Goal: Use online tool/utility: Utilize a website feature to perform a specific function

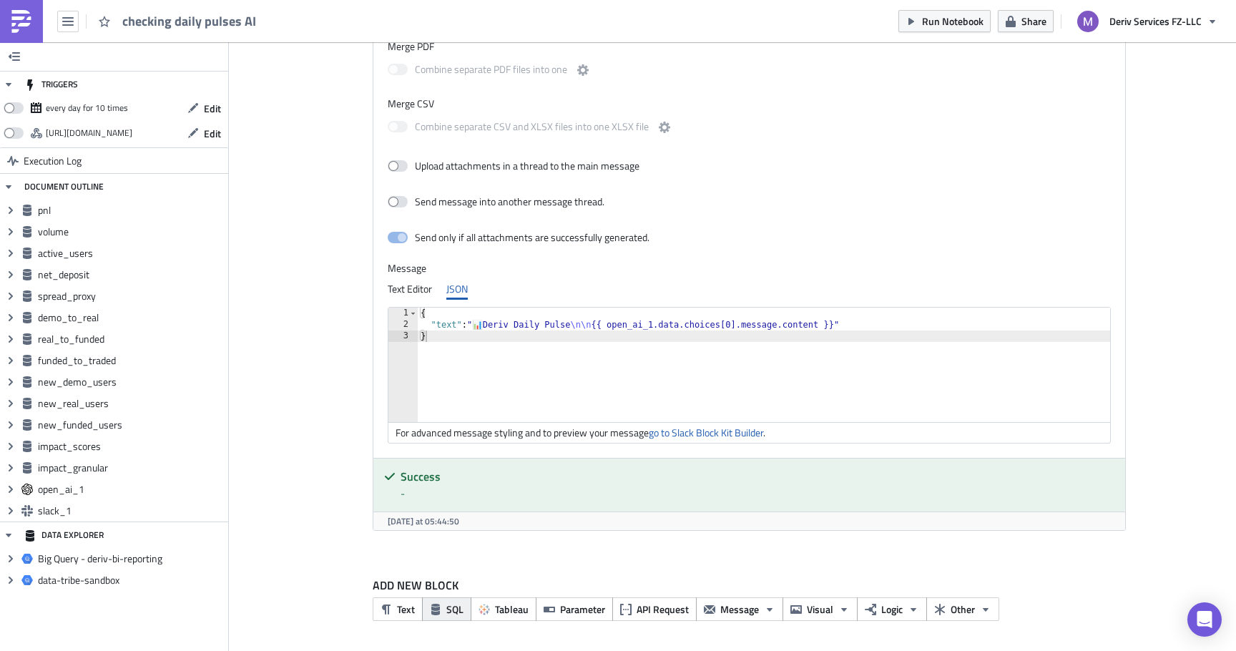
click at [448, 607] on span "SQL" at bounding box center [454, 609] width 17 height 15
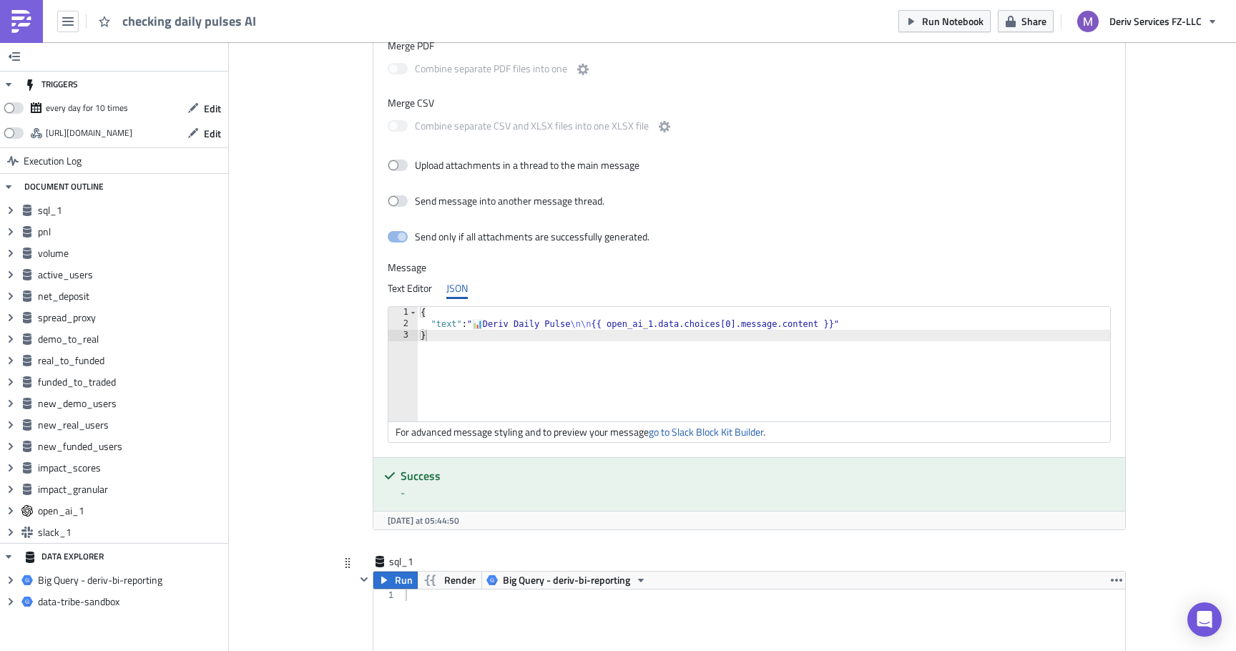
click at [438, 607] on div at bounding box center [764, 659] width 723 height 140
paste textarea "FROM totals;"
type textarea "FROM totals;"
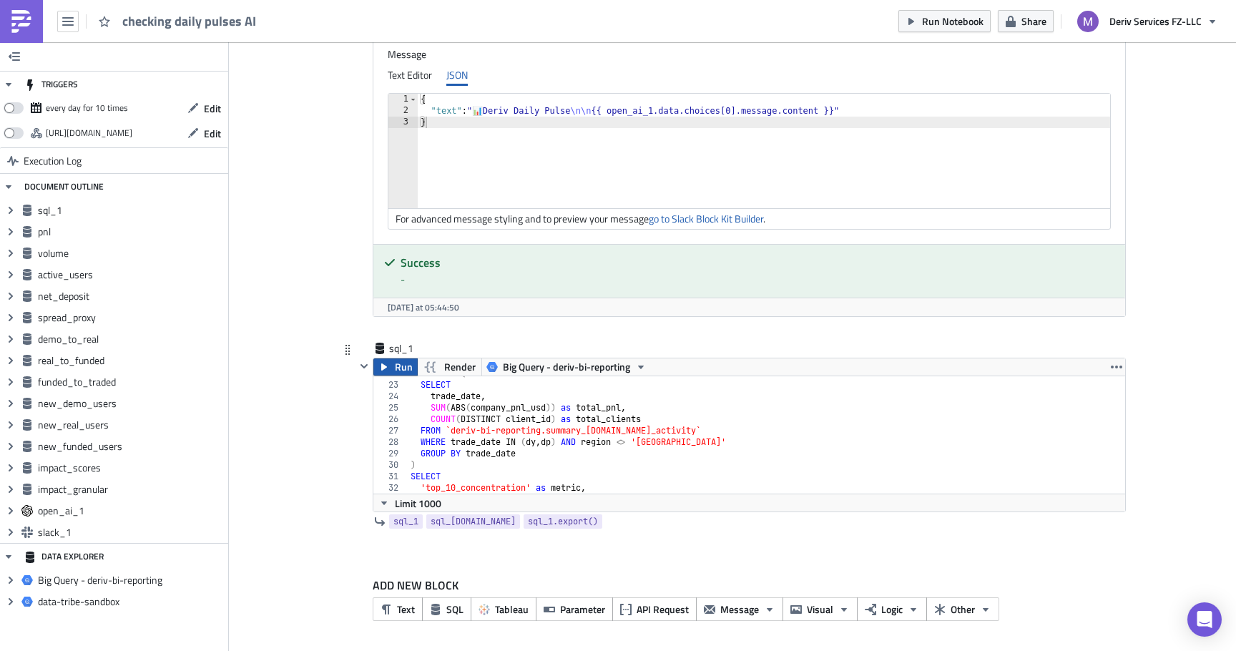
click at [397, 366] on span "Run" at bounding box center [404, 366] width 18 height 17
click at [425, 347] on div "sql_1" at bounding box center [425, 348] width 72 height 14
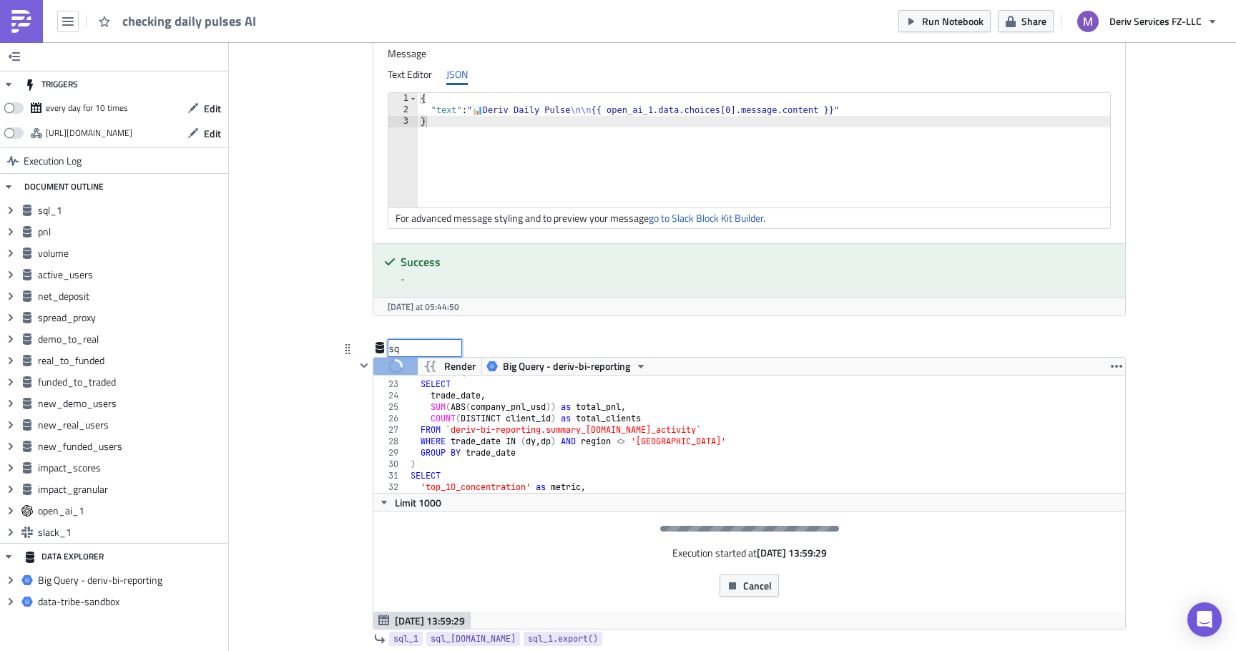
type input "s"
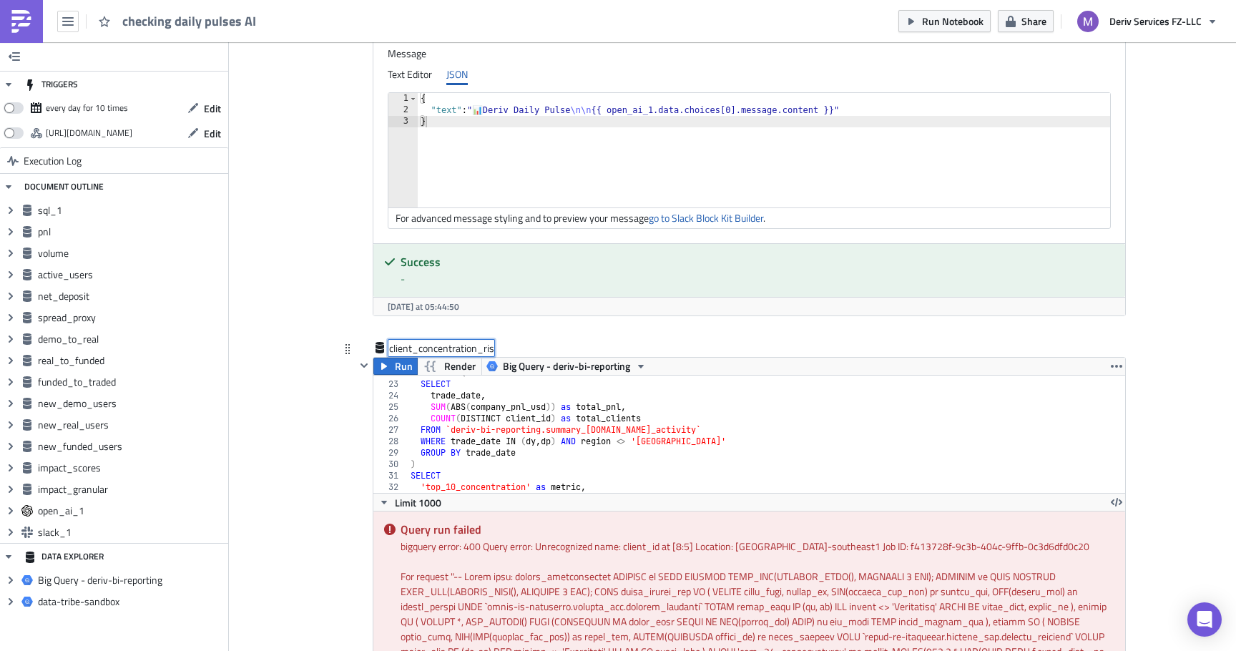
type input "client_concentration_risk"
click at [515, 408] on div "totals AS ( SELECT trade_date , SUM ( ABS ( company_pnl_usd )) as total_pnl , C…" at bounding box center [767, 437] width 718 height 140
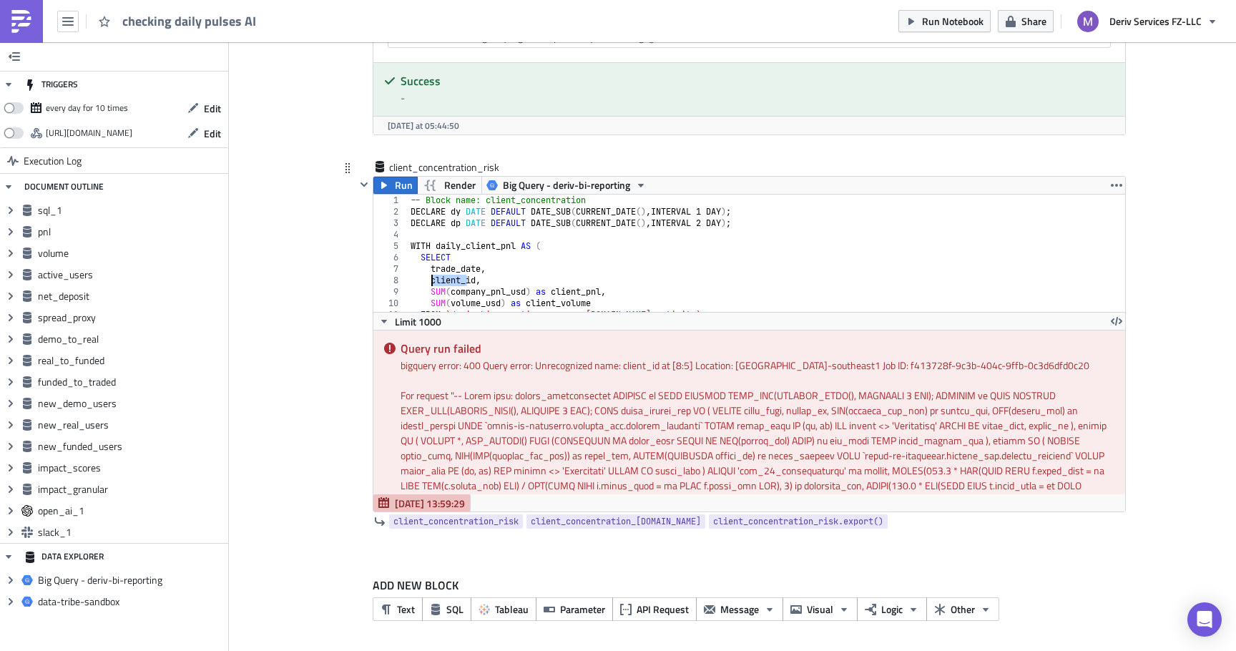
drag, startPoint x: 469, startPoint y: 281, endPoint x: 432, endPoint y: 281, distance: 36.5
click at [432, 281] on div "-- Block name: client_concentration DECLARE dy DATE DEFAULT DATE_SUB ( CURRENT_…" at bounding box center [767, 265] width 718 height 140
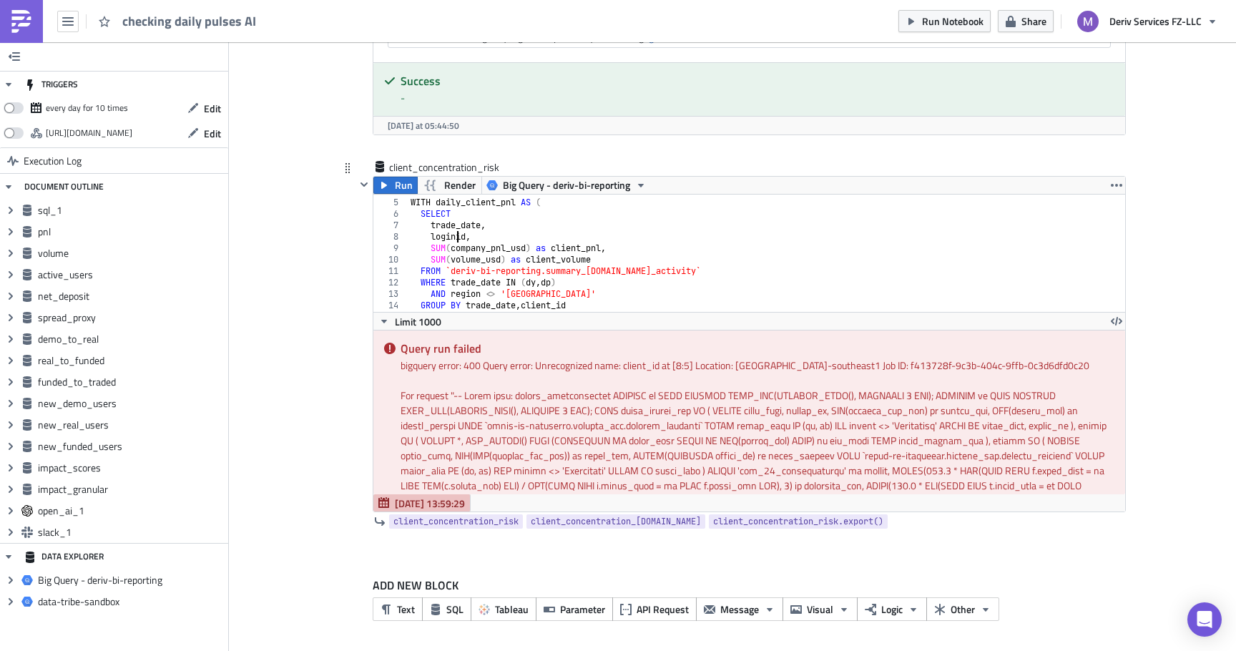
click at [557, 300] on div "WITH daily_client_pnl AS ( SELECT trade_date , loginid , SUM ( company_pnl_usd …" at bounding box center [767, 255] width 718 height 140
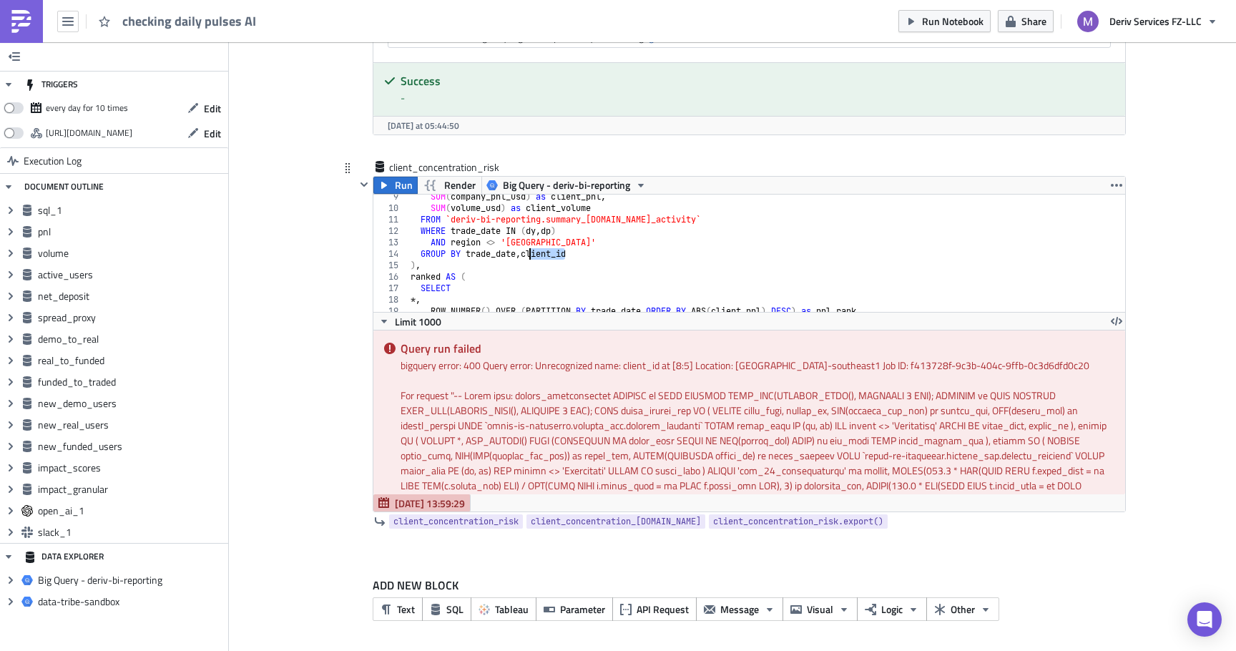
drag, startPoint x: 564, startPoint y: 255, endPoint x: 530, endPoint y: 256, distance: 34.3
click at [530, 256] on div "SUM ( company_pnl_usd ) as client_pnl , SUM ( volume_usd ) as client_volume FRO…" at bounding box center [767, 261] width 718 height 140
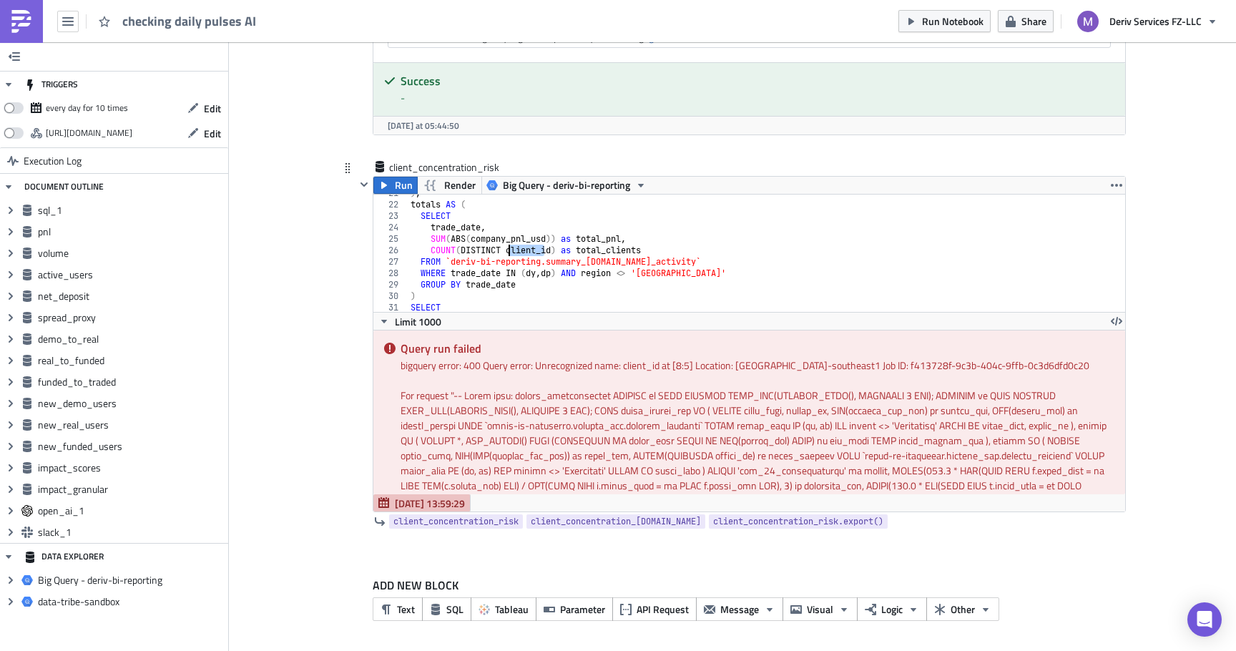
drag, startPoint x: 546, startPoint y: 253, endPoint x: 509, endPoint y: 253, distance: 37.9
click at [509, 253] on div ") , totals AS ( SELECT trade_date , SUM ( ABS ( company_pnl_usd )) as total_pnl…" at bounding box center [767, 257] width 718 height 140
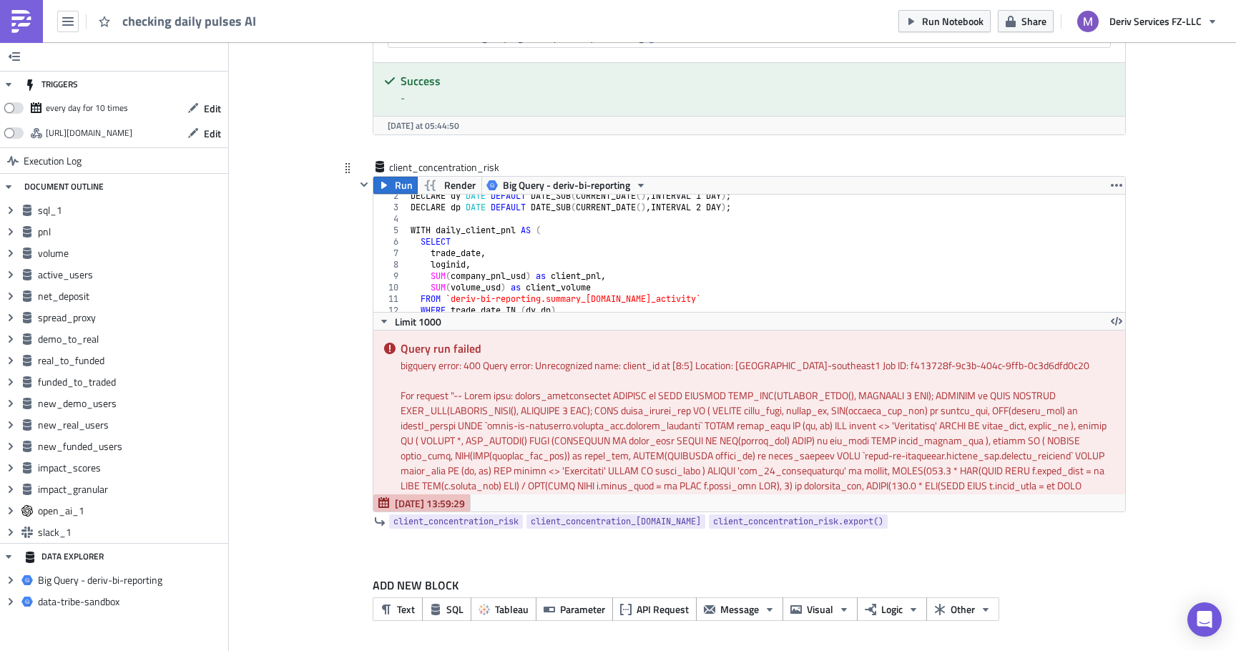
scroll to position [32, 0]
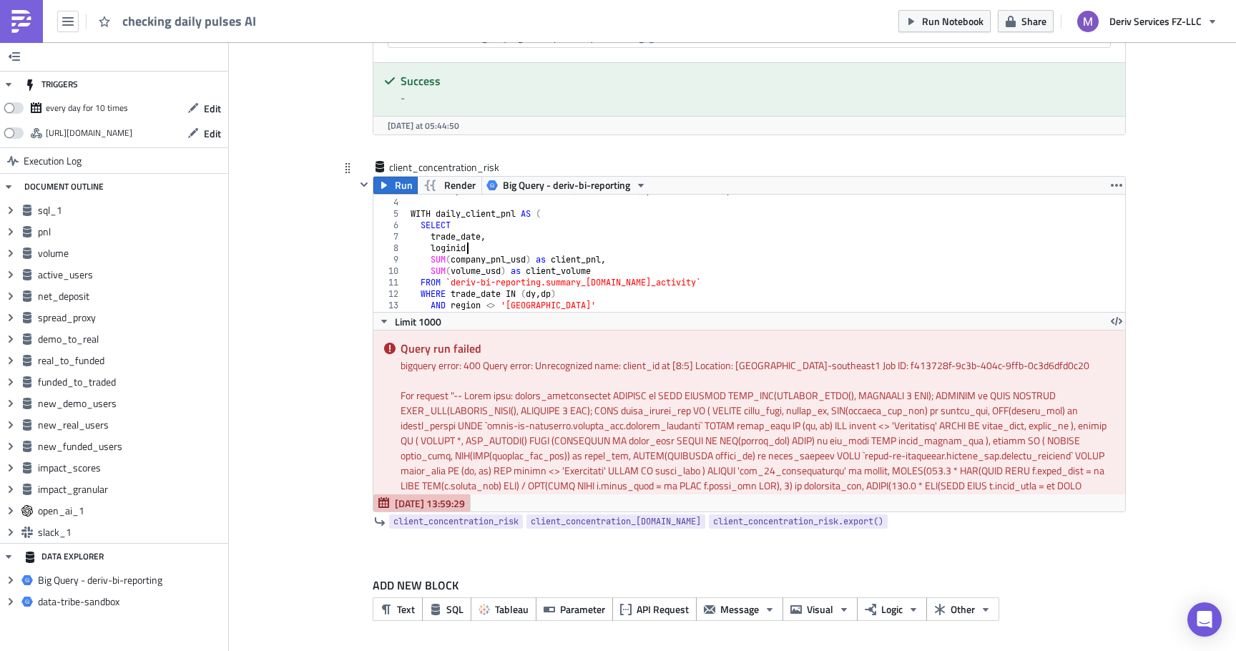
click at [469, 250] on div "DECLARE dp DATE DEFAULT DATE_SUB ( CURRENT_DATE ( ) , INTERVAL 2 DAY ) ; WITH d…" at bounding box center [767, 255] width 718 height 140
click at [401, 185] on span "Run" at bounding box center [404, 185] width 18 height 17
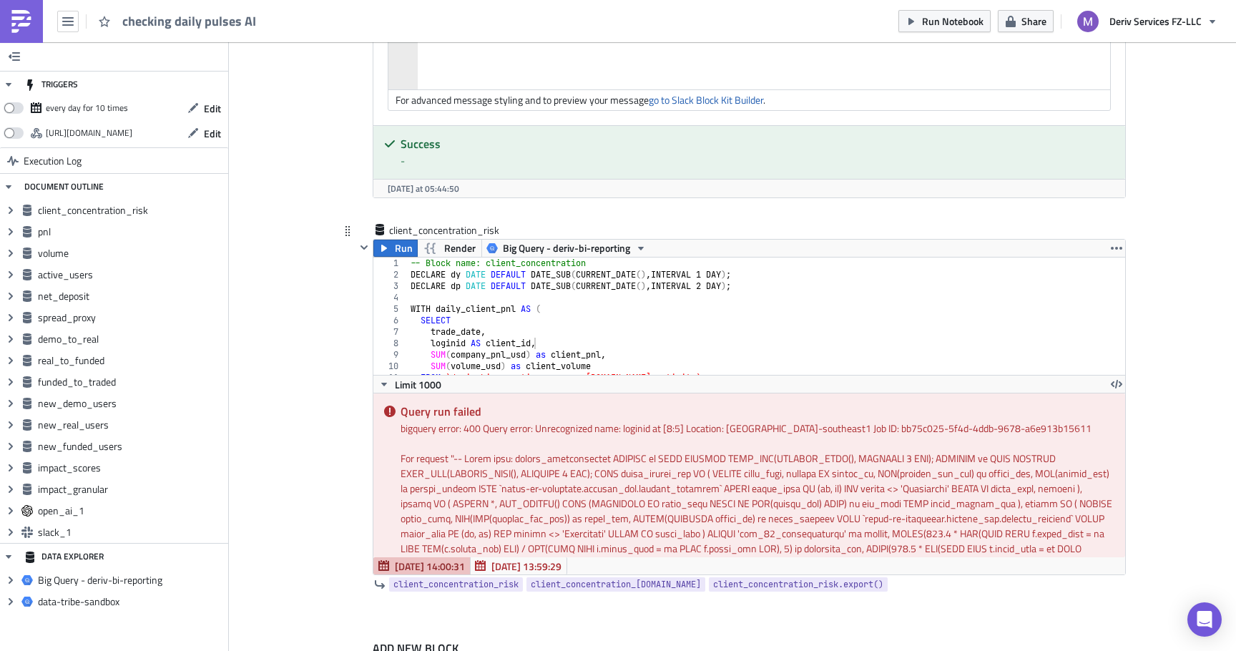
scroll to position [0, 3]
drag, startPoint x: 411, startPoint y: 324, endPoint x: 452, endPoint y: 345, distance: 46.7
click at [452, 345] on div "-- Block name: client_concentration DECLARE dy DATE DEFAULT DATE_SUB ( CURRENT_…" at bounding box center [767, 328] width 718 height 140
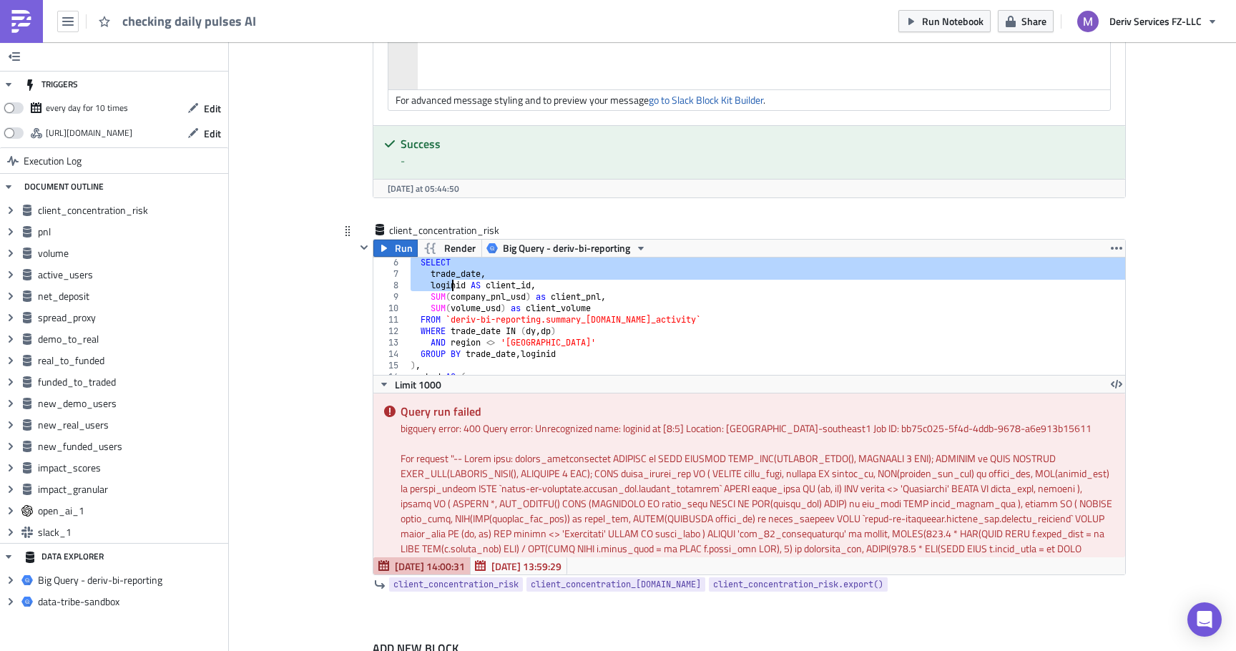
scroll to position [67, 0]
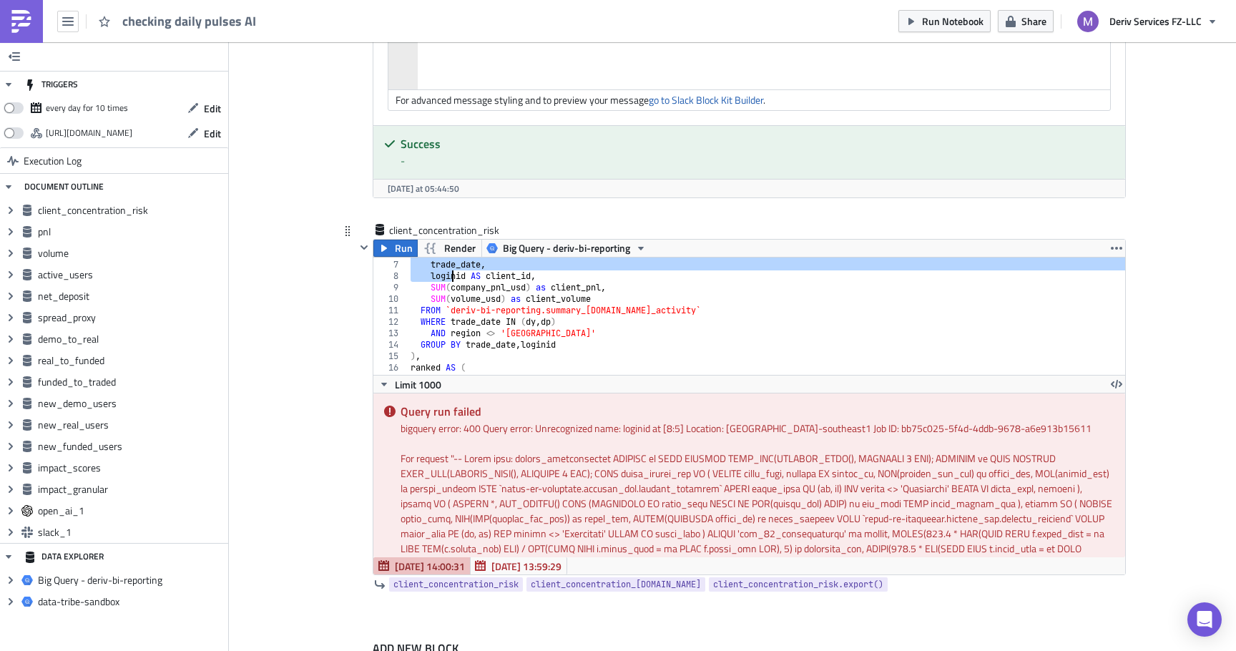
click at [582, 342] on div "SELECT trade_date , loginid AS client_id , SUM ( company_pnl_usd ) as client_pn…" at bounding box center [767, 317] width 718 height 140
type textarea "AND region <> 'Antarctica' GROUP BY trade_date, loginid"
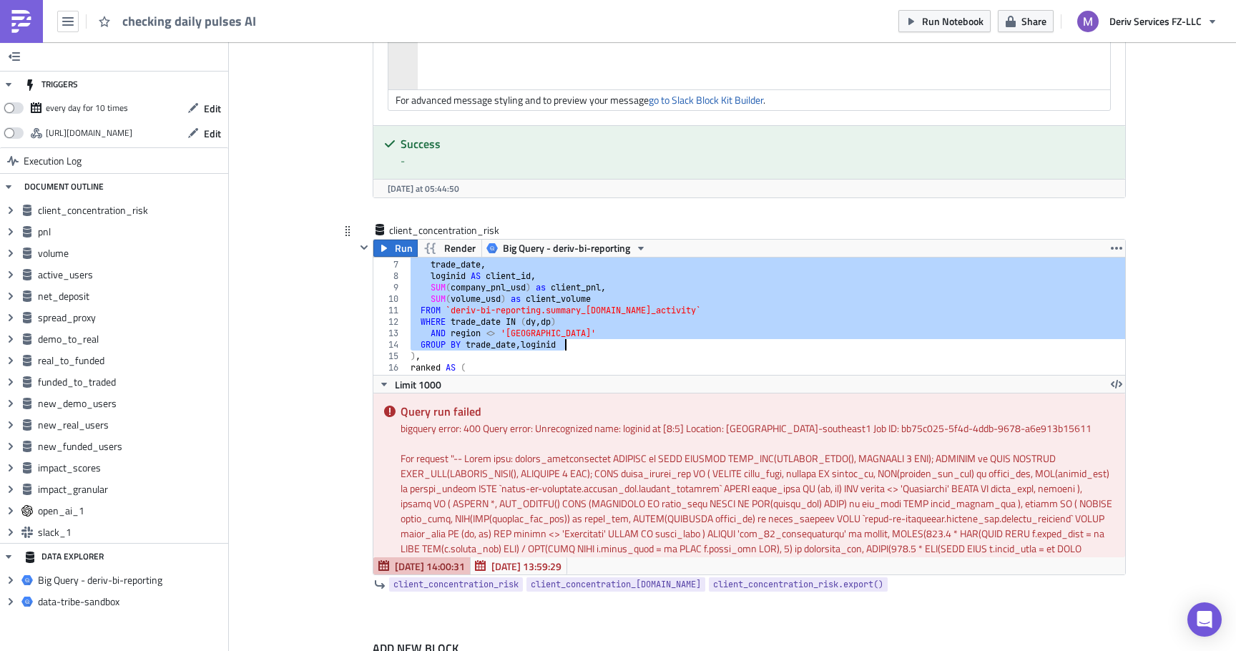
scroll to position [57, 0]
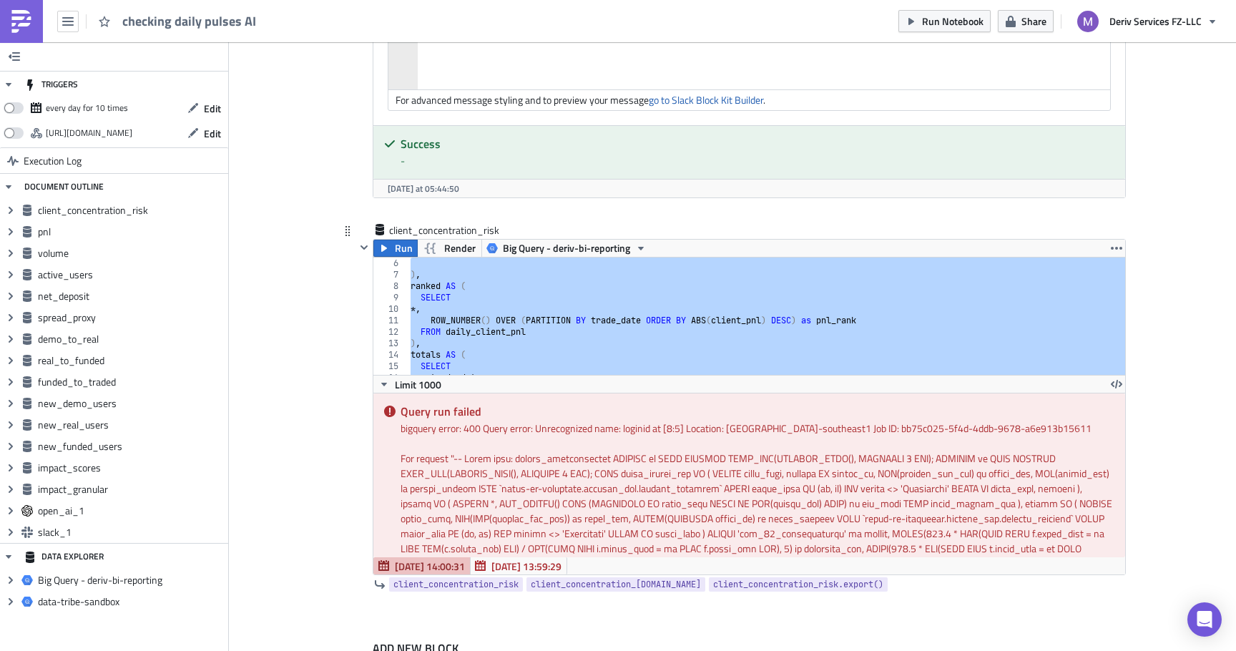
paste textarea
type textarea "FROM totals;"
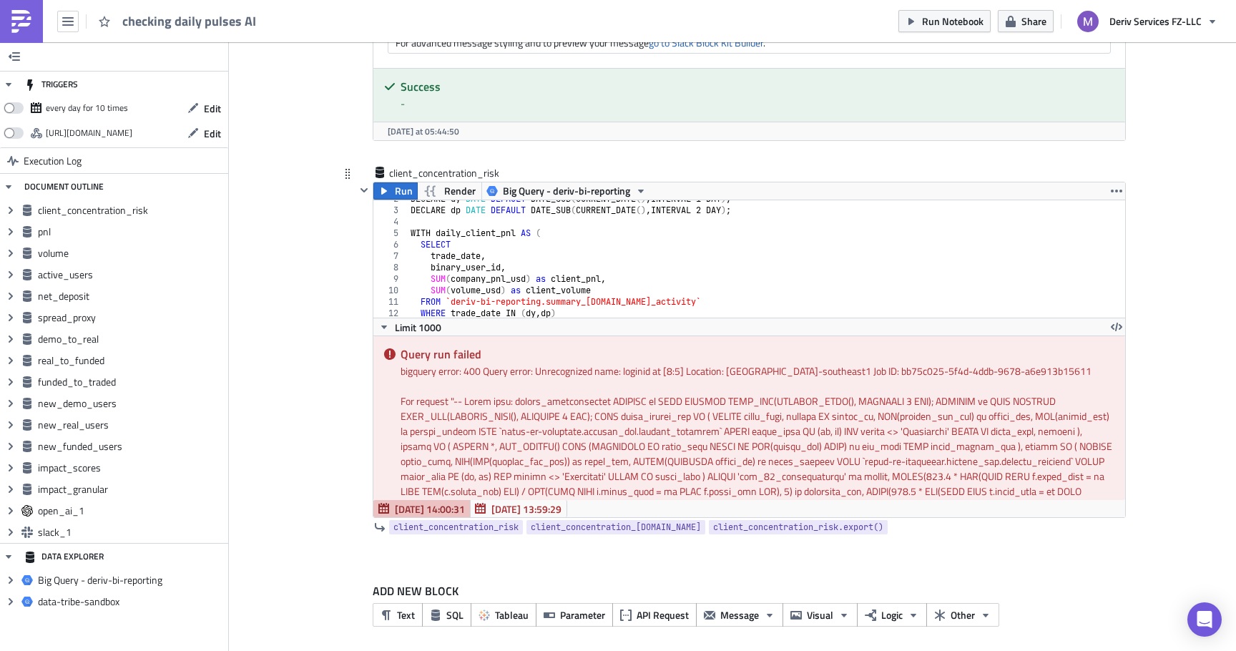
scroll to position [0, 0]
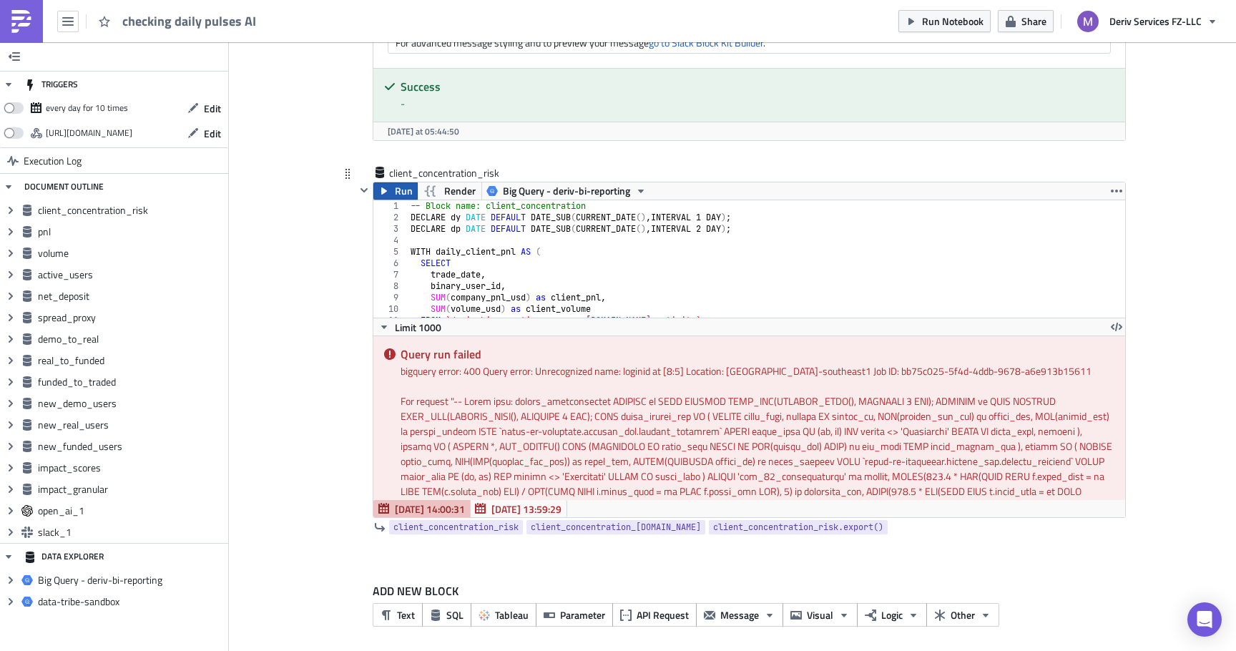
click at [396, 192] on span "Run" at bounding box center [404, 190] width 18 height 17
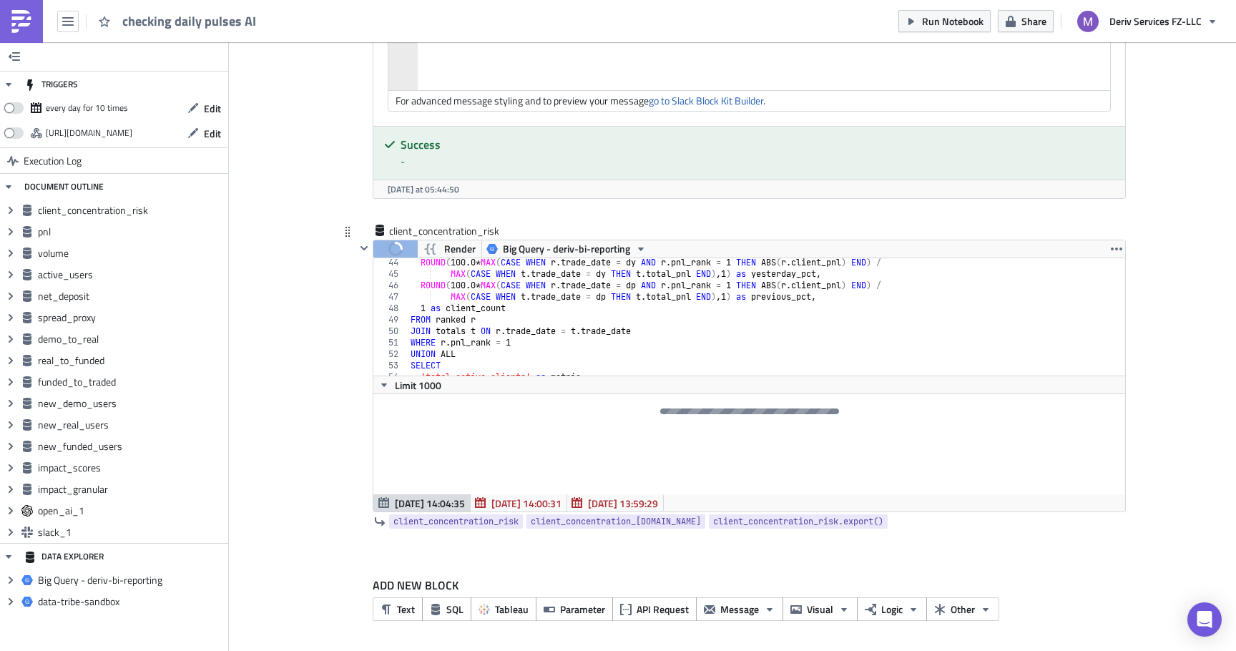
scroll to position [546, 0]
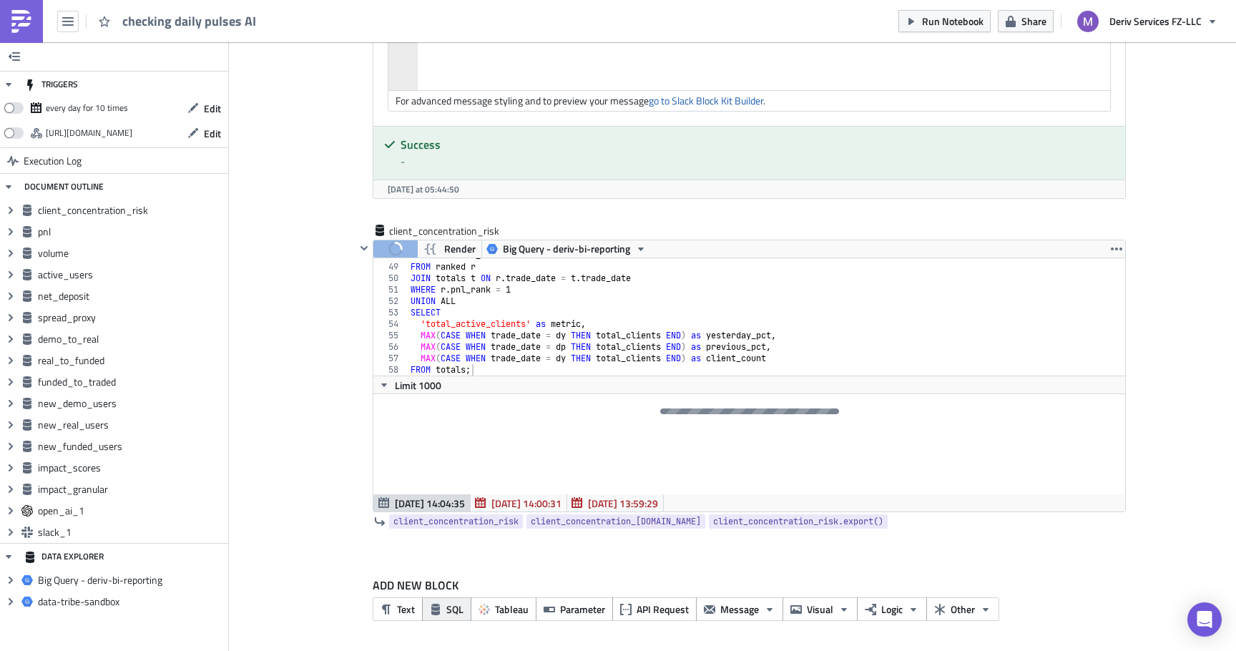
click at [448, 603] on span "SQL" at bounding box center [454, 609] width 17 height 15
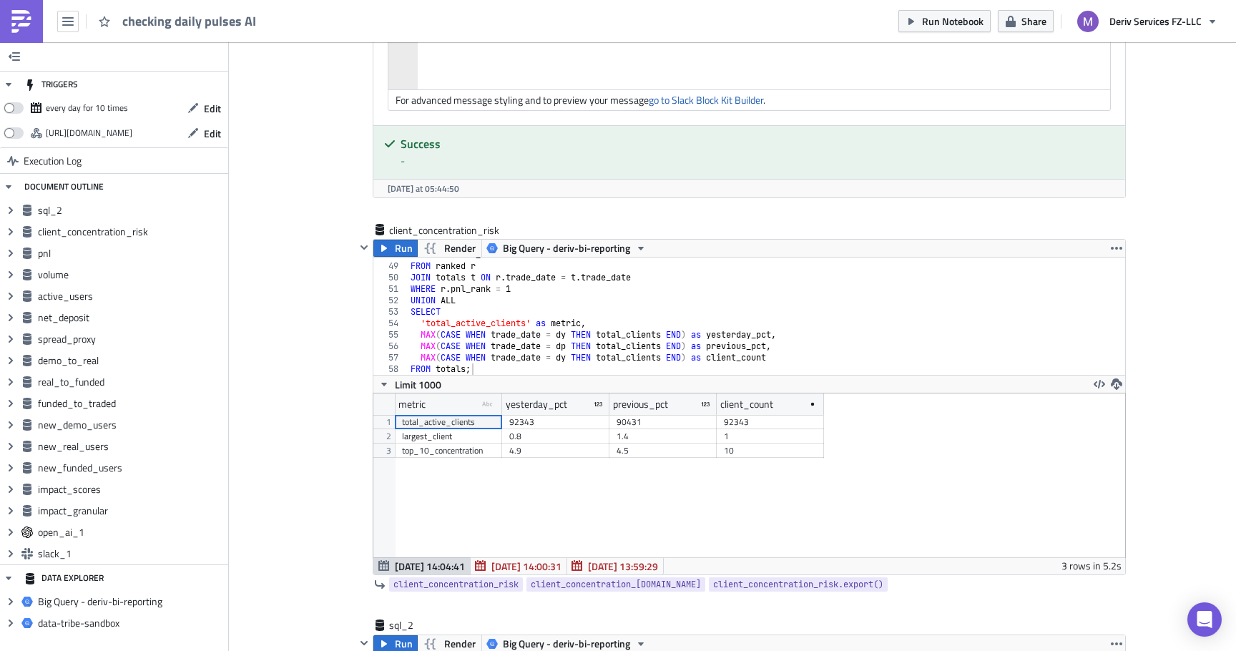
scroll to position [164, 751]
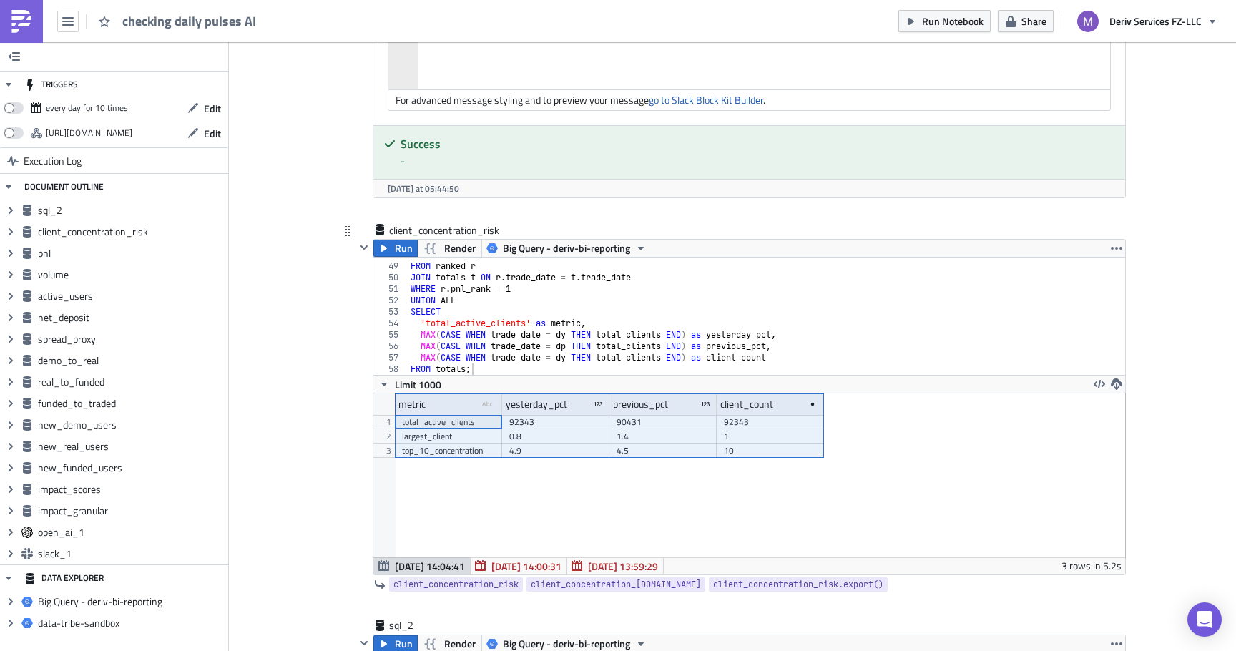
drag, startPoint x: 419, startPoint y: 411, endPoint x: 783, endPoint y: 428, distance: 363.8
click at [783, 428] on div "metric type-text Created with Sketch. yesterday_pct previous_pct client_count 1…" at bounding box center [749, 475] width 752 height 164
click at [347, 371] on div "client_concentration_risk Run Render Big Query - deriv-bi-reporting FROM totals…" at bounding box center [732, 420] width 787 height 396
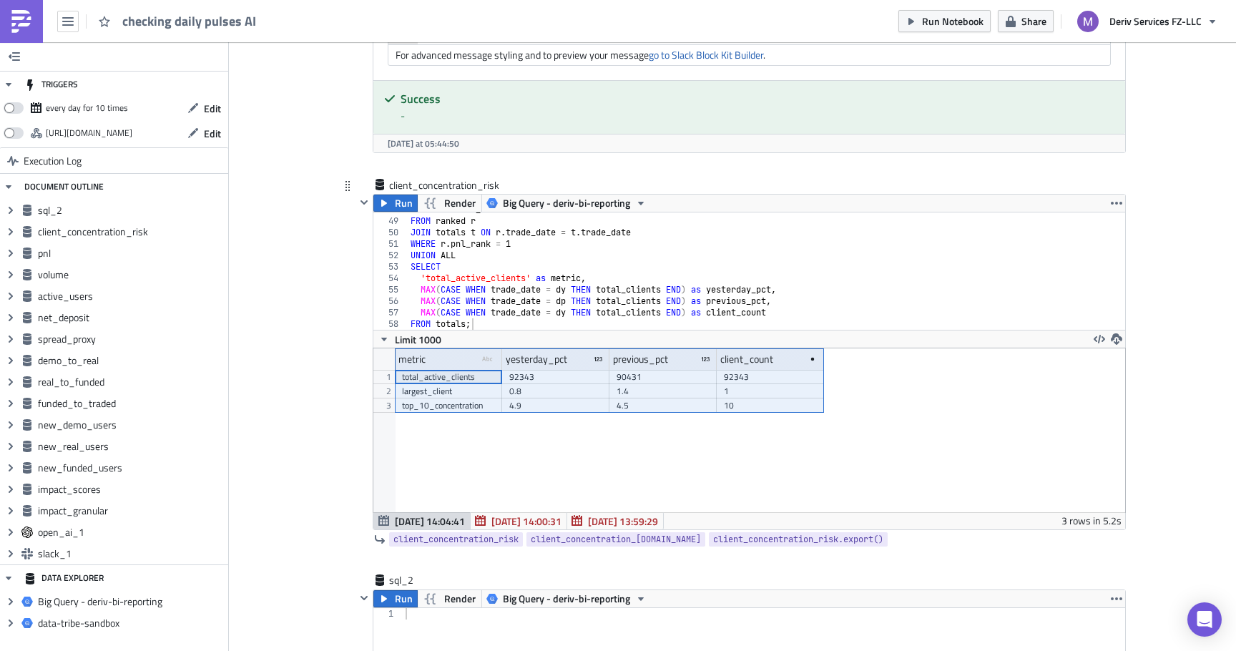
scroll to position [6200, 0]
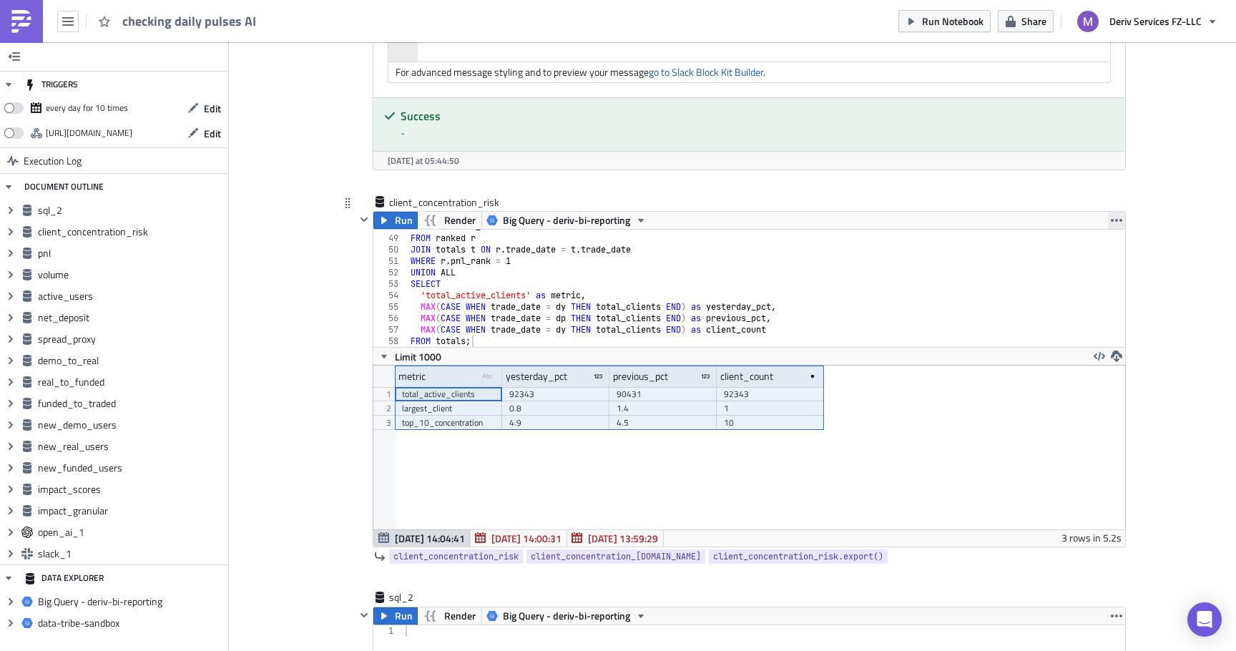
click at [1114, 221] on icon "button" at bounding box center [1116, 220] width 11 height 11
click at [1067, 305] on icon at bounding box center [1066, 305] width 11 height 11
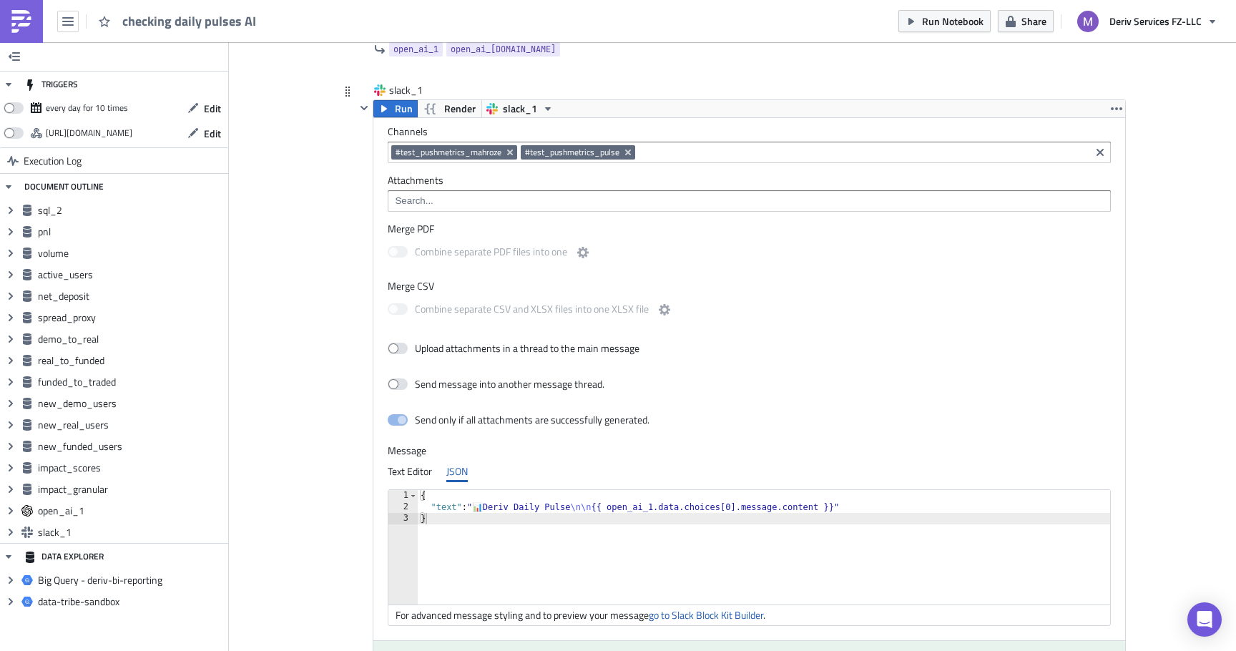
scroll to position [5602, 0]
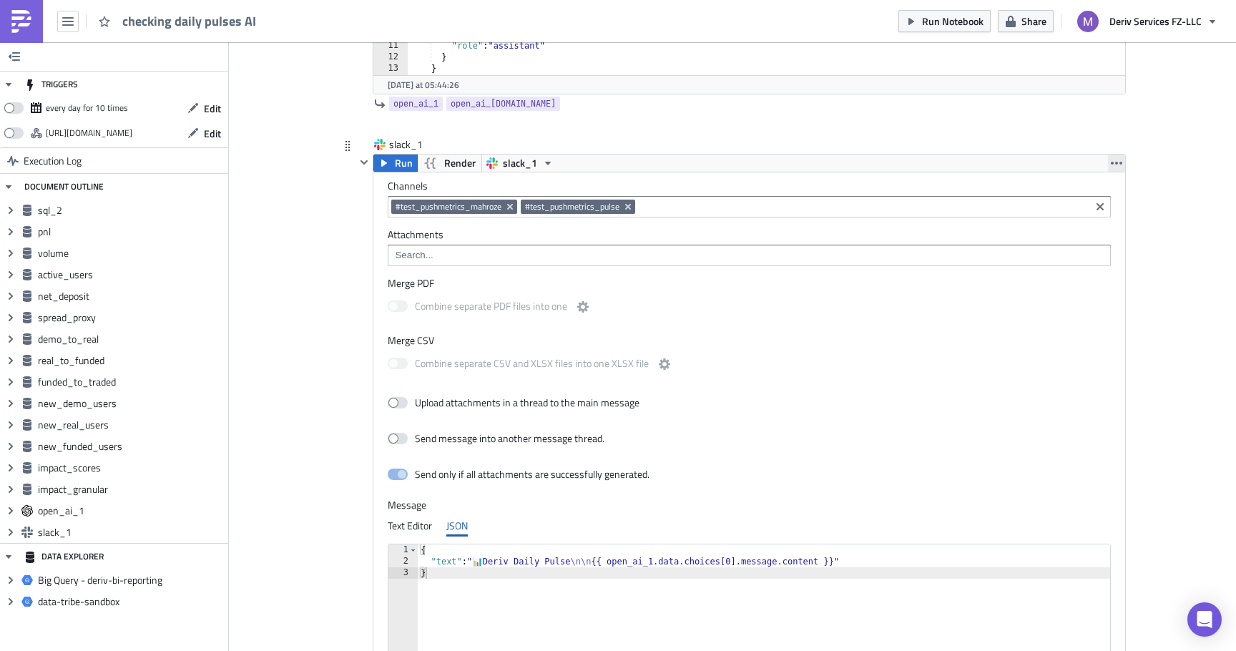
click at [1114, 164] on icon "button" at bounding box center [1116, 162] width 11 height 11
click at [1042, 99] on div "open_ai_1 open_ai_[DOMAIN_NAME]" at bounding box center [741, 103] width 770 height 19
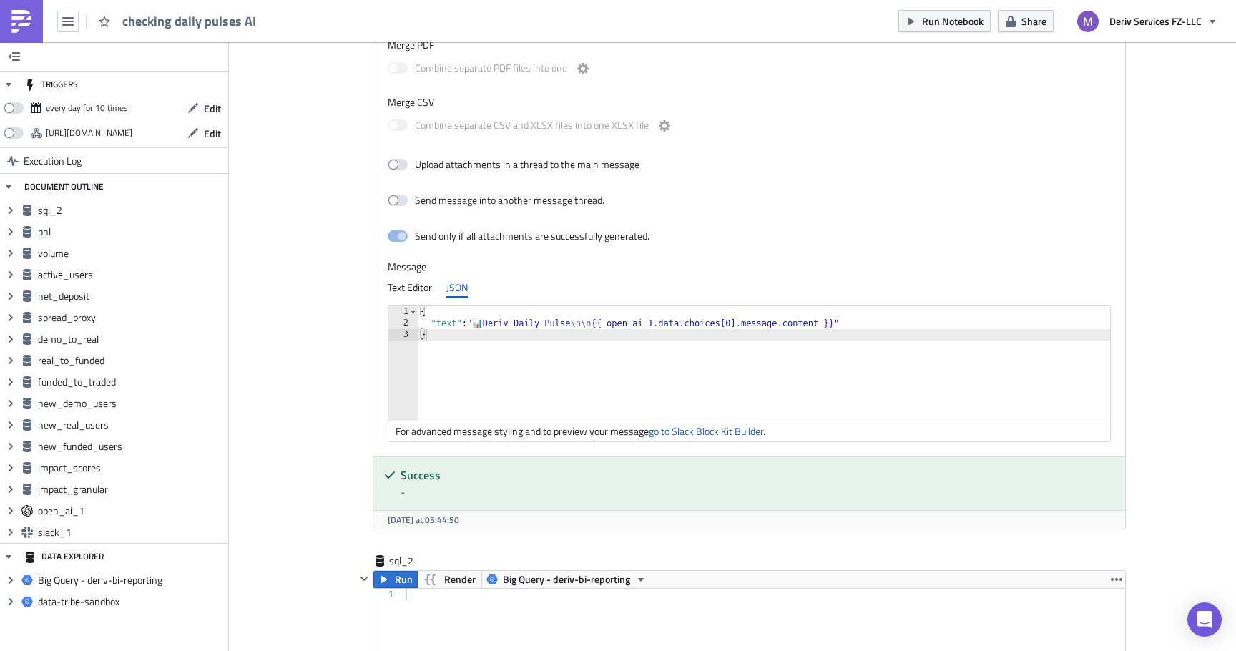
scroll to position [6054, 0]
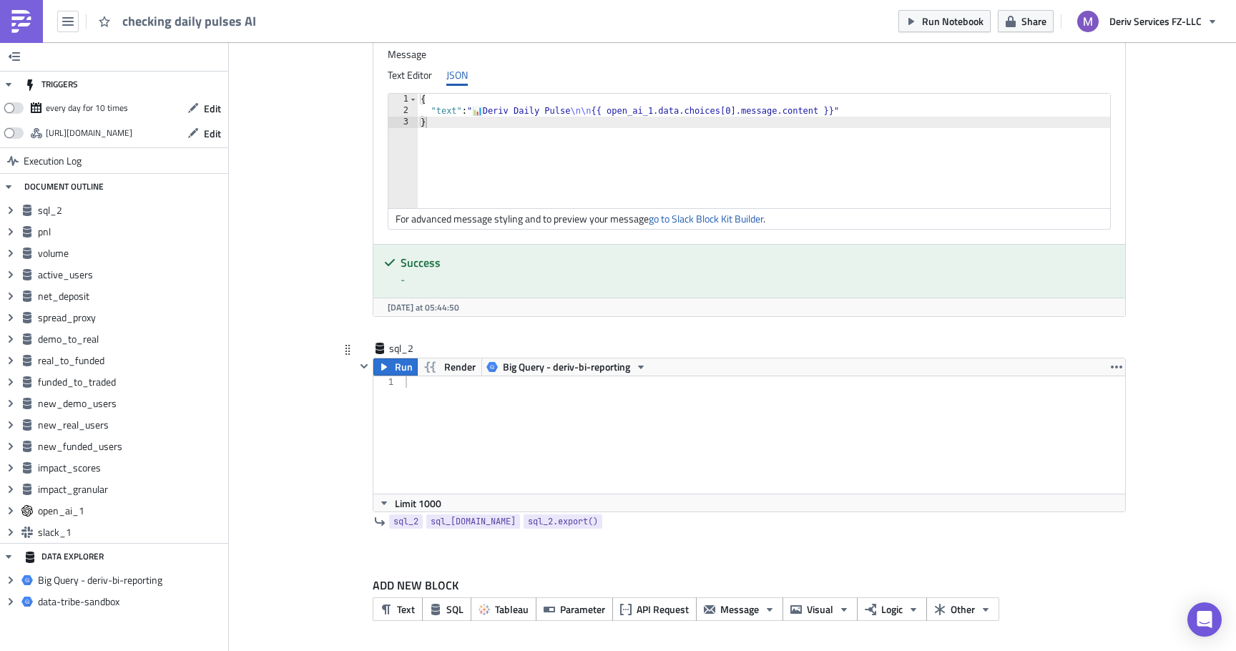
click at [710, 474] on div at bounding box center [764, 446] width 723 height 140
click at [1113, 367] on icon "button" at bounding box center [1116, 367] width 11 height 3
click at [1087, 454] on div "Remove" at bounding box center [1124, 451] width 95 height 14
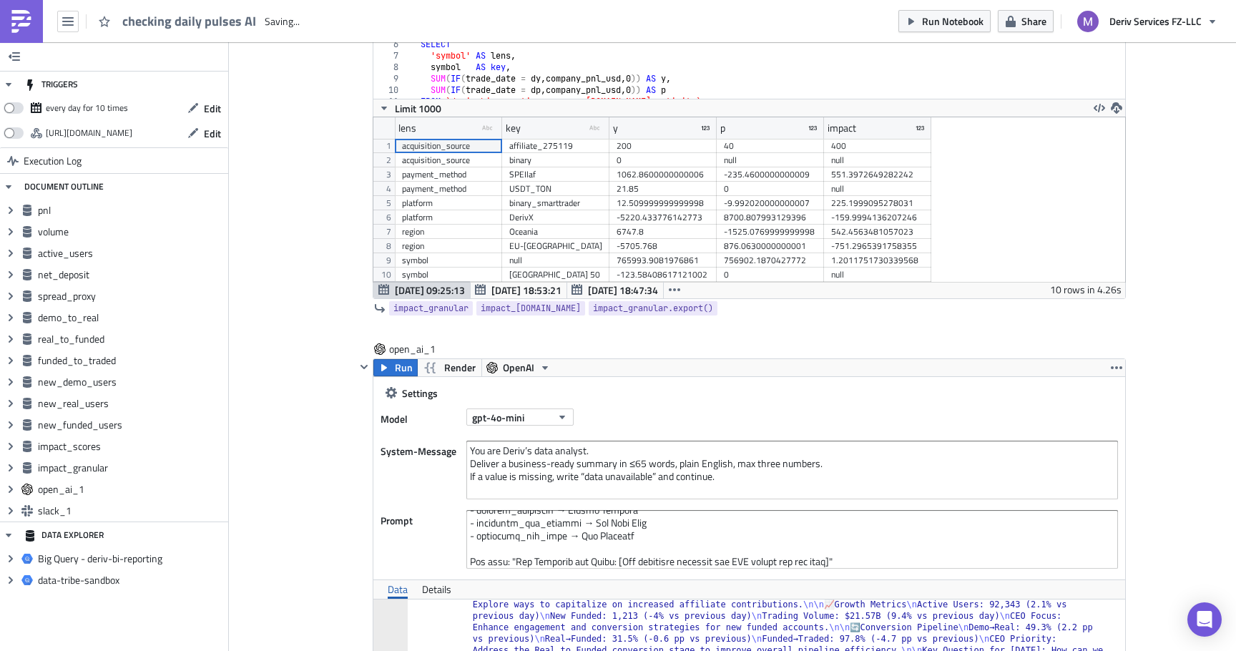
scroll to position [5301, 0]
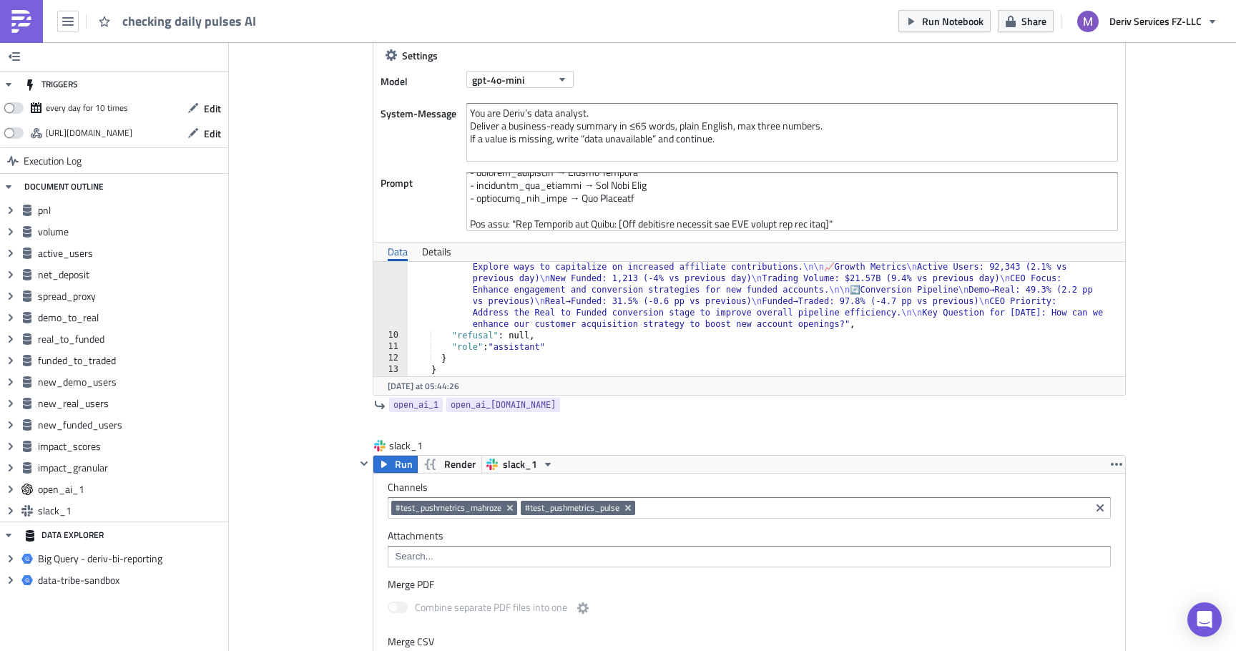
click at [698, 303] on div ""content" : " 📊 BUSINESS PERFORMANCE SNAPSHOT \n Overall P&L increased to $764K…" at bounding box center [767, 318] width 718 height 275
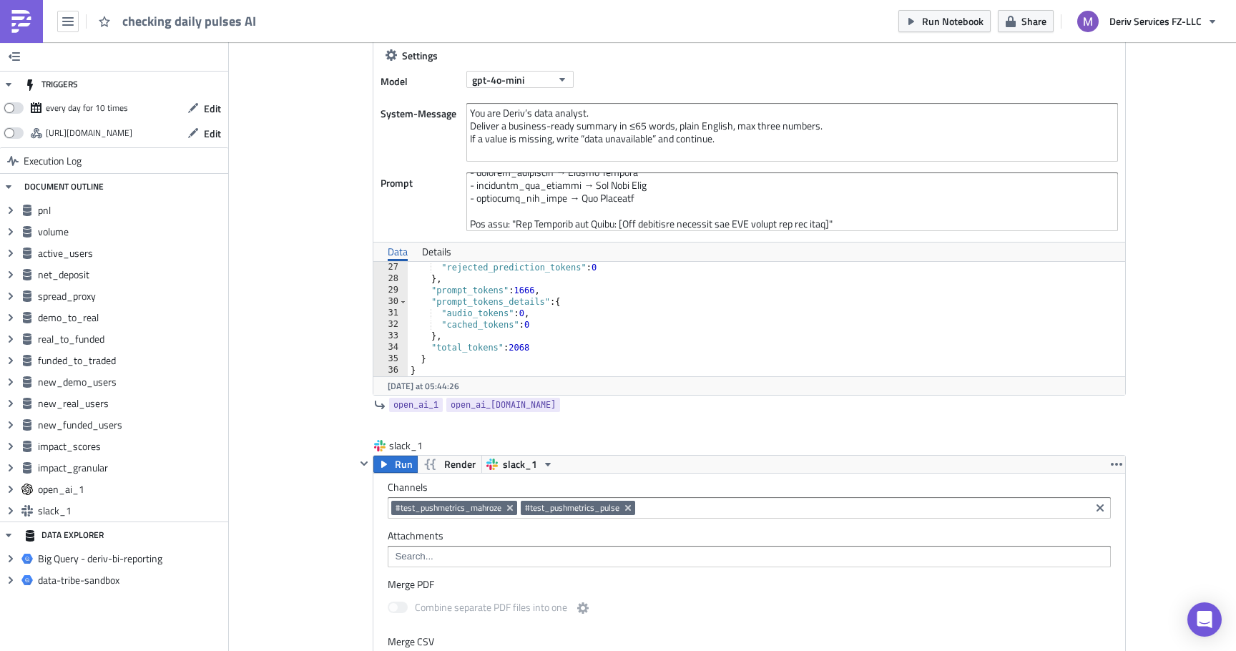
scroll to position [5323, 0]
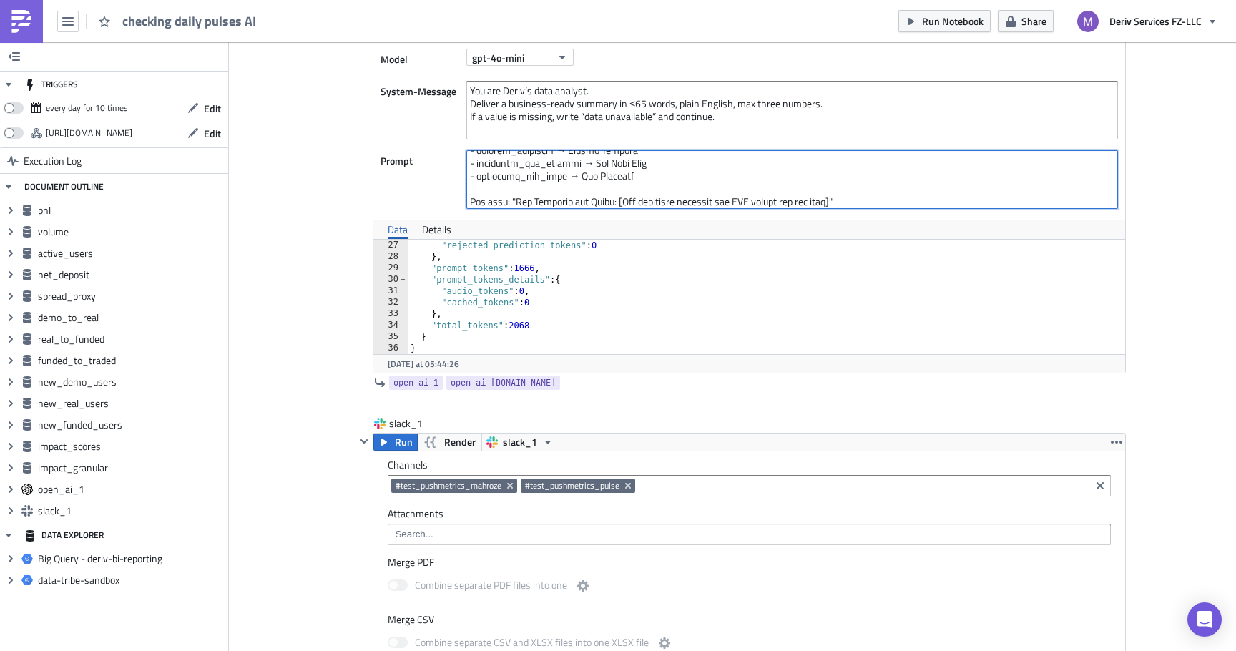
click at [703, 171] on textarea at bounding box center [792, 179] width 652 height 59
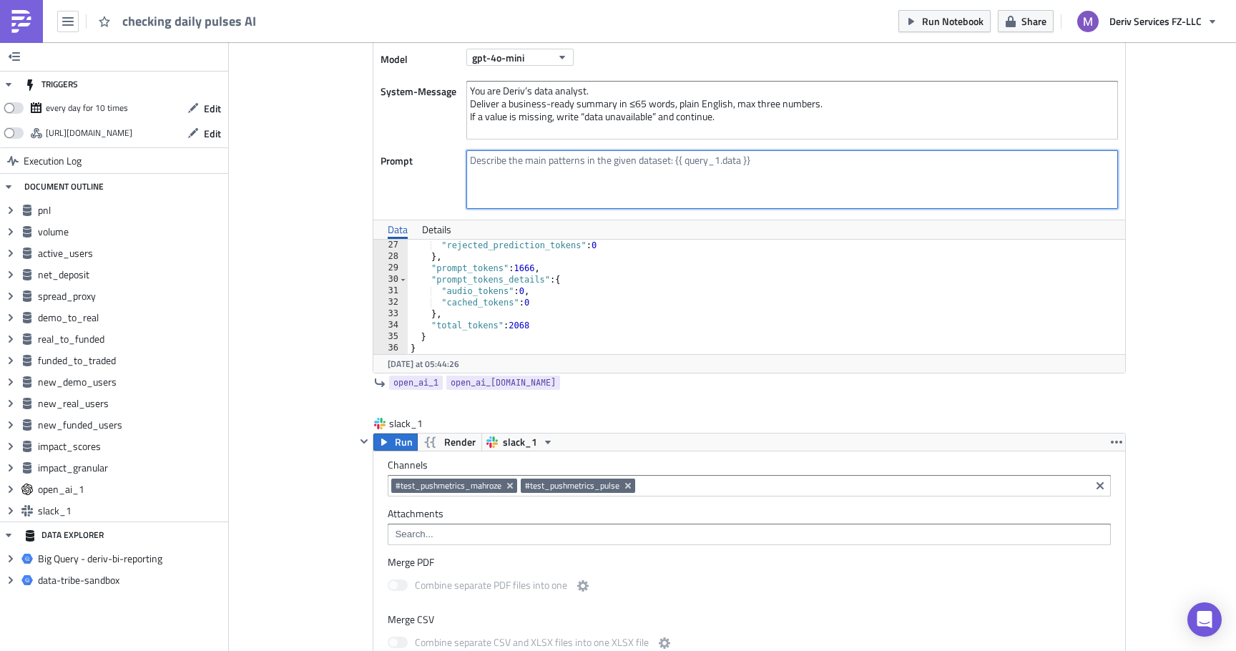
scroll to position [0, 0]
paste textarea "Analyze these business metrics and create a daily executive summary: PNL: {{ [D…"
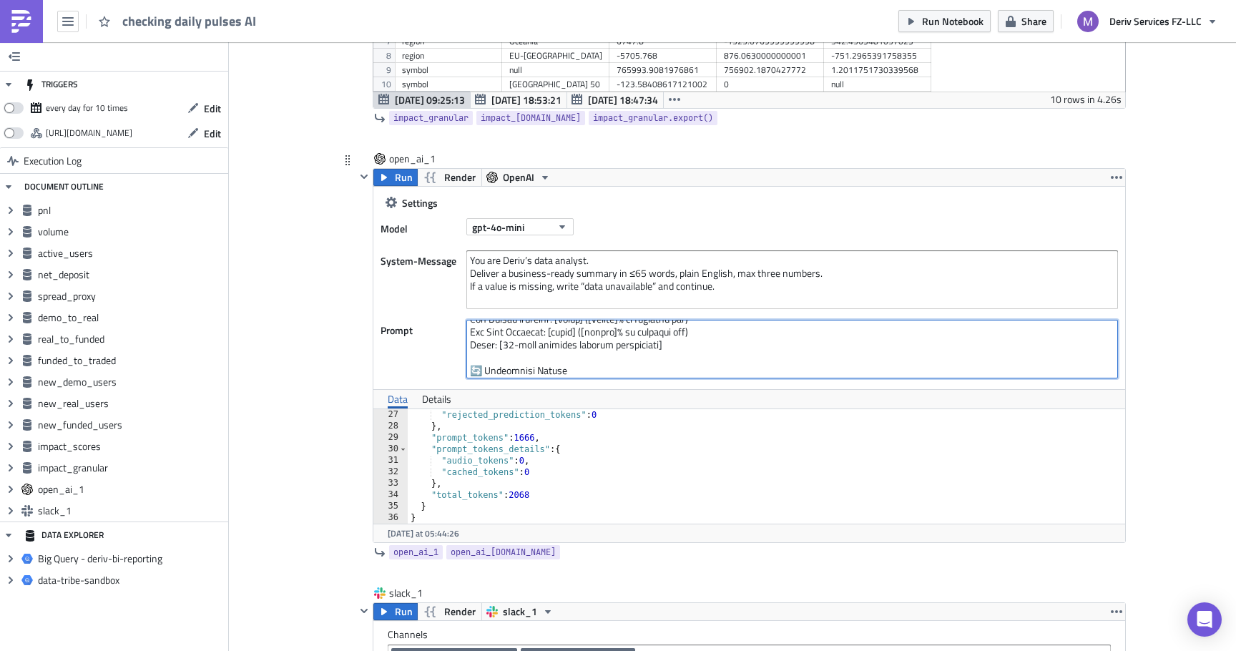
scroll to position [5148, 0]
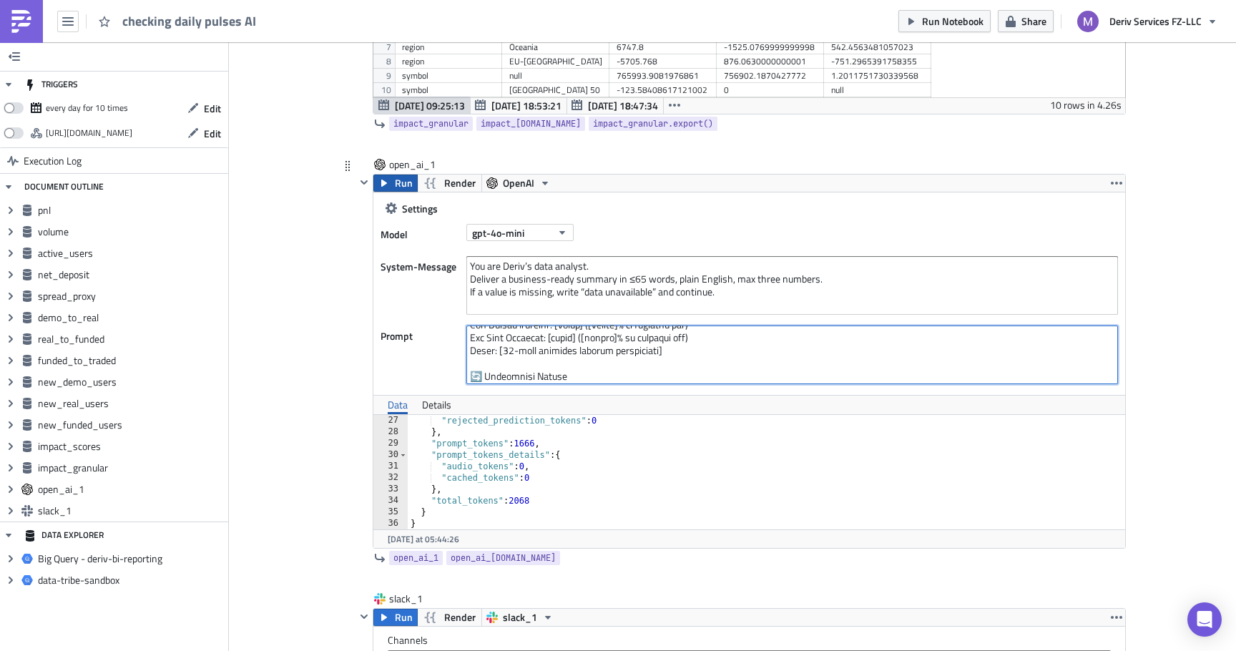
type textarea "Analyze these business metrics and create a daily executive summary: PNL: {{ [D…"
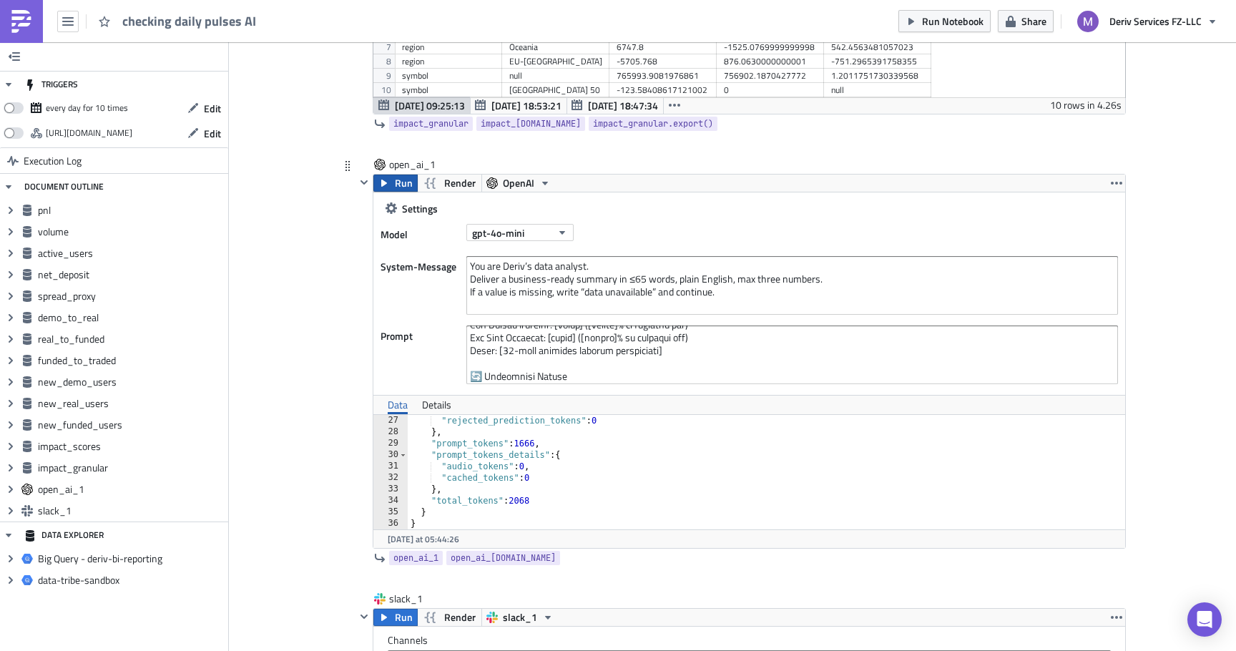
click at [395, 185] on span "Run" at bounding box center [404, 183] width 18 height 17
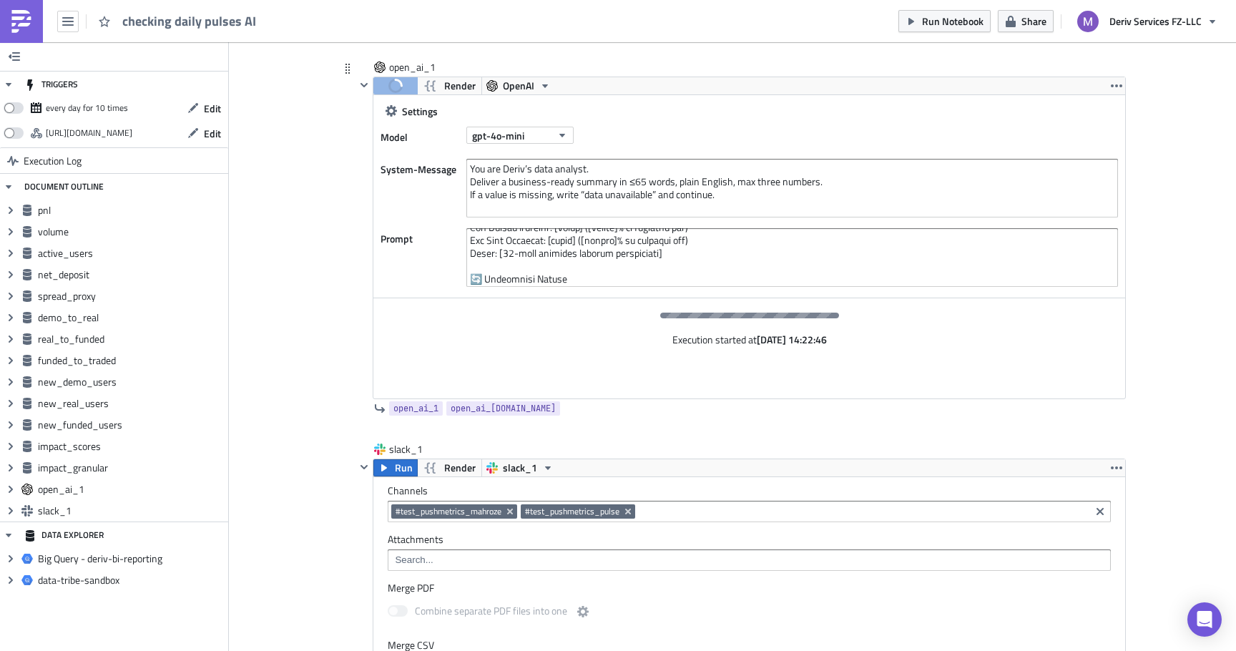
scroll to position [5245, 0]
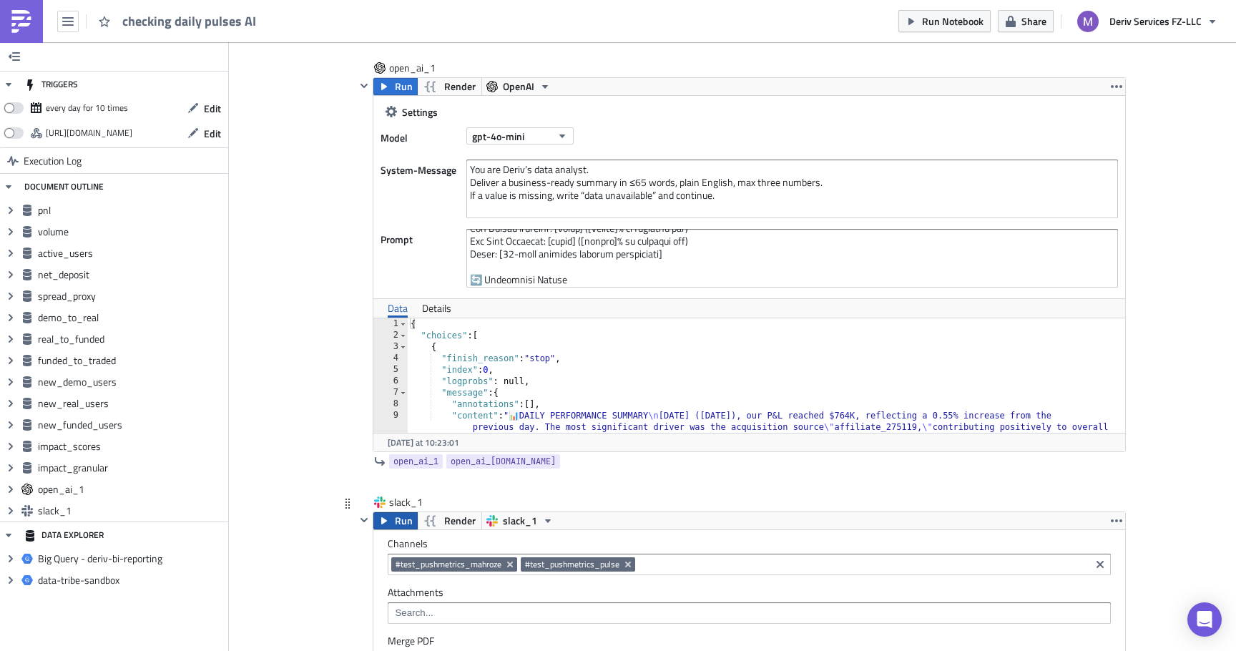
click at [385, 523] on icon "button" at bounding box center [383, 520] width 11 height 11
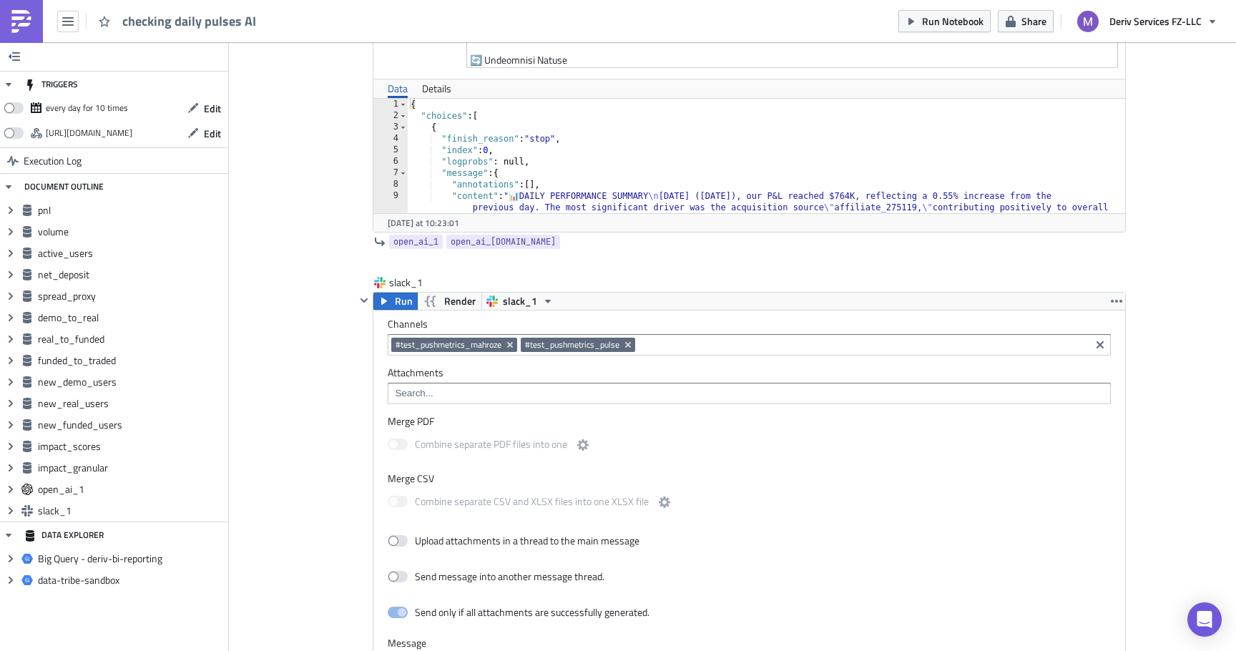
scroll to position [5405, 0]
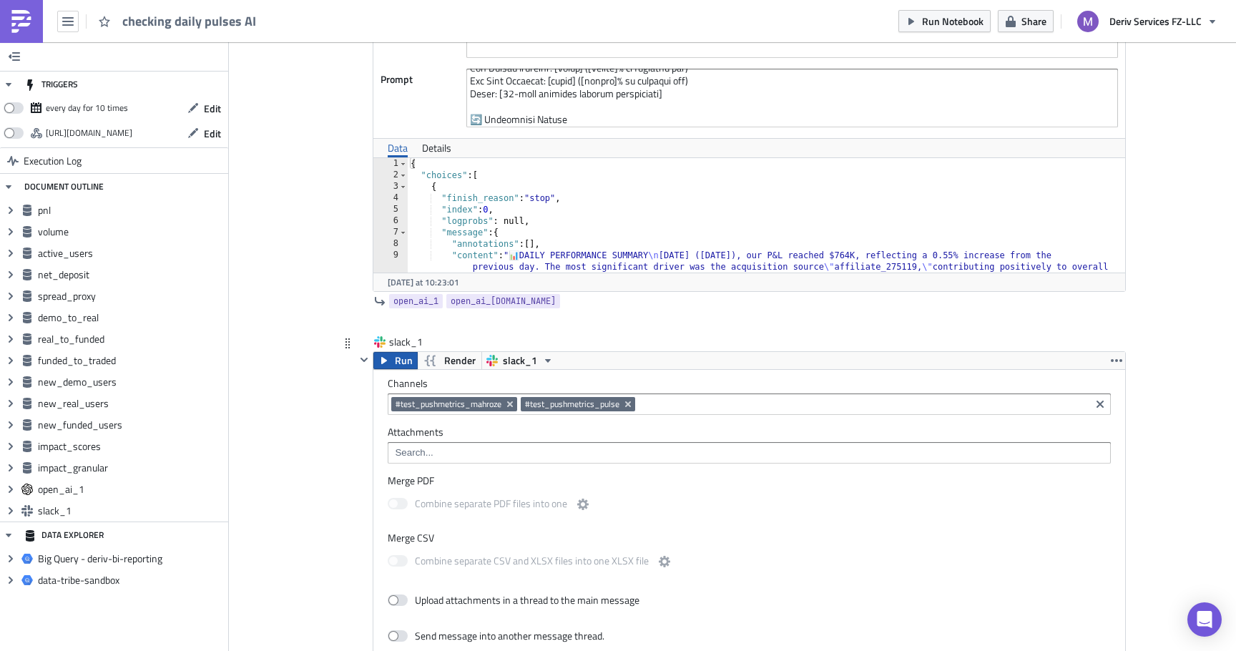
click at [402, 361] on span "Run" at bounding box center [404, 360] width 18 height 17
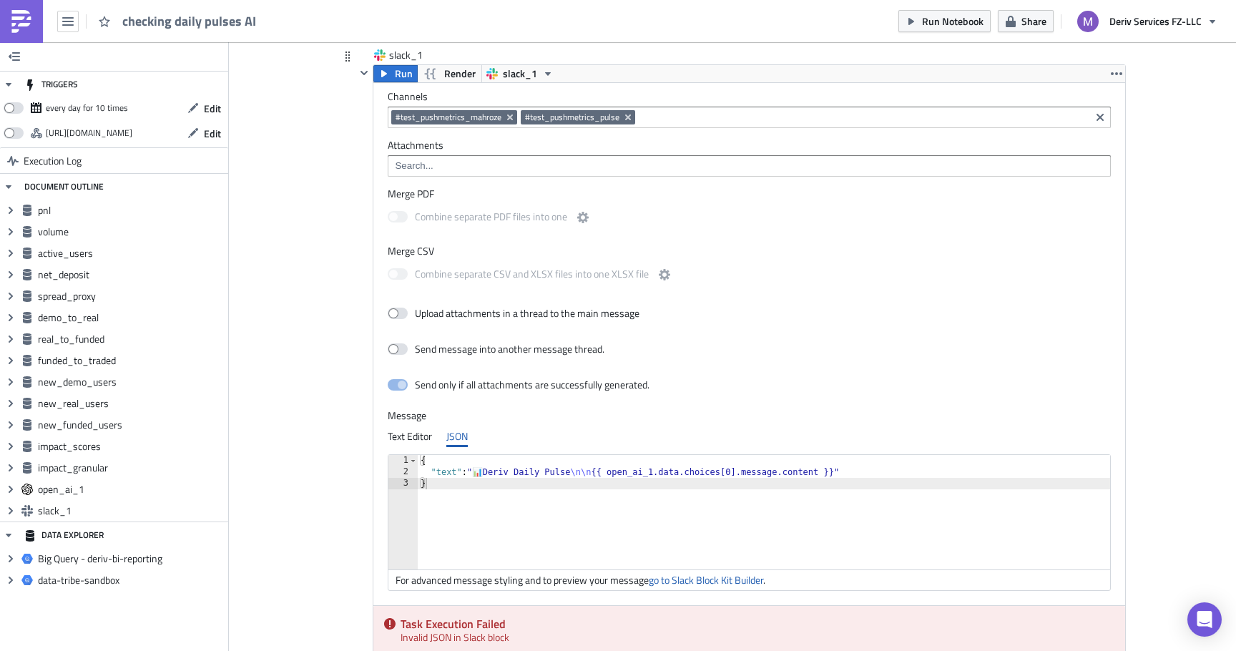
scroll to position [5818, 0]
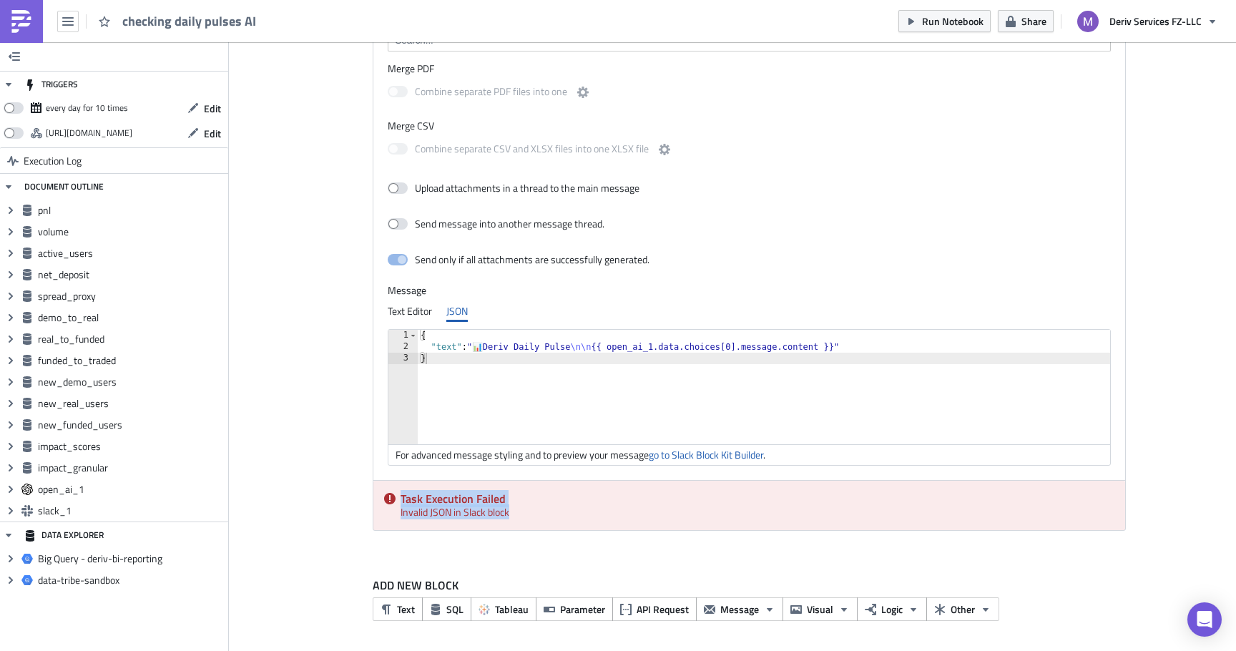
drag, startPoint x: 553, startPoint y: 512, endPoint x: 400, endPoint y: 501, distance: 153.5
click at [400, 500] on div "Task Execution Failed Invalid JSON in Slack block" at bounding box center [749, 505] width 752 height 49
copy div "Task Execution Failed Invalid JSON in Slack block"
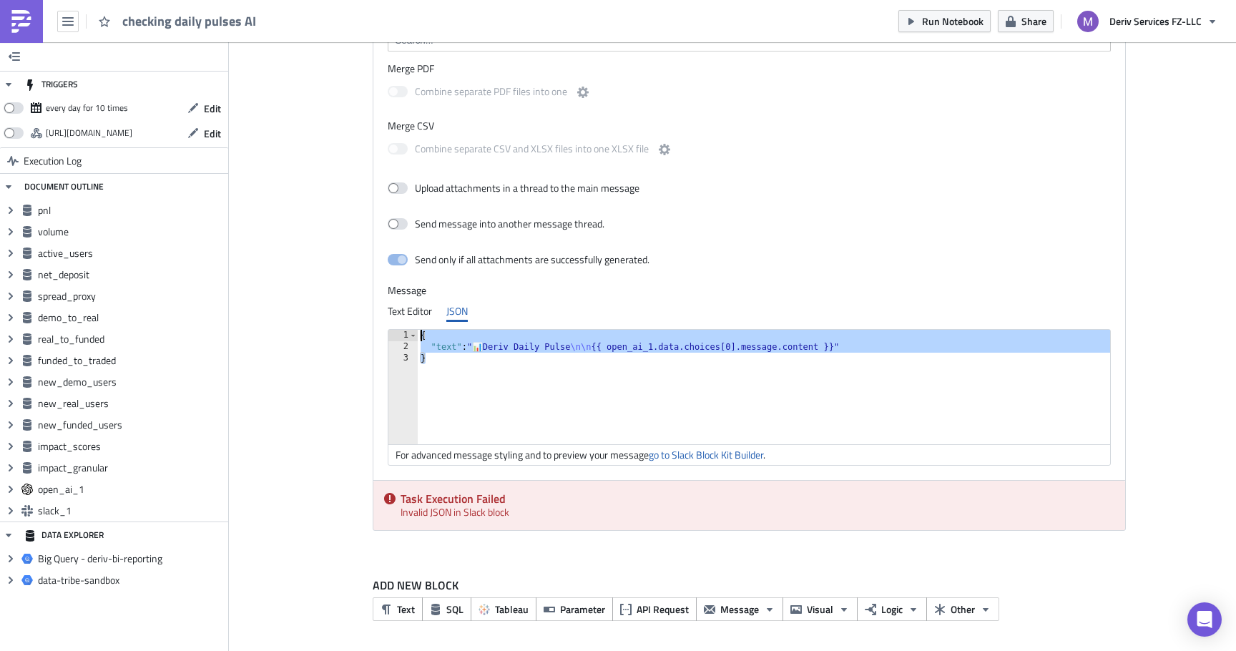
drag, startPoint x: 657, startPoint y: 361, endPoint x: 662, endPoint y: 303, distance: 58.8
click at [662, 303] on div "Text Editor JSON <p>&nbsp;</p> <p>&nbsp;</p> <p>&nbsp;</p> <p>&nbsp;</p> } 1 2 …" at bounding box center [749, 382] width 723 height 165
paste textarea "}"
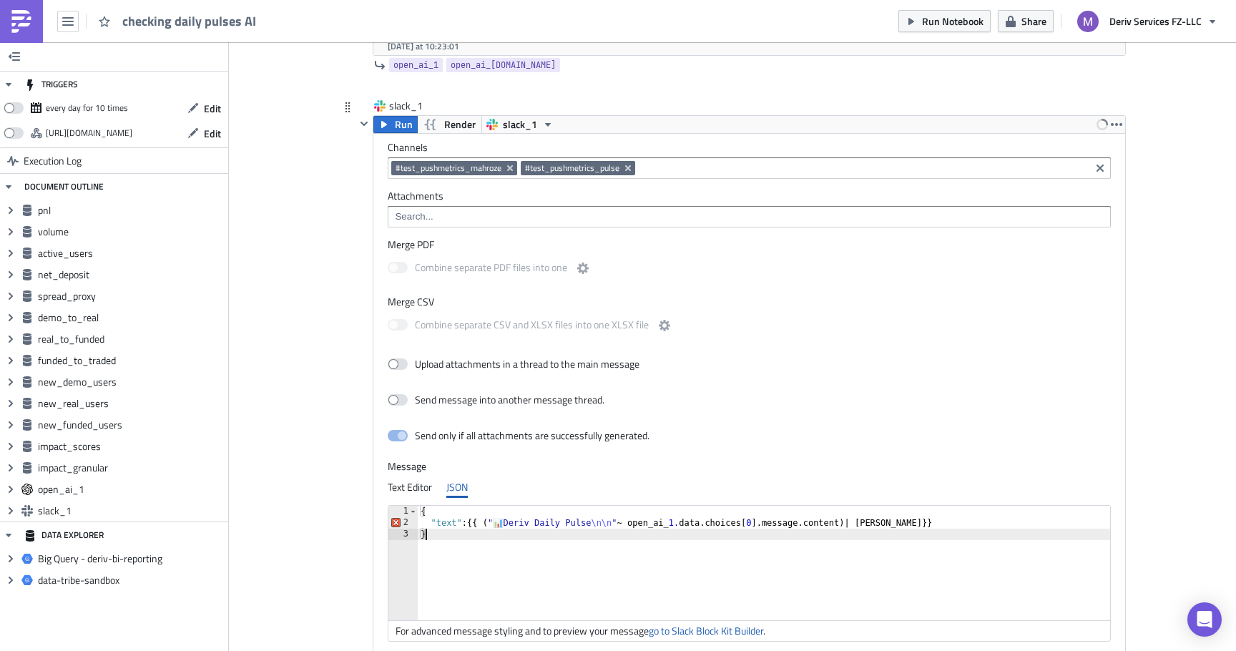
scroll to position [5637, 0]
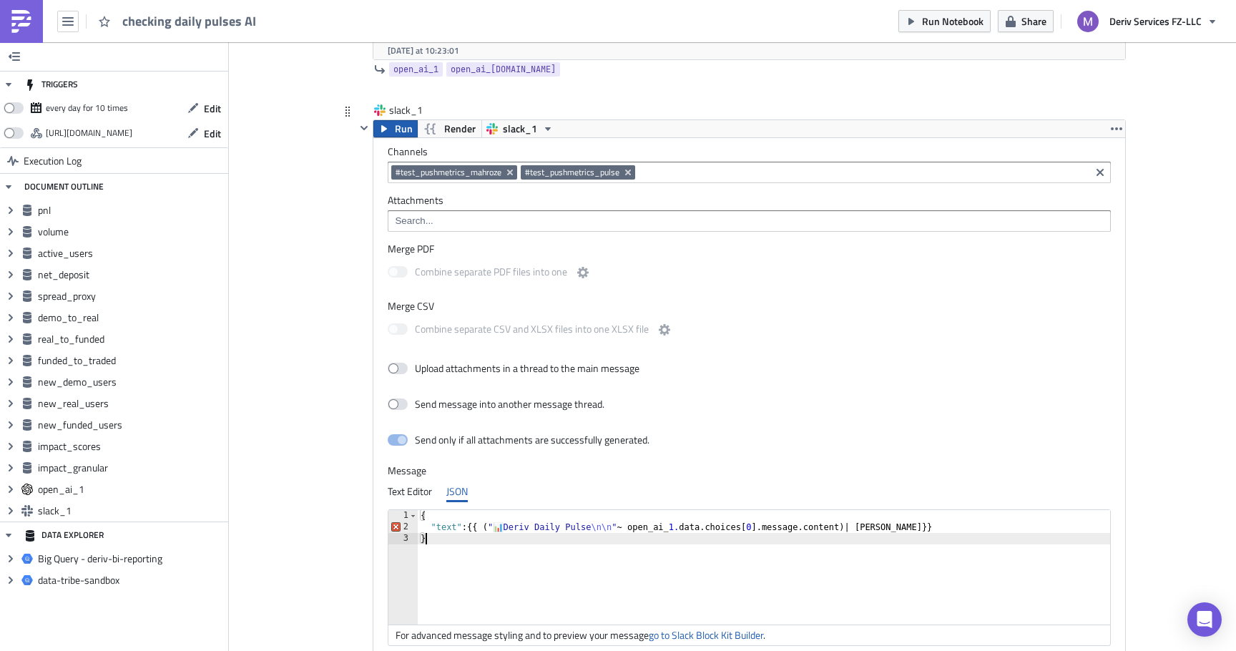
click at [398, 130] on span "Run" at bounding box center [404, 128] width 18 height 17
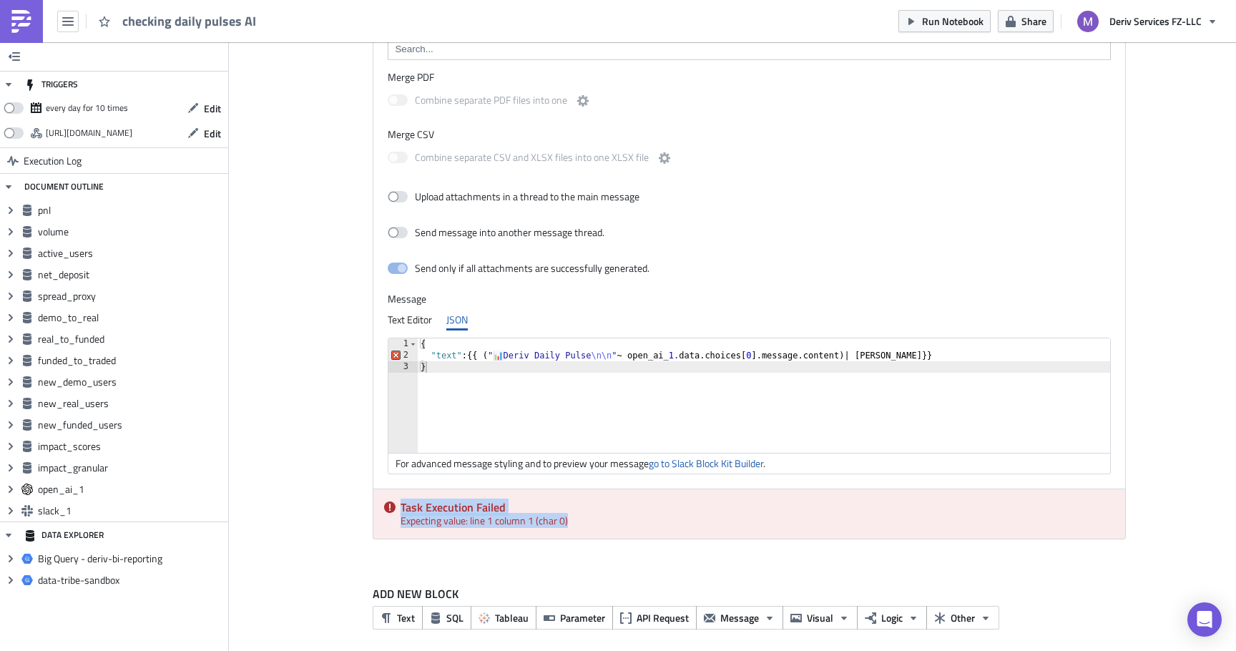
drag, startPoint x: 594, startPoint y: 516, endPoint x: 383, endPoint y: 509, distance: 210.4
click at [383, 509] on div "Task Execution Failed Expecting value: line 1 column 1 (char 0)" at bounding box center [749, 513] width 752 height 49
copy div "Task Execution Failed Expecting value: line 1 column 1 (char 0)"
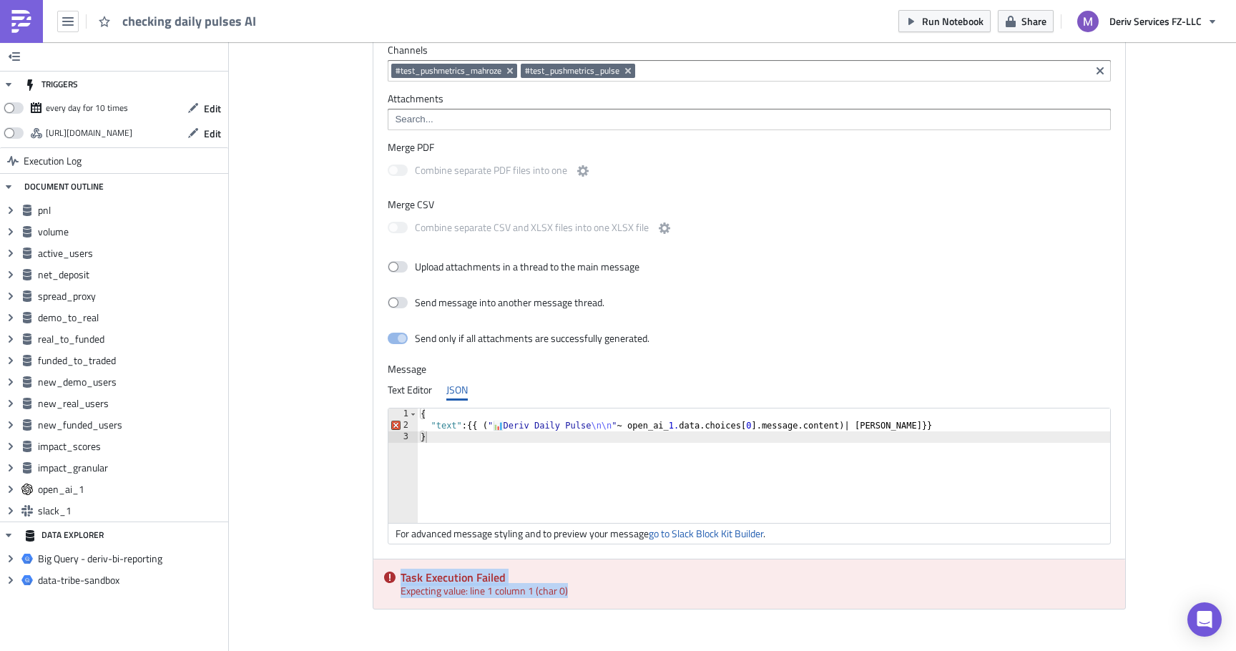
scroll to position [5755, 0]
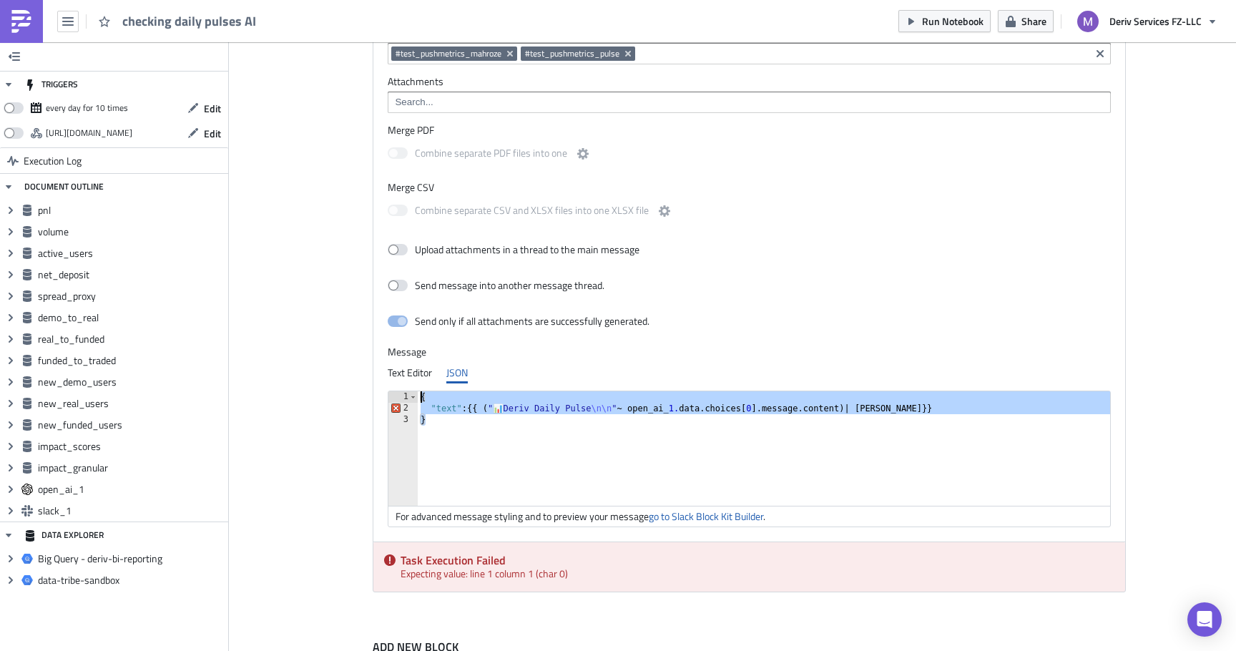
drag, startPoint x: 474, startPoint y: 439, endPoint x: 490, endPoint y: 345, distance: 95.1
click at [490, 346] on div "Message Text Editor JSON <p>&nbsp;</p> <p>&nbsp;</p> <p>&nbsp;</p> <p>&nbsp;</p…" at bounding box center [749, 436] width 723 height 182
paste textarea
type textarea "}"
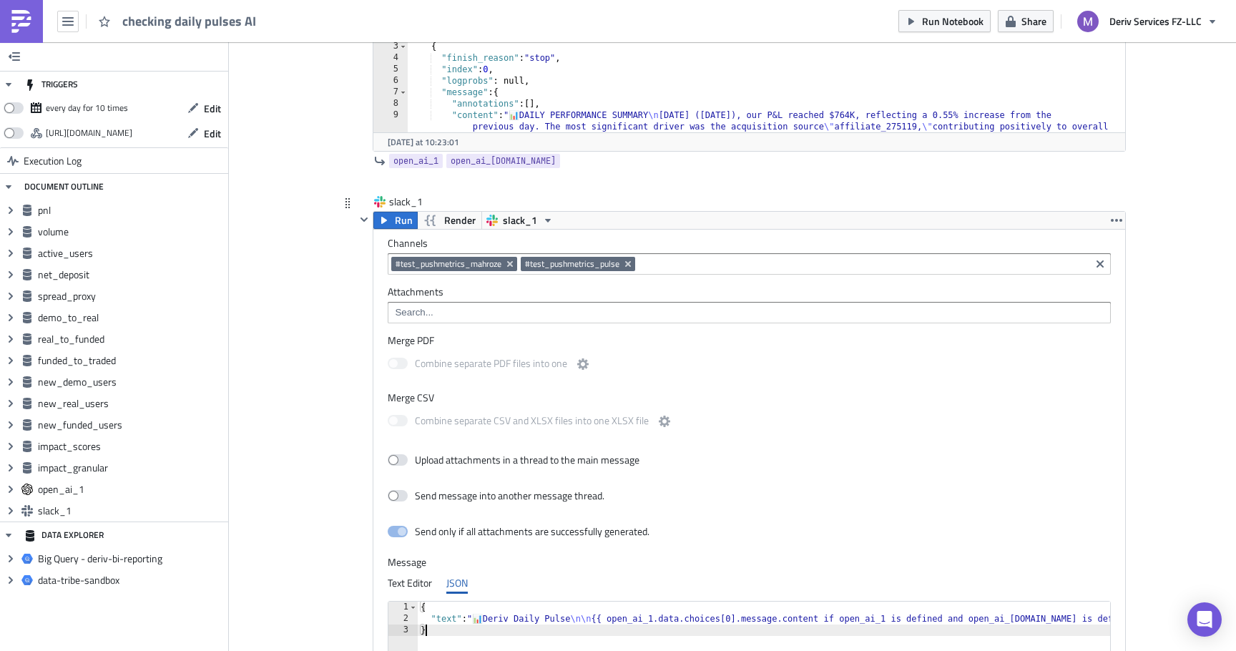
scroll to position [5539, 0]
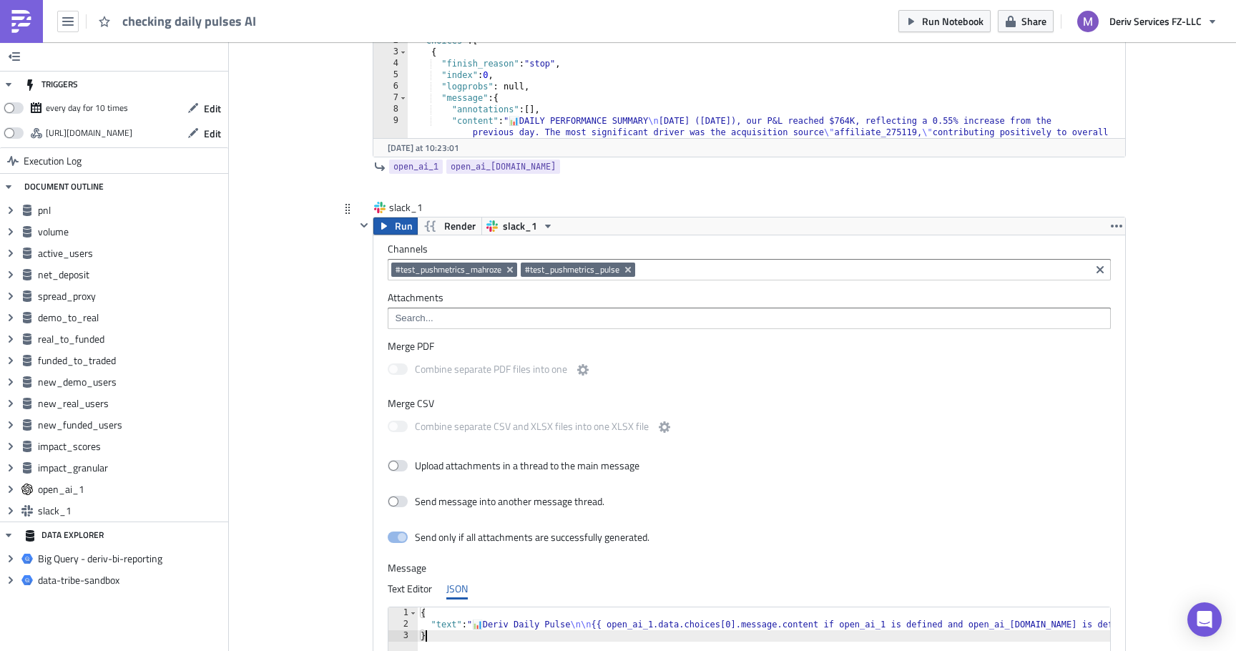
click at [402, 220] on span "Run" at bounding box center [404, 225] width 18 height 17
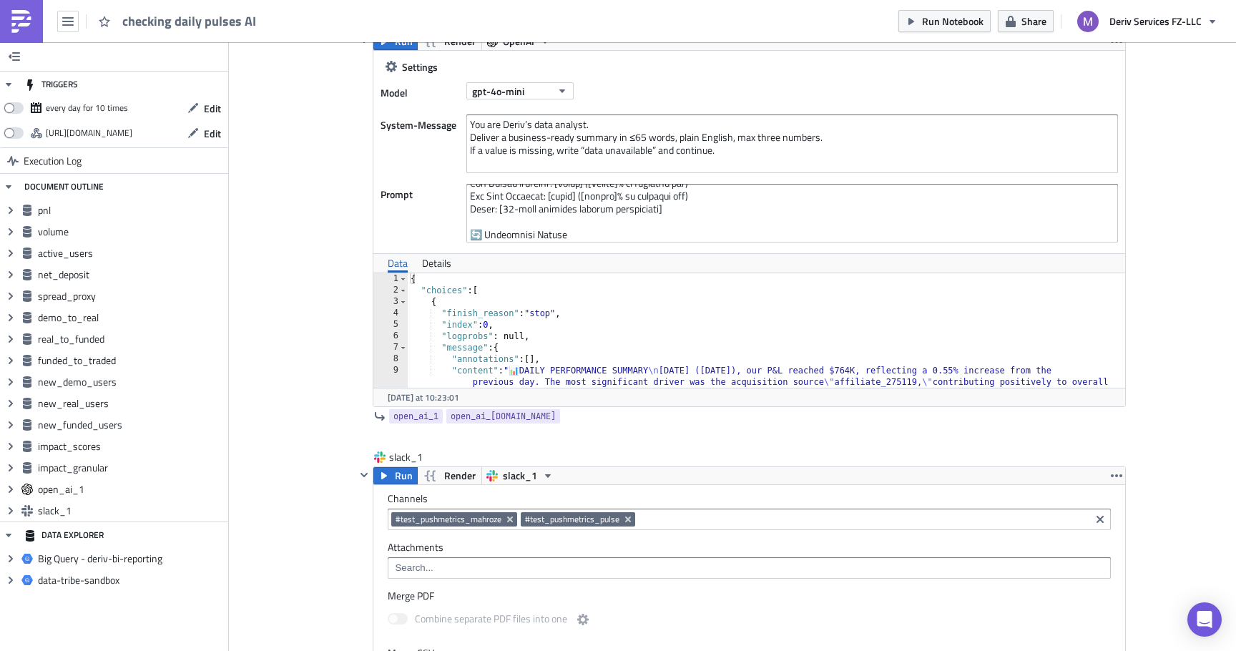
scroll to position [5239, 0]
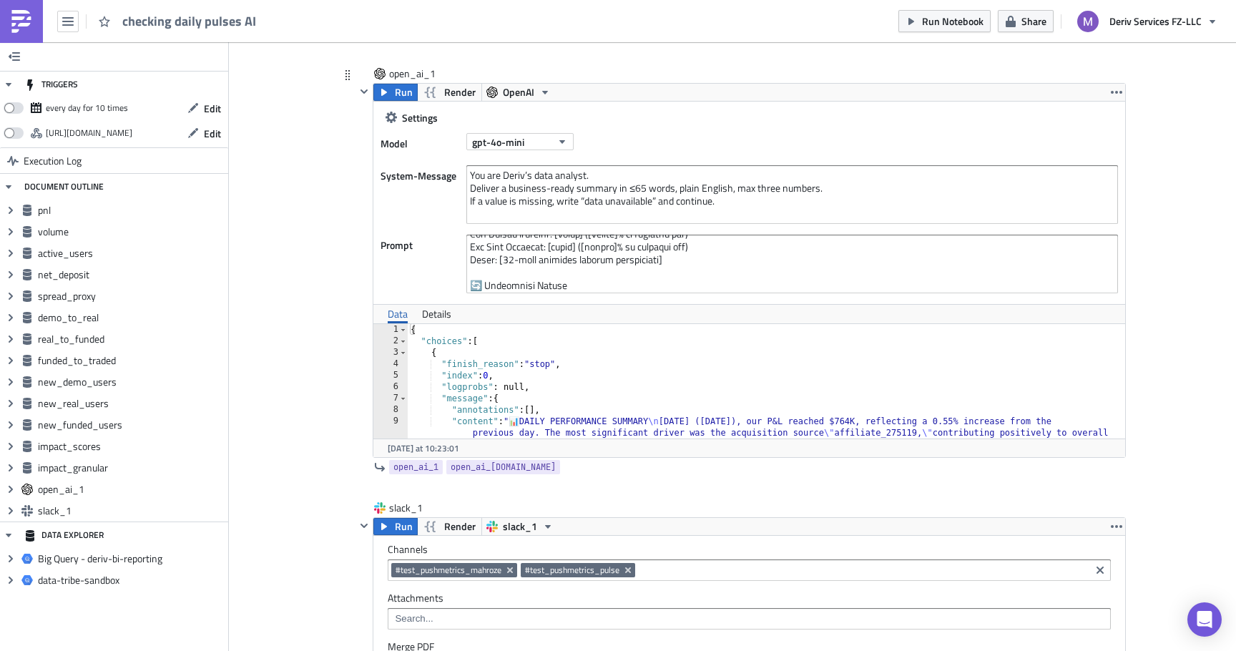
click at [552, 416] on div "{ "choices" : [ { "finish_reason" : "stop" , "index" : 0 , "logprobs" : null, "…" at bounding box center [767, 478] width 718 height 309
type textarea ""annotations": [],"
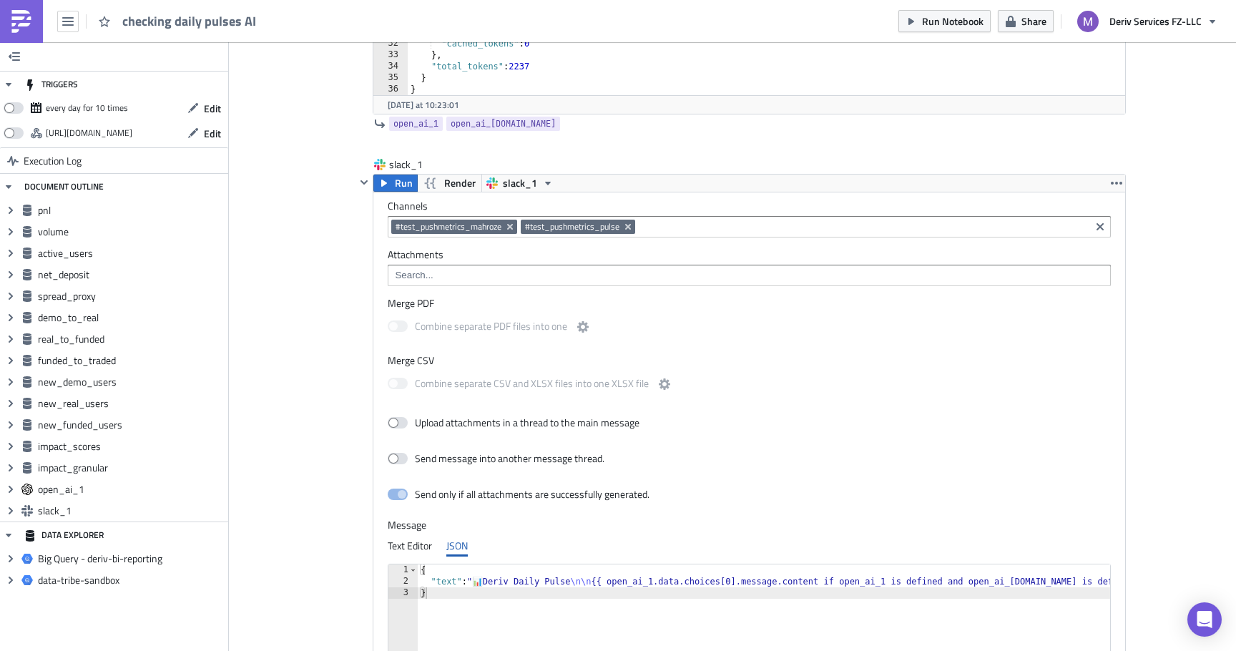
scroll to position [5585, 0]
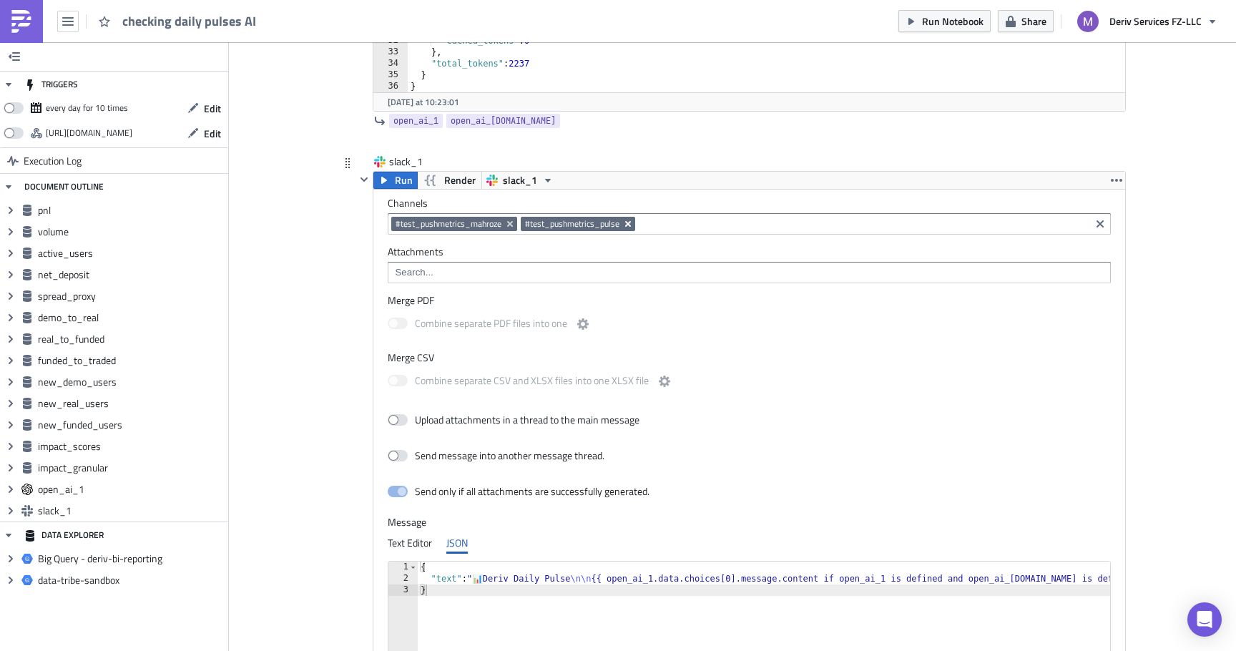
click at [629, 226] on icon "Remove Tag" at bounding box center [627, 223] width 11 height 11
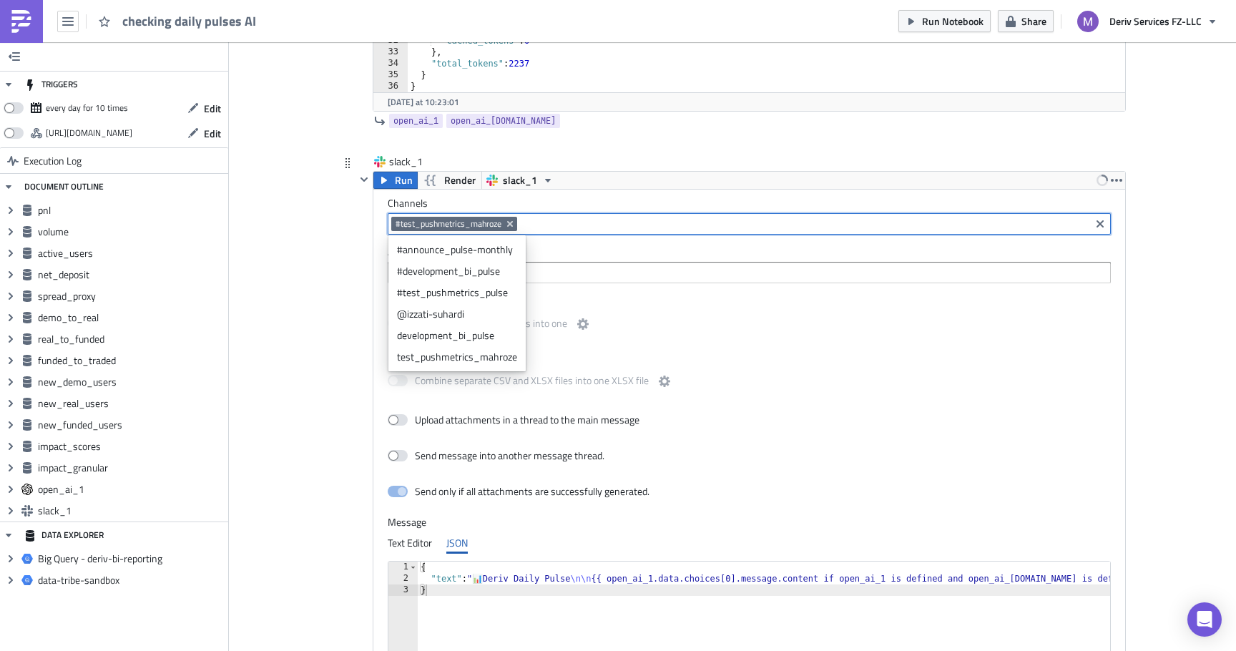
click at [580, 598] on div "{ "text" : " 📊 Deriv Daily Pulse \n\n {{ open_ai_1.data.choices[0].message.cont…" at bounding box center [877, 630] width 918 height 137
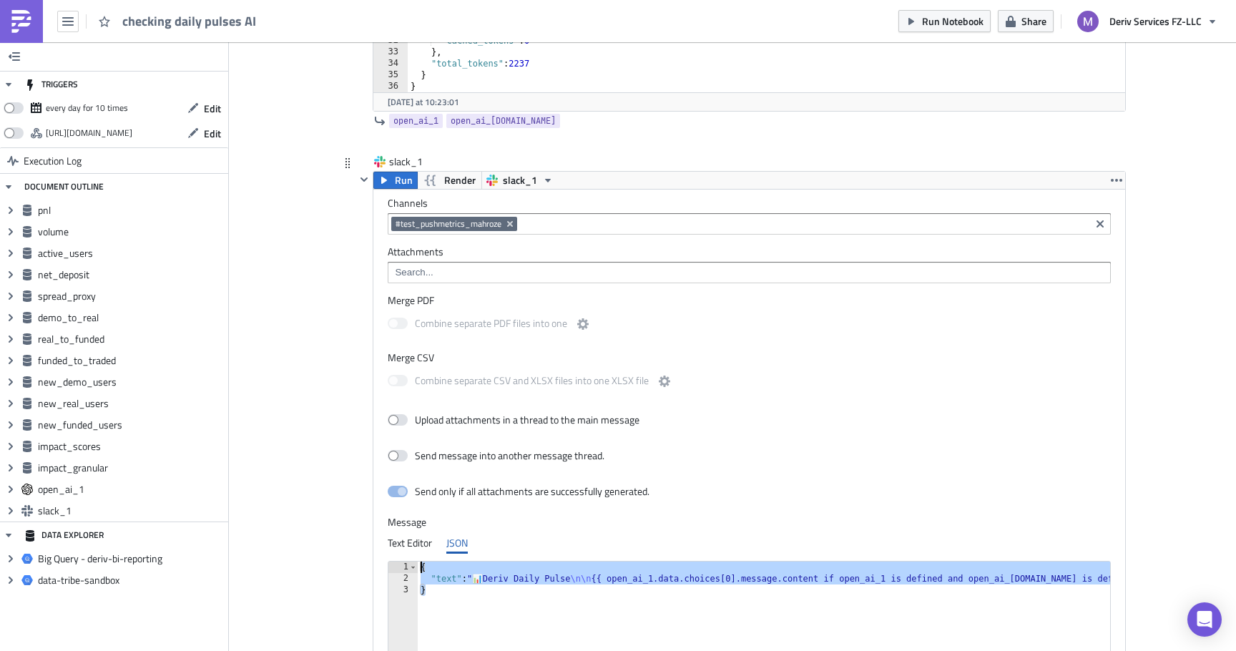
drag, startPoint x: 580, startPoint y: 598, endPoint x: 585, endPoint y: 505, distance: 93.1
click at [585, 506] on div "Channels #test_pushmetrics_mahroze Attachments Merge PDF Combine separate PDF f…" at bounding box center [749, 451] width 752 height 522
paste textarea "}"
type textarea "}"
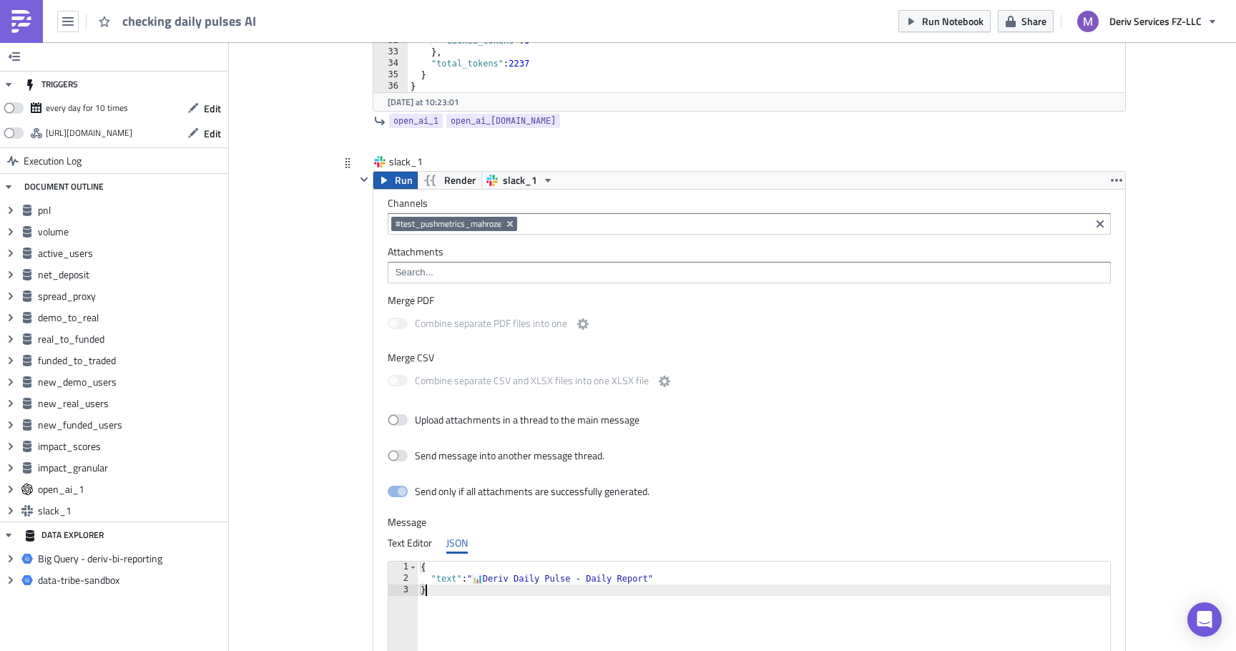
click at [387, 179] on icon "button" at bounding box center [383, 180] width 11 height 11
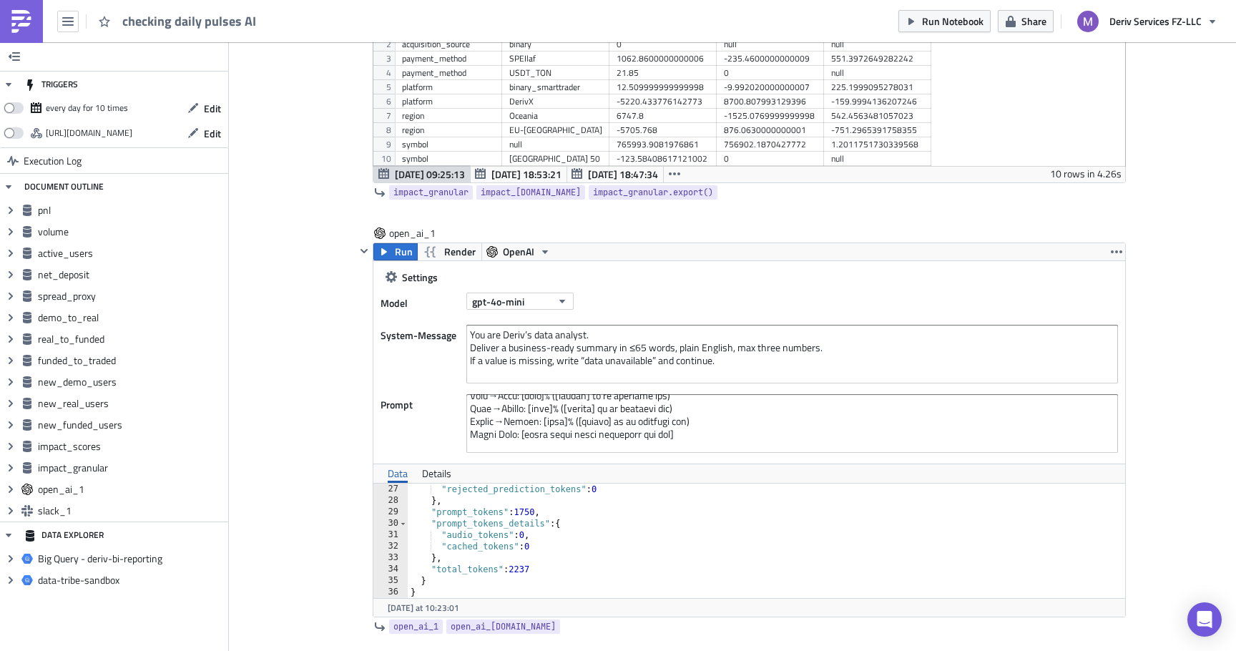
scroll to position [691, 0]
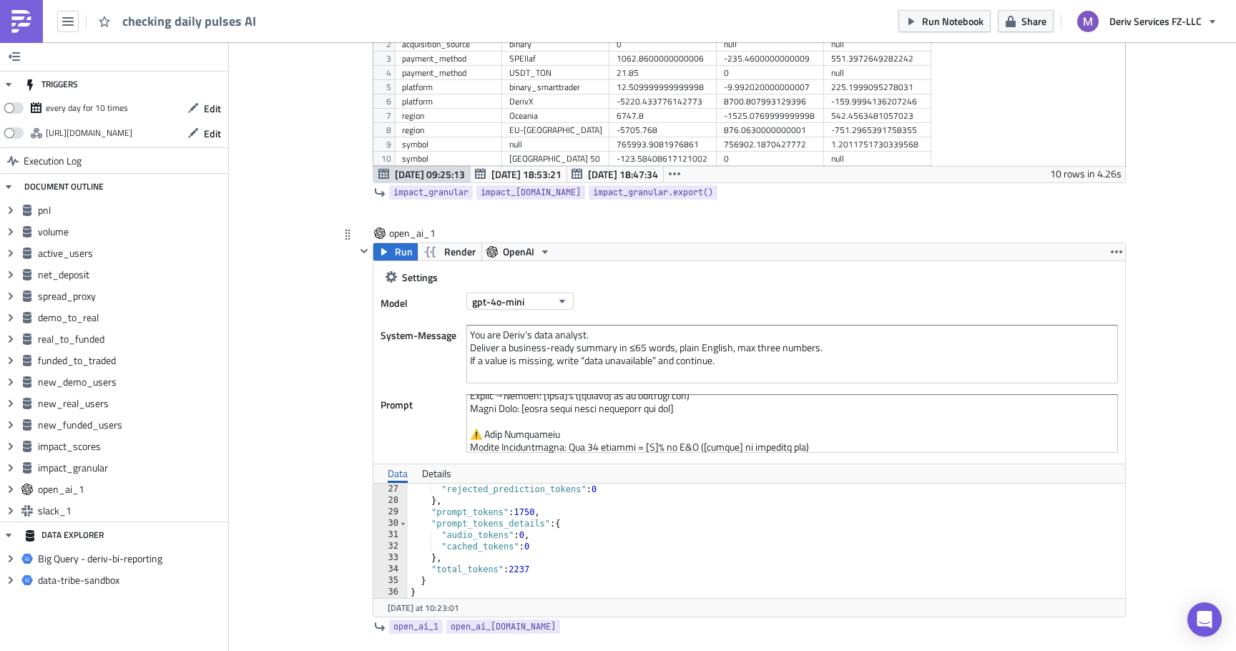
click at [514, 564] on div ""rejected_prediction_tokens" : 0 } , "prompt_tokens" : 1750 , "prompt_tokens_de…" at bounding box center [767, 552] width 718 height 137
type textarea "} }"
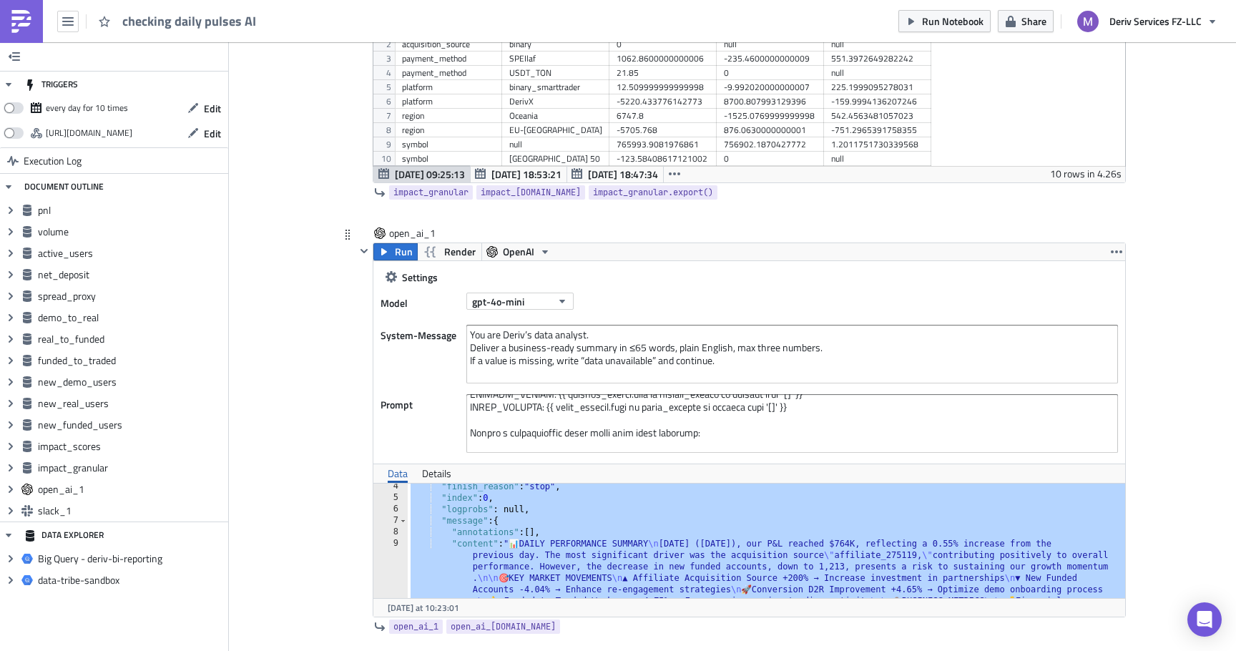
scroll to position [193, 0]
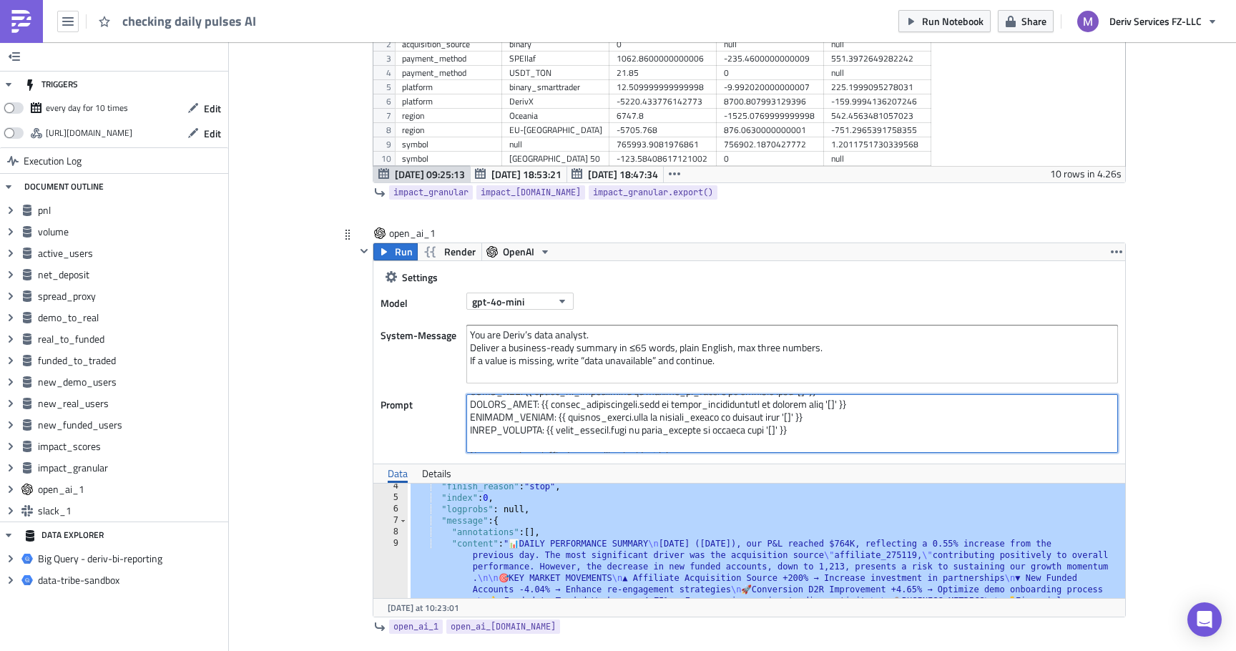
drag, startPoint x: 833, startPoint y: 430, endPoint x: 835, endPoint y: 416, distance: 13.8
click at [835, 416] on textarea at bounding box center [792, 423] width 652 height 59
click at [744, 444] on textarea at bounding box center [792, 423] width 652 height 59
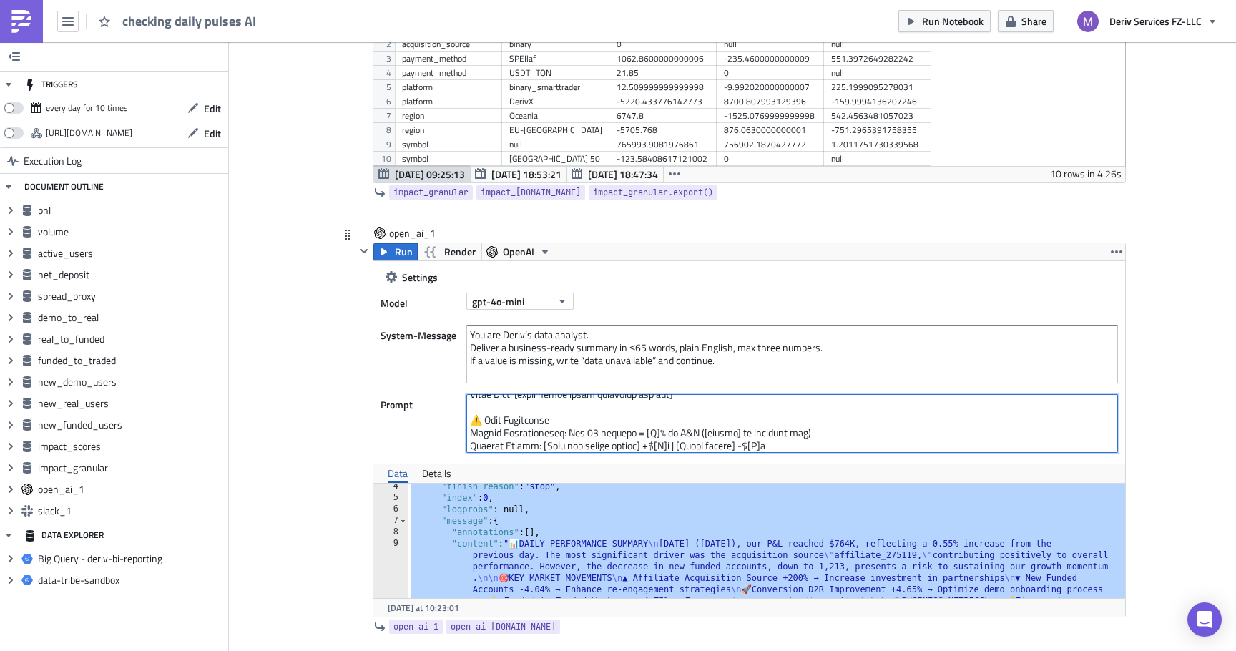
scroll to position [691, 0]
click at [686, 416] on textarea at bounding box center [792, 423] width 652 height 59
click at [669, 412] on textarea at bounding box center [792, 423] width 652 height 59
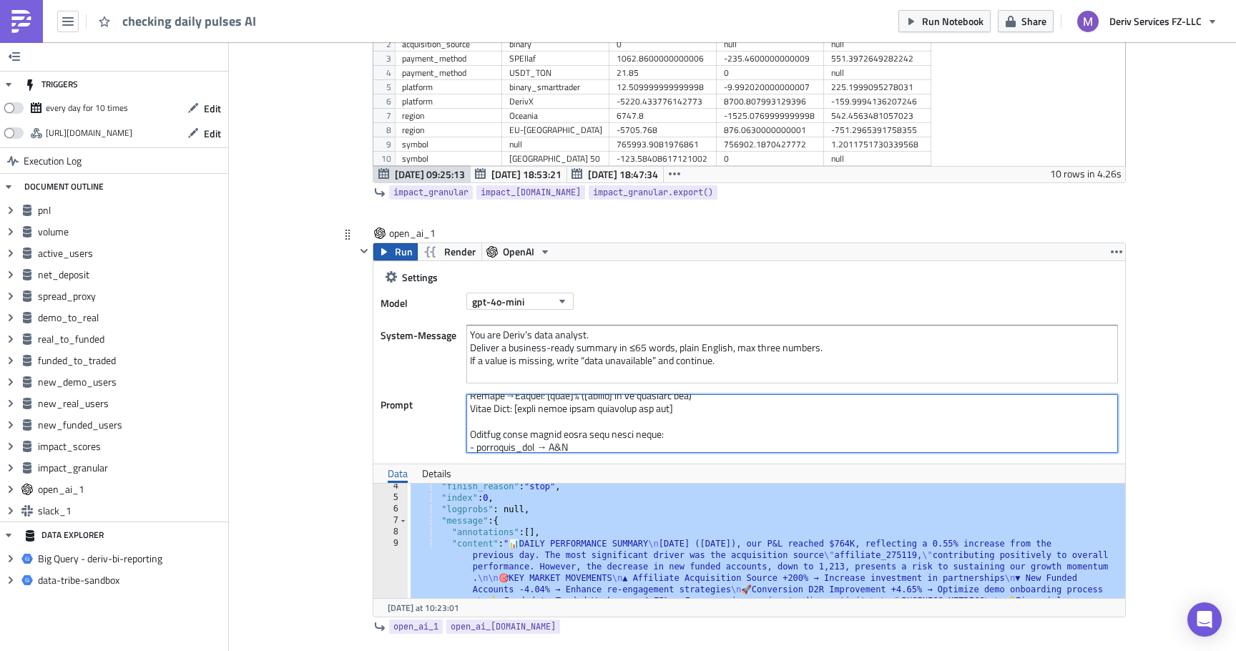
type textarea "Analyze these business metrics and create a daily executive summary: PNL: {{ [D…"
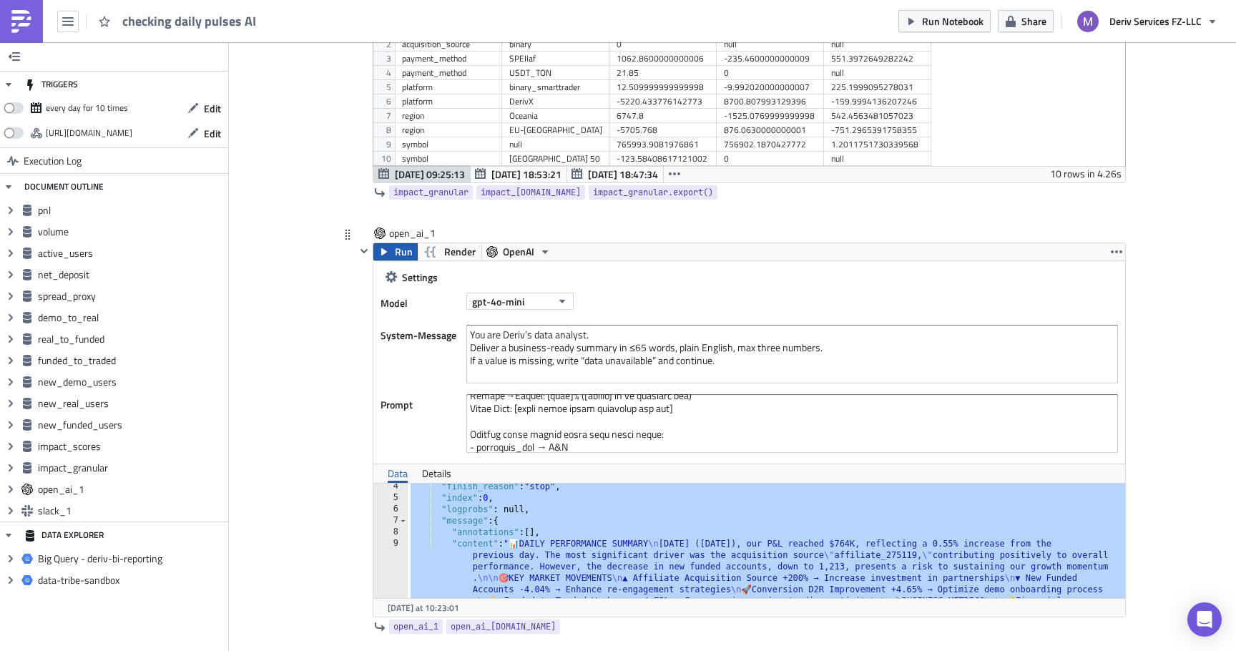
click at [398, 244] on span "Run" at bounding box center [404, 251] width 18 height 17
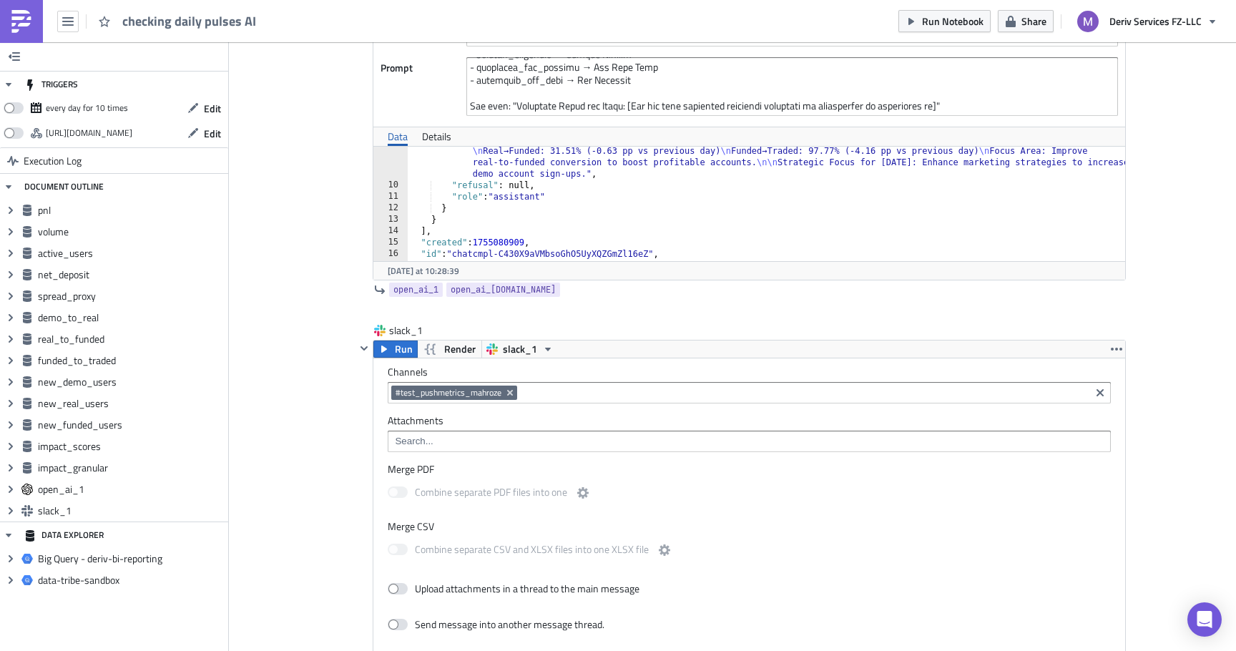
scroll to position [283, 0]
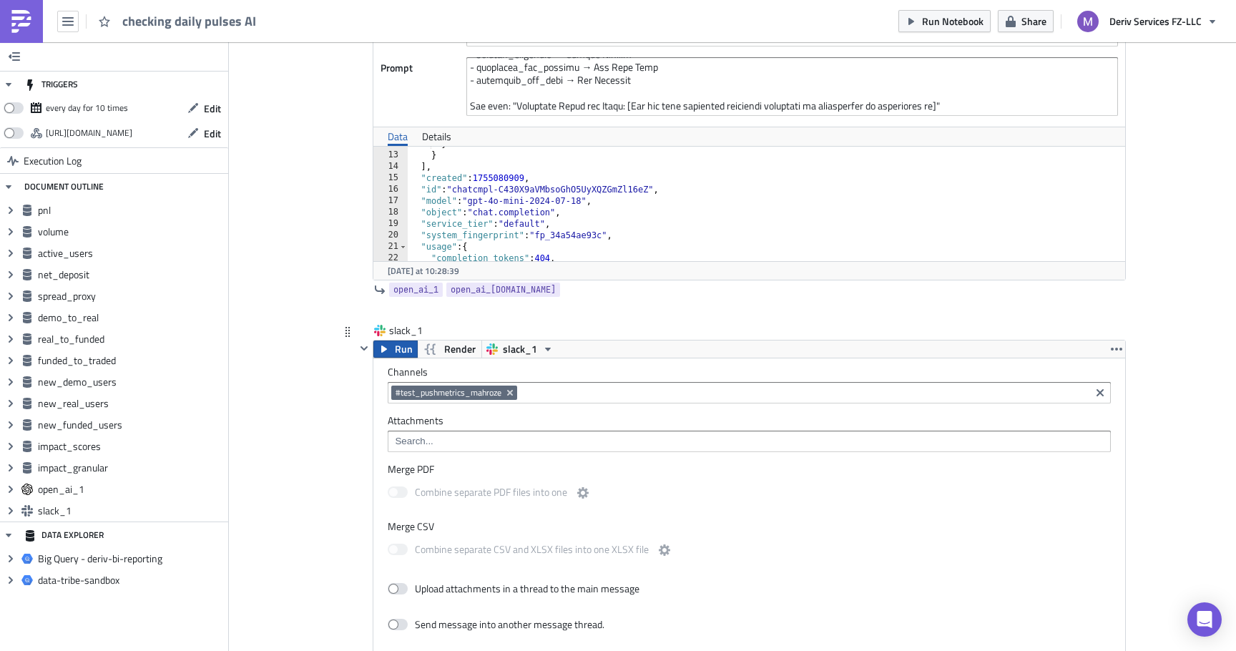
click at [398, 345] on span "Run" at bounding box center [404, 348] width 18 height 17
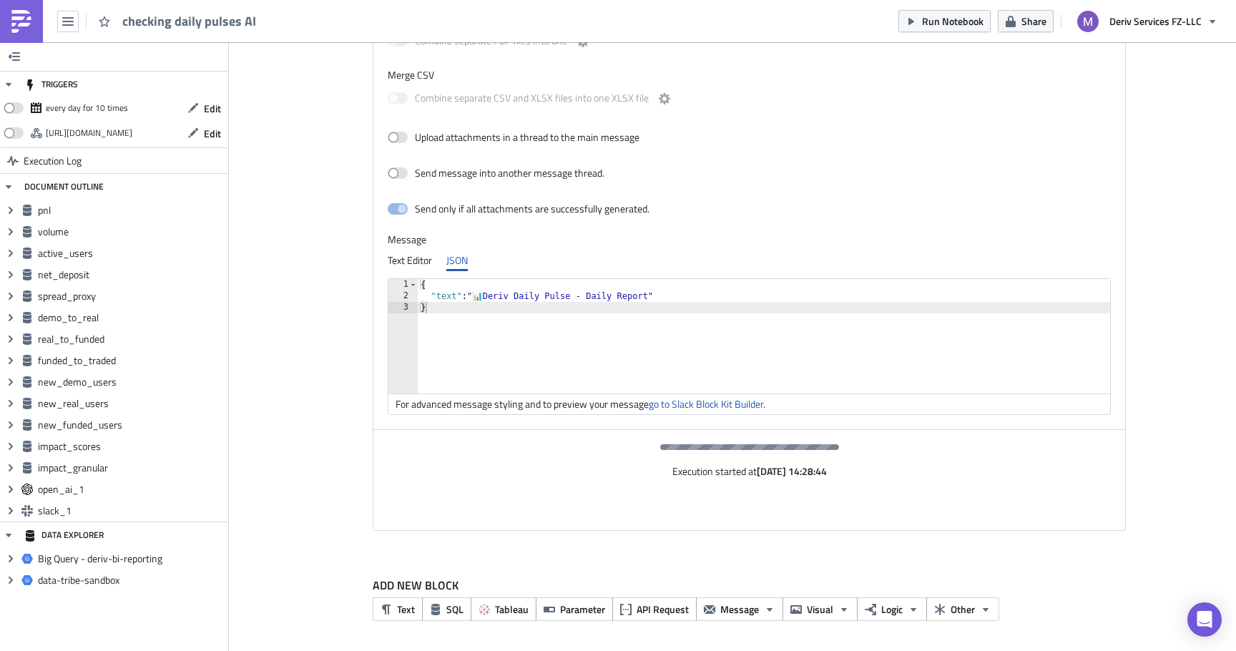
scroll to position [5840, 0]
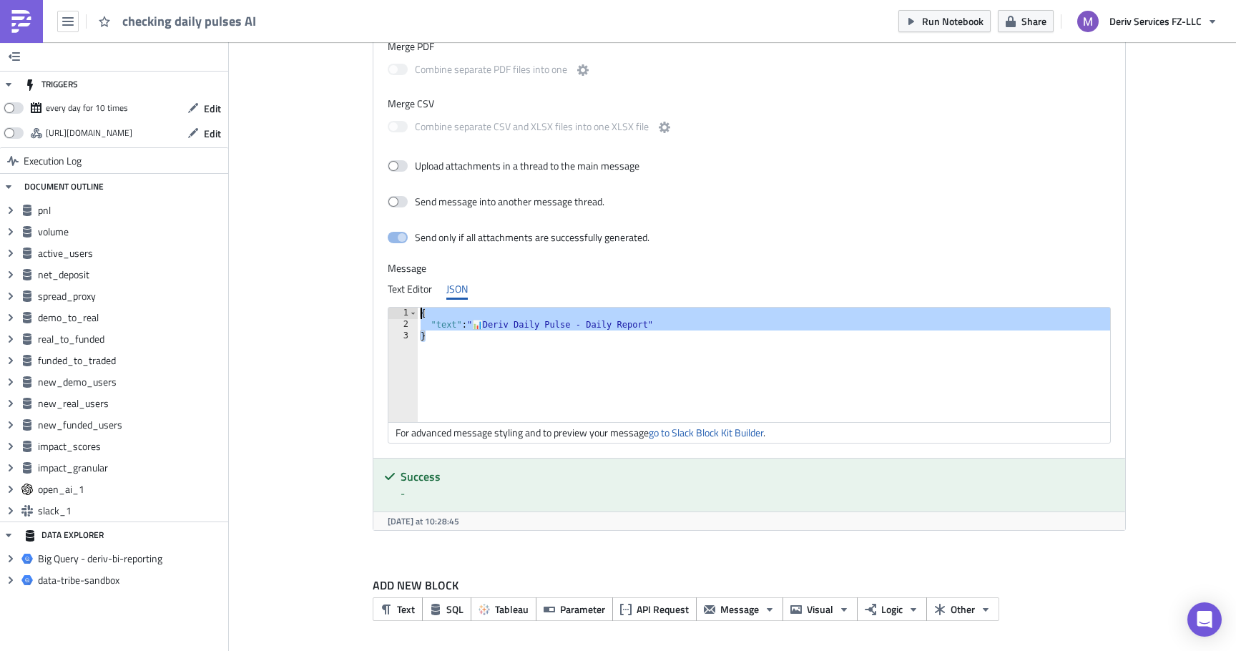
drag, startPoint x: 541, startPoint y: 351, endPoint x: 548, endPoint y: 273, distance: 78.3
click at [549, 274] on div "Message Text Editor JSON <p>&nbsp;</p> <p>&nbsp;</p> <p>&nbsp;</p> <p>&nbsp;</p…" at bounding box center [749, 353] width 723 height 182
paste textarea "}"
type textarea "}"
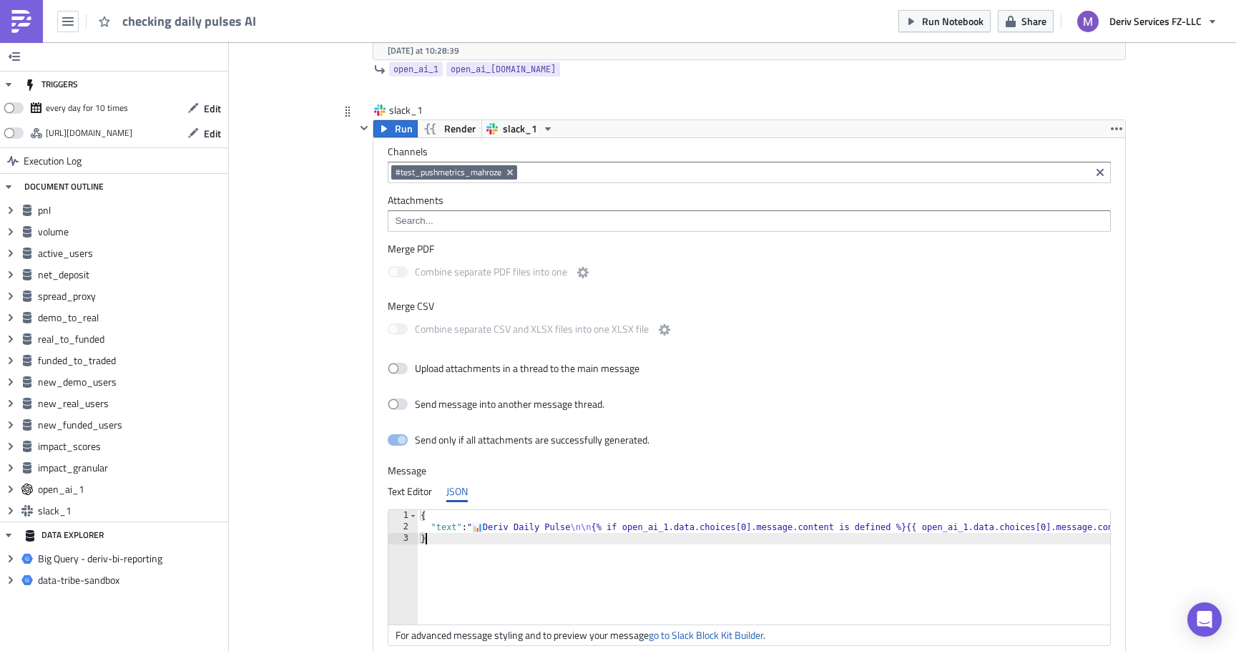
scroll to position [5638, 0]
click at [396, 129] on span "Run" at bounding box center [404, 127] width 18 height 17
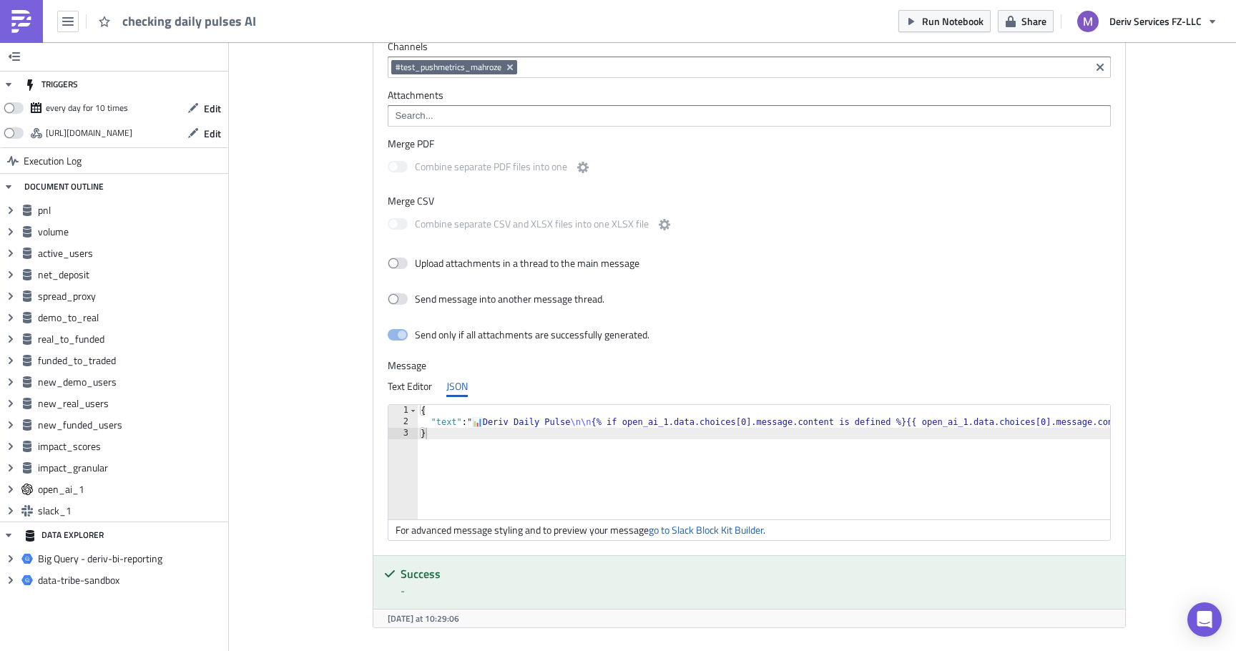
scroll to position [5840, 0]
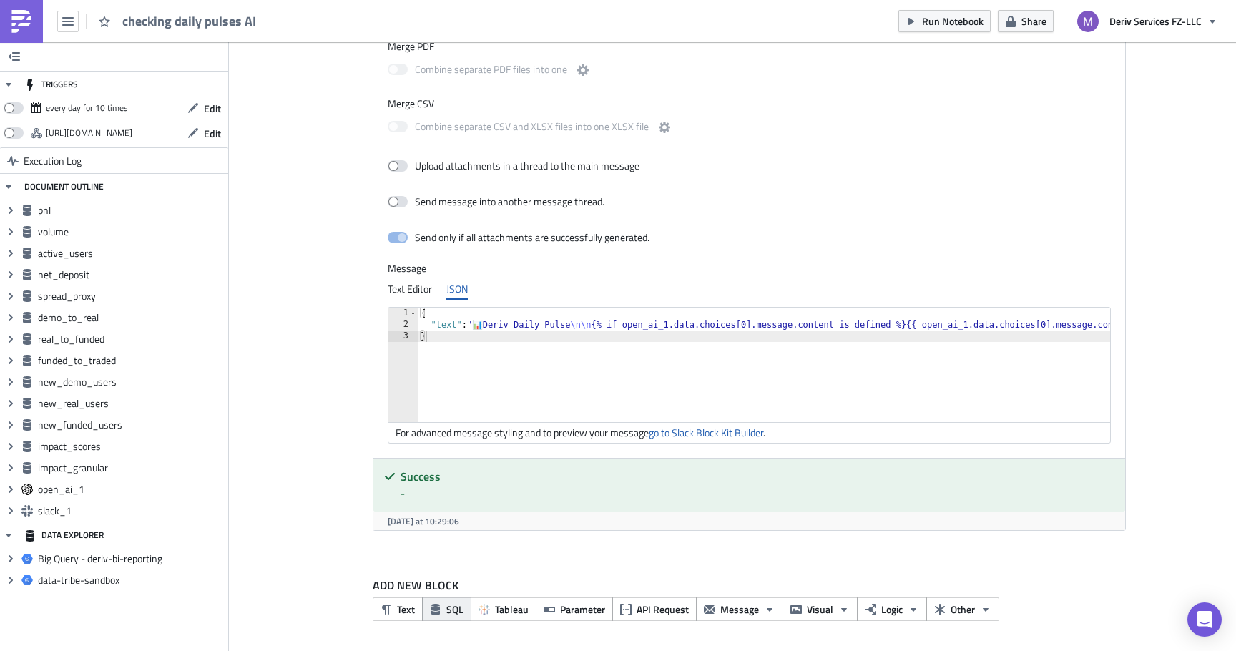
click at [457, 603] on span "SQL" at bounding box center [454, 609] width 17 height 15
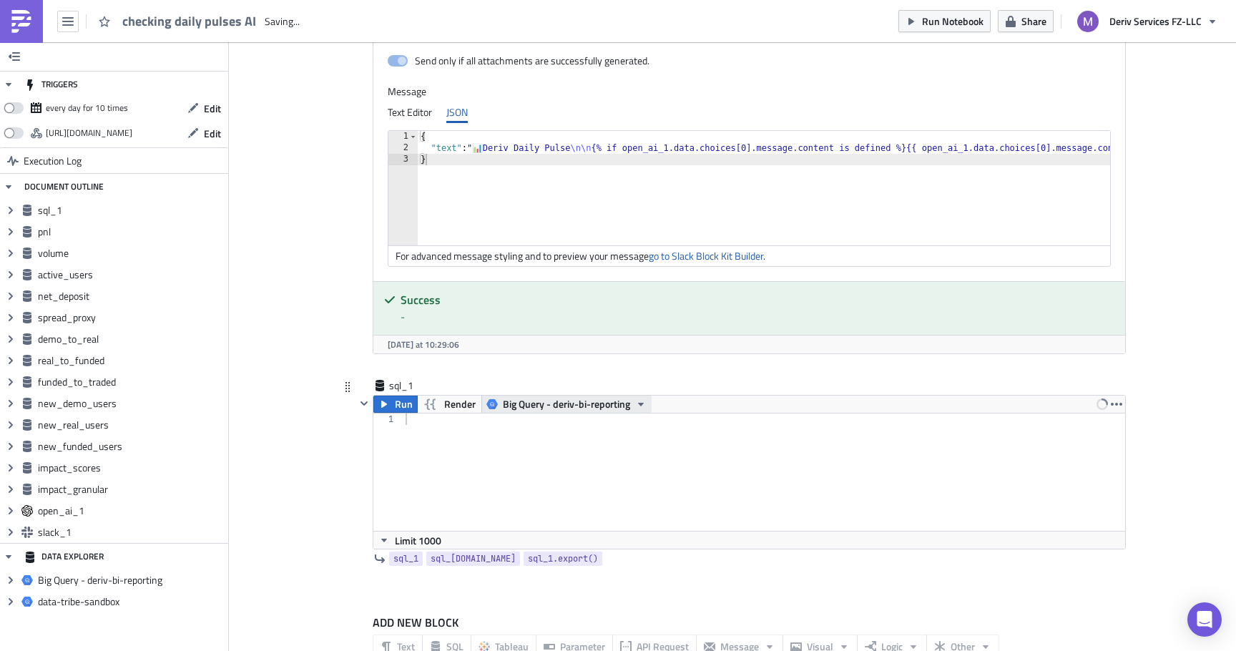
scroll to position [6054, 0]
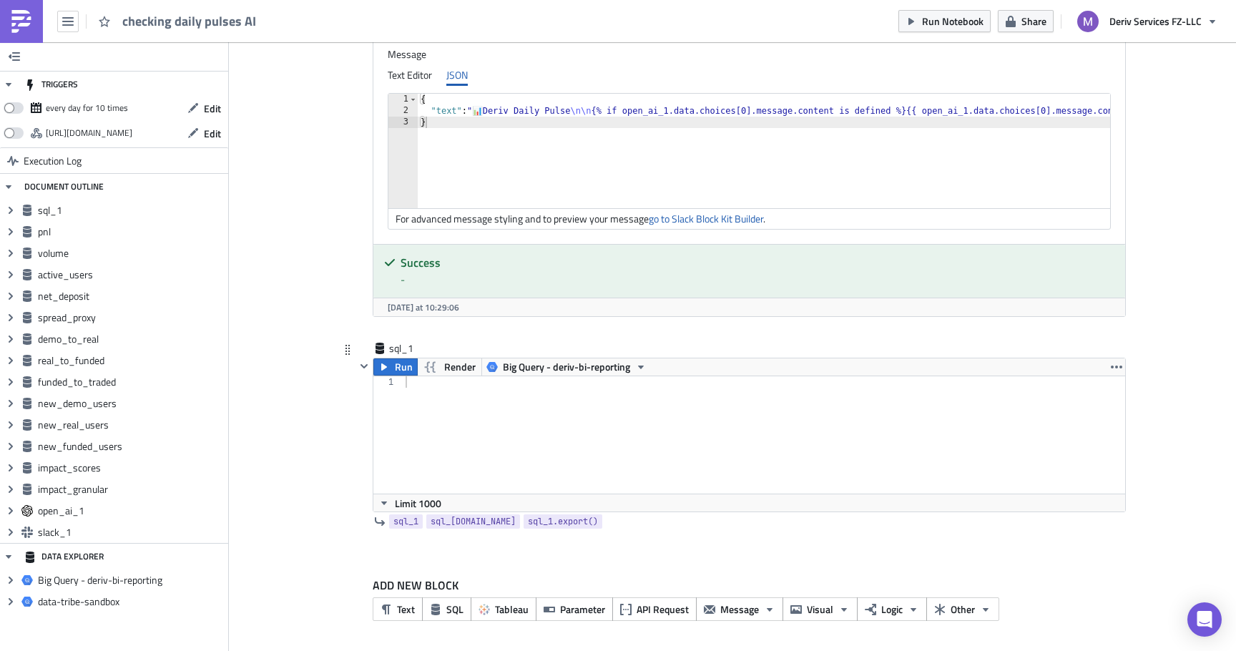
click at [603, 413] on div at bounding box center [764, 446] width 723 height 140
paste textarea "ORDER BY balance_at_risk_k DESC;"
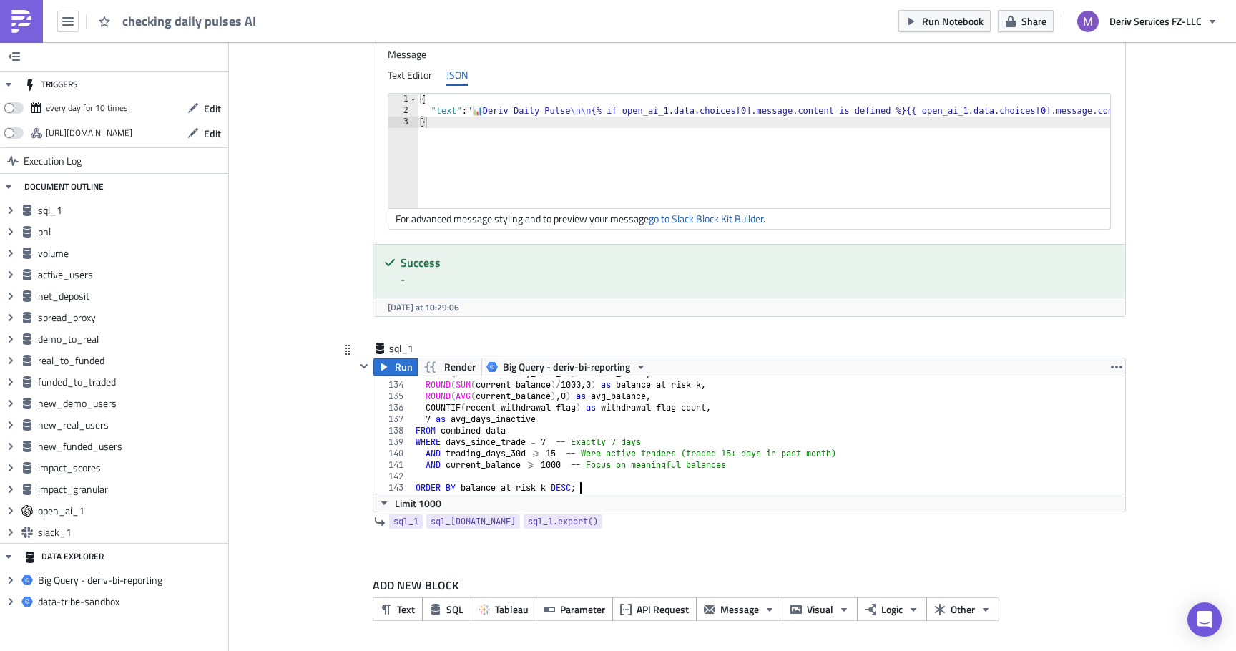
scroll to position [1519, 0]
click at [406, 366] on span "Run" at bounding box center [404, 366] width 18 height 17
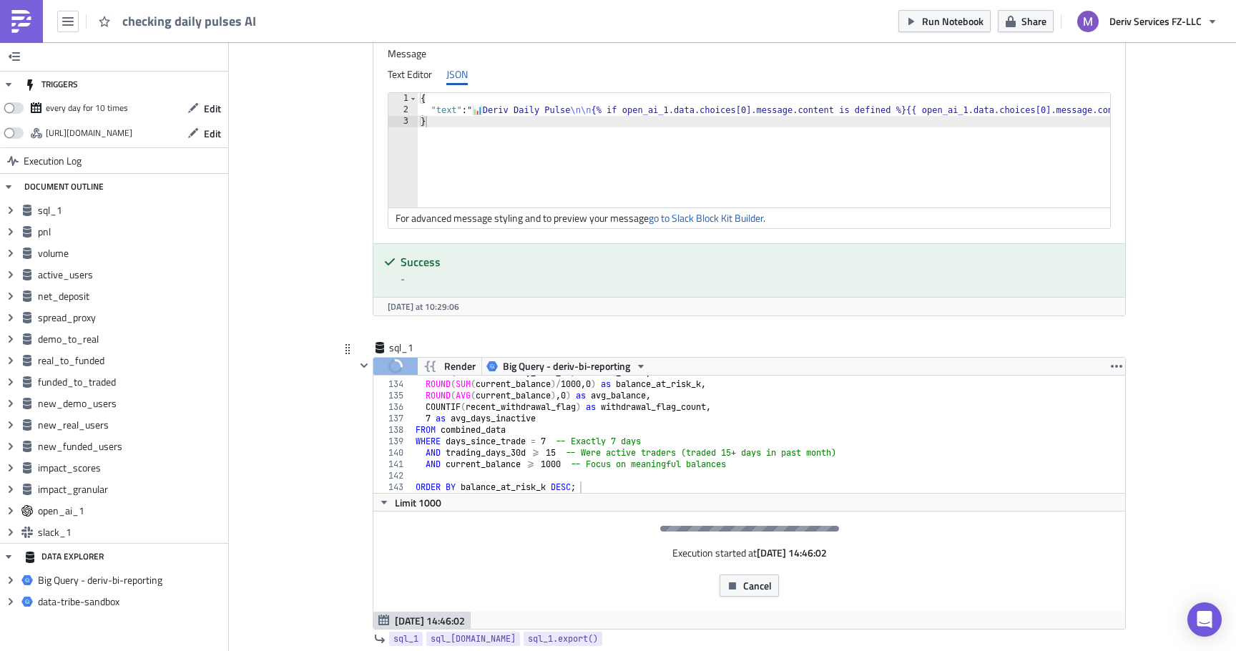
click at [484, 469] on div "COUNT ( DISTINCT binary_user_id ) as user_count , ROUND ( SUM ( current_balance…" at bounding box center [769, 437] width 712 height 140
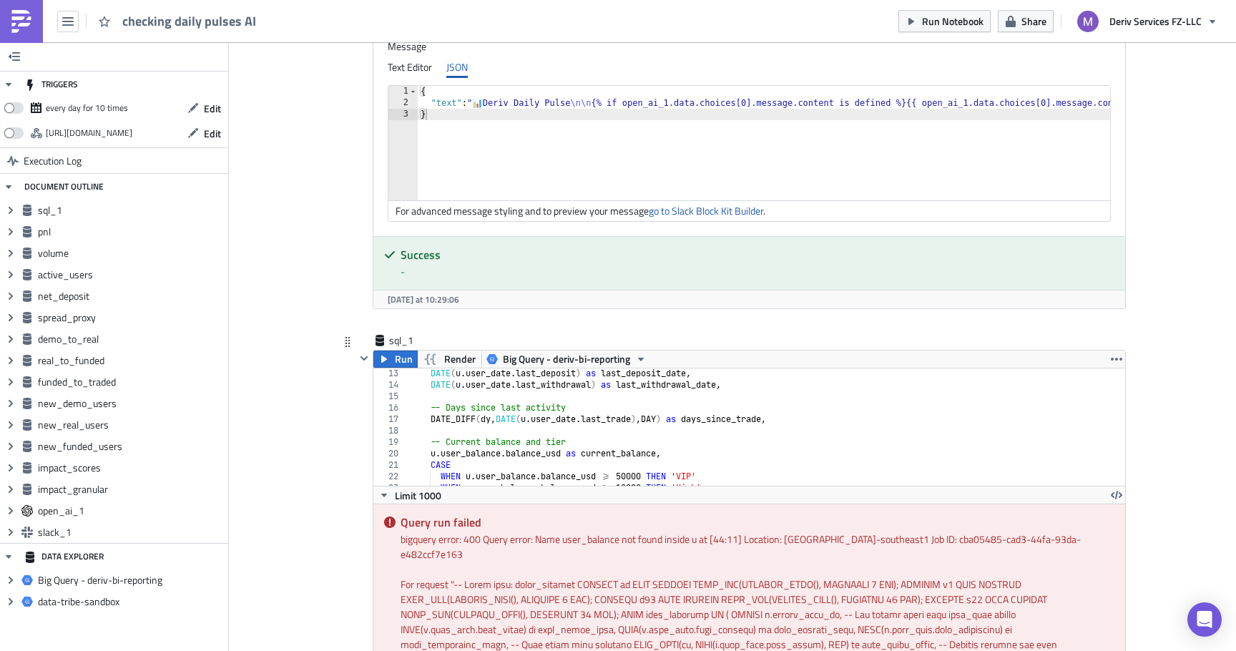
scroll to position [6062, 0]
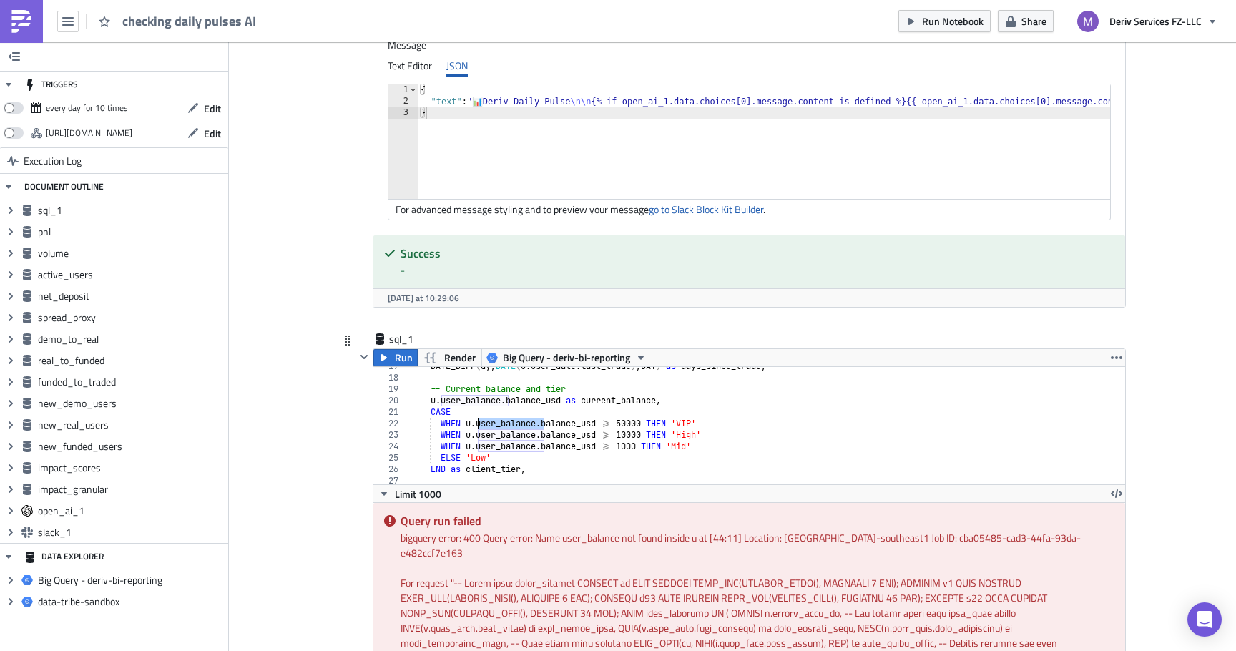
drag, startPoint x: 544, startPoint y: 426, endPoint x: 478, endPoint y: 426, distance: 66.5
click at [478, 426] on div "DATE_DIFF ( dy , DATE ( u . user_date . last_trade ) , DAY ) as days_since_trad…" at bounding box center [767, 431] width 718 height 140
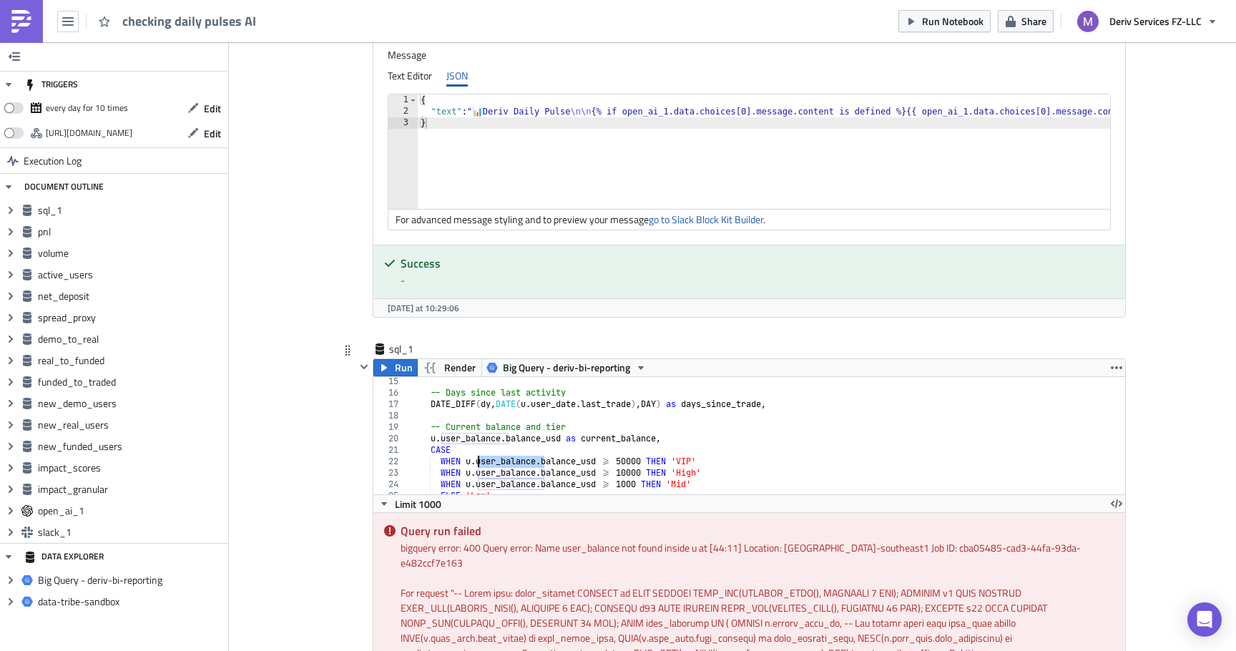
scroll to position [168, 0]
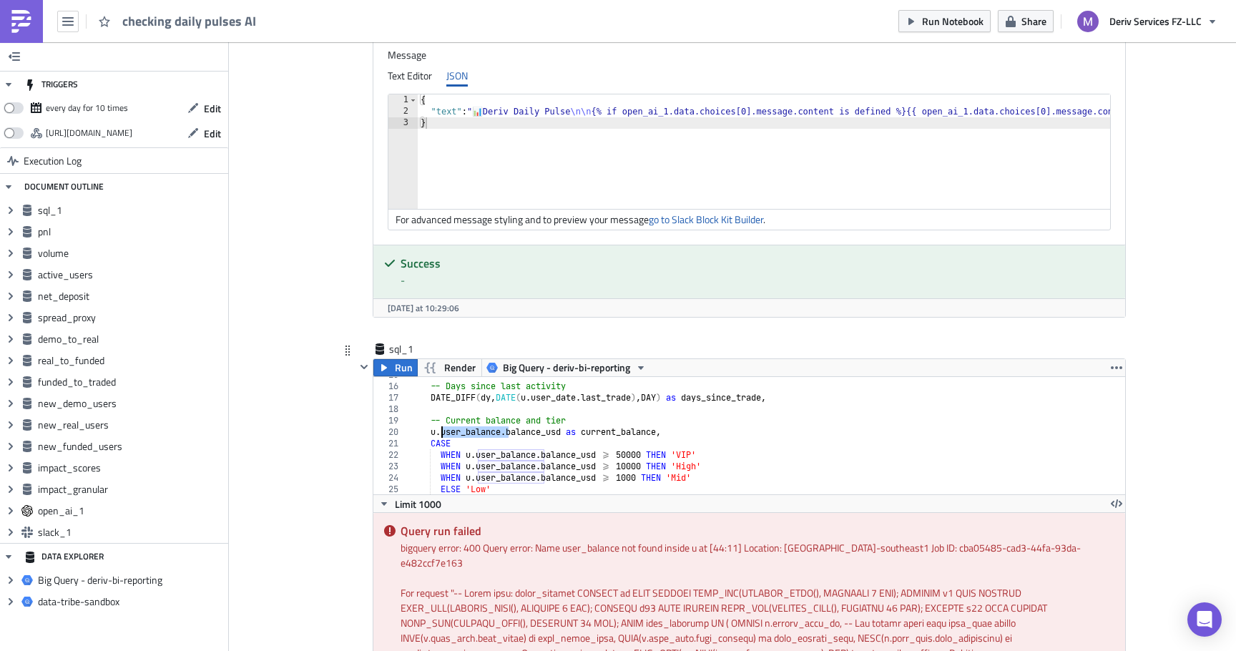
drag, startPoint x: 506, startPoint y: 433, endPoint x: 441, endPoint y: 436, distance: 65.2
click at [441, 436] on div "-- Days since last activity DATE_DIFF ( dy , DATE ( u . user_date . last_trade …" at bounding box center [767, 439] width 718 height 140
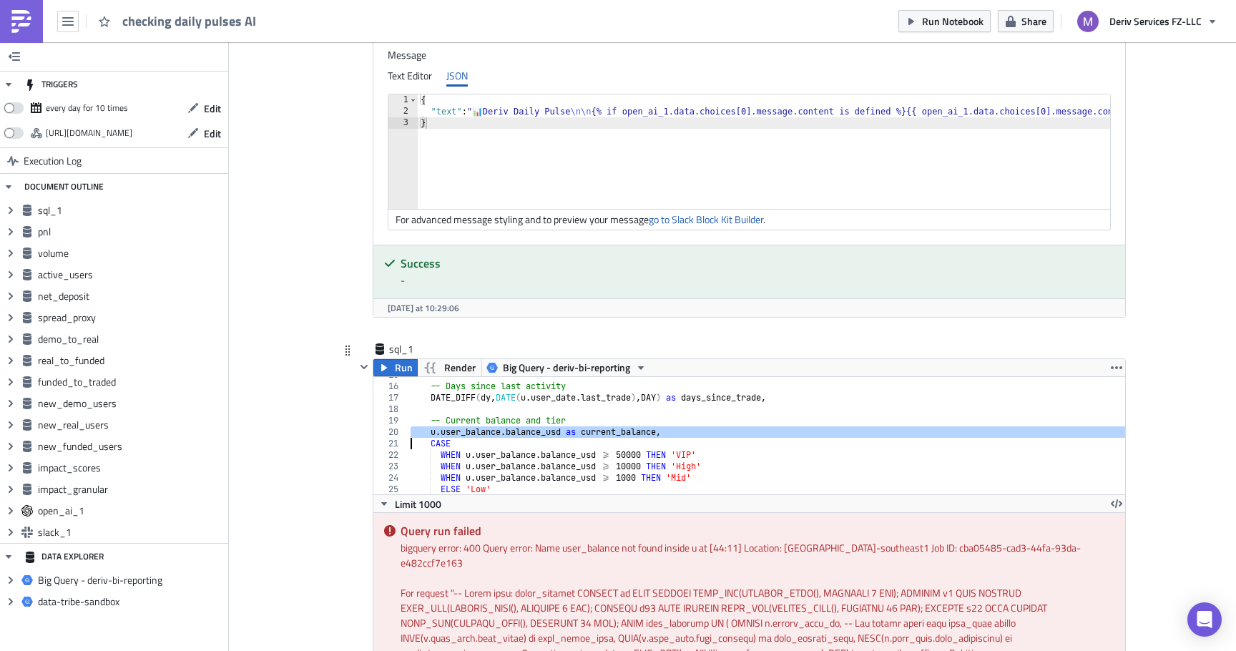
click at [480, 434] on div "-- Days since last activity DATE_DIFF ( dy , DATE ( u . user_date . last_trade …" at bounding box center [767, 439] width 718 height 140
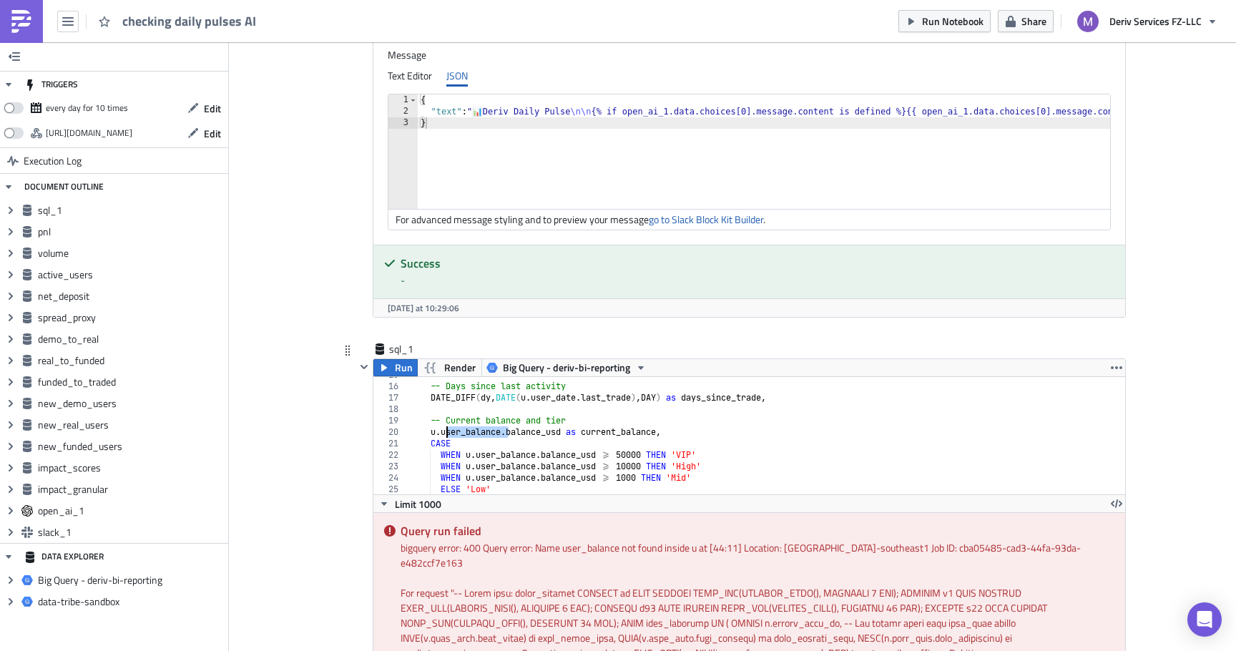
drag, startPoint x: 508, startPoint y: 437, endPoint x: 443, endPoint y: 436, distance: 65.1
click at [443, 436] on div "-- Days since last activity DATE_DIFF ( dy , DATE ( u . user_date . last_trade …" at bounding box center [767, 439] width 718 height 140
drag, startPoint x: 477, startPoint y: 458, endPoint x: 542, endPoint y: 459, distance: 65.1
click at [542, 459] on div "-- Days since last activity DATE_DIFF ( dy , DATE ( u . user_date . last_trade …" at bounding box center [767, 439] width 718 height 140
drag, startPoint x: 479, startPoint y: 469, endPoint x: 544, endPoint y: 470, distance: 65.1
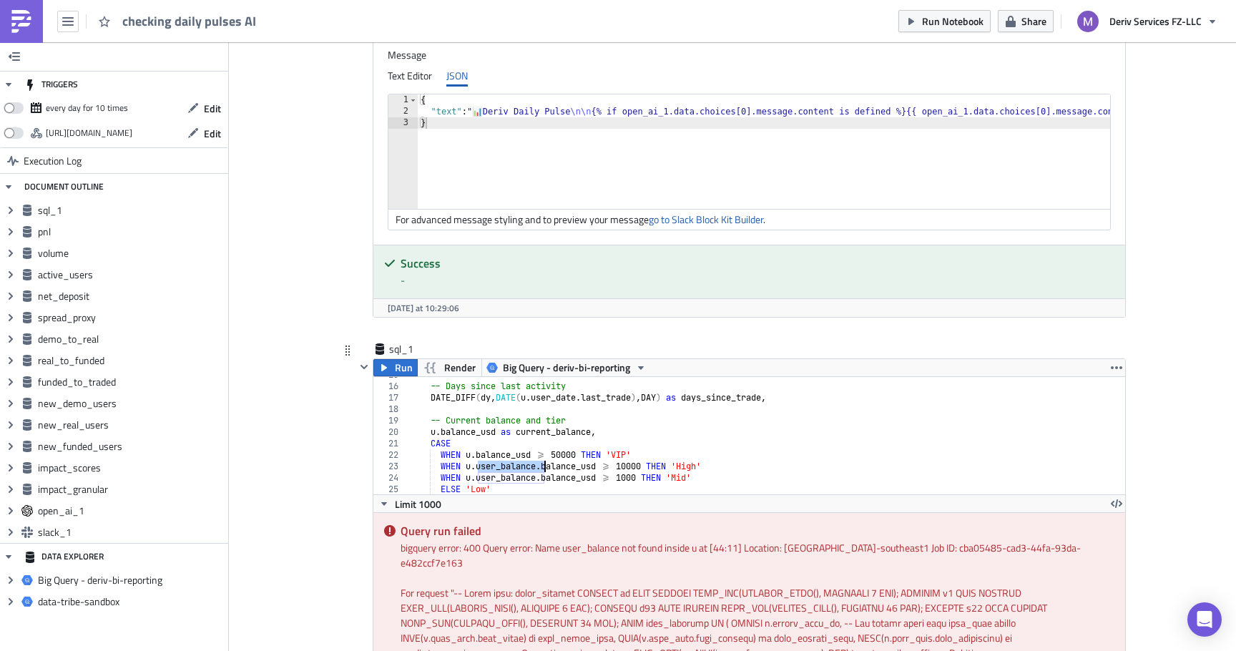
click at [544, 470] on div "-- Days since last activity DATE_DIFF ( dy , DATE ( u . user_date . last_trade …" at bounding box center [767, 439] width 718 height 140
drag, startPoint x: 545, startPoint y: 479, endPoint x: 478, endPoint y: 479, distance: 67.2
click at [478, 479] on div "-- Days since last activity DATE_DIFF ( dy , DATE ( u . user_date . last_trade …" at bounding box center [767, 439] width 718 height 140
click at [403, 371] on span "Run" at bounding box center [404, 367] width 18 height 17
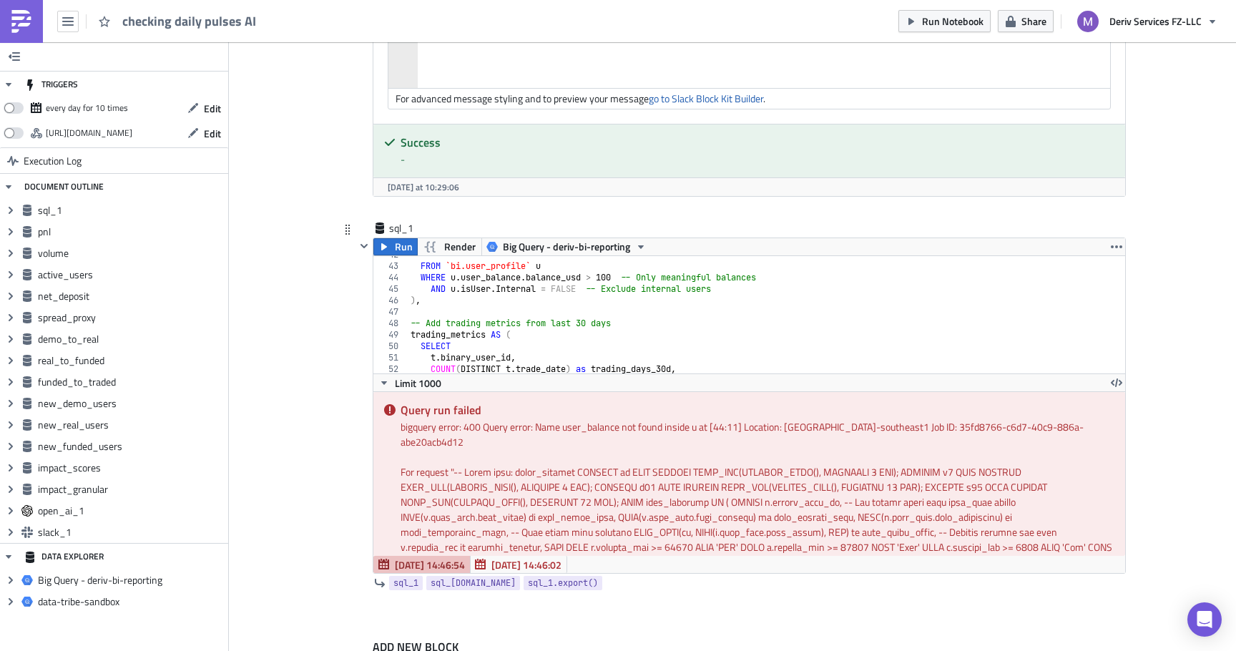
scroll to position [459, 0]
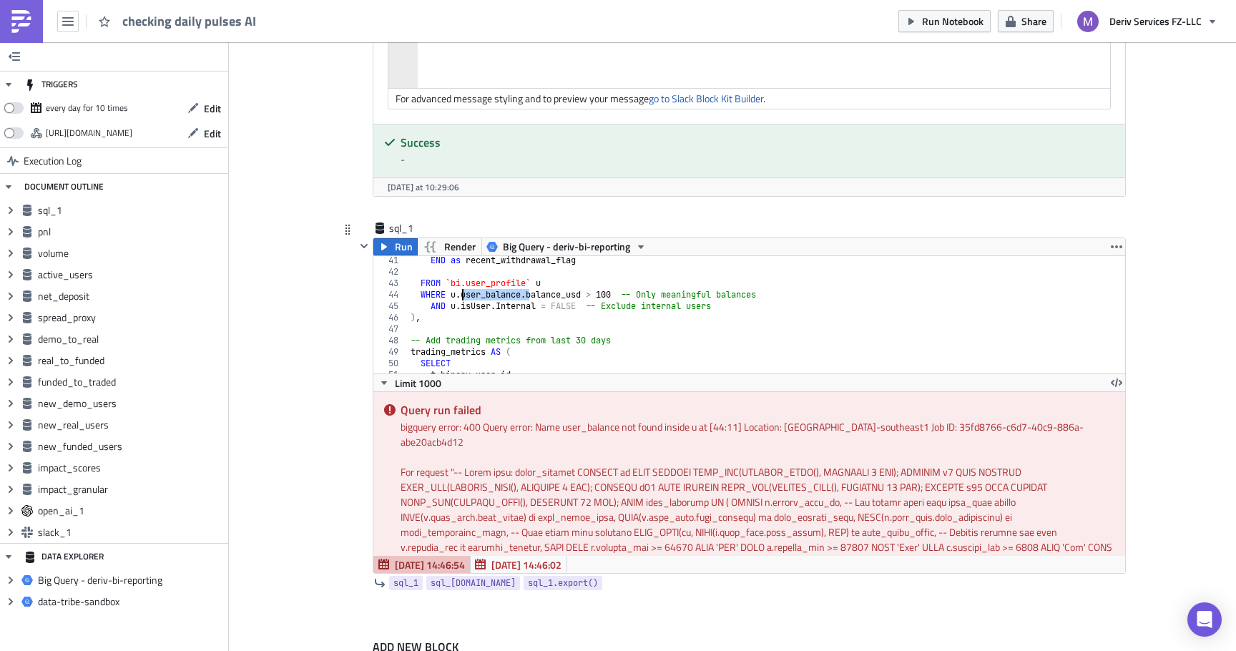
drag, startPoint x: 529, startPoint y: 299, endPoint x: 464, endPoint y: 297, distance: 64.4
click at [464, 297] on div "END as recent_withdrawal_flag FROM `bi.user_profile` u WHERE u . user_balance .…" at bounding box center [767, 325] width 718 height 140
click at [408, 250] on span "Run" at bounding box center [404, 246] width 18 height 17
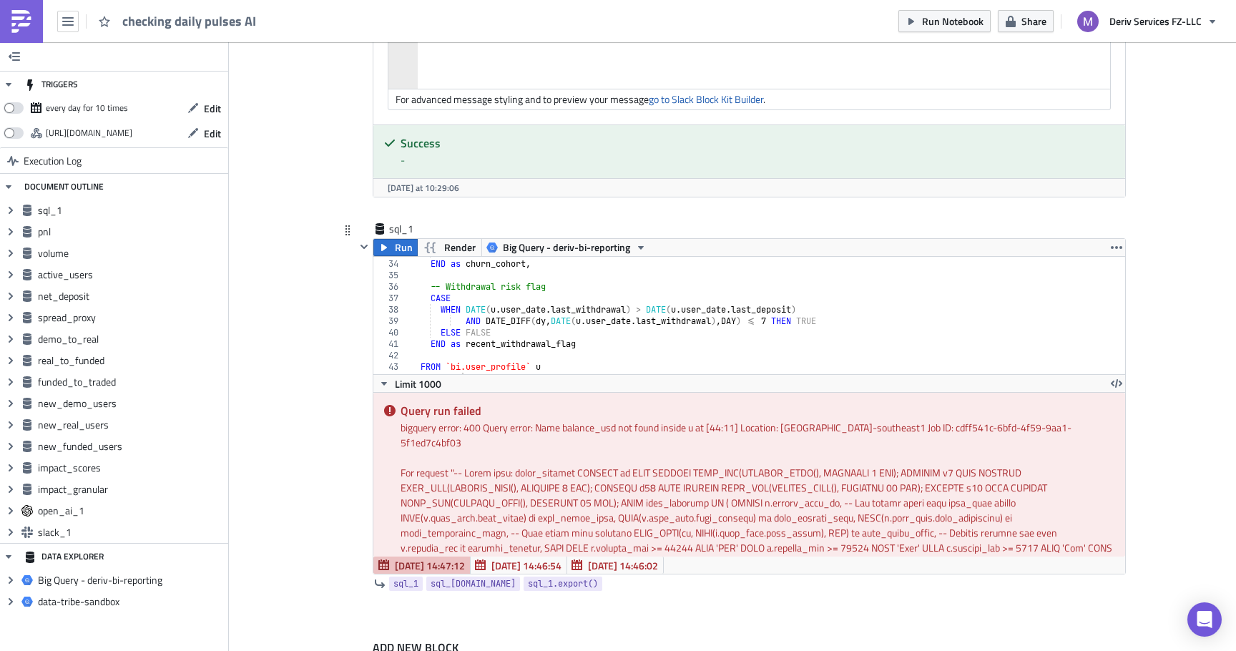
scroll to position [376, 0]
click at [554, 315] on div "ELSE '30d_inactive' END as churn_cohort , -- Withdrawal risk flag CASE WHEN DAT…" at bounding box center [767, 317] width 718 height 140
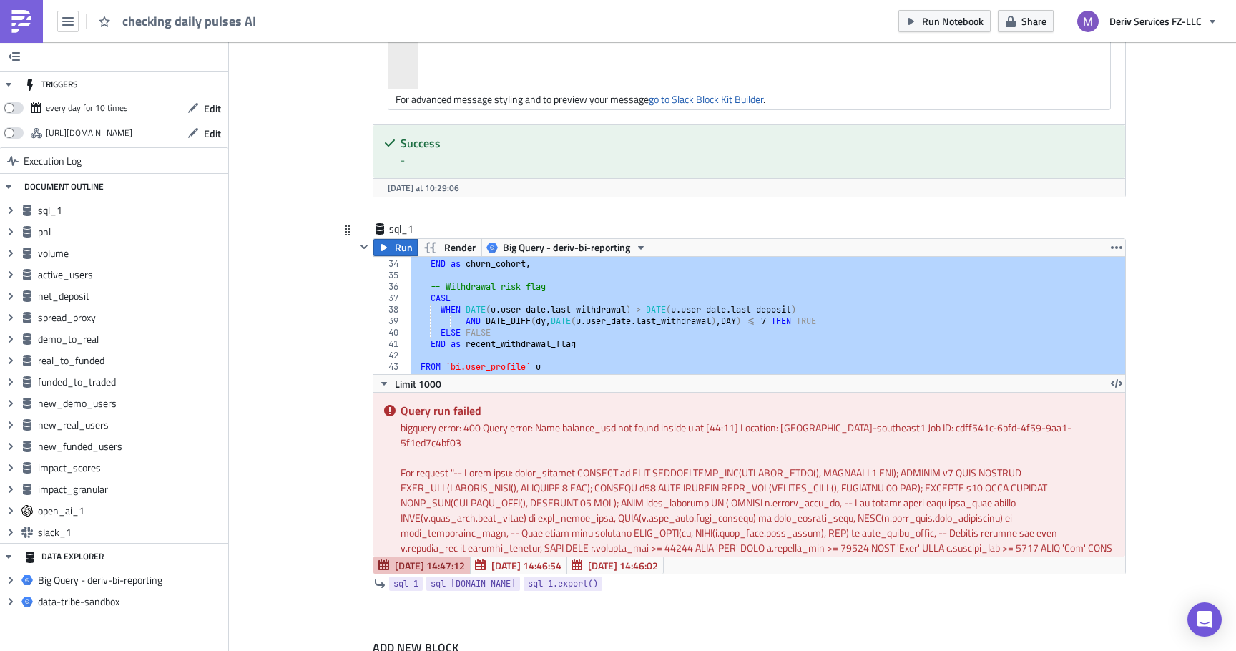
paste textarea
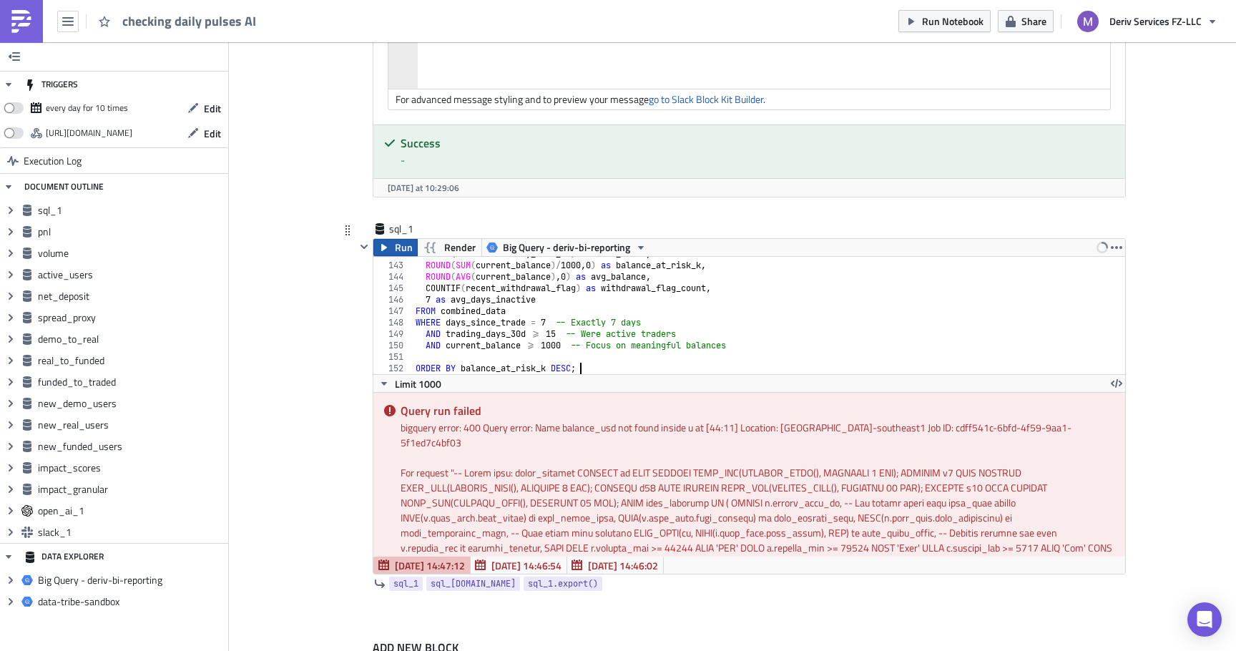
click at [391, 244] on button "Run" at bounding box center [395, 247] width 44 height 17
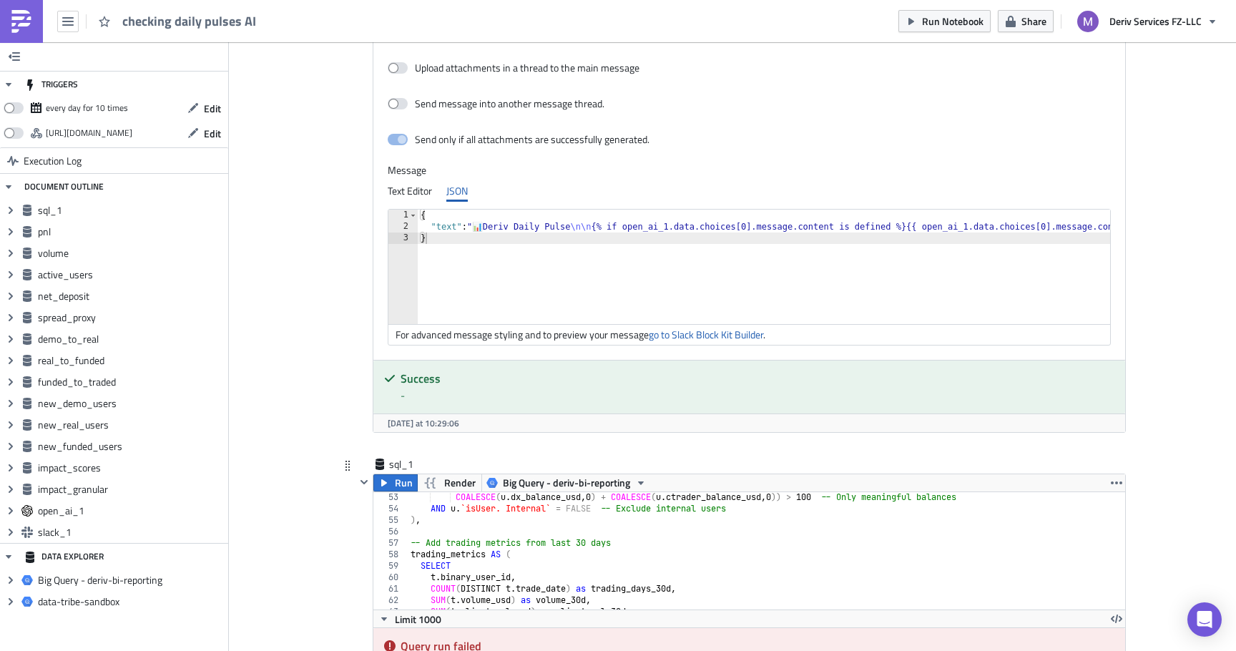
scroll to position [573, 0]
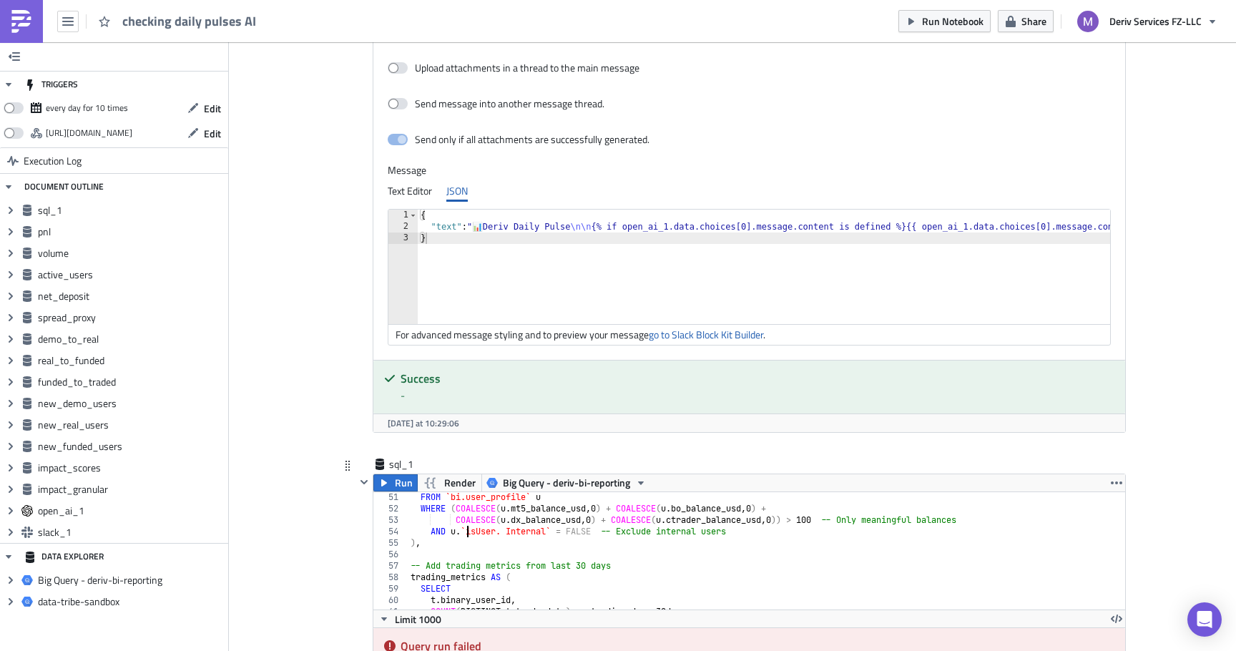
click at [468, 531] on div "FROM `bi.user_profile` u WHERE ( COALESCE ( u . mt5_balance_usd , 0 ) + COALESC…" at bounding box center [767, 561] width 718 height 140
click at [479, 534] on div "FROM `bi.user_profile` u WHERE ( COALESCE ( u . mt5_balance_usd , 0 ) + COALESC…" at bounding box center [767, 561] width 718 height 140
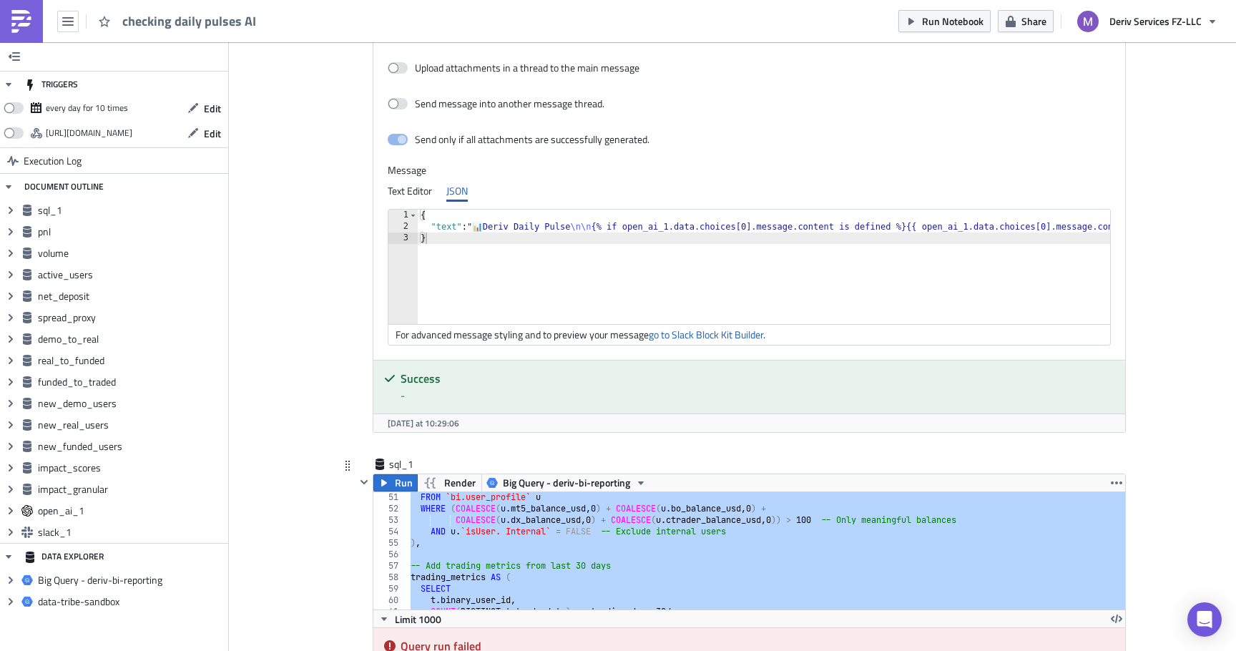
paste textarea
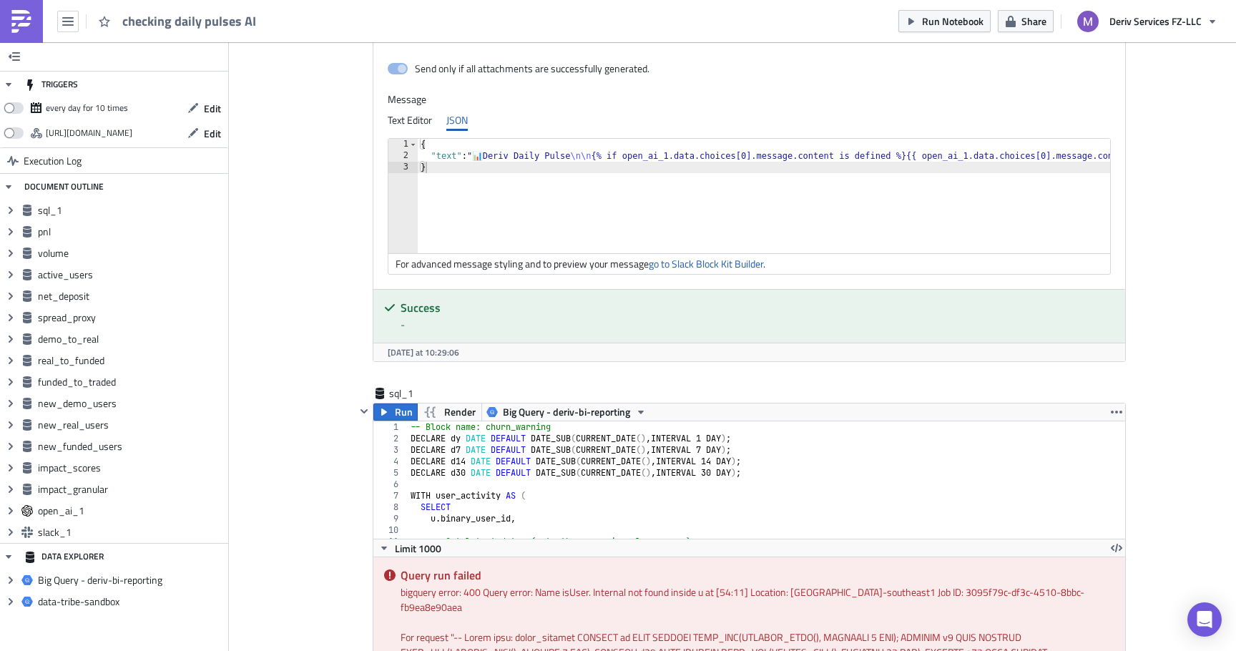
scroll to position [60, 0]
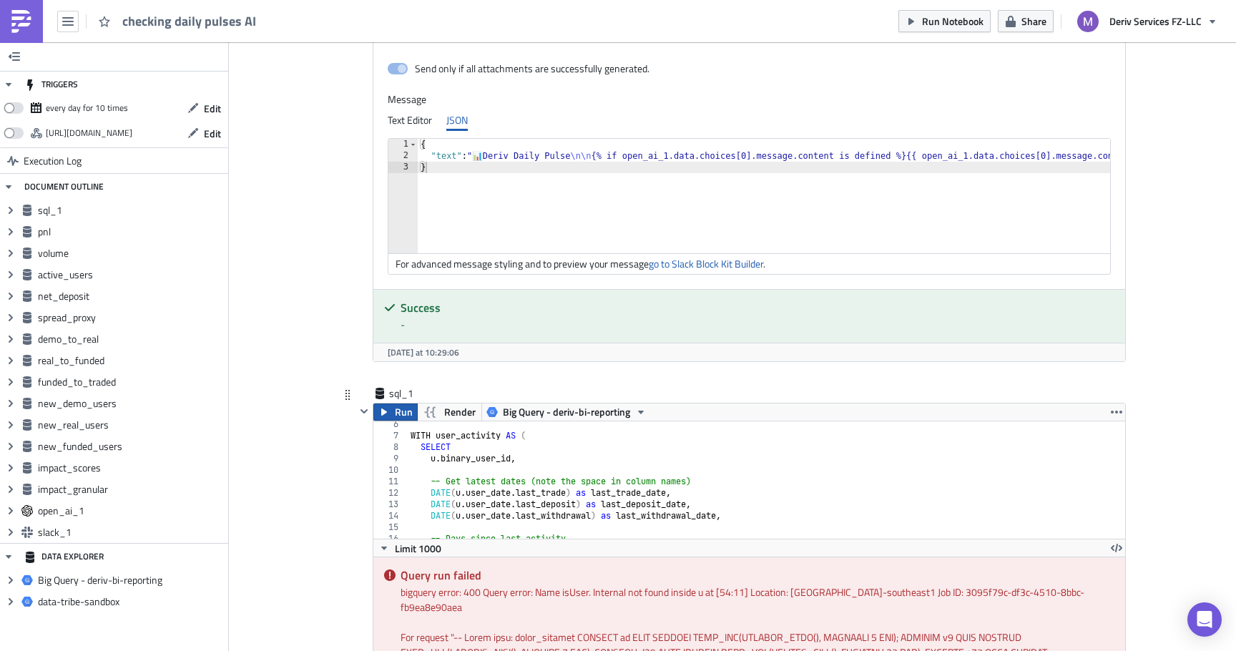
click at [405, 413] on span "Run" at bounding box center [404, 411] width 18 height 17
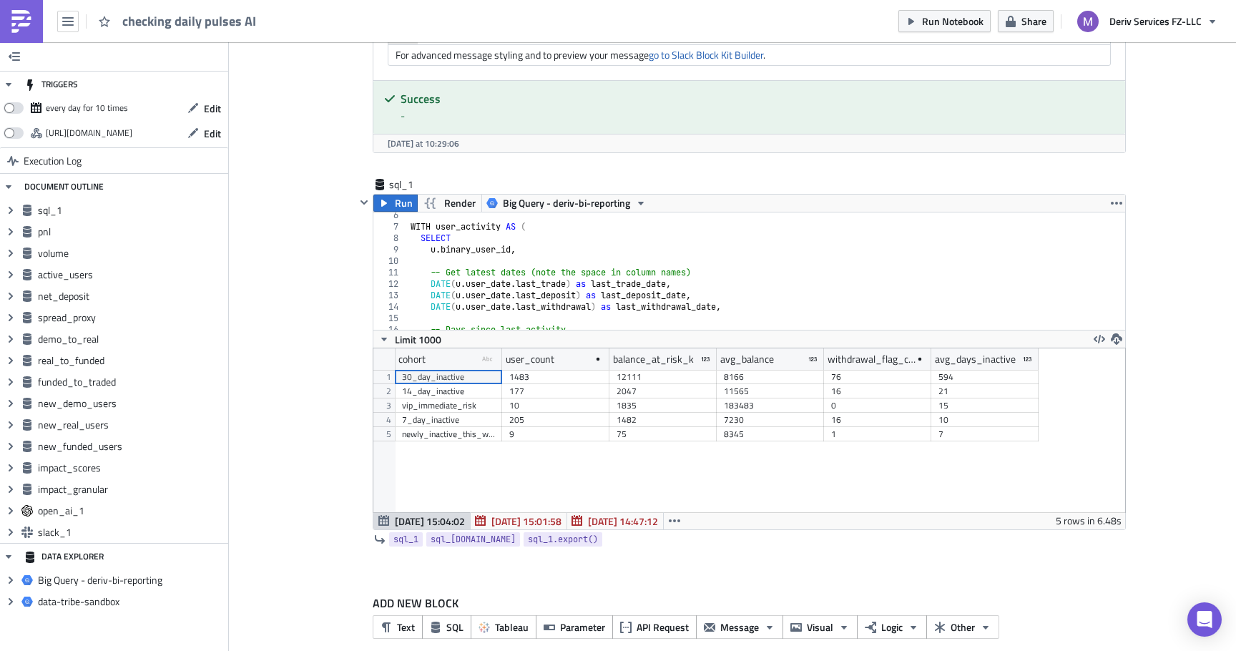
scroll to position [6235, 0]
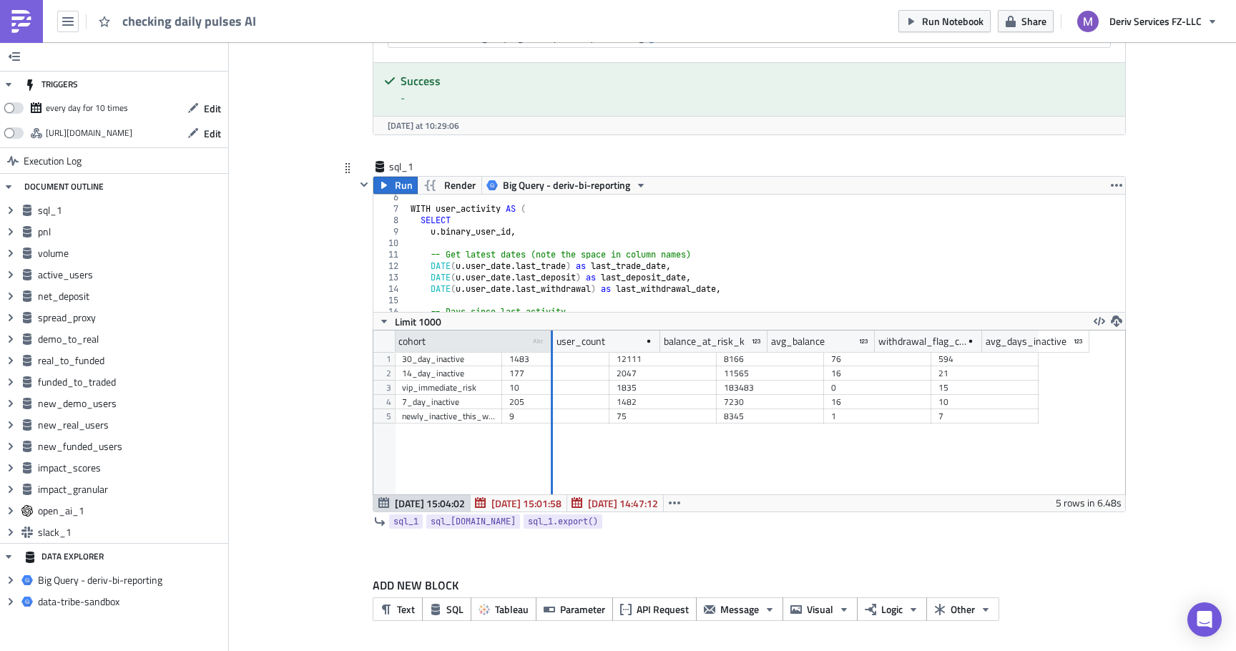
drag, startPoint x: 500, startPoint y: 340, endPoint x: 542, endPoint y: 338, distance: 42.3
click at [551, 338] on div at bounding box center [552, 341] width 2 height 22
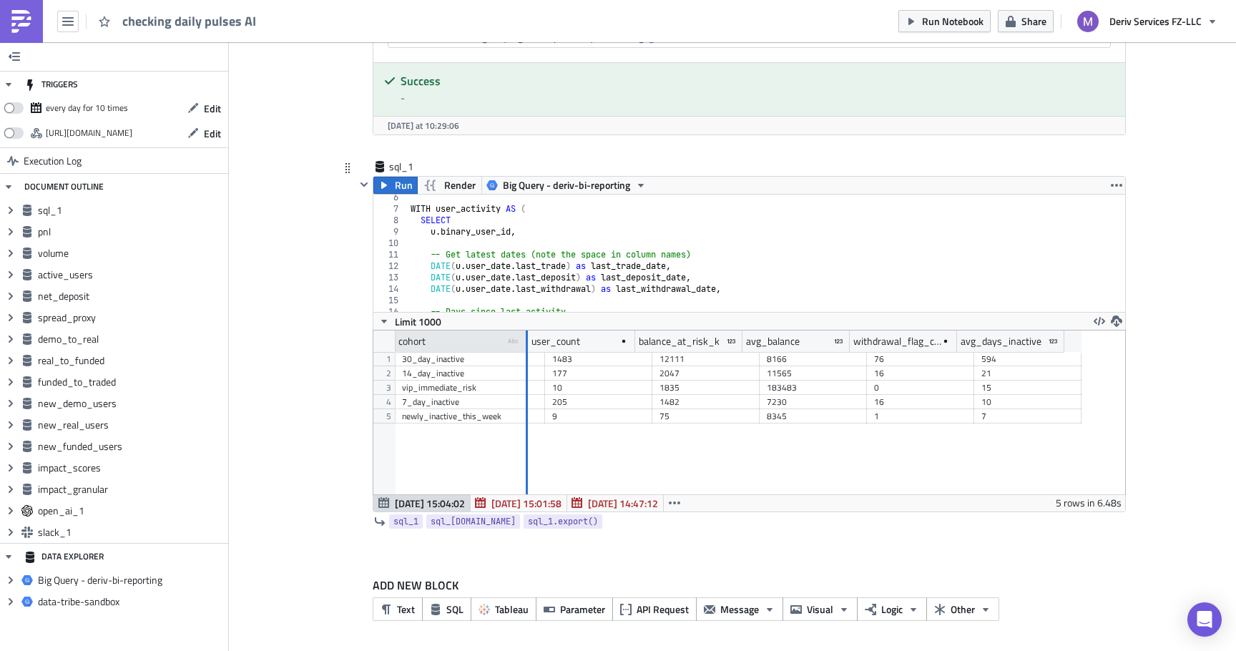
drag, startPoint x: 542, startPoint y: 338, endPoint x: 521, endPoint y: 338, distance: 20.7
click at [524, 338] on div at bounding box center [526, 341] width 4 height 22
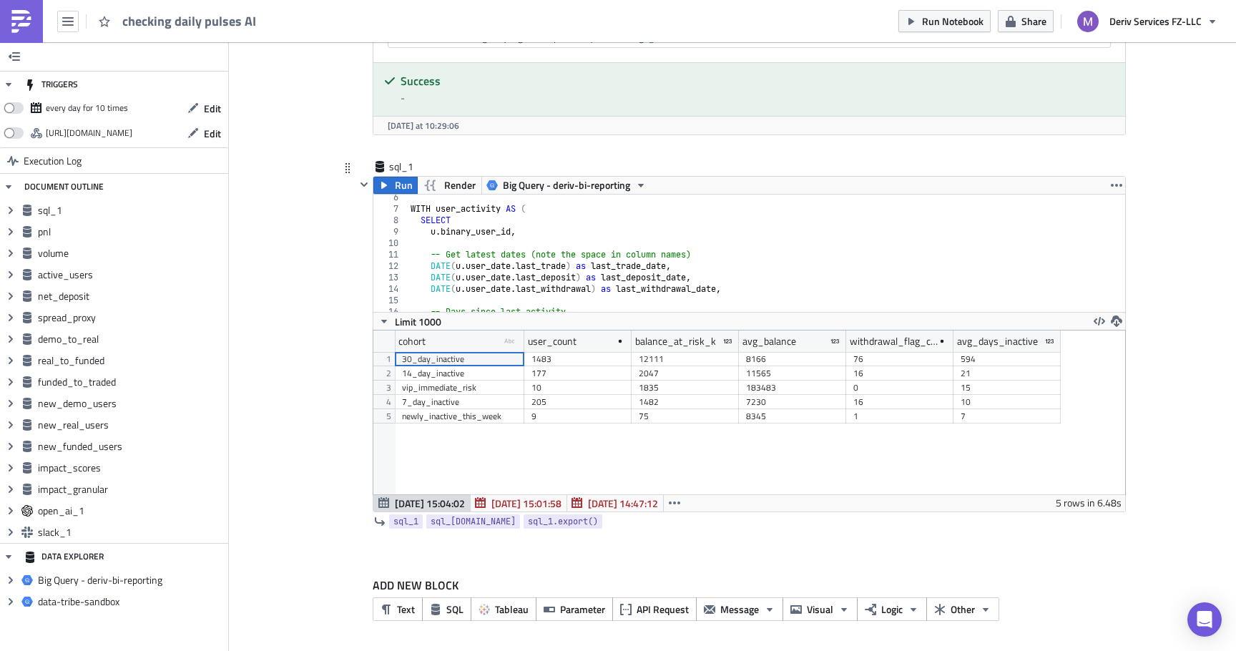
click at [503, 418] on div "newly_inactive_this_week" at bounding box center [459, 416] width 115 height 14
click at [556, 414] on div "9" at bounding box center [577, 416] width 93 height 14
click at [675, 420] on div "75" at bounding box center [685, 416] width 93 height 14
drag, startPoint x: 1058, startPoint y: 341, endPoint x: 1074, endPoint y: 345, distance: 16.1
click at [1074, 345] on div at bounding box center [1075, 341] width 4 height 22
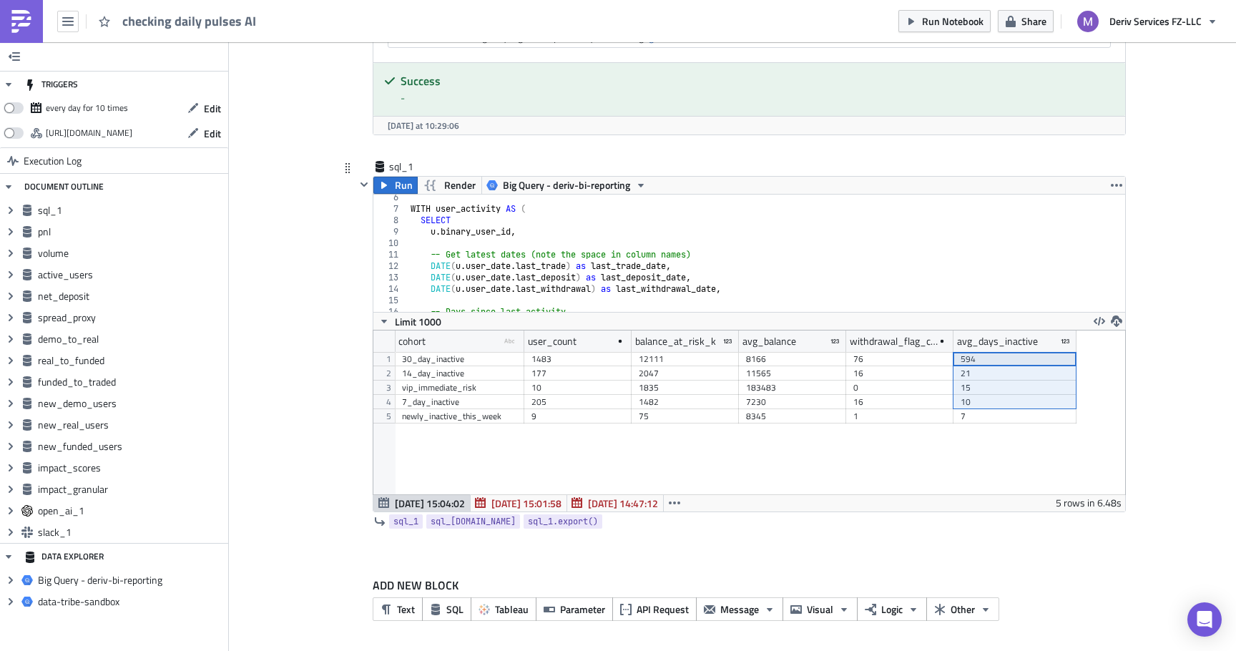
drag, startPoint x: 1017, startPoint y: 361, endPoint x: 1016, endPoint y: 397, distance: 35.8
click at [1017, 352] on div "30_day_inactive 1483 12111 8166 76 594 14_day_inactive 177 2047 11565 16 21 vip…" at bounding box center [736, 352] width 682 height 0
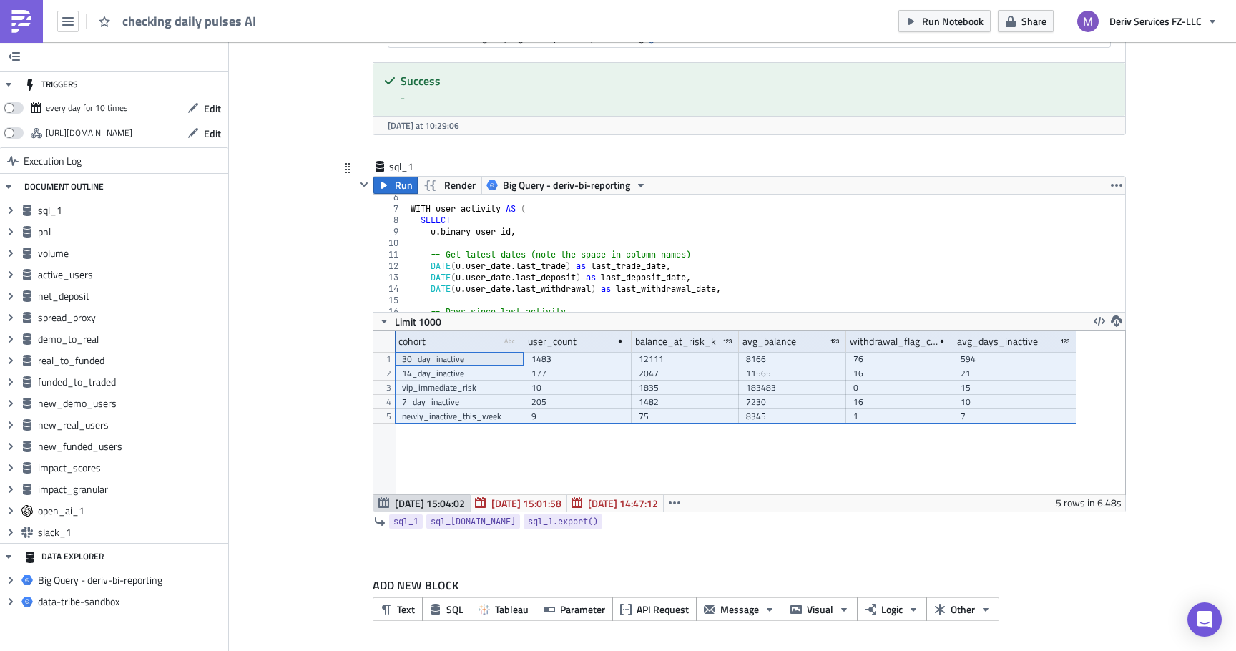
drag, startPoint x: 463, startPoint y: 342, endPoint x: 965, endPoint y: 367, distance: 502.8
click at [965, 367] on div "cohort type-text Created with Sketch. user_count balance_at_risk_k avg_balance …" at bounding box center [749, 412] width 752 height 164
click at [670, 257] on div "WITH user_activity AS ( SELECT u . binary_user_id , -- Get latest dates (note t…" at bounding box center [767, 262] width 718 height 140
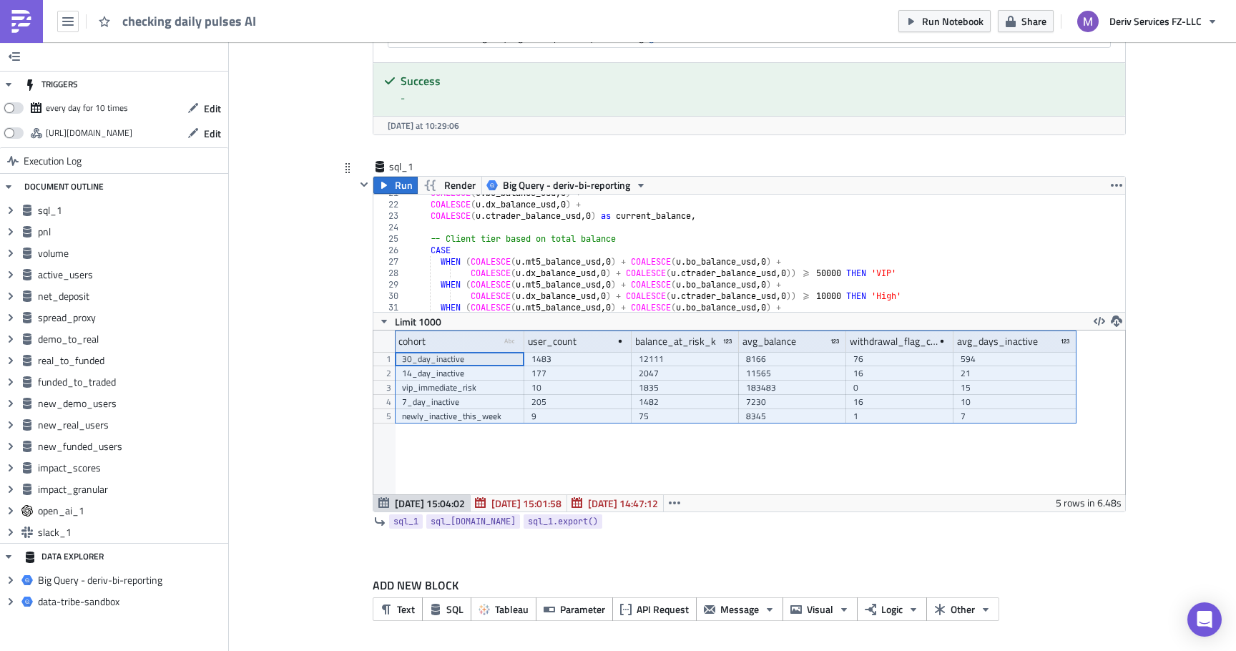
scroll to position [309, 0]
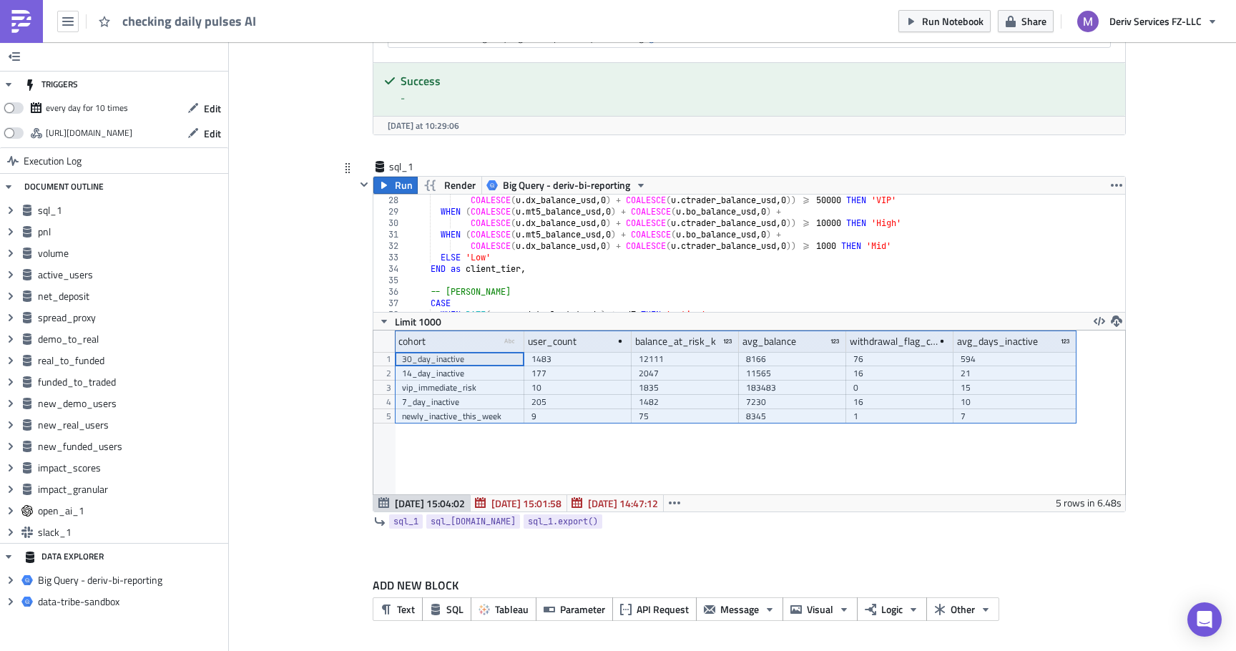
click at [670, 257] on div "COALESCE ( u . dx_balance_usd , 0 ) + COALESCE ( u . ctrader_balance_usd , 0 ))…" at bounding box center [767, 265] width 718 height 140
type textarea "ELSE 'Low'"
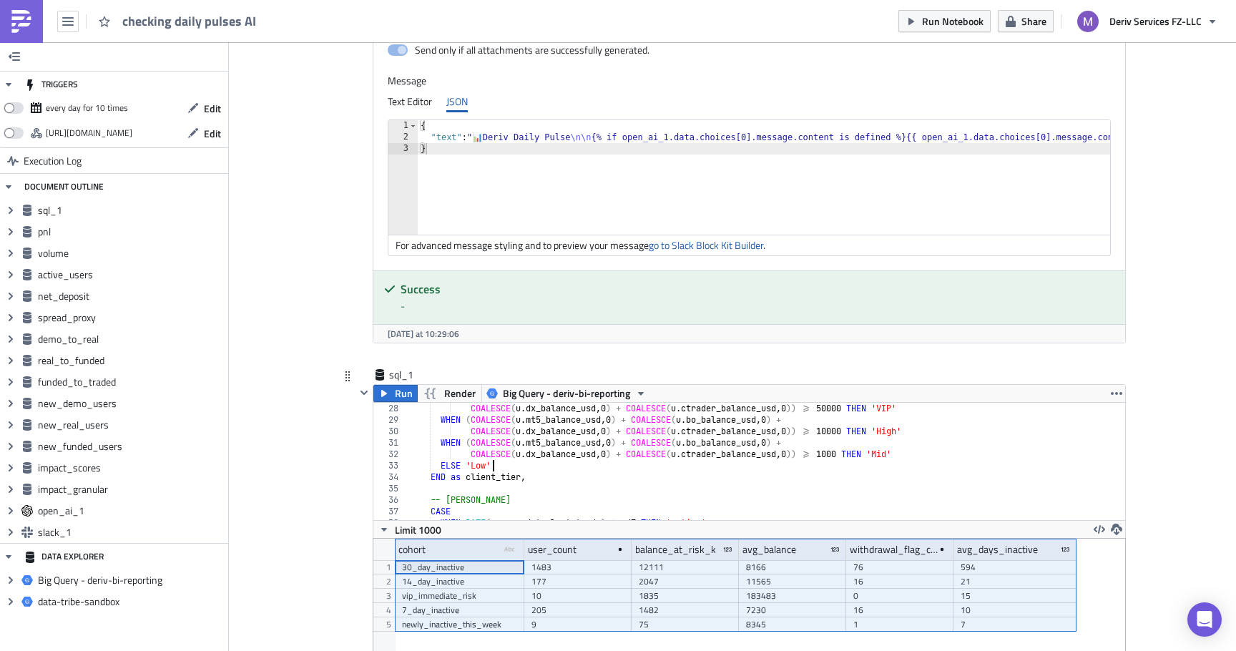
scroll to position [5878, 0]
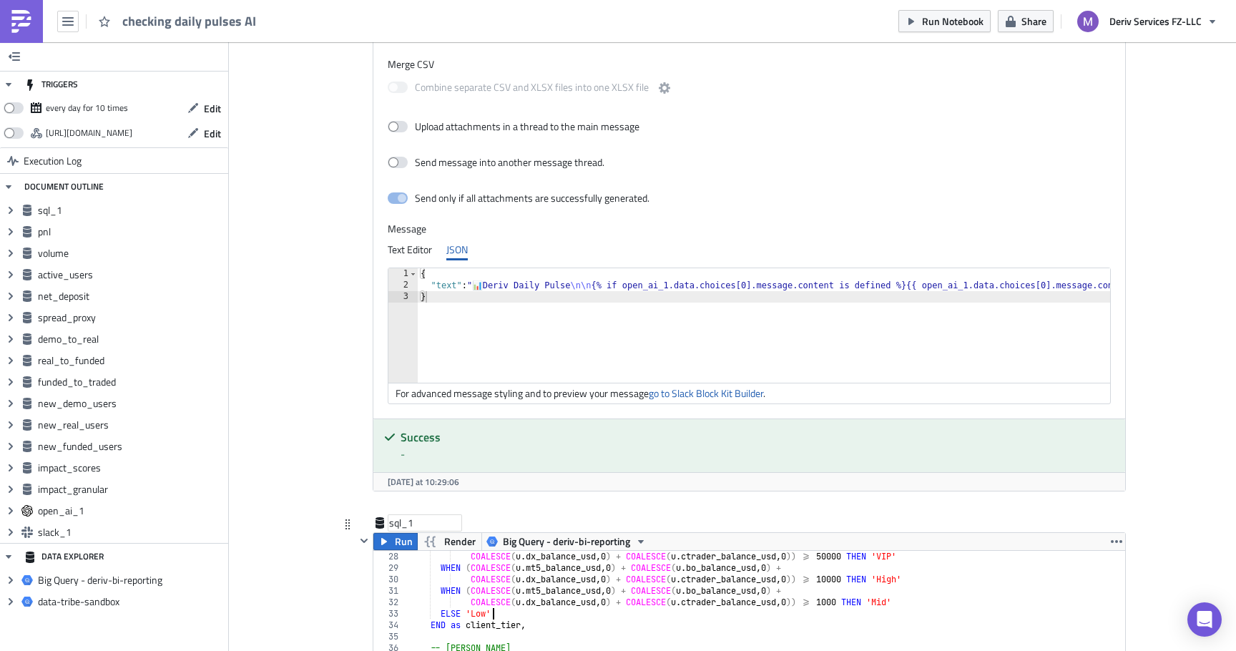
click at [423, 523] on div "sql_1" at bounding box center [425, 523] width 72 height 14
type input "s"
type input "Churn"
click at [512, 516] on div "Churn" at bounding box center [741, 524] width 770 height 16
click at [349, 522] on icon at bounding box center [347, 524] width 4 height 10
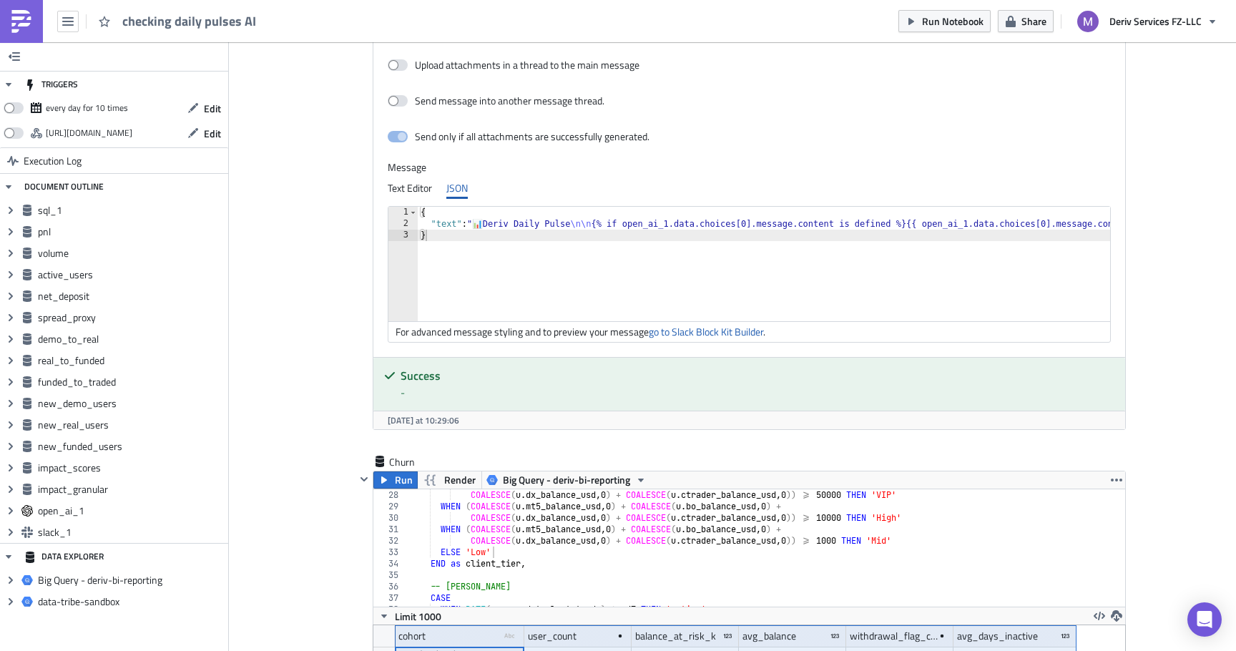
scroll to position [5972, 0]
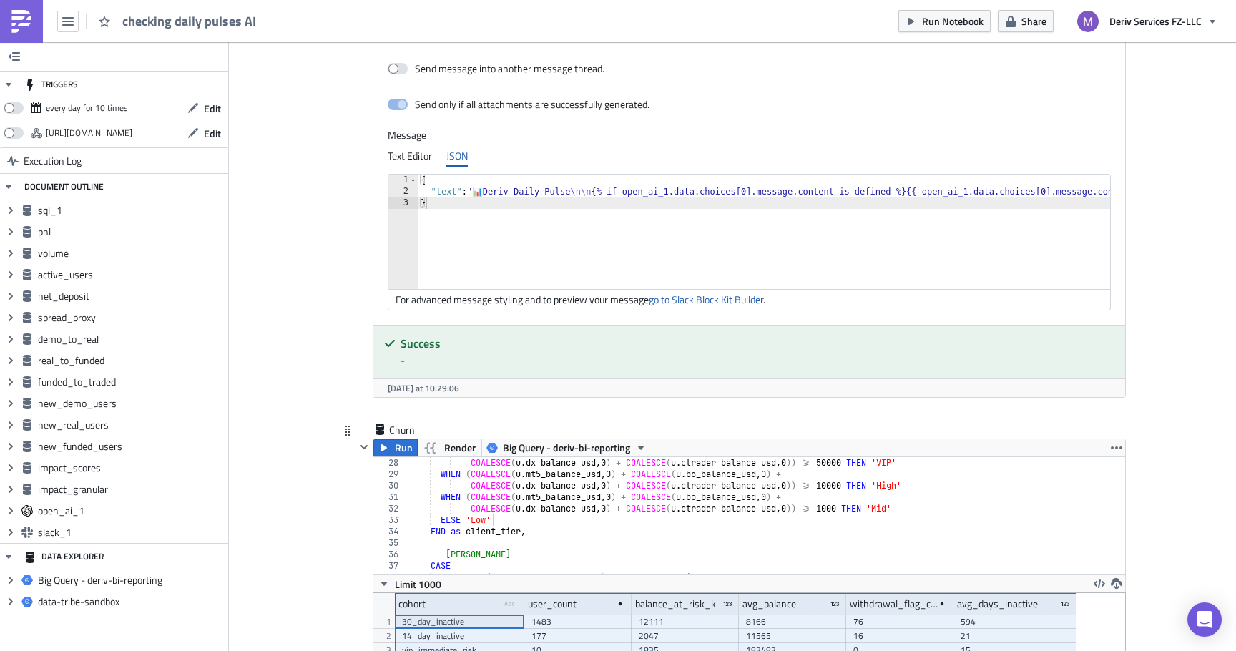
click at [529, 499] on div "COALESCE ( u . dx_balance_usd , 0 ) + COALESCE ( u . ctrader_balance_usd , 0 ))…" at bounding box center [767, 527] width 718 height 140
type textarea "ORDER BY balance_at_risk_k DESC;"
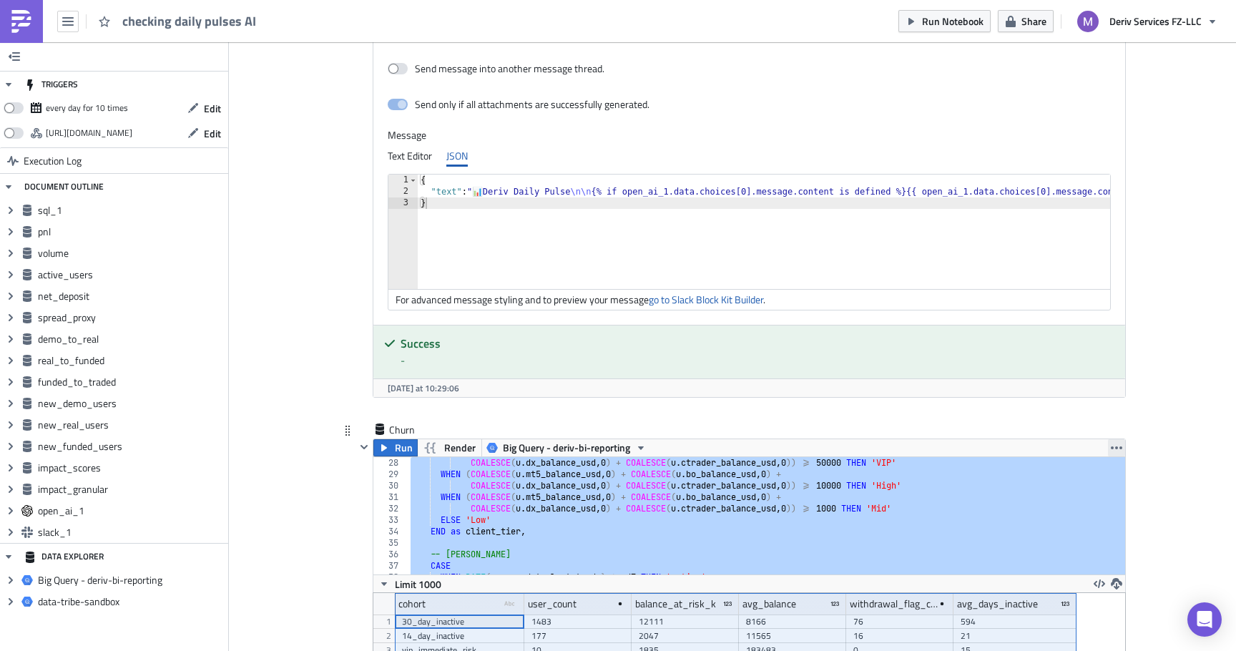
click at [1117, 447] on icon "button" at bounding box center [1116, 447] width 11 height 3
click at [1092, 532] on div "Remove" at bounding box center [1124, 533] width 95 height 14
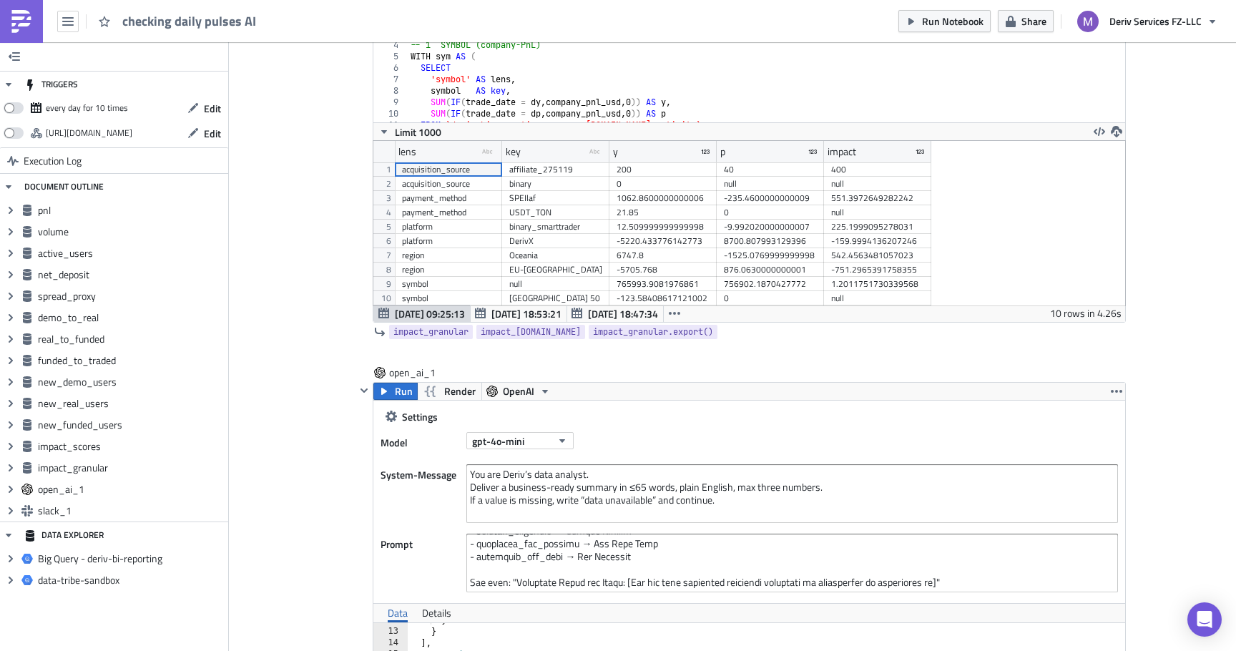
scroll to position [4939, 0]
click at [747, 353] on icon "button" at bounding box center [749, 353] width 11 height 11
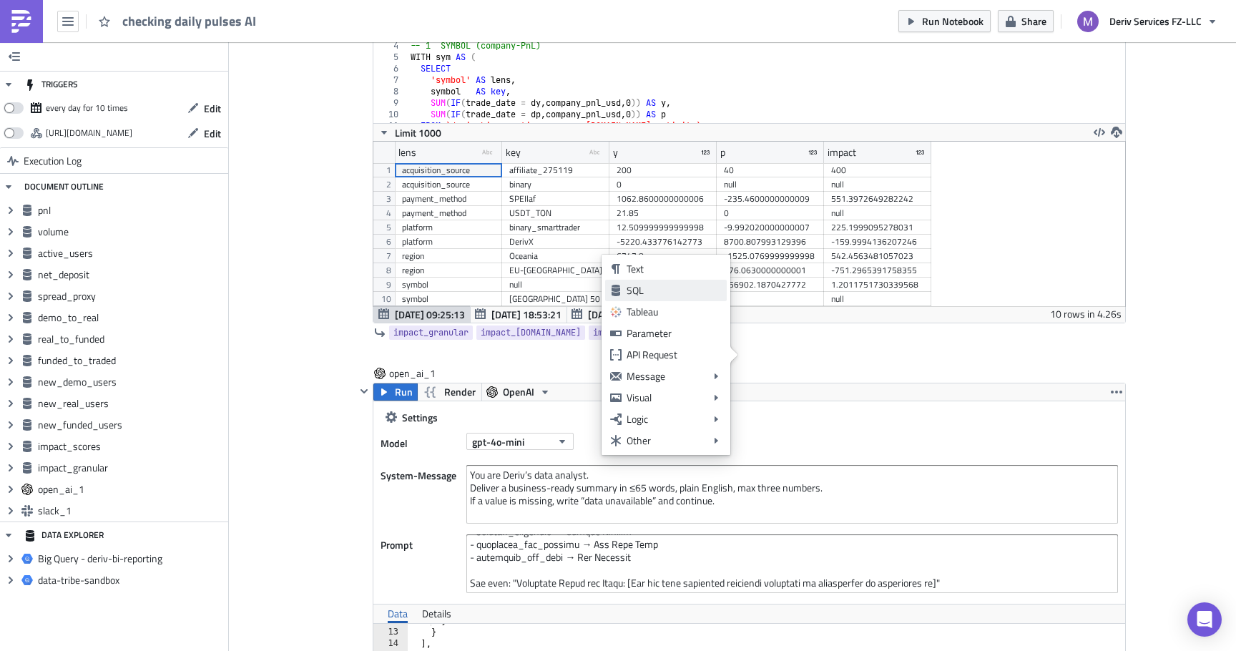
click at [692, 288] on div "SQL" at bounding box center [674, 290] width 95 height 14
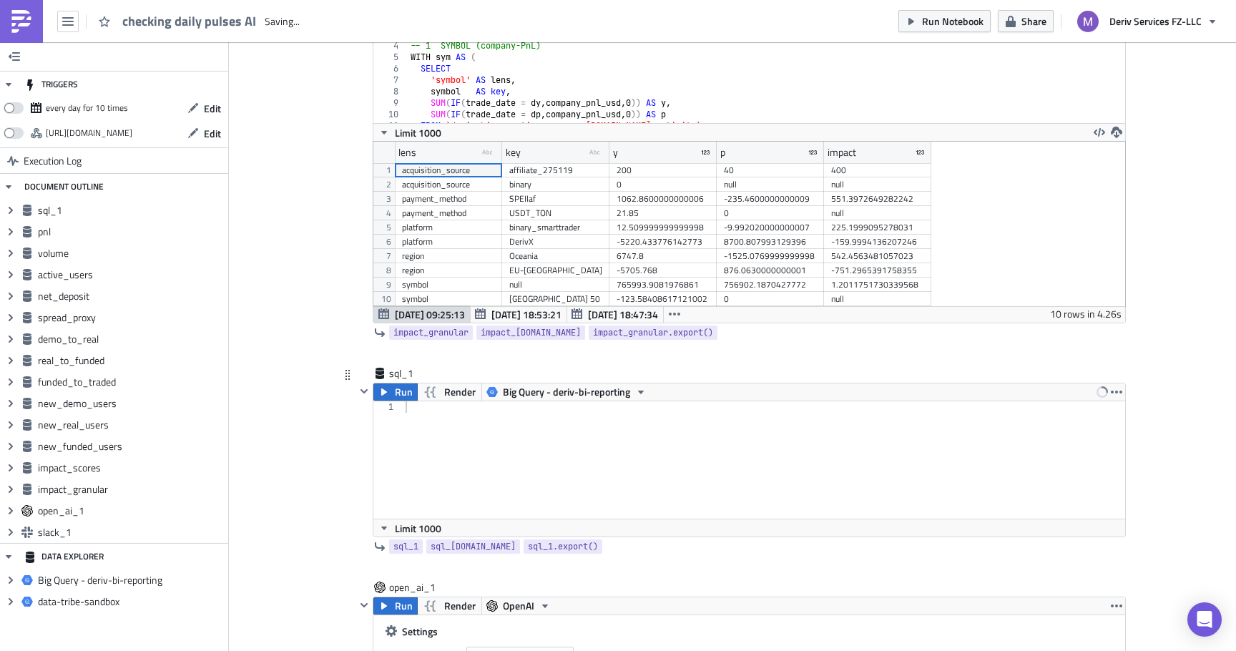
click at [529, 457] on div at bounding box center [764, 471] width 723 height 140
paste textarea "ORDER BY balance_at_risk_k DESC;"
type textarea "ORDER BY balance_at_risk_k DESC;"
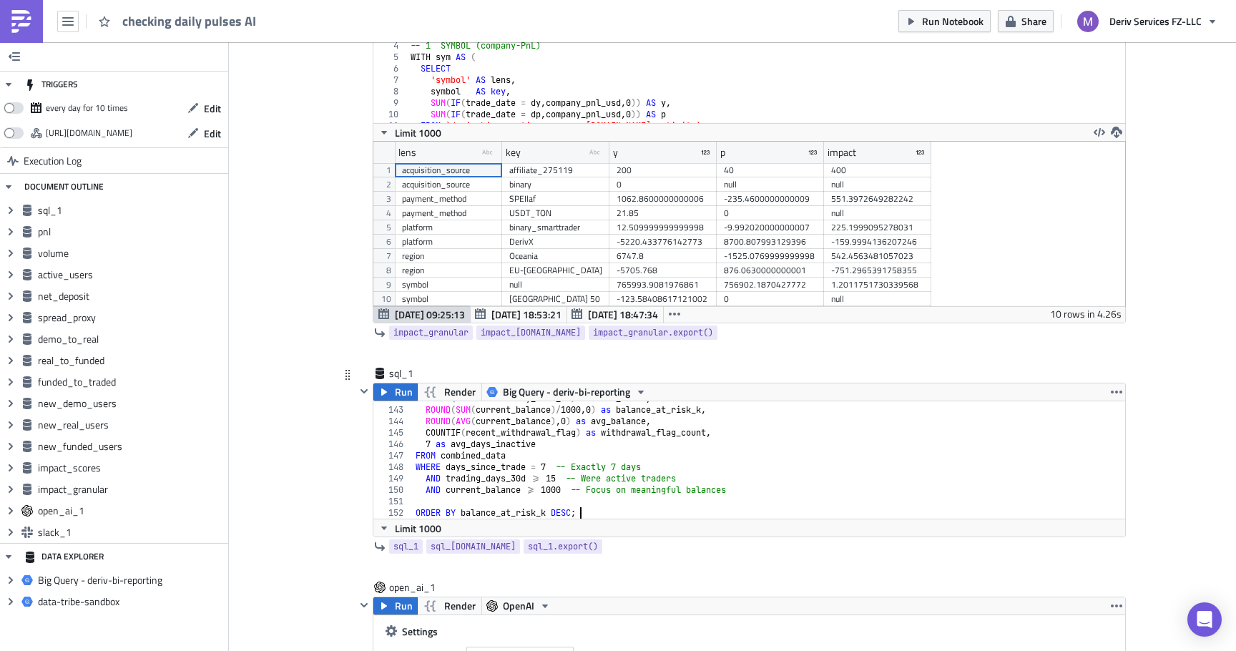
scroll to position [1622, 0]
drag, startPoint x: 418, startPoint y: 376, endPoint x: 388, endPoint y: 373, distance: 30.1
click at [389, 373] on div "sql_1 sql_1" at bounding box center [425, 373] width 72 height 14
drag, startPoint x: 394, startPoint y: 373, endPoint x: 423, endPoint y: 370, distance: 28.8
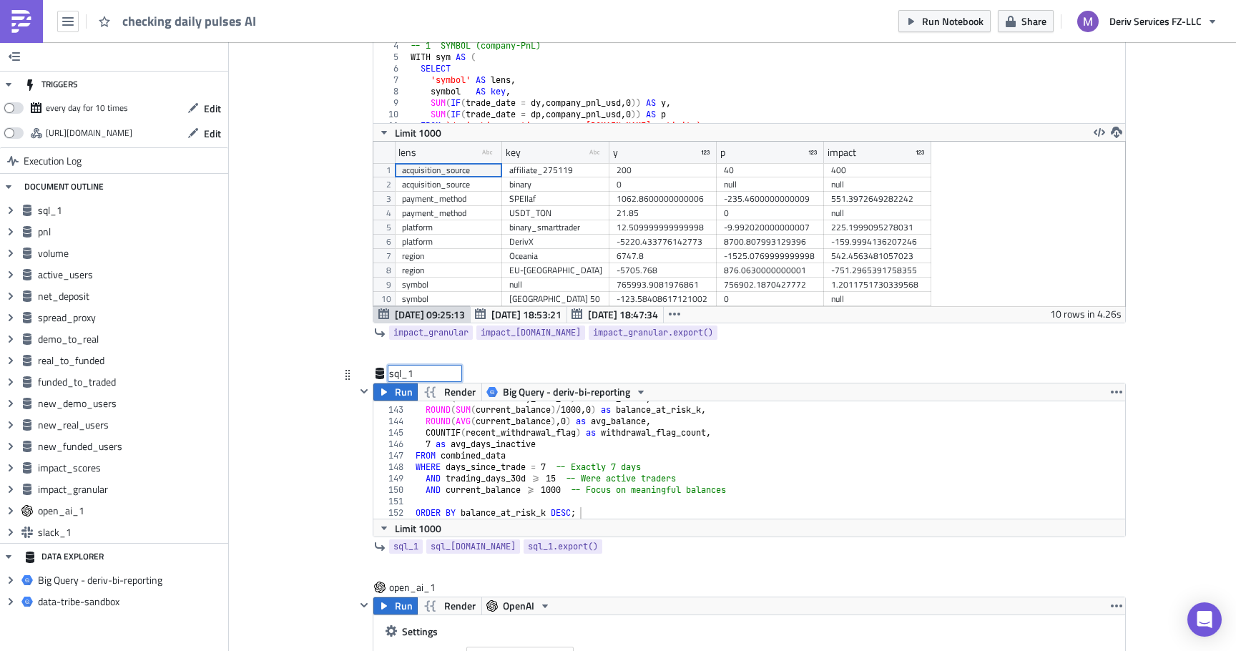
click at [423, 370] on div "sql_1 sql_1" at bounding box center [425, 373] width 72 height 14
type input "s"
type input "churn"
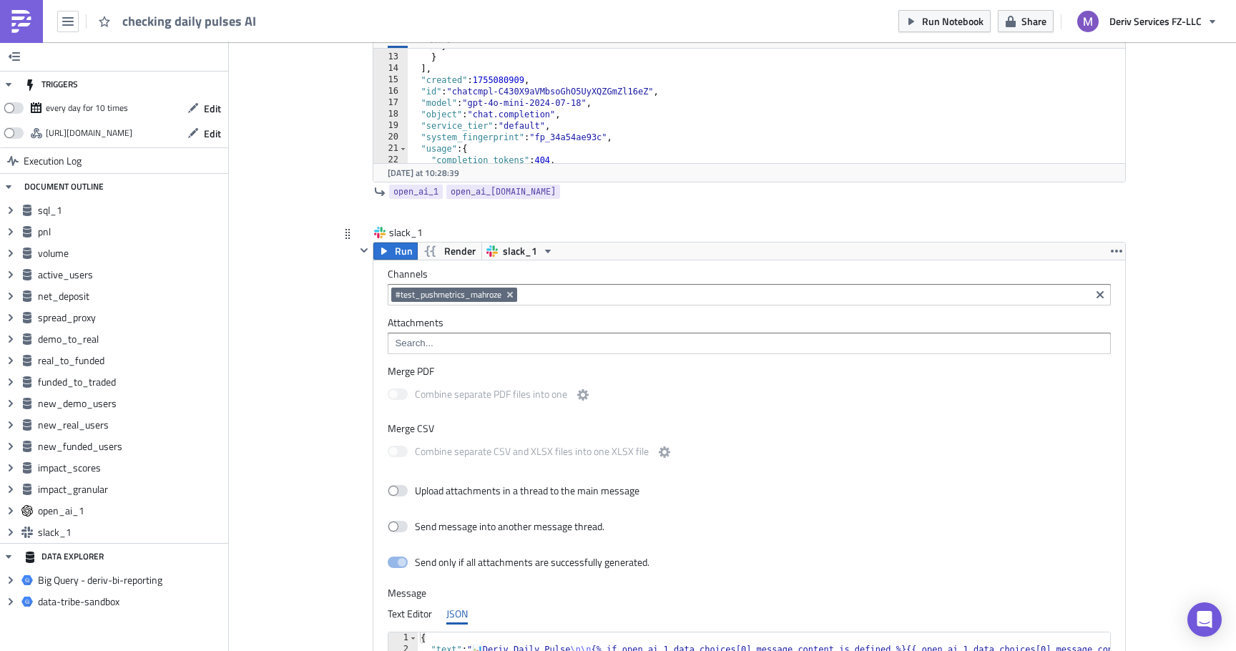
scroll to position [5426, 0]
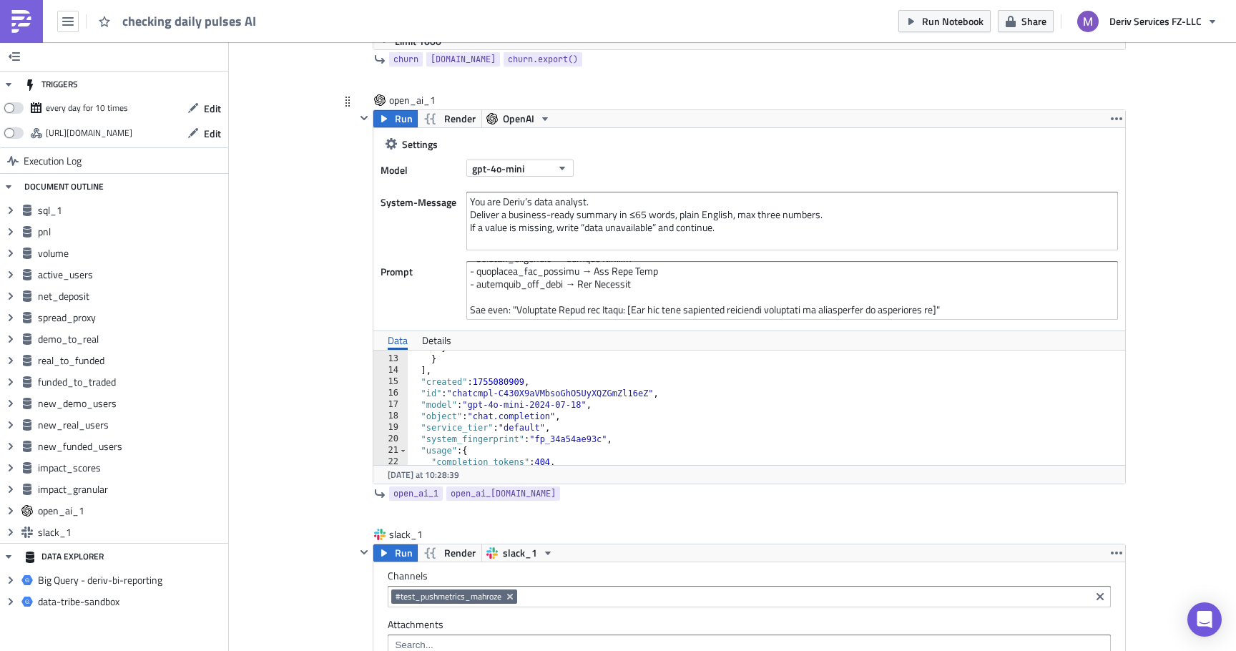
click at [727, 370] on div "} } ] , "created" : 1755080909 , "id" : "chatcmpl-C430X9aVMbsoGhO5UyXQZGmZl16eZ…" at bounding box center [767, 410] width 718 height 137
type textarea "],"
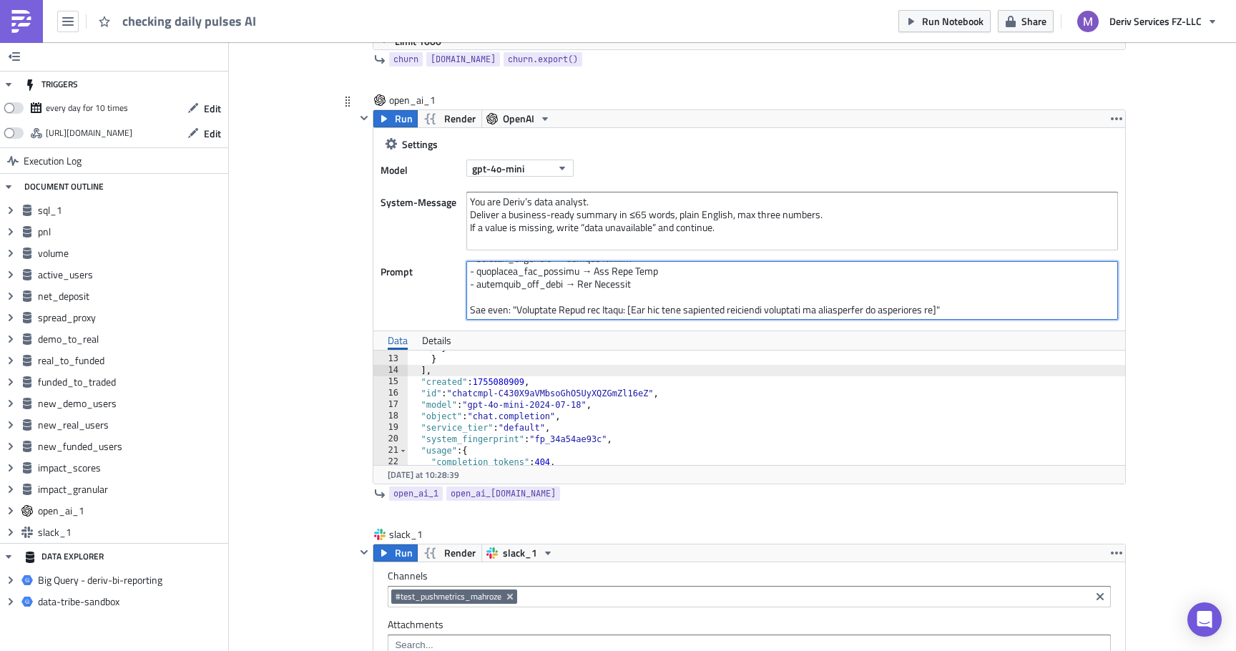
click at [725, 295] on textarea at bounding box center [792, 290] width 652 height 59
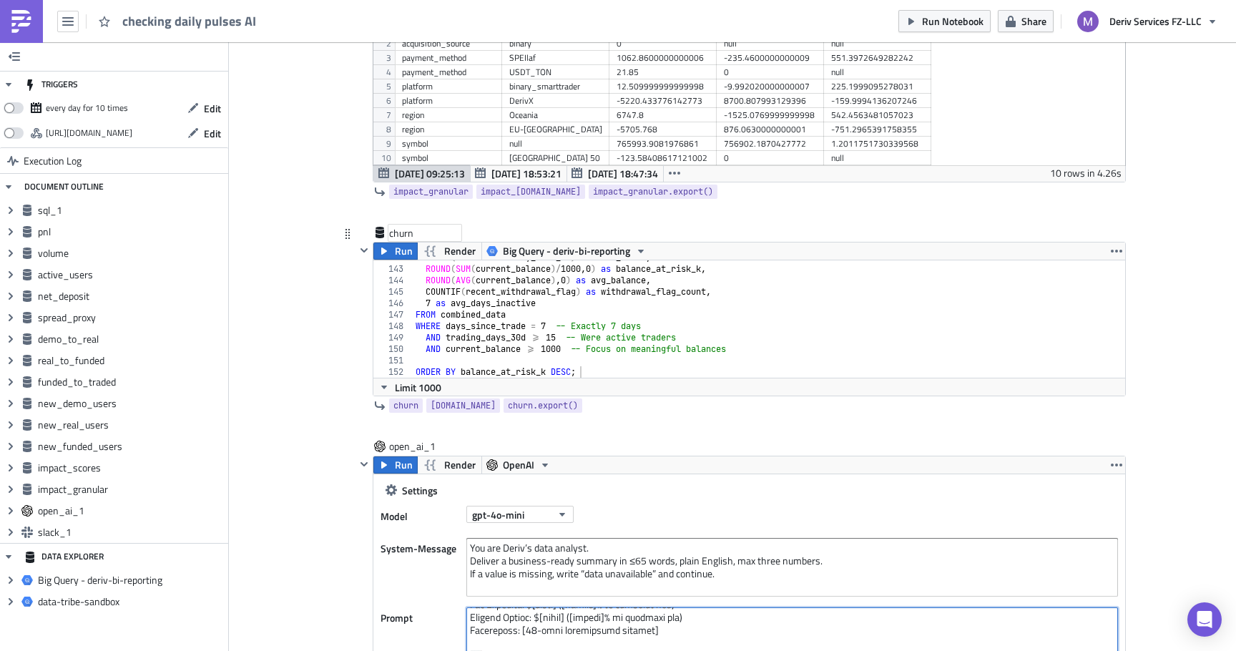
scroll to position [4952, 0]
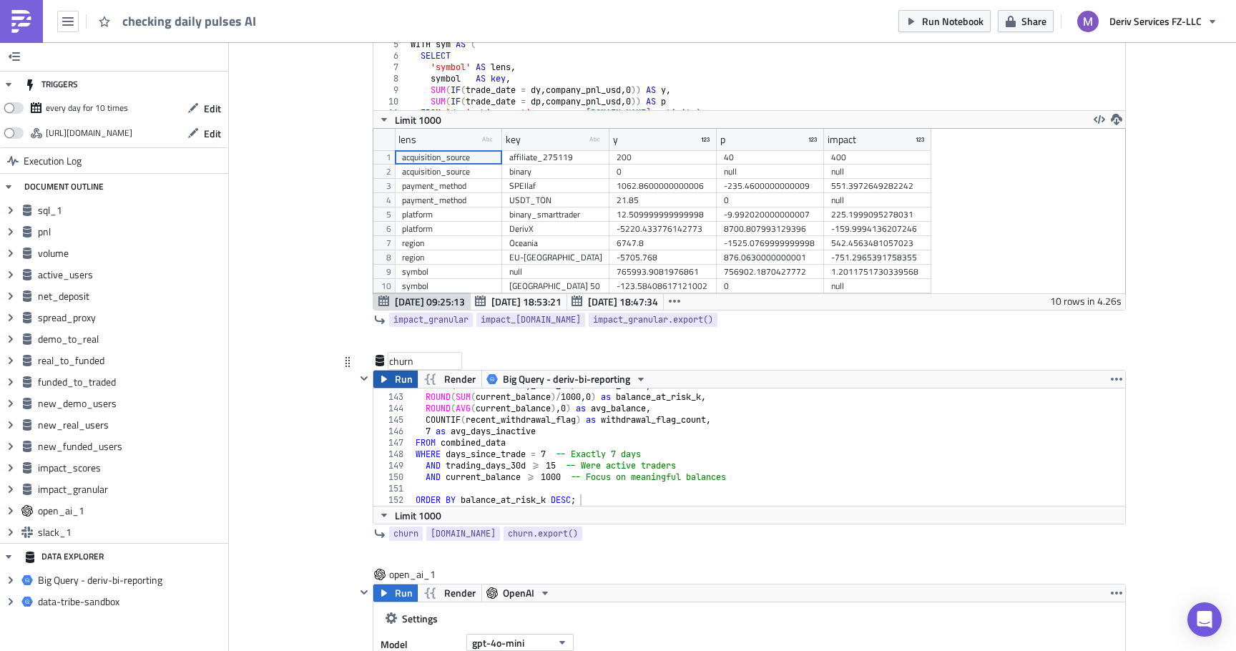
click at [394, 377] on button "Run" at bounding box center [395, 379] width 44 height 17
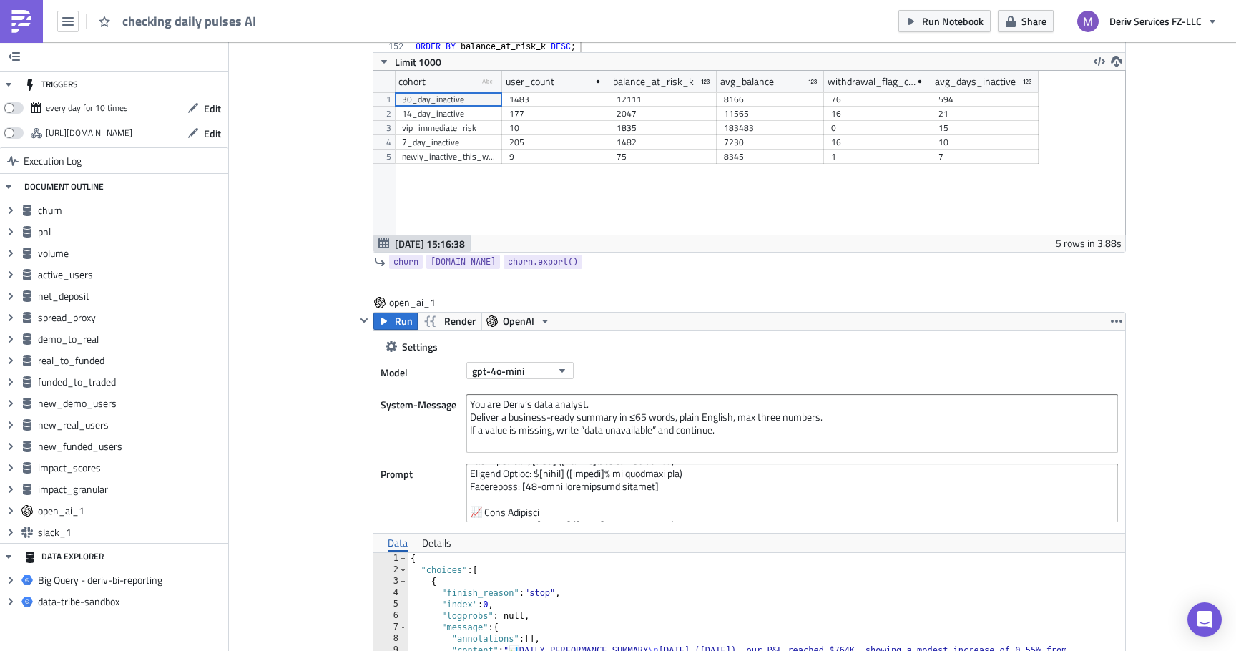
scroll to position [5498, 0]
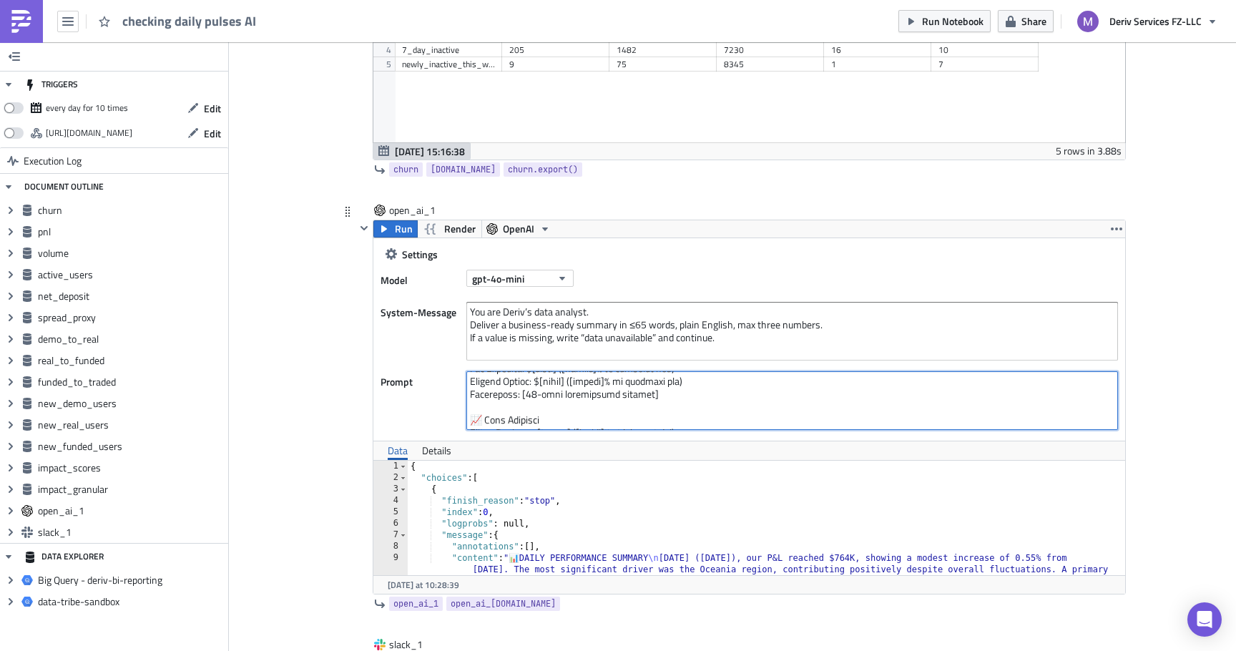
click at [514, 413] on textarea at bounding box center [792, 400] width 652 height 59
paste textarea "LOREM_IPSU: {{ dolor.sita co adipi el seddoei temp '[]' }} Incidi u laboreetdol…"
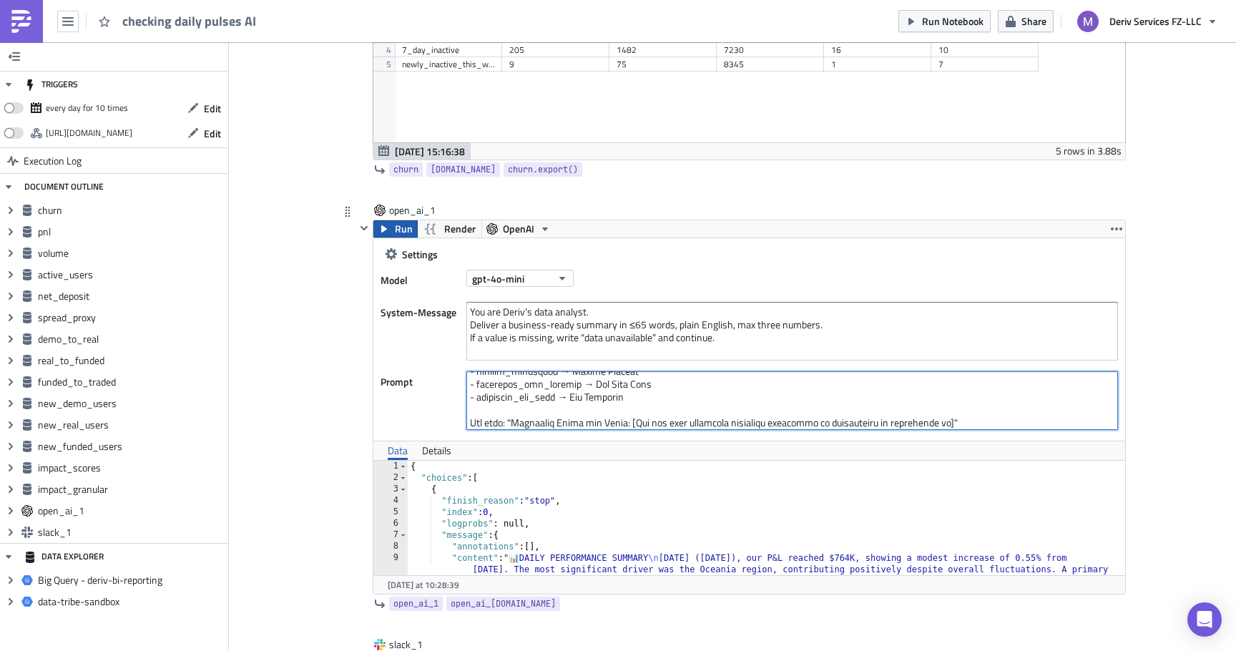
type textarea "Analyze these business metrics and create a daily executive summary: PNL: {{ [D…"
click at [393, 223] on button "Run" at bounding box center [395, 228] width 44 height 17
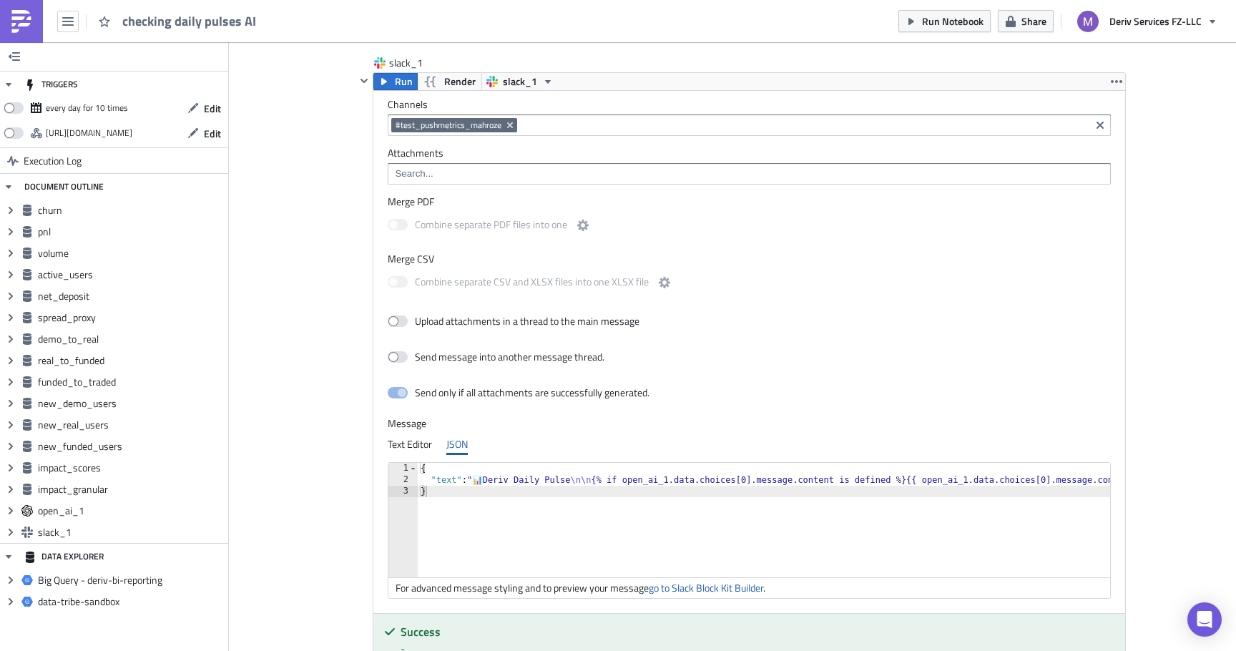
scroll to position [6076, 0]
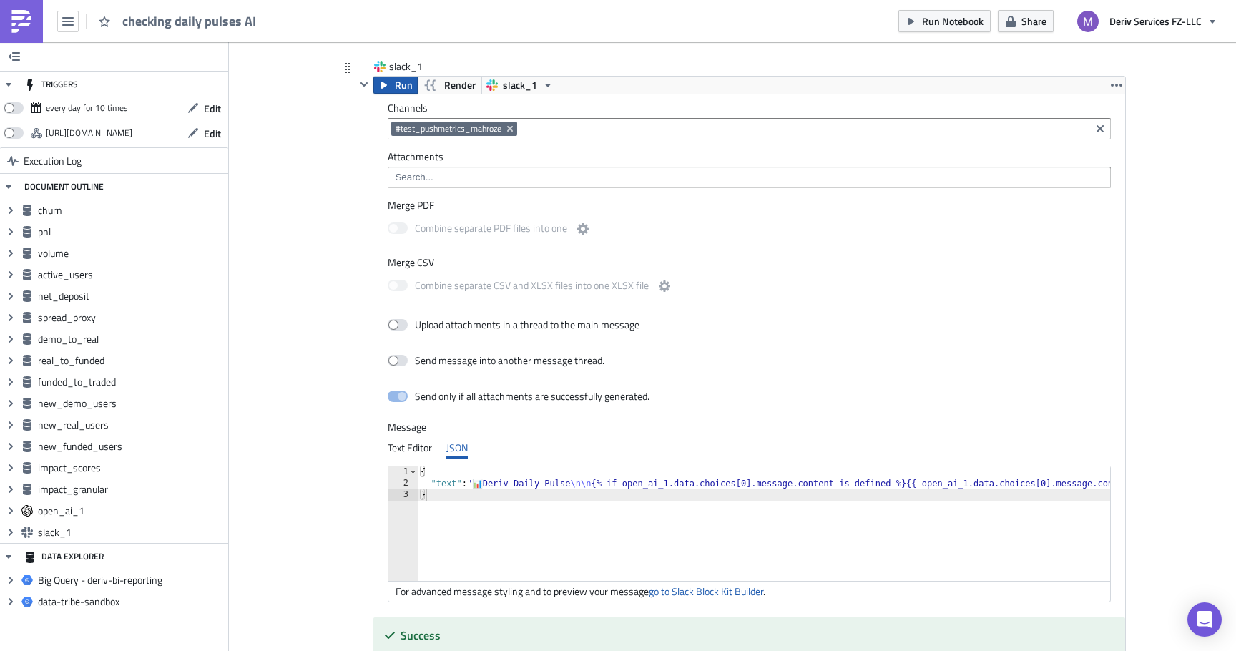
click at [402, 86] on span "Run" at bounding box center [404, 85] width 18 height 17
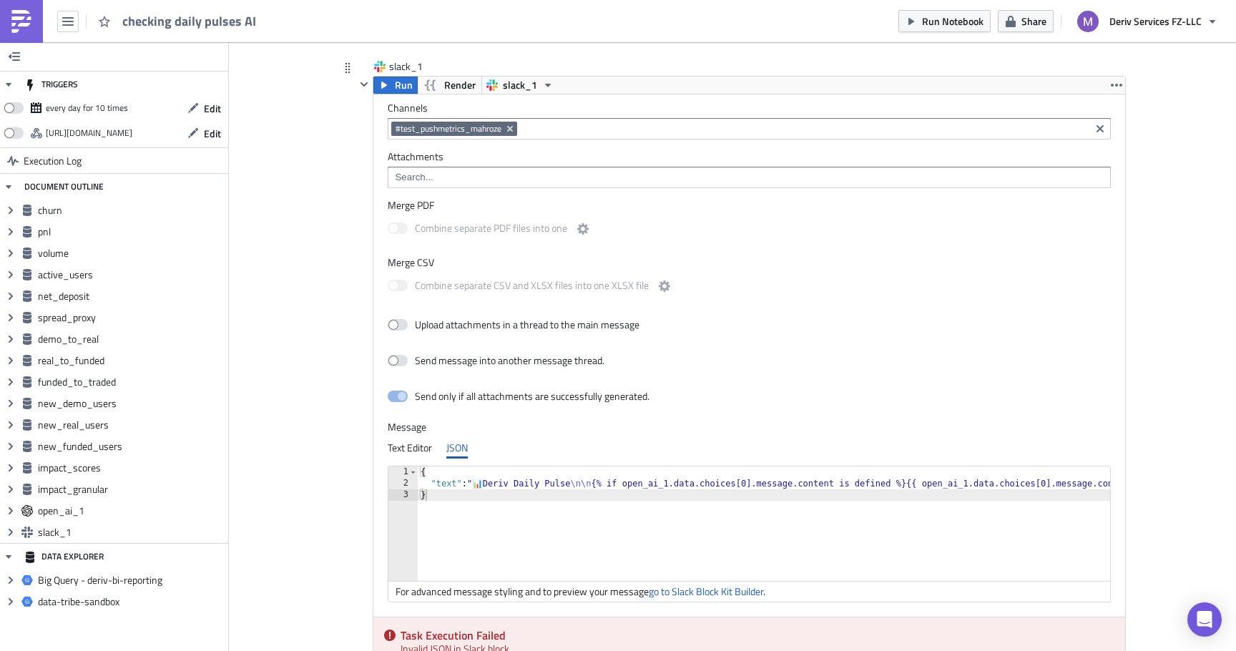
scroll to position [6213, 0]
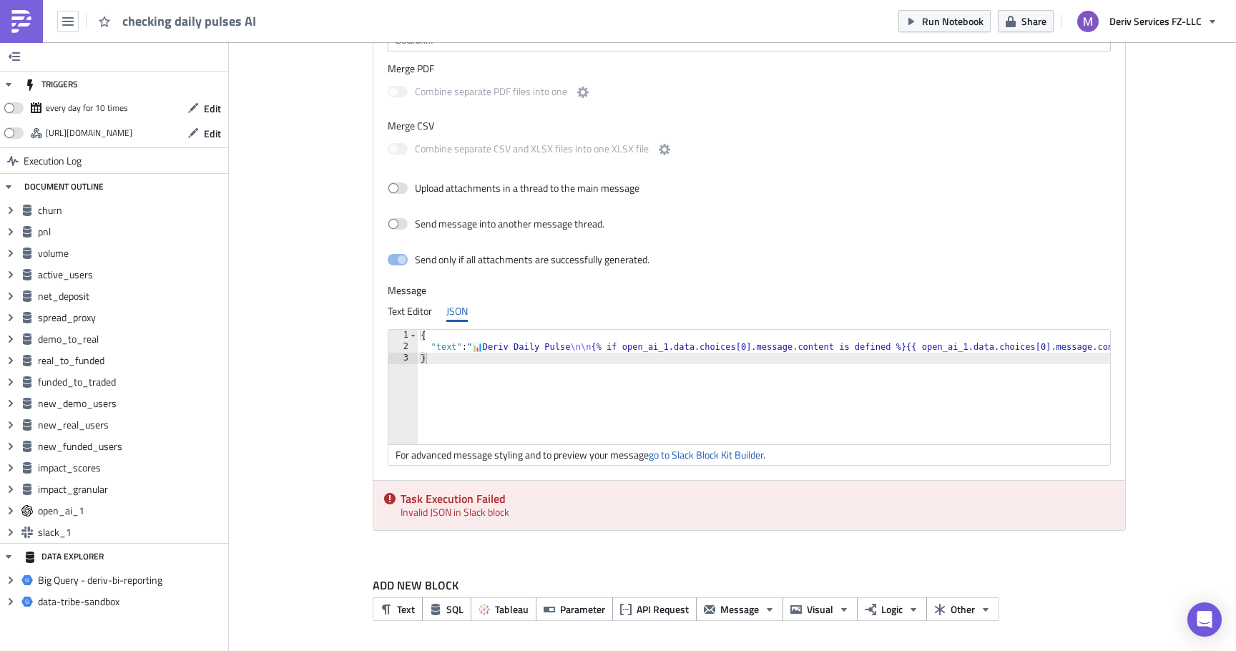
click at [599, 346] on div "{ "text" : " 📊 Deriv Daily Pulse \n\n {% if open_ai_1.data.choices[0].message.c…" at bounding box center [990, 398] width 1144 height 137
type textarea ""text": "📊 Deriv Daily Pulse\n\n{% if open_ai_1.data.choices[0].message.content…"
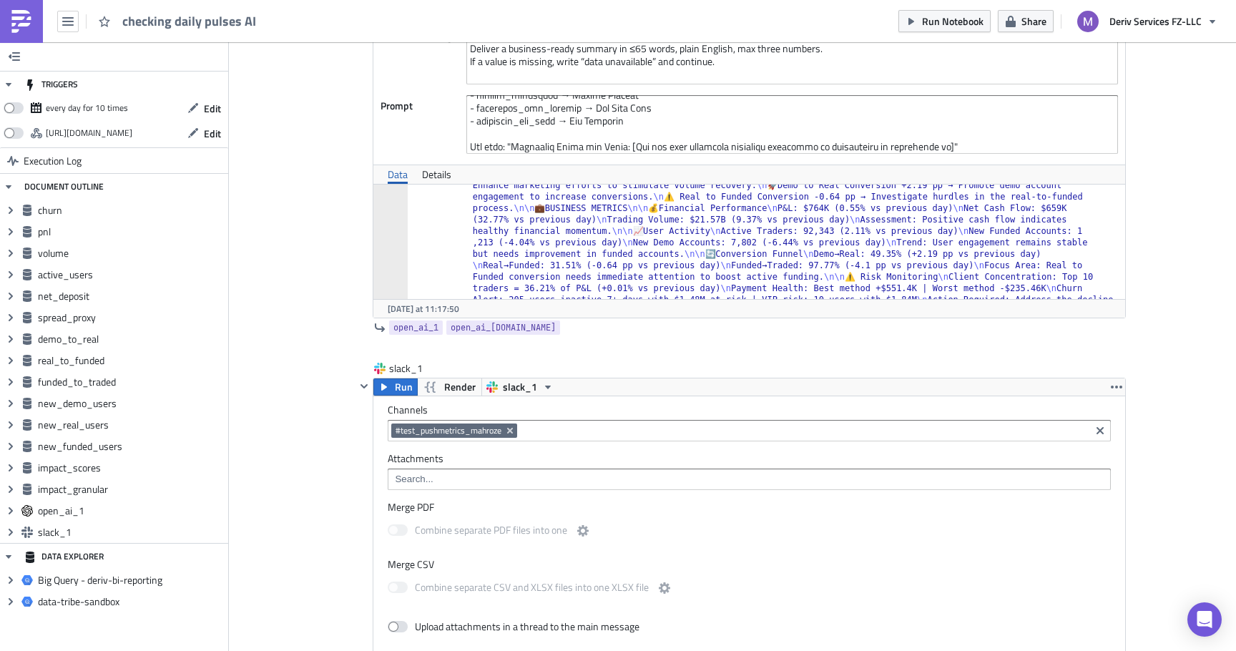
scroll to position [198, 0]
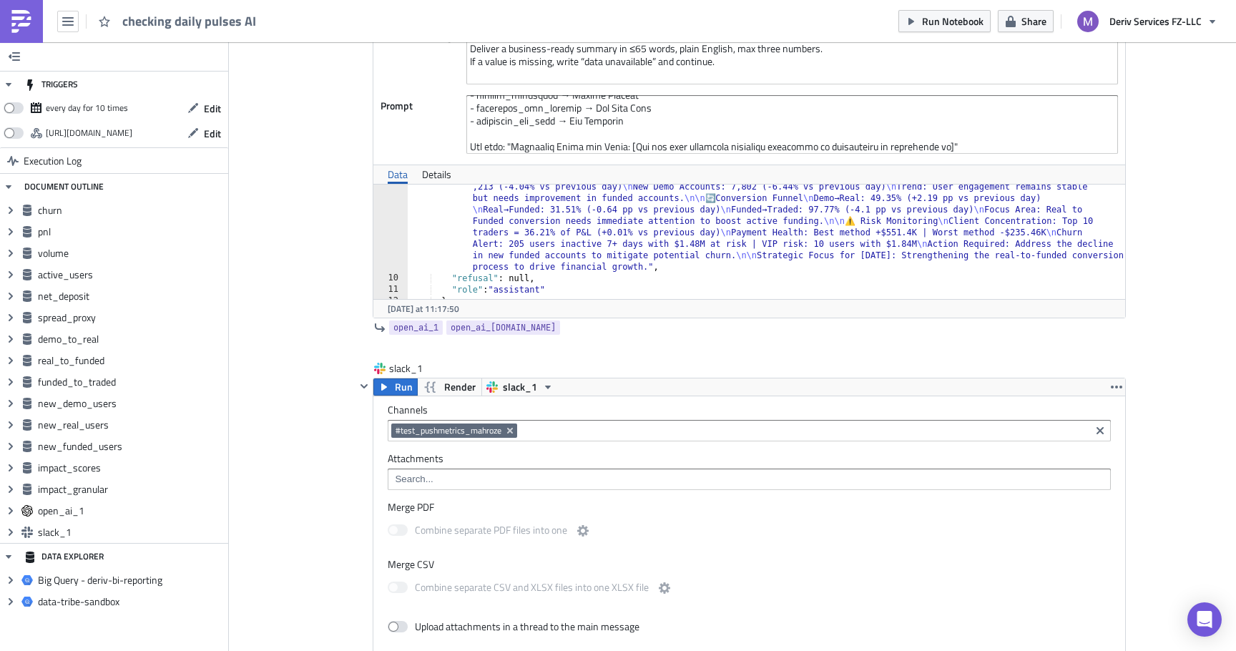
click at [767, 272] on div ""content" : " 📊 DAILY PERFORMANCE SUMMARY \n [DATE] ([DATE]), the P&L reached $…" at bounding box center [767, 238] width 718 height 320
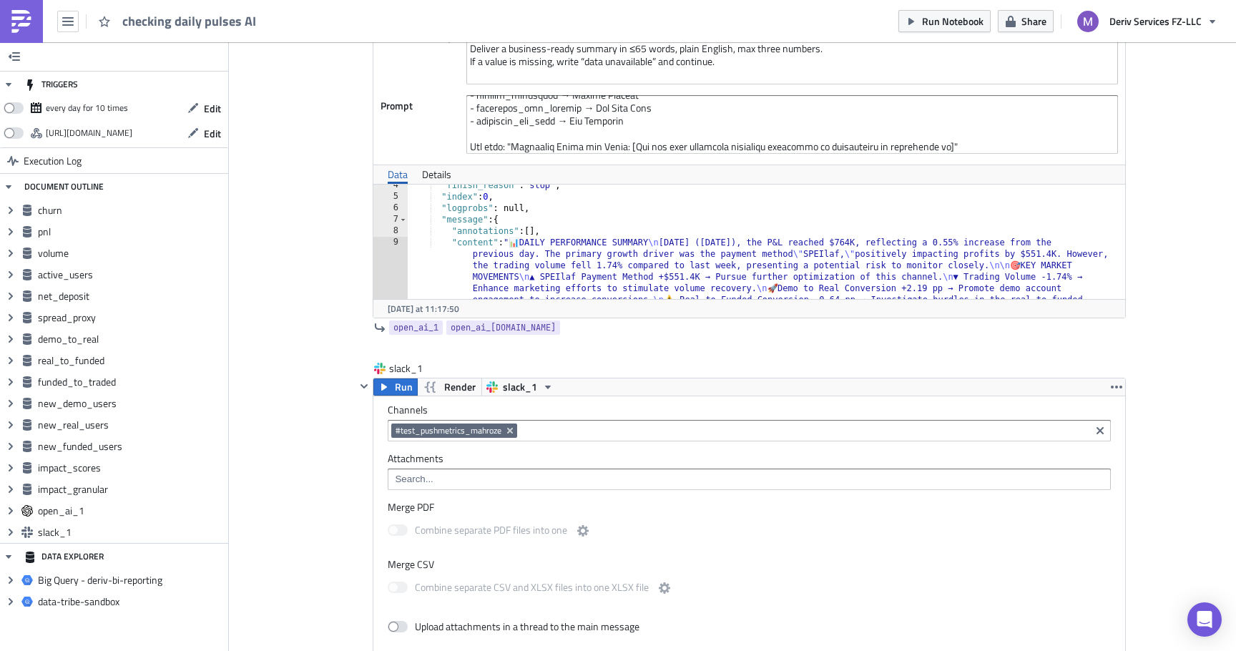
scroll to position [37, 0]
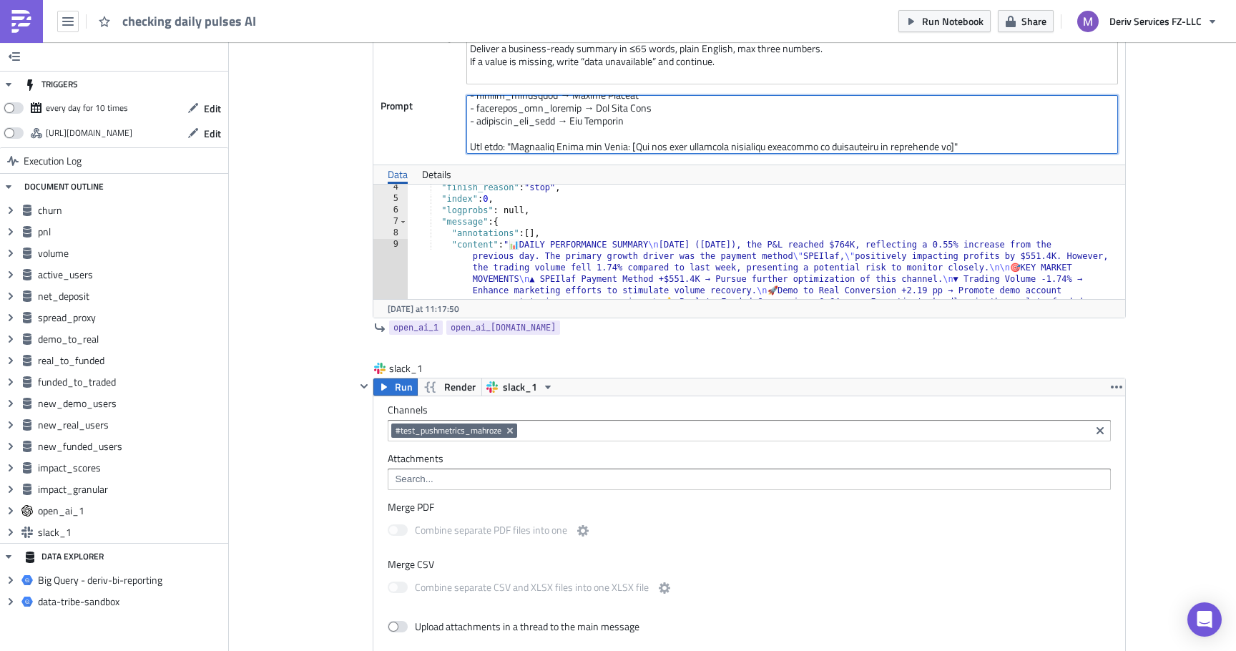
click at [763, 130] on textarea at bounding box center [792, 124] width 652 height 59
paste textarea "LOREMIP_DOLORS: {{ ametcon_adipis.elit se doeiusm_tempor in utlabor etdo '[]' }…"
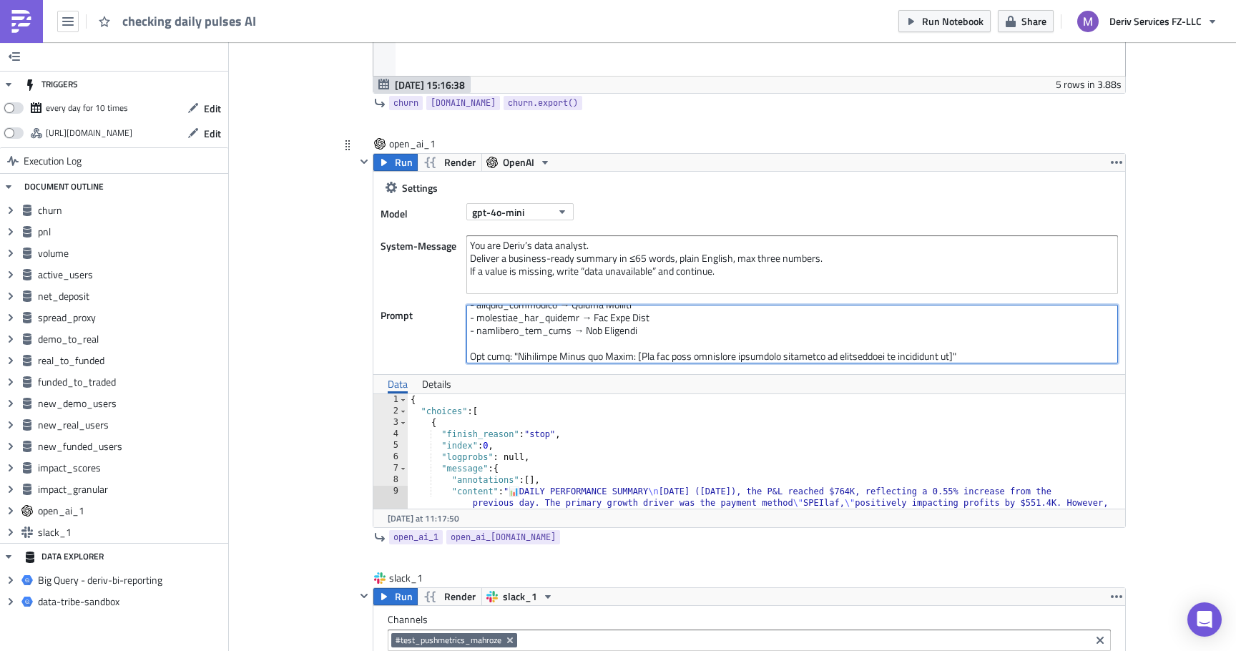
scroll to position [5559, 0]
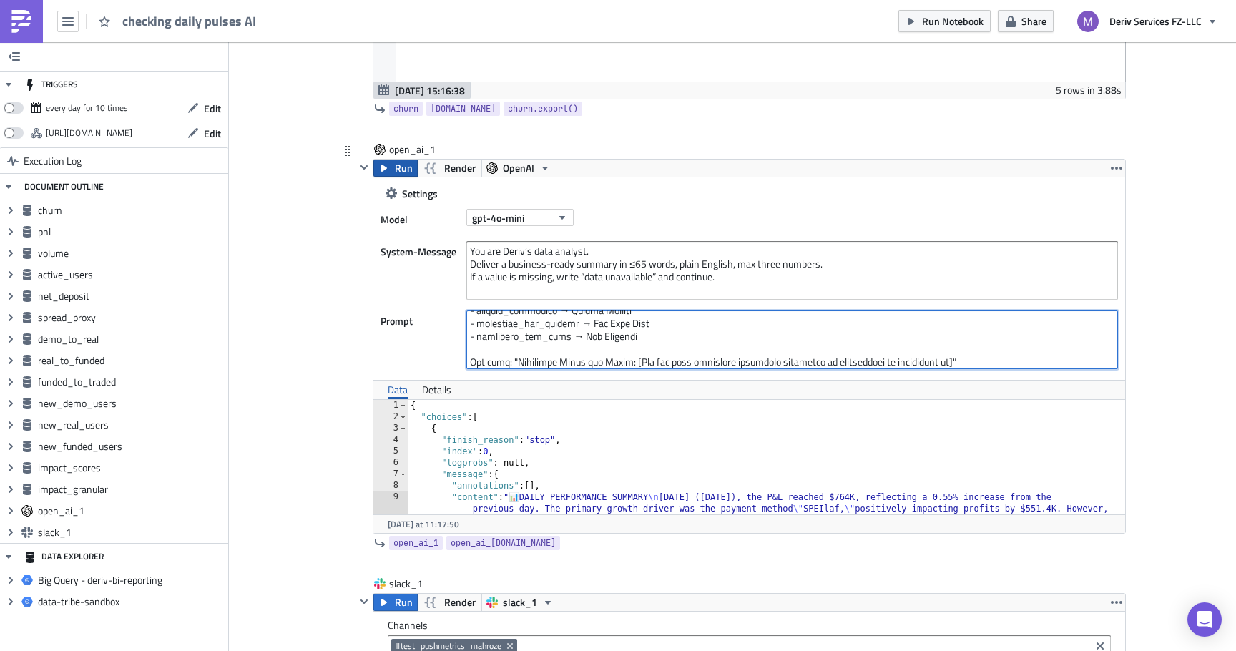
type textarea "Analyze these business metrics and create a daily executive summary: PNL: {{ [D…"
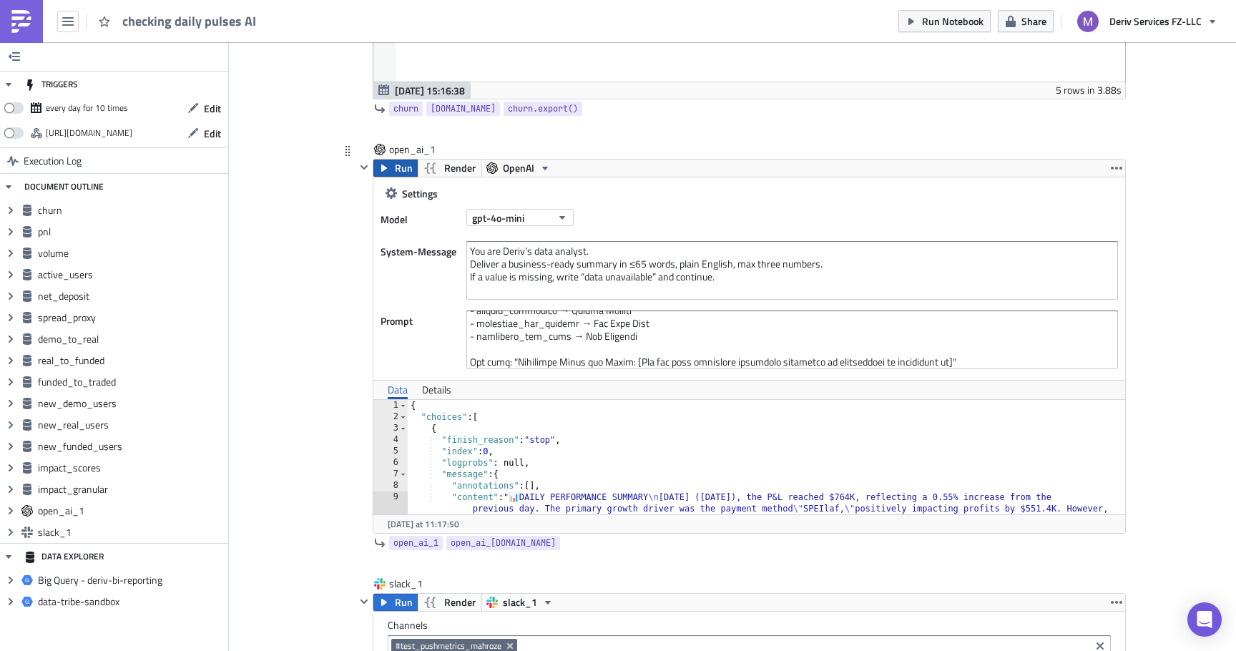
click at [396, 170] on span "Run" at bounding box center [404, 168] width 18 height 17
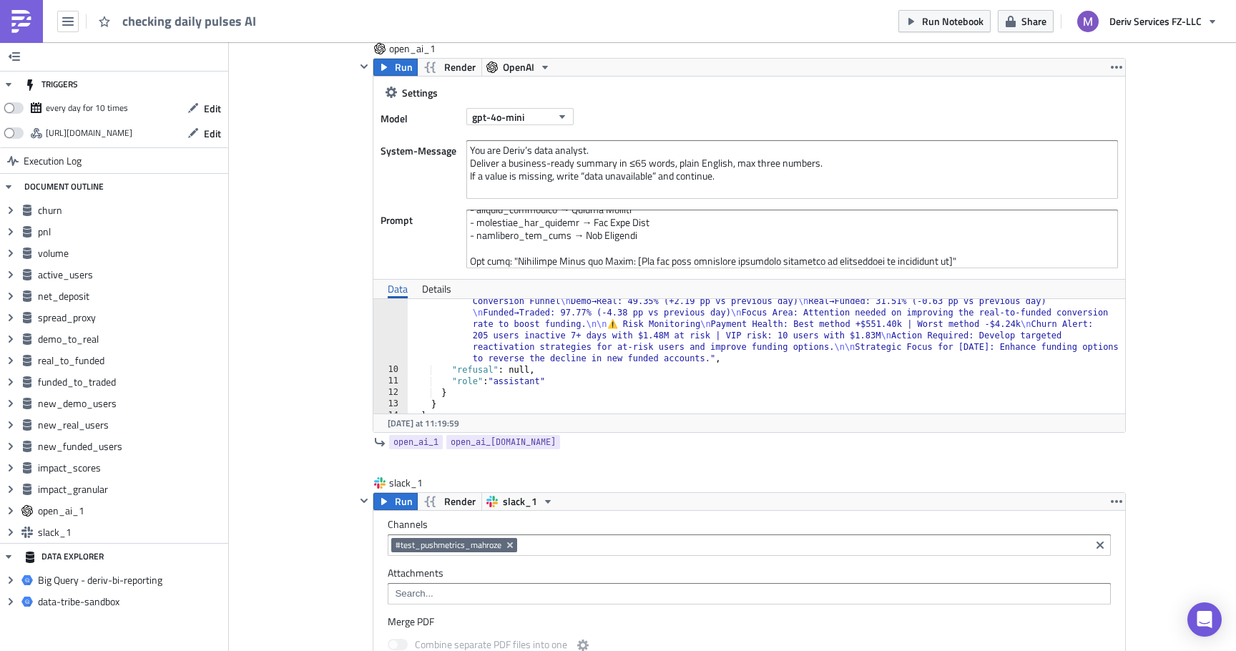
scroll to position [5745, 0]
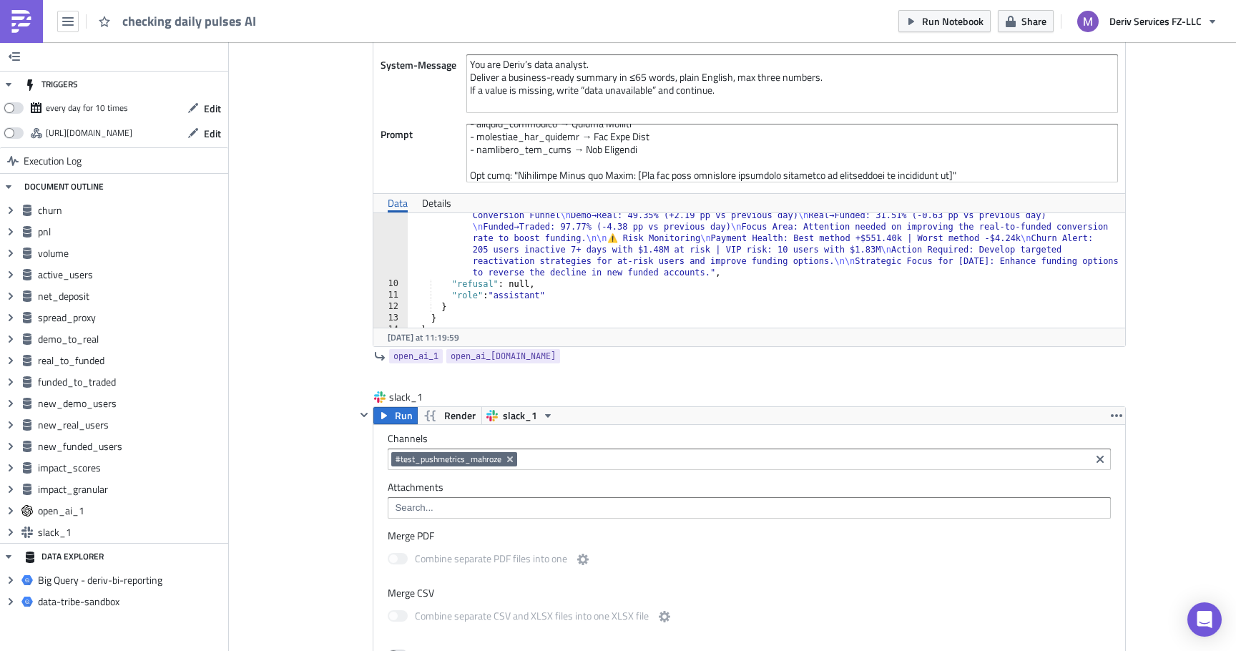
click at [550, 459] on input at bounding box center [804, 459] width 566 height 14
type input "test"
click at [494, 491] on link "#test_pushmetrics_pulse" at bounding box center [457, 484] width 130 height 21
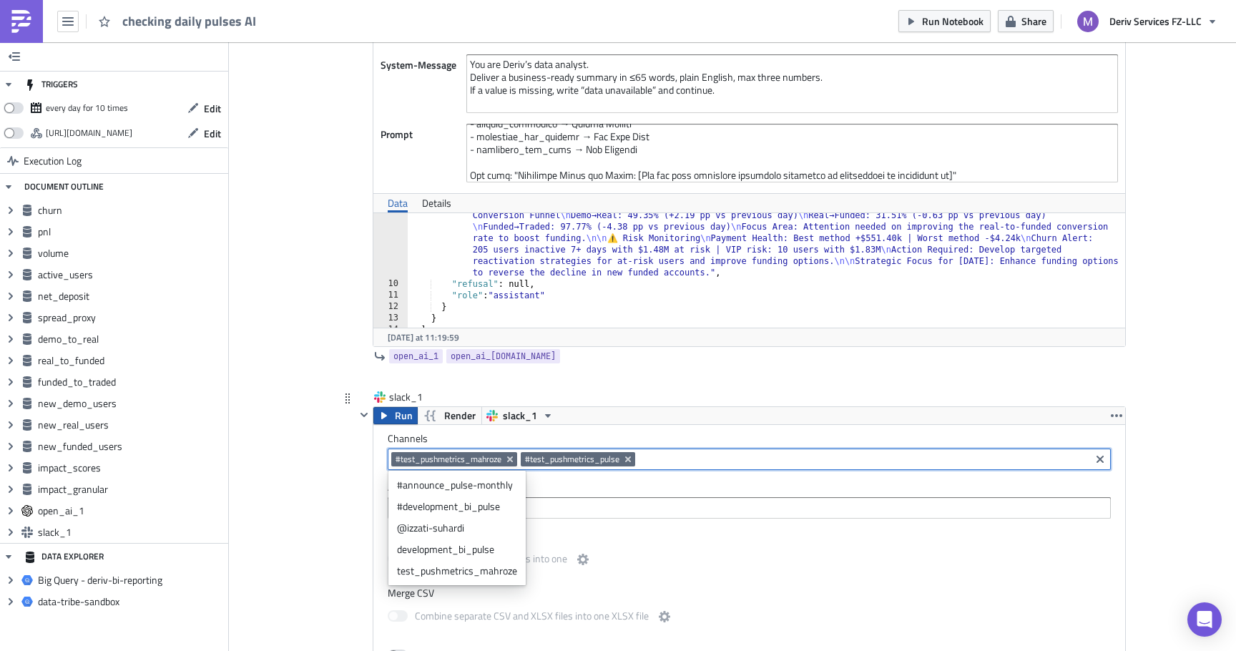
click at [383, 415] on icon "button" at bounding box center [384, 415] width 6 height 7
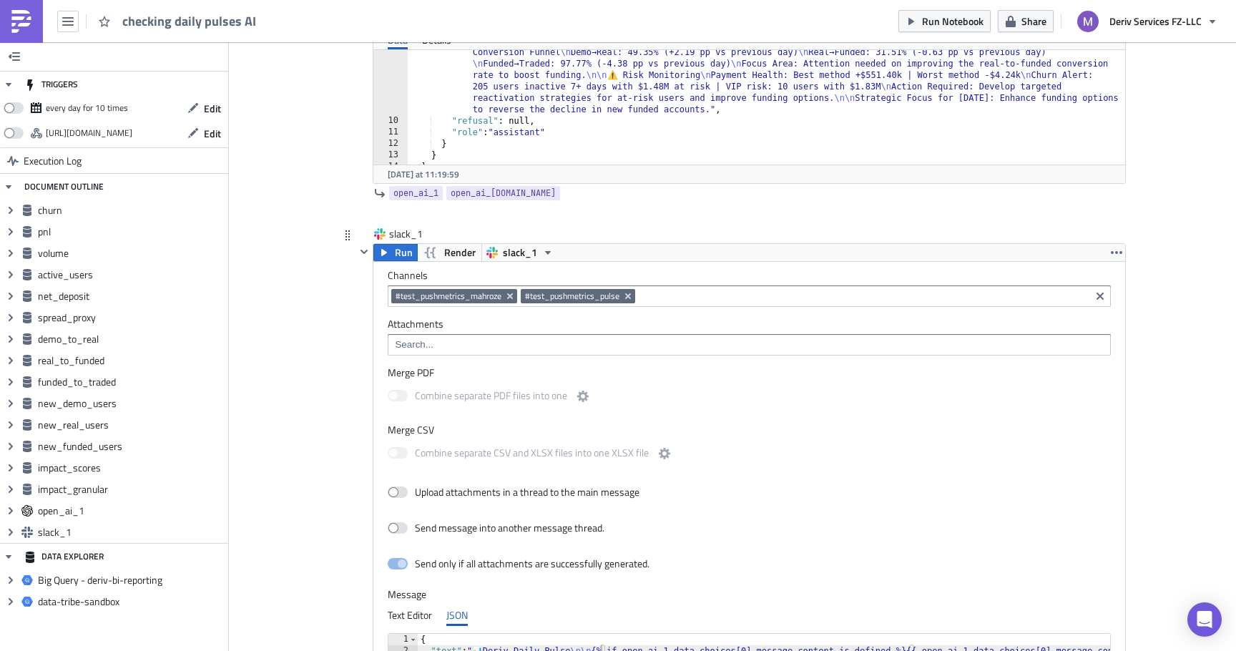
scroll to position [5843, 0]
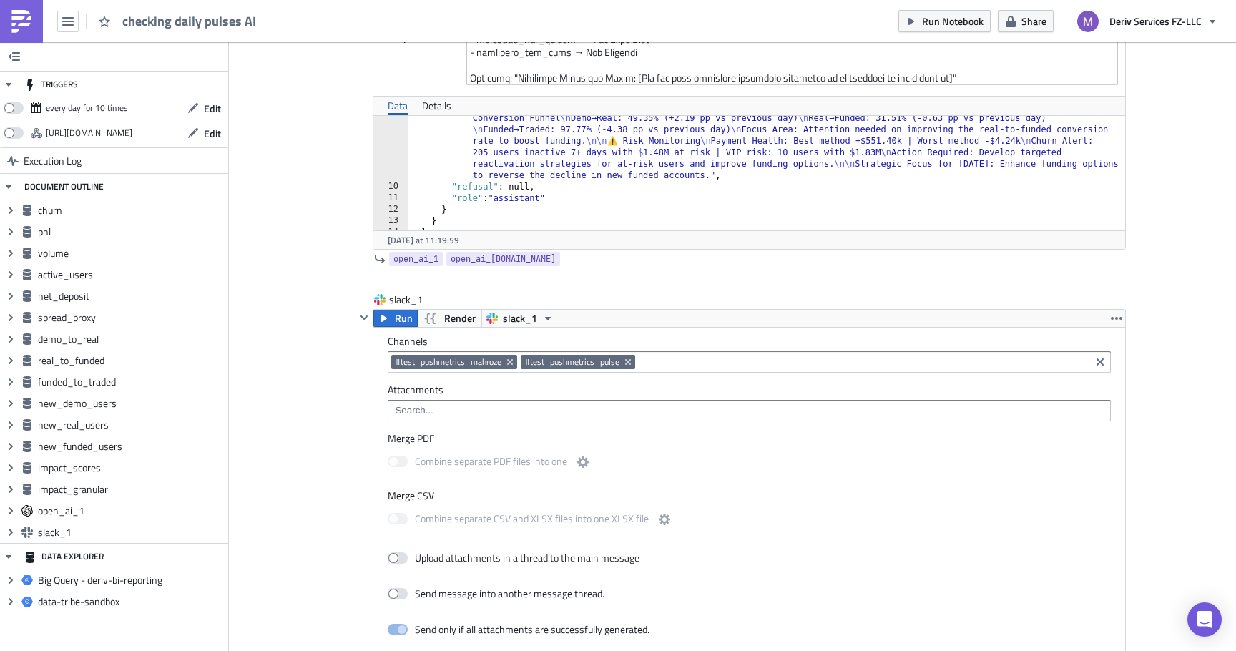
click at [722, 187] on div ""content" : " 📊 DAILY PERFORMANCE SUMMARY \n [DATE] ([DATE]), the P&L reached $…" at bounding box center [767, 146] width 718 height 320
type textarea ""refusal": null,"
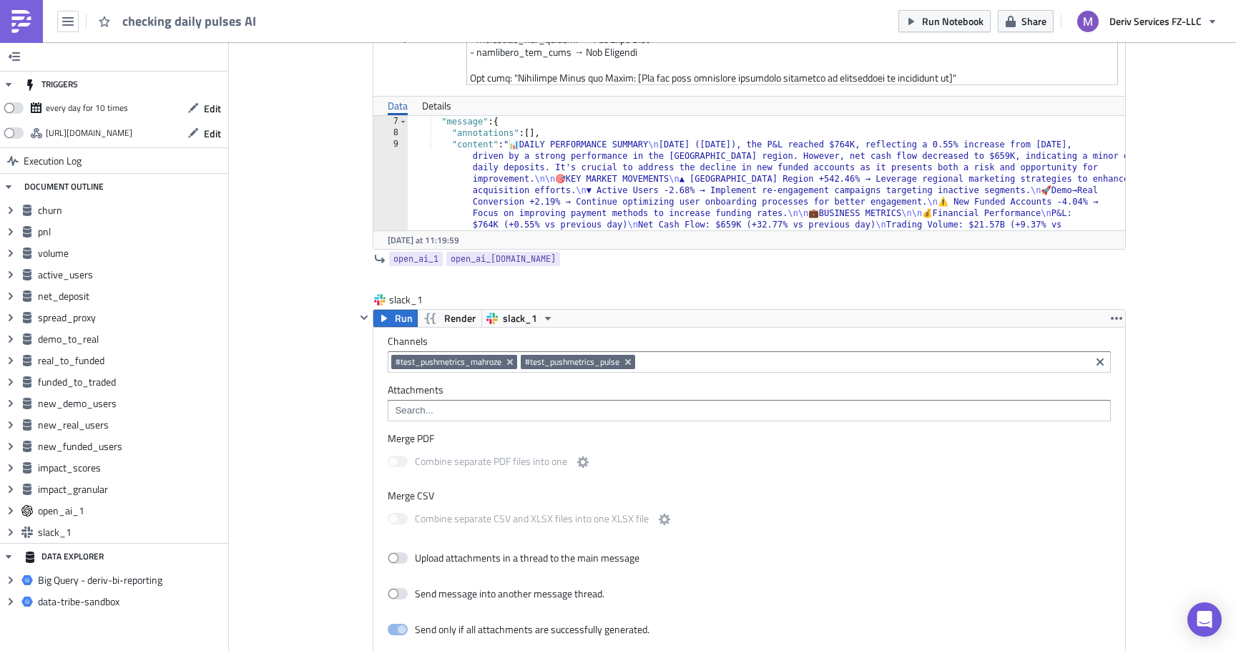
scroll to position [69, 0]
click at [746, 86] on div "Settings Model gpt-4o-mini System-Message You are Deriv’s data analyst. Deliver…" at bounding box center [749, 71] width 752 height 356
click at [753, 74] on textarea at bounding box center [792, 55] width 652 height 59
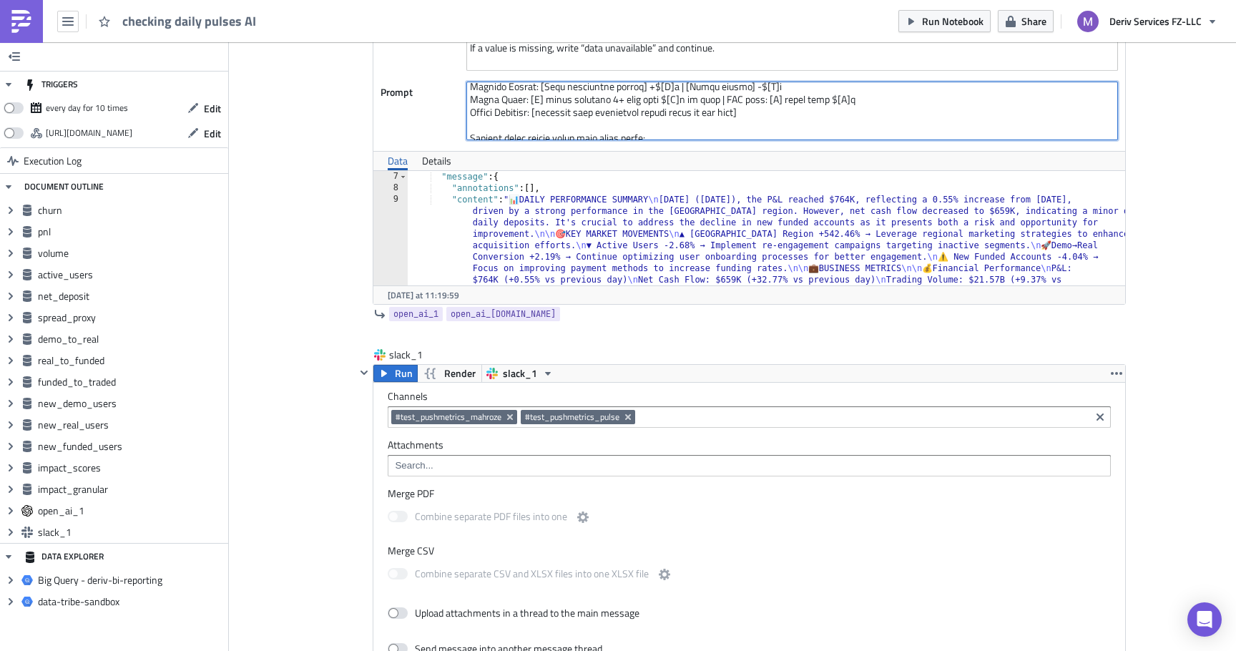
scroll to position [5780, 0]
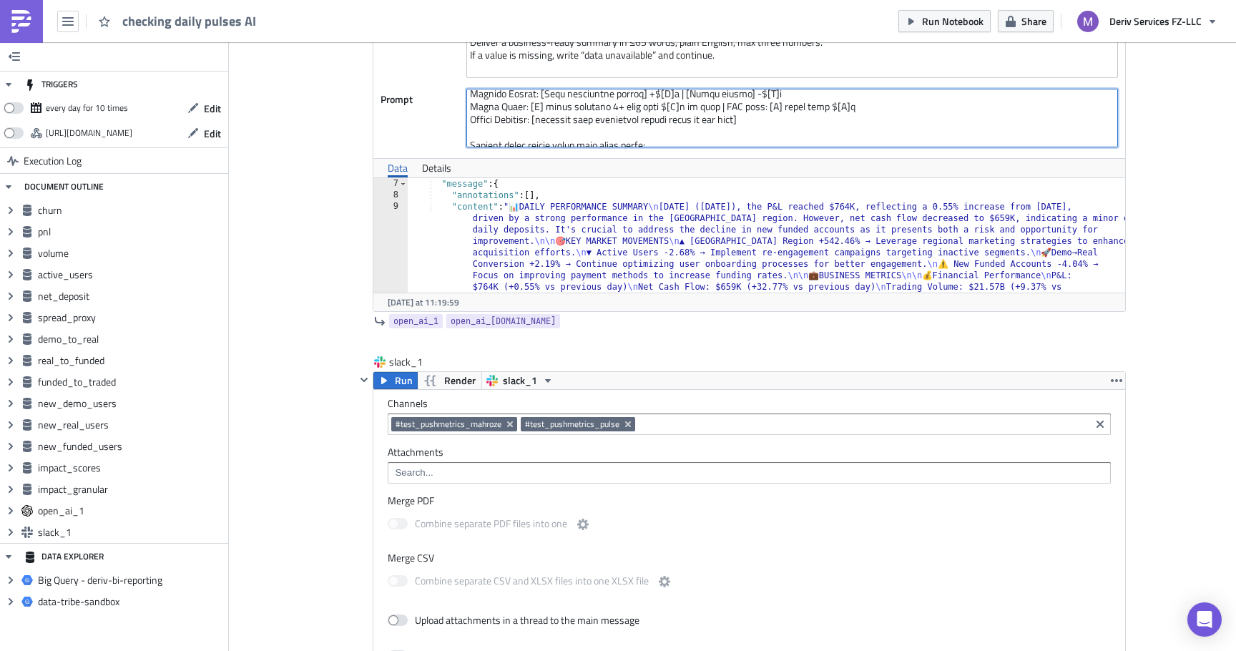
click at [743, 118] on textarea at bounding box center [792, 118] width 652 height 59
paste textarea "l ipsumdolor sitam conse adipis. Elitse doe temporincid ut **labo** etd mag ali…"
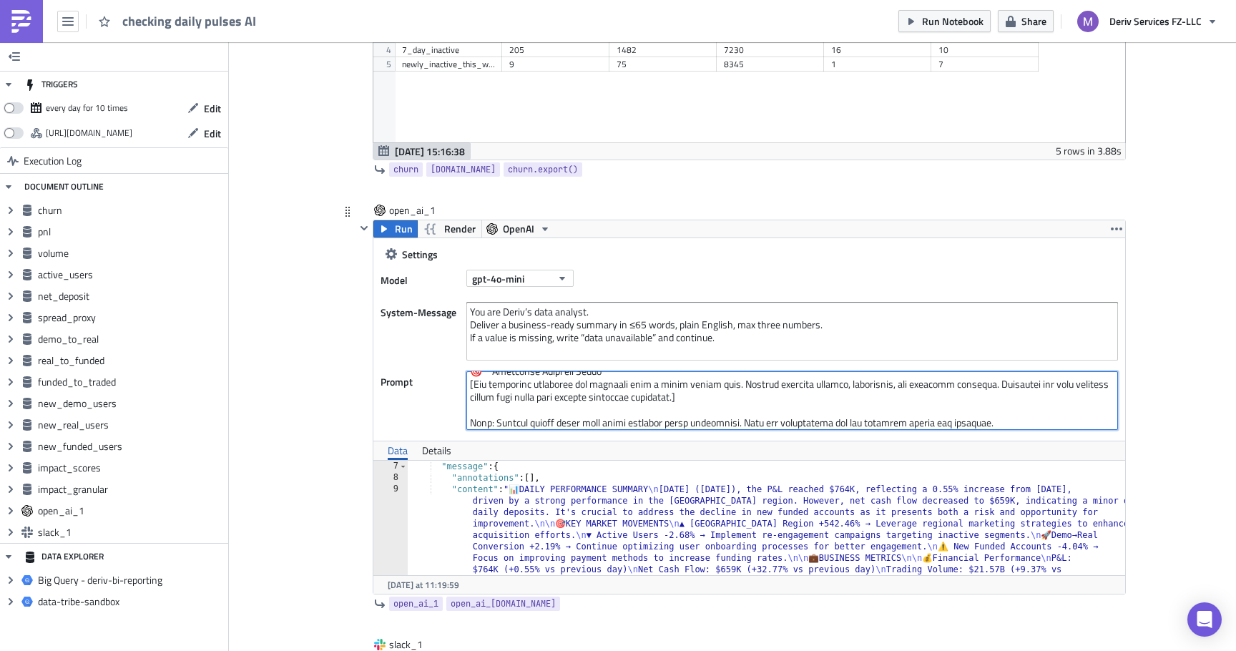
scroll to position [5474, 0]
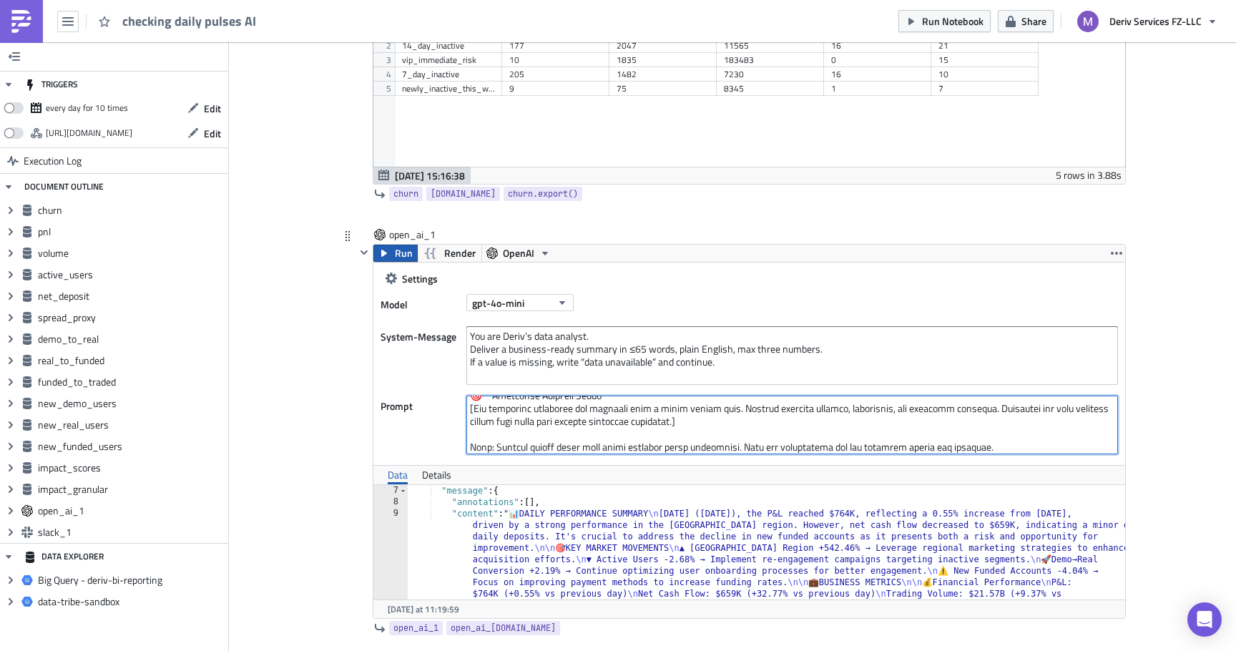
type textarea "Analyze these business metrics and create a daily executive summary: PNL: {{ [D…"
click at [391, 256] on button "Run" at bounding box center [395, 253] width 44 height 17
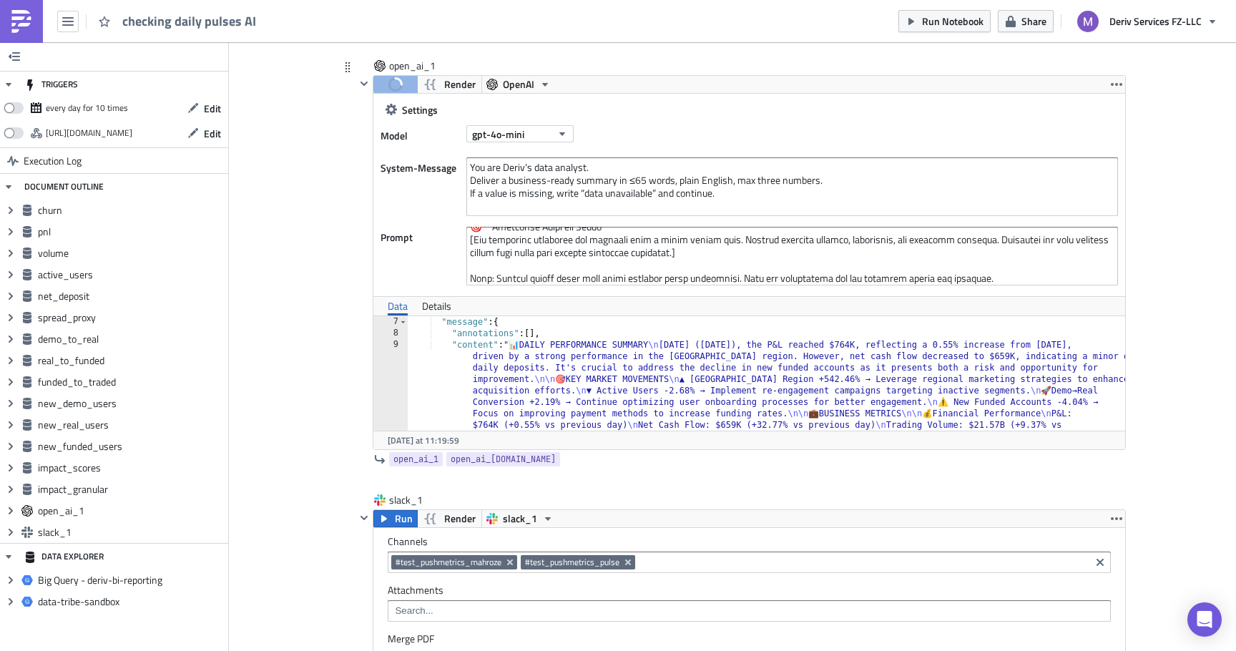
scroll to position [107, 0]
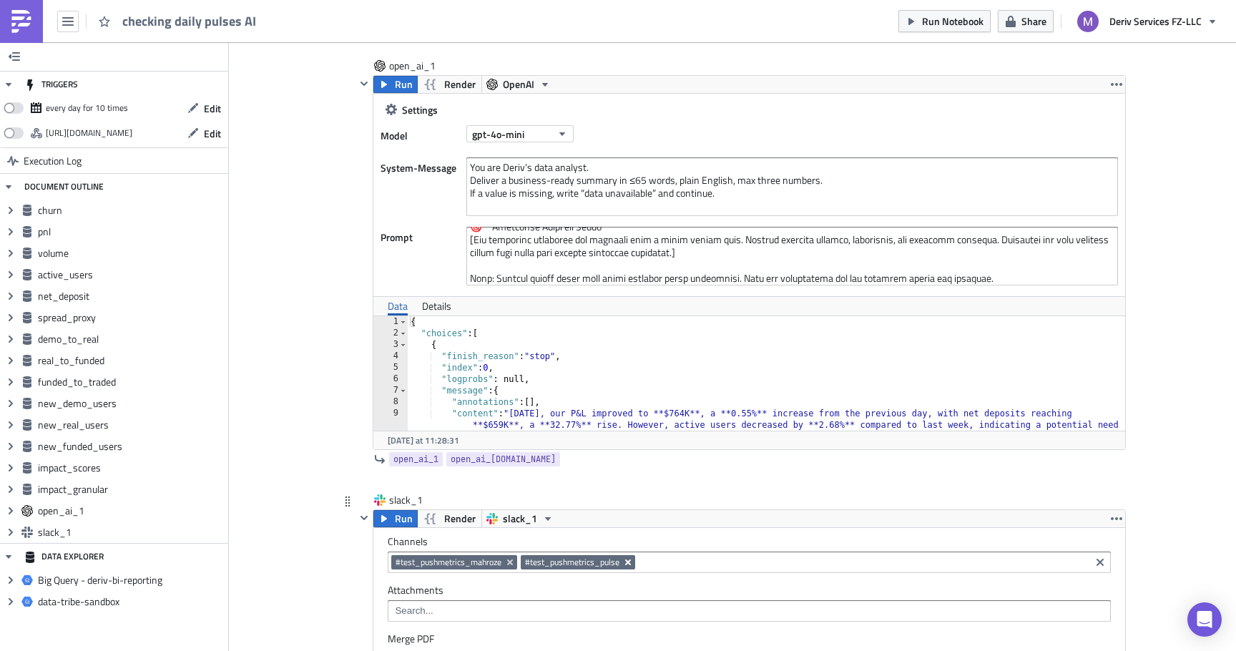
click at [628, 562] on icon "Remove Tag" at bounding box center [628, 562] width 6 height 6
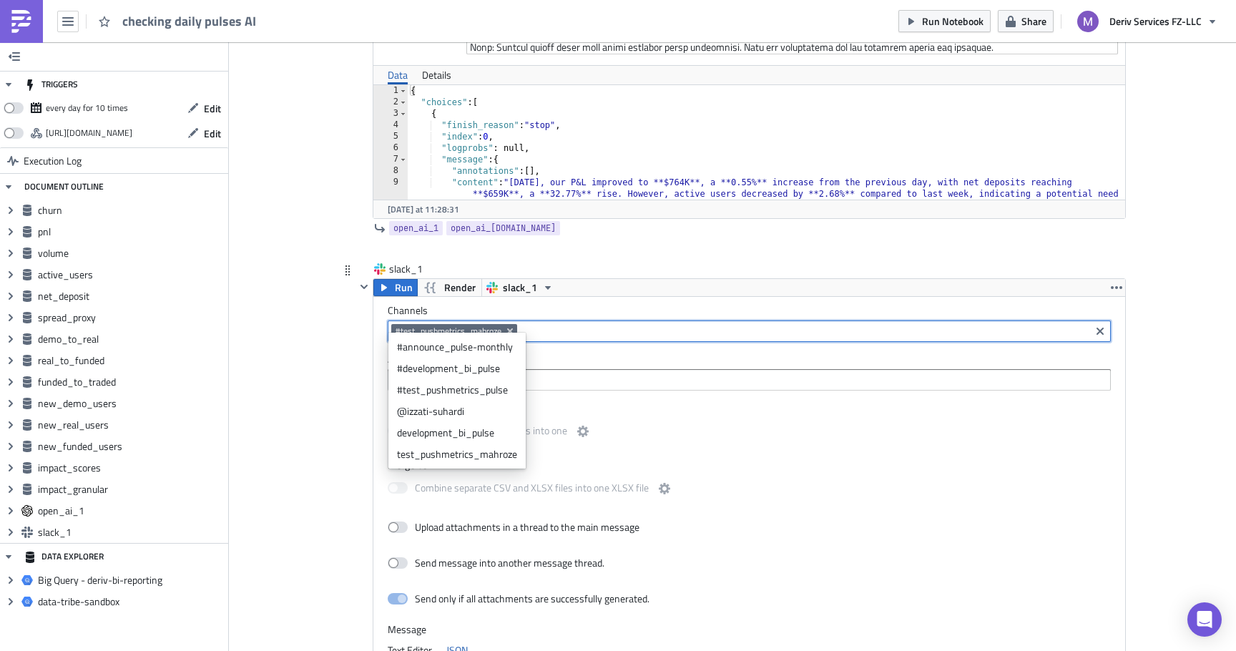
scroll to position [5902, 0]
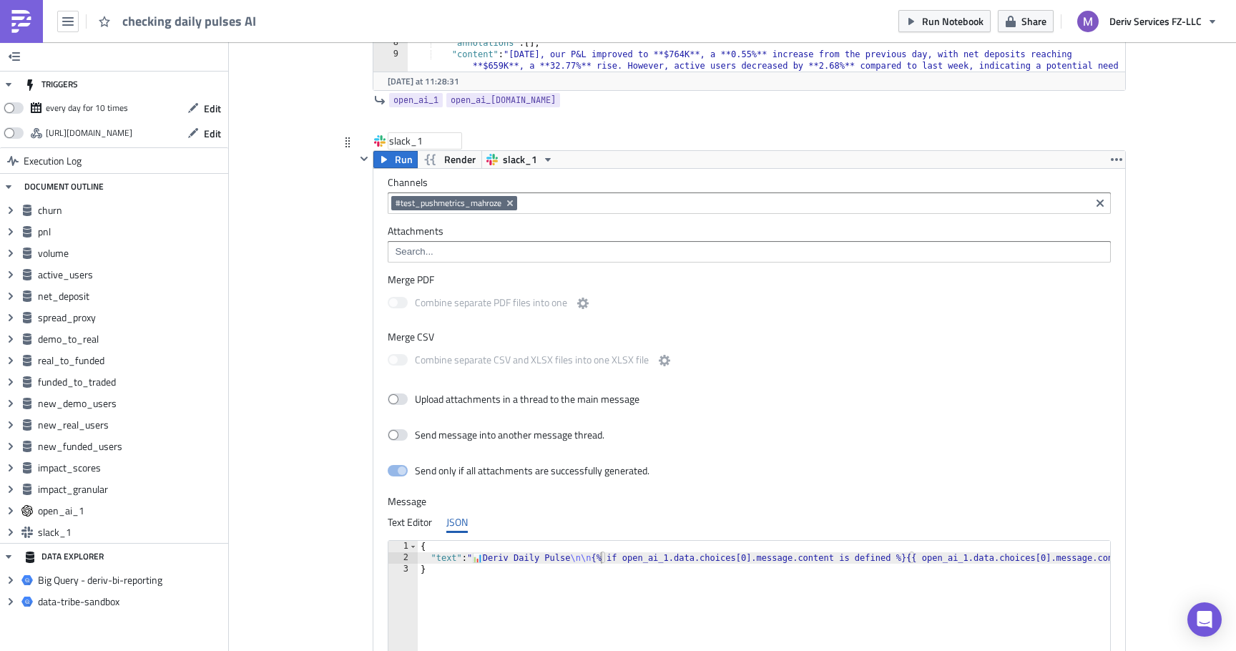
scroll to position [5997, 0]
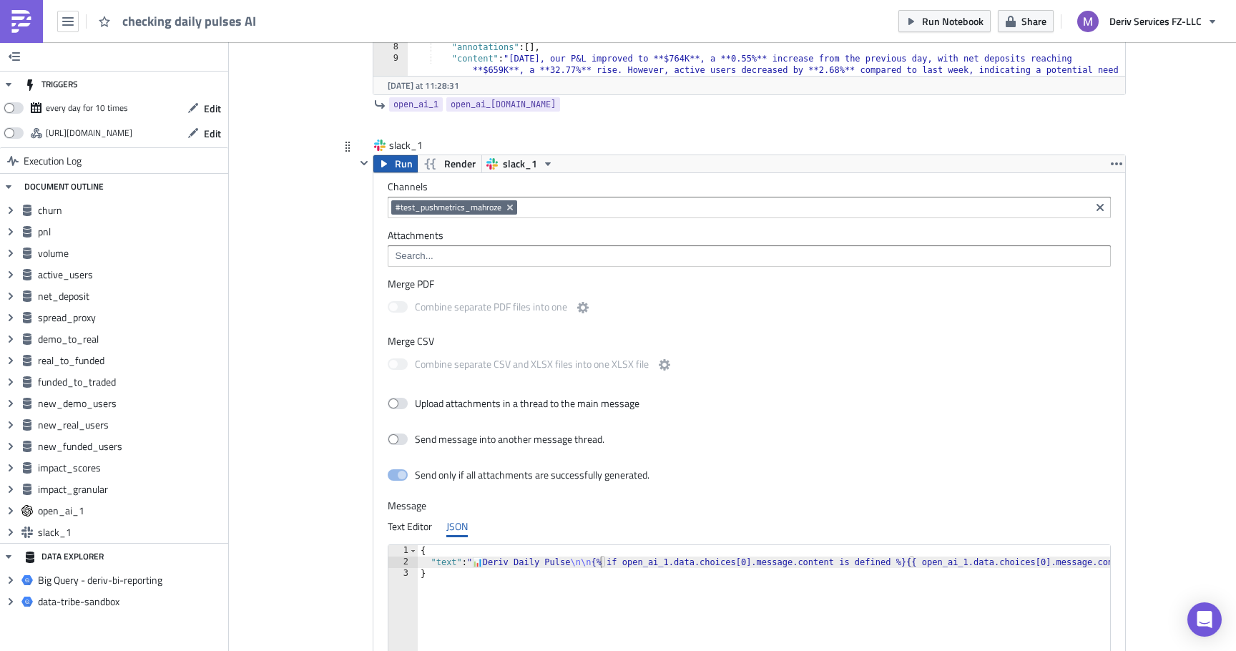
click at [396, 161] on span "Run" at bounding box center [404, 163] width 18 height 17
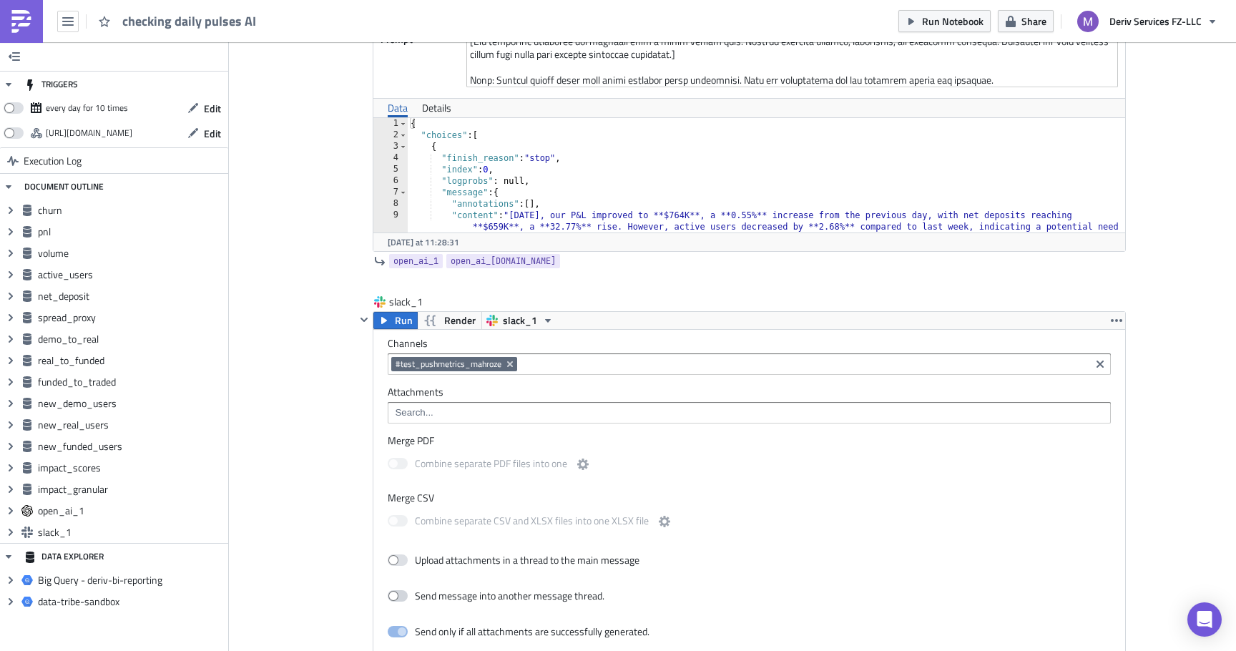
scroll to position [5800, 0]
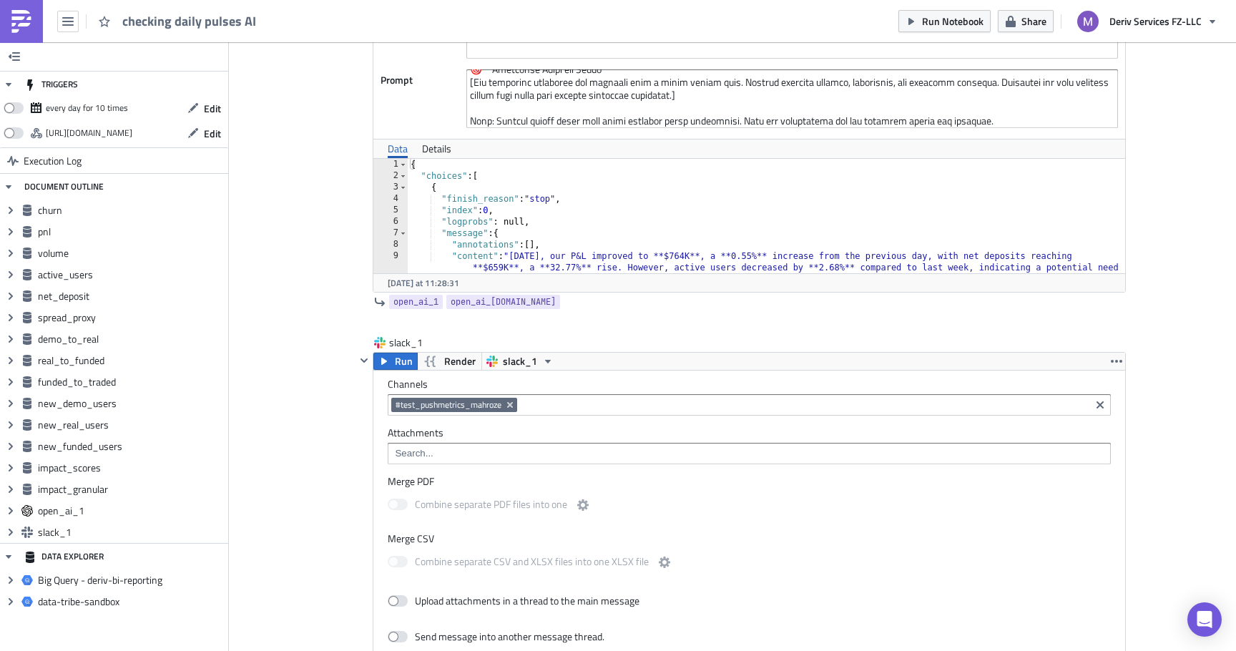
click at [565, 262] on div "{ "choices" : [ { "finish_reason" : "stop" , "index" : 0 , "logprobs" : null, "…" at bounding box center [767, 245] width 718 height 172
type textarea ""content": "[DATE], our P&L improved to **$764K**, a **0.55%** increase from th…"
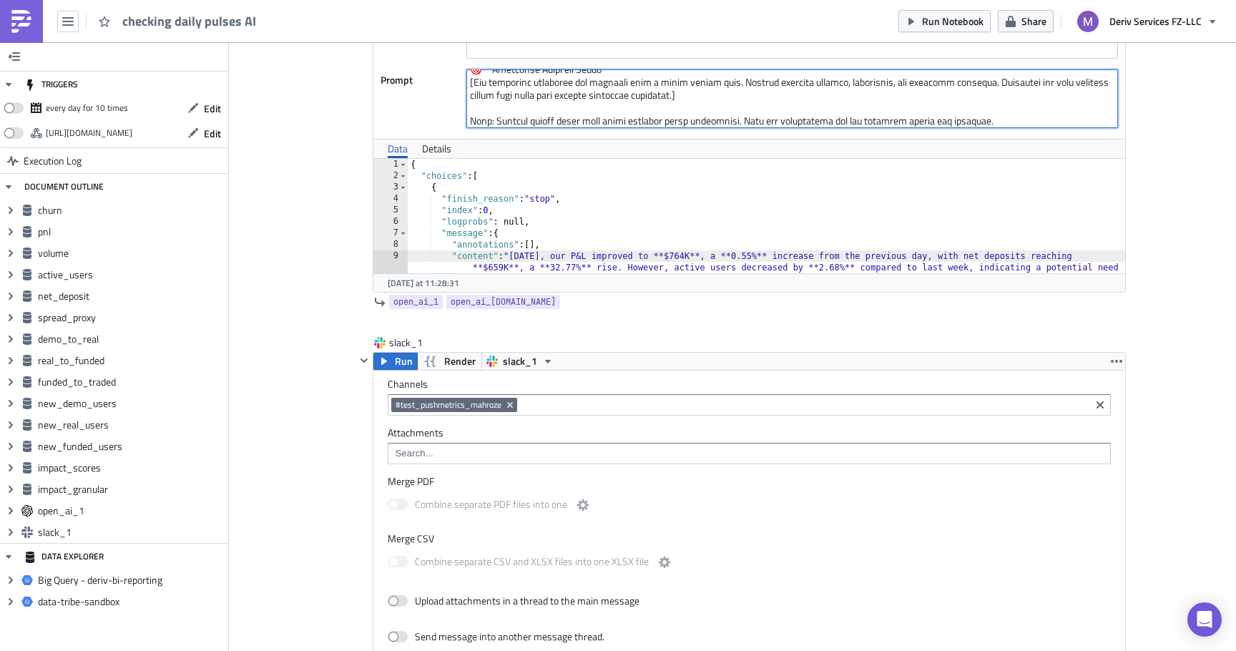
click at [627, 74] on textarea at bounding box center [792, 98] width 652 height 59
paste textarea "Loremi do sitame consec. Adip eli seddoeiusmo temp **IN%** utl etdolore magnaa …"
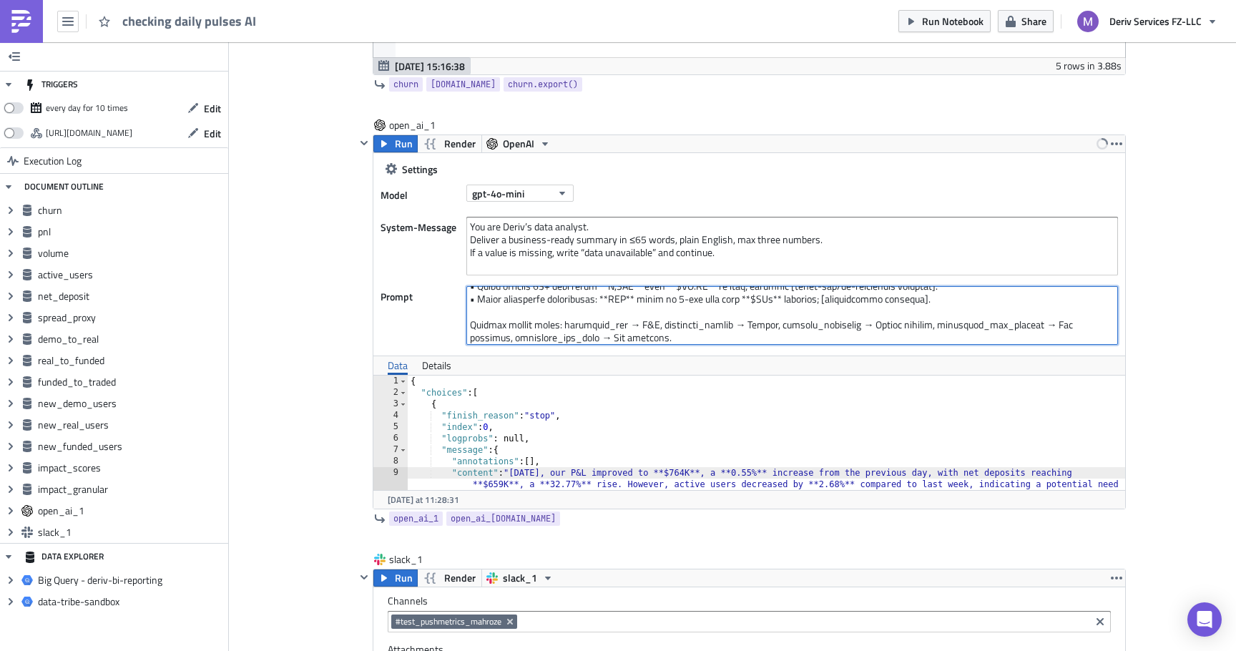
scroll to position [5403, 0]
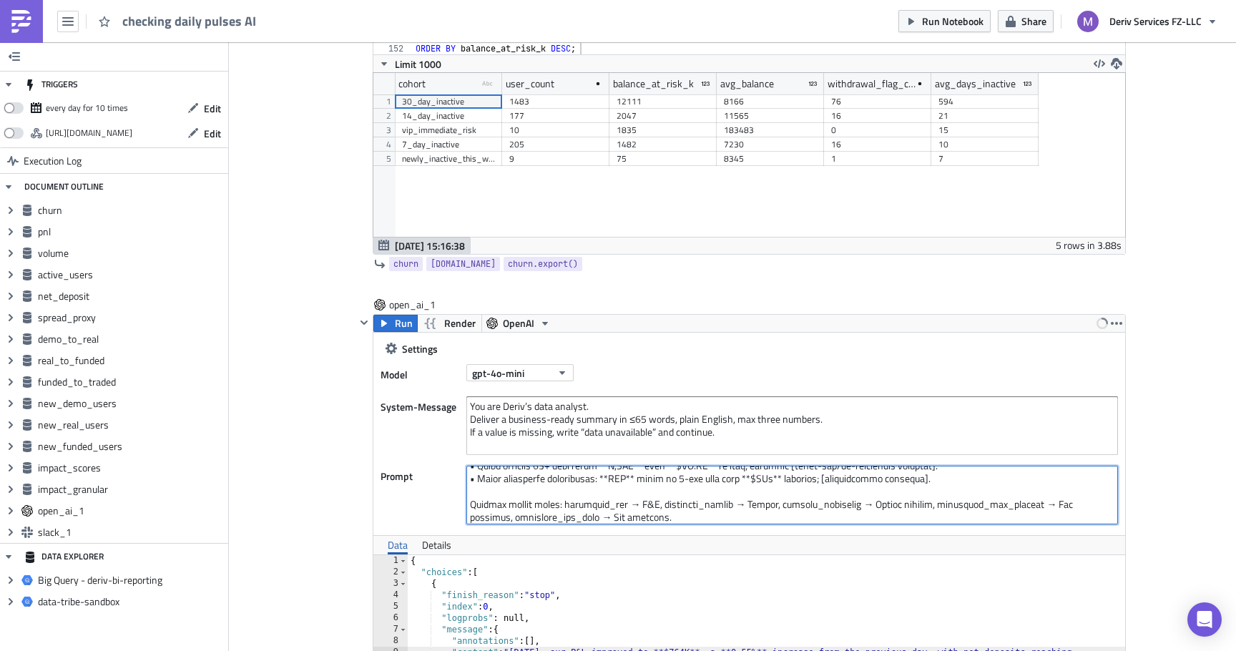
type textarea "Analyze these business metrics and create a daily executive summary: PNL: {{ [D…"
click at [397, 327] on span "Run" at bounding box center [404, 323] width 18 height 17
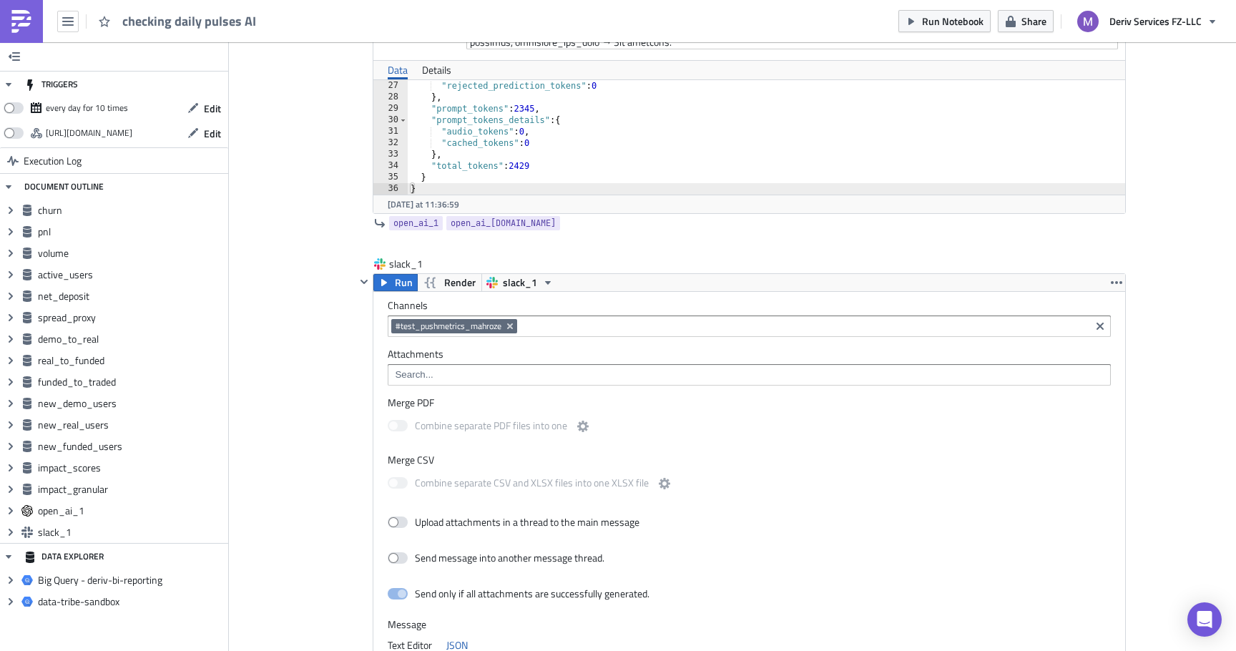
scroll to position [5880, 0]
click at [393, 278] on button "Run" at bounding box center [395, 281] width 44 height 17
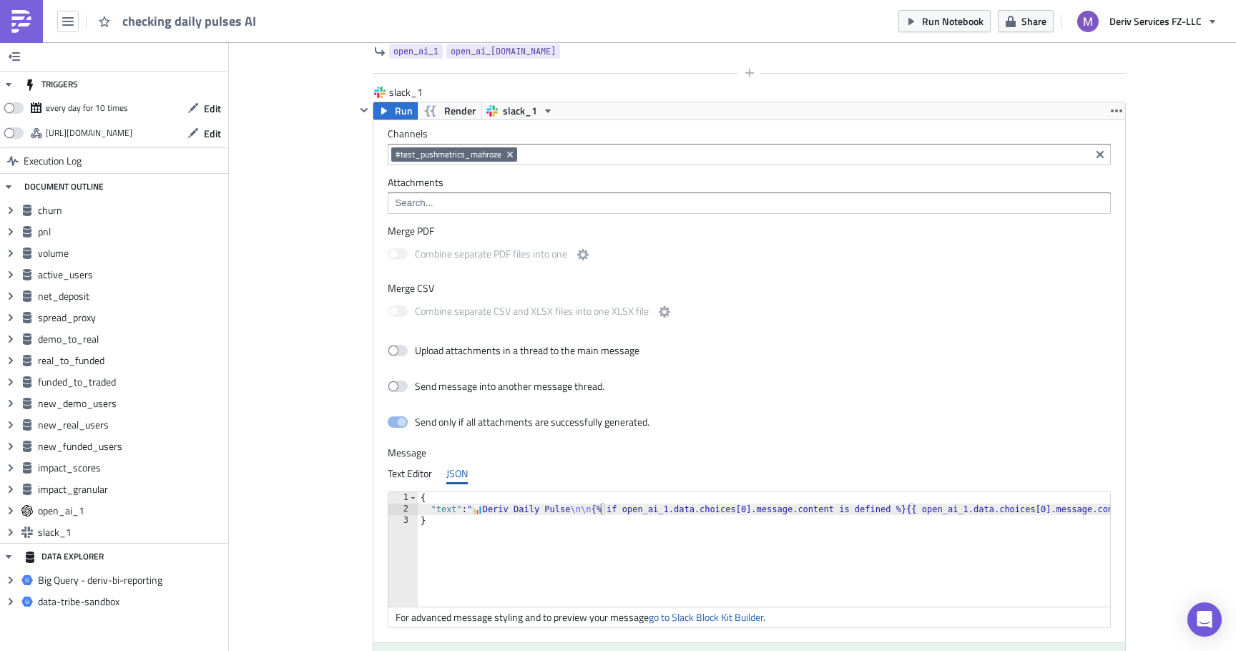
scroll to position [6004, 0]
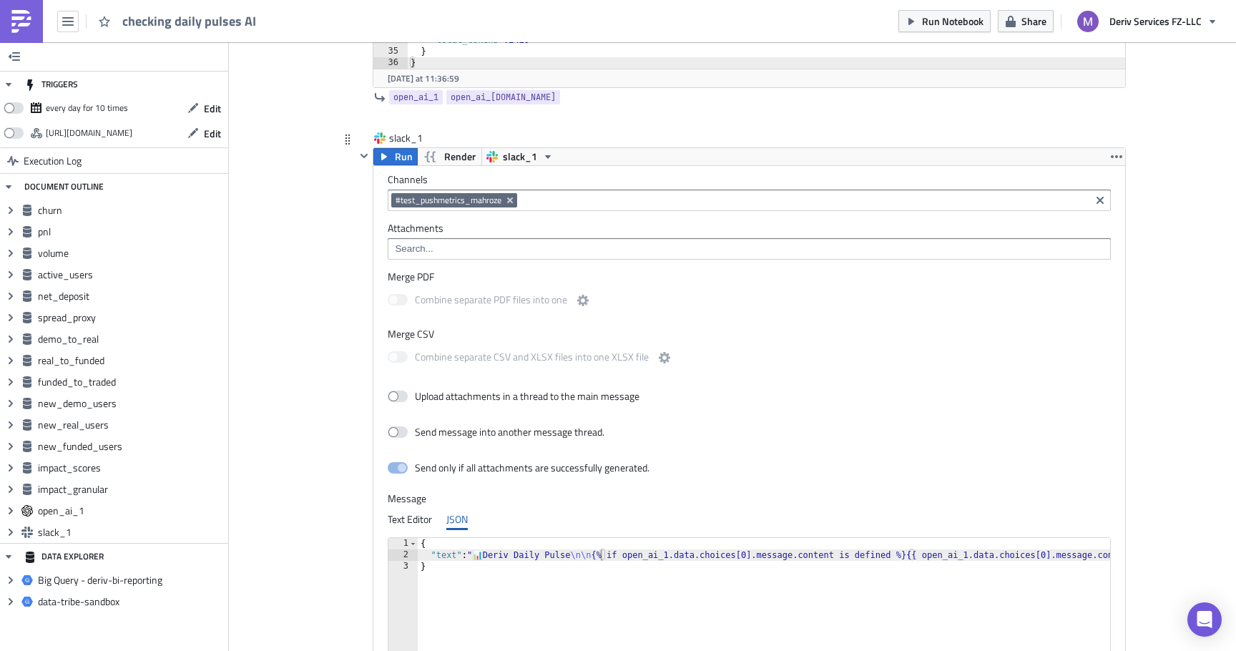
click at [589, 592] on div "{ "text" : " 📊 Deriv Daily Pulse \n\n {% if open_ai_1.data.choices[0].message.c…" at bounding box center [990, 606] width 1144 height 137
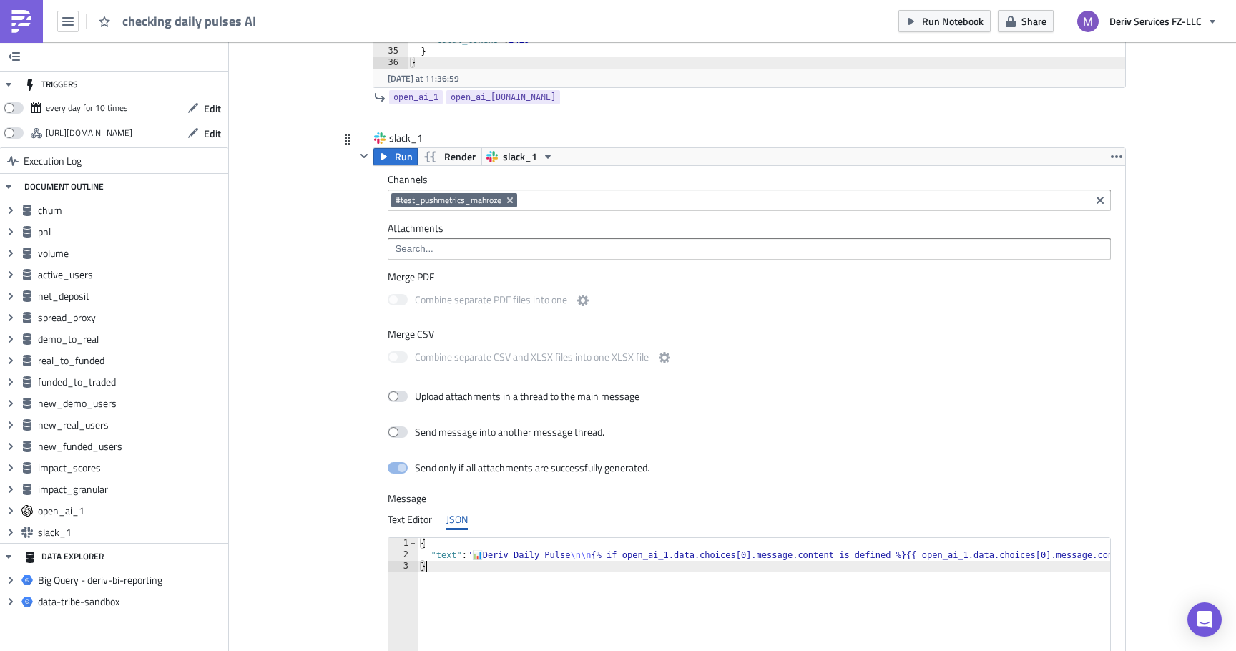
click at [614, 572] on div "{ "text" : " 📊 Deriv Daily Pulse \n\n {% if open_ai_1.data.choices[0].message.c…" at bounding box center [990, 606] width 1144 height 137
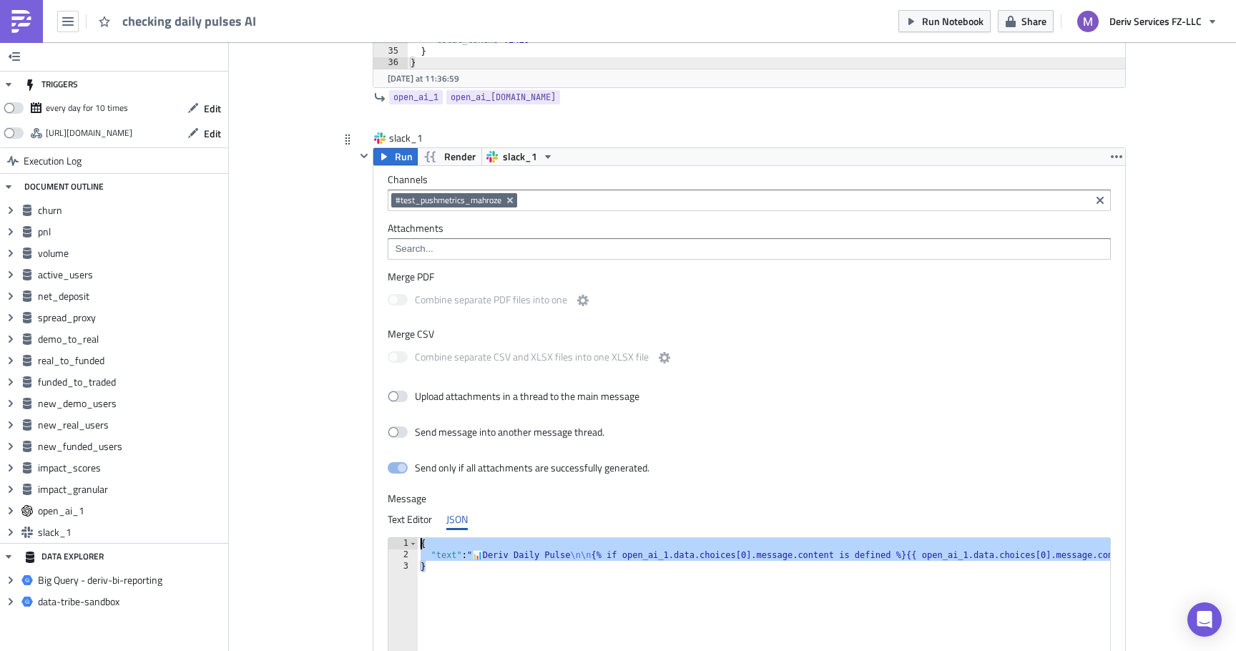
drag, startPoint x: 614, startPoint y: 572, endPoint x: 614, endPoint y: 478, distance: 94.4
click at [614, 479] on div "Channels #test_pushmetrics_mahroze Attachments Merge PDF Combine separate PDF f…" at bounding box center [749, 427] width 752 height 522
paste textarea "}"
type textarea "}"
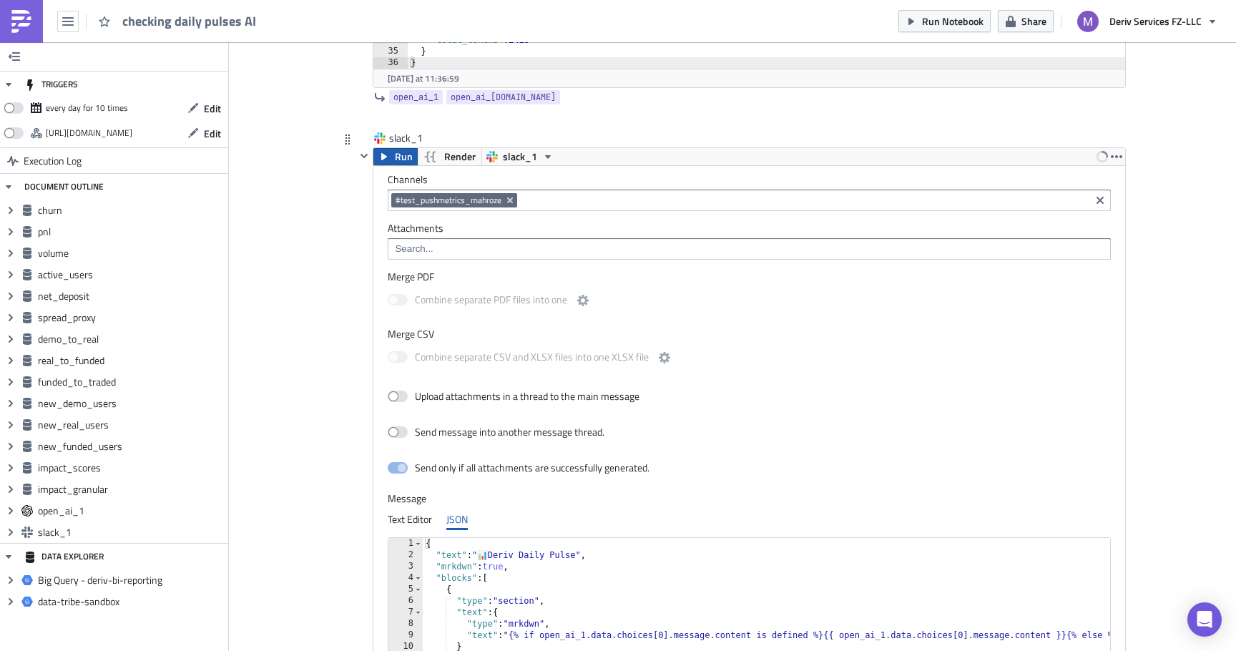
click at [401, 164] on span "Run" at bounding box center [404, 156] width 18 height 17
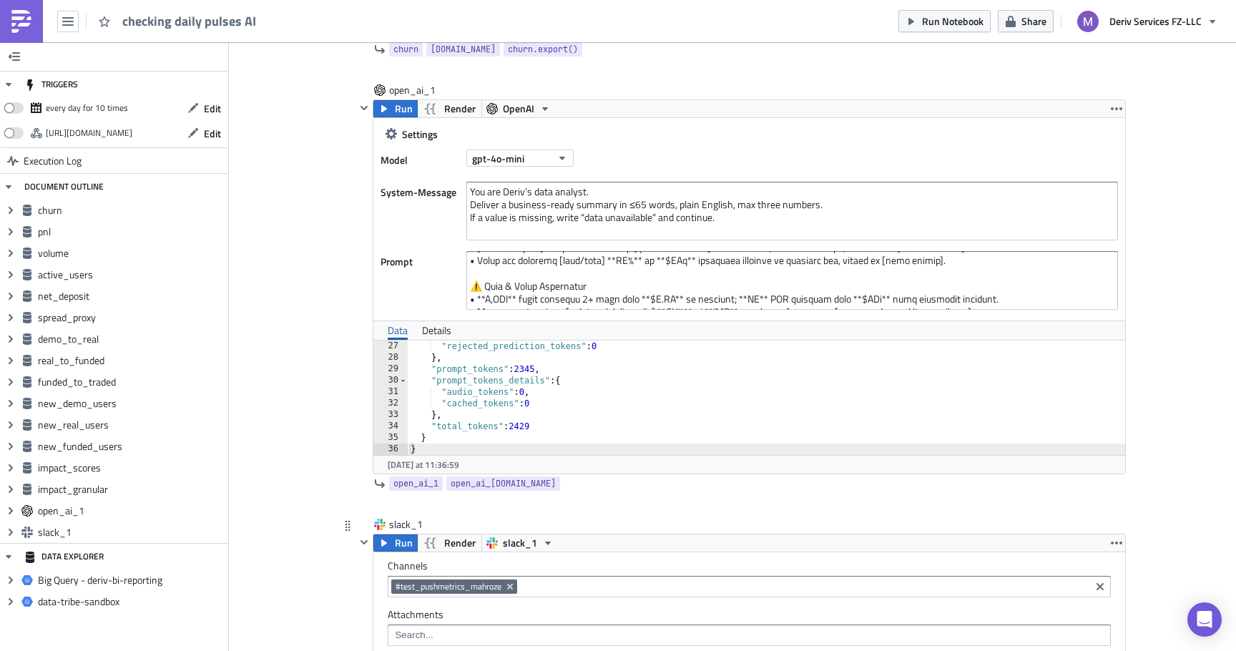
scroll to position [5572, 0]
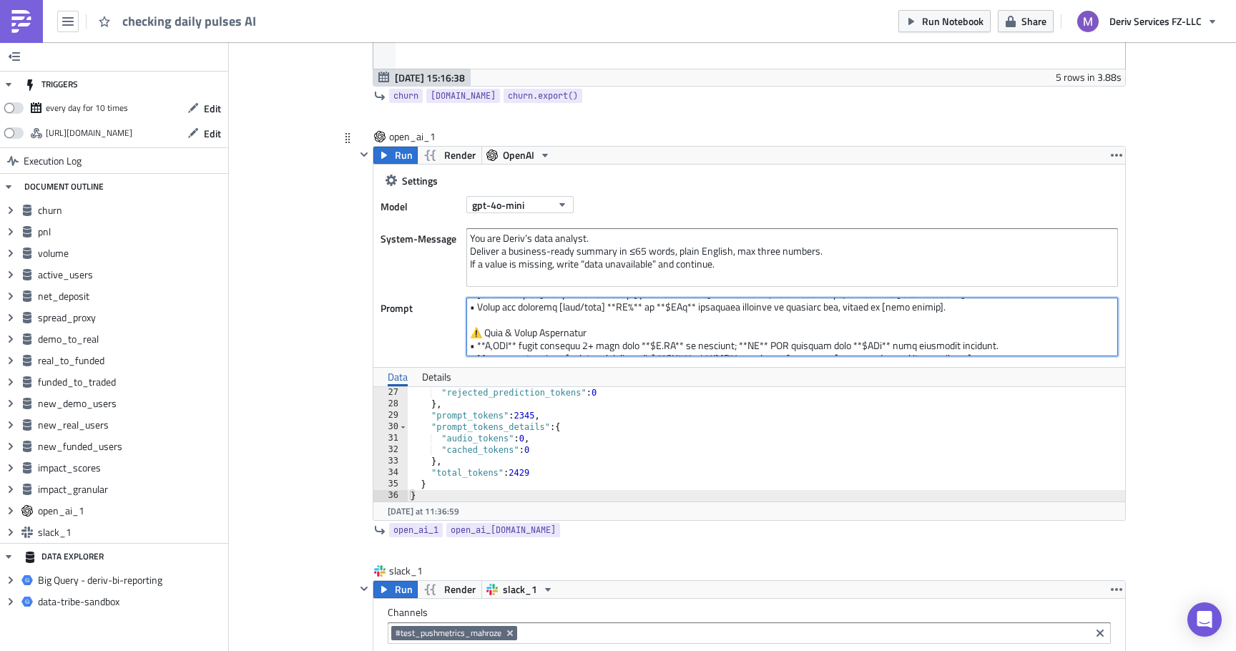
click at [632, 325] on textarea at bounding box center [792, 327] width 652 height 59
paste textarea "LOREMIPSU: Dolors amet consec adipisci el seddoe tempor incididu utla • etdolo.…"
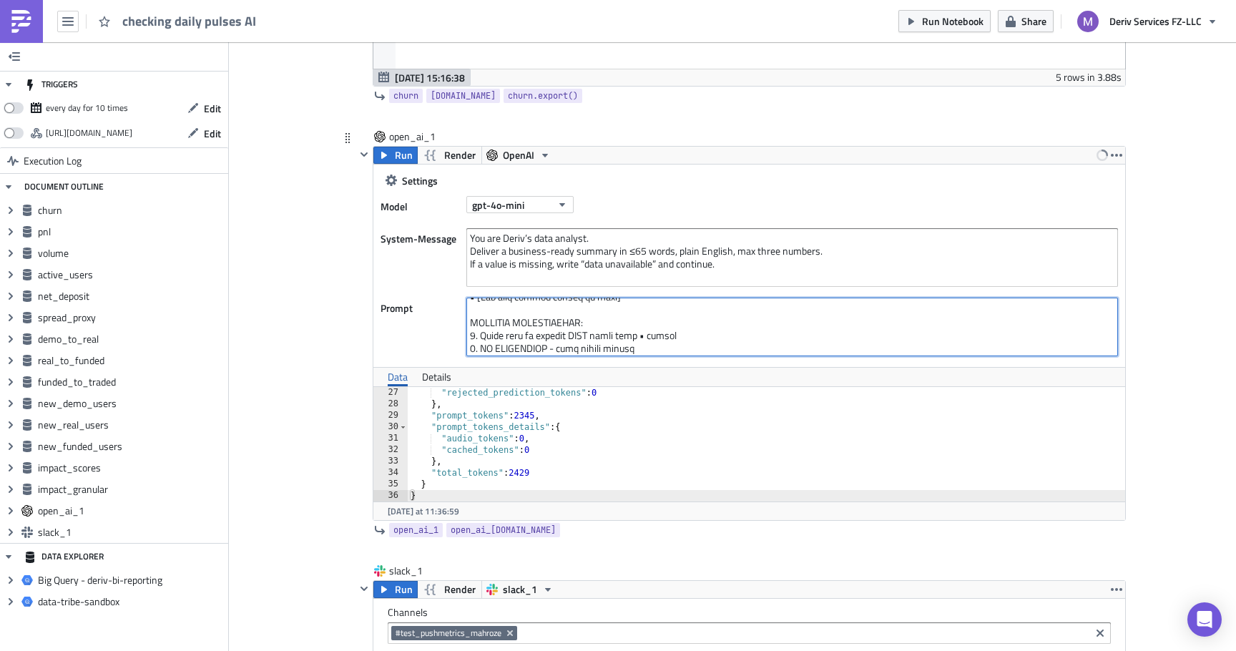
scroll to position [576, 0]
type textarea "Analyze these business metrics and create a daily executive summary: PNL: {{ [D…"
click at [393, 152] on button "Run" at bounding box center [395, 155] width 44 height 17
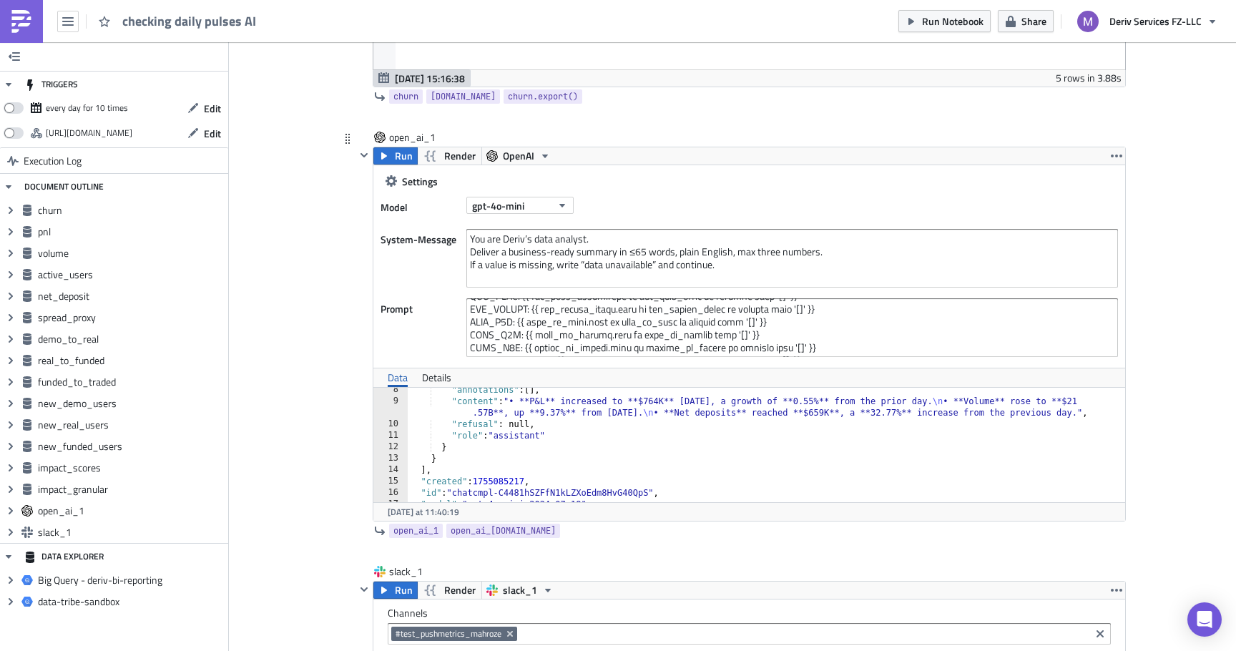
scroll to position [59, 0]
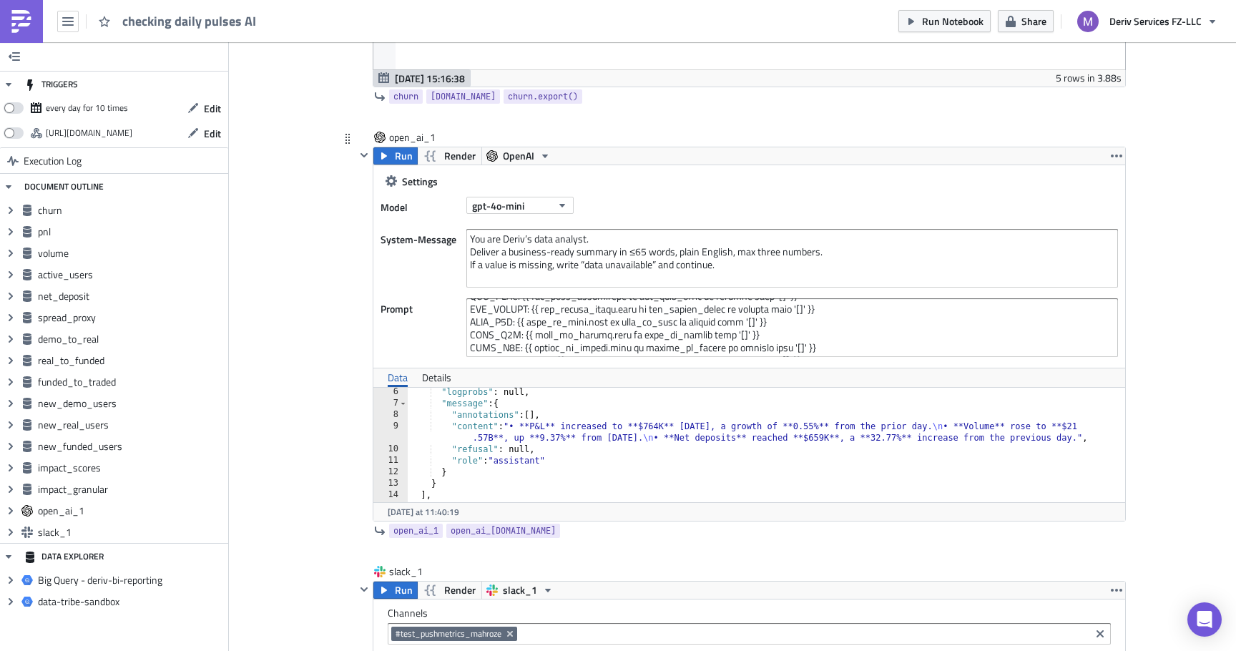
click at [570, 416] on div ""logprobs" : null, "message" : { "annotations" : [ ] , "content" : "• **P&L** i…" at bounding box center [767, 454] width 718 height 137
click at [567, 427] on div ""logprobs" : null, "message" : { "annotations" : [ ] , "content" : "• **P&L** i…" at bounding box center [767, 454] width 718 height 137
type textarea ""content": "• **P&L** increased to **$764K** [DATE], a growth of **0.55%** from…"
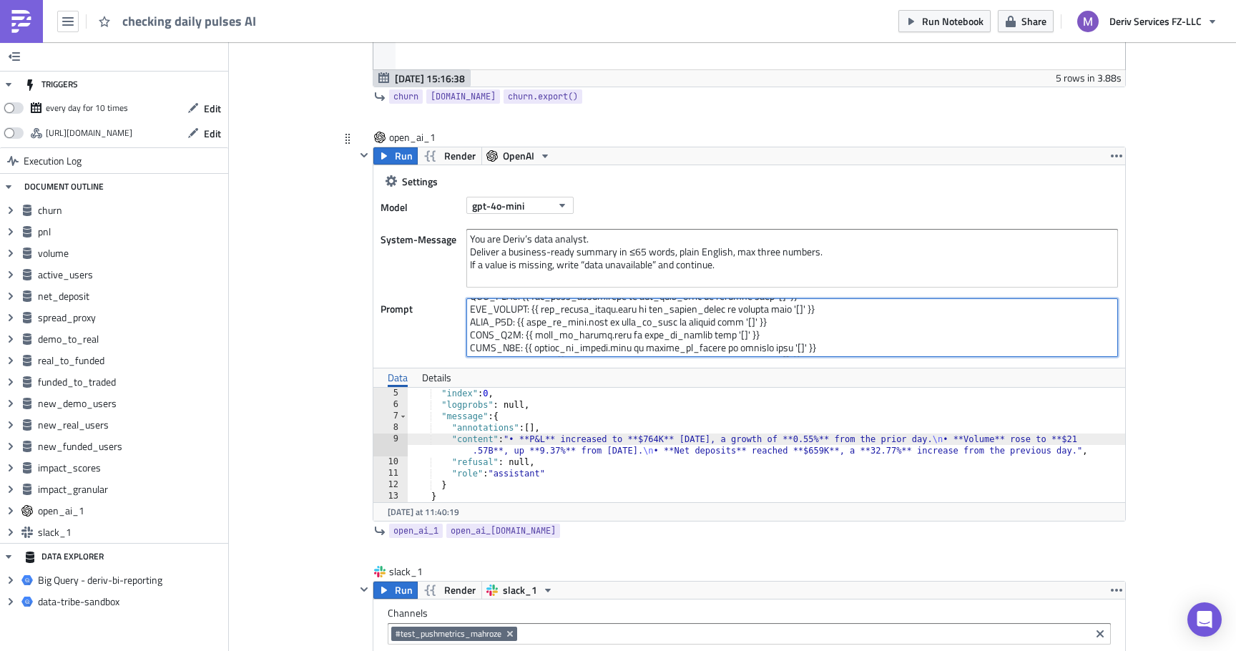
click at [596, 327] on textarea at bounding box center [792, 327] width 652 height 59
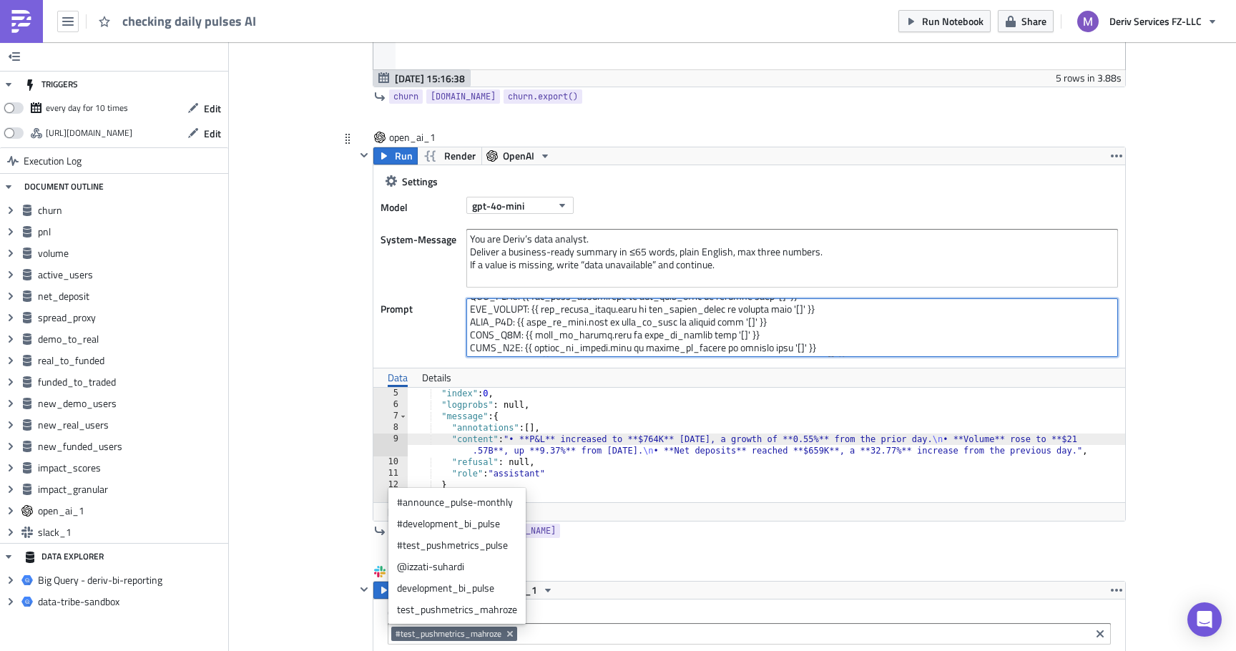
type textarea "Analyze these business metrics and create a daily executive summary: PNL: {{ [D…"
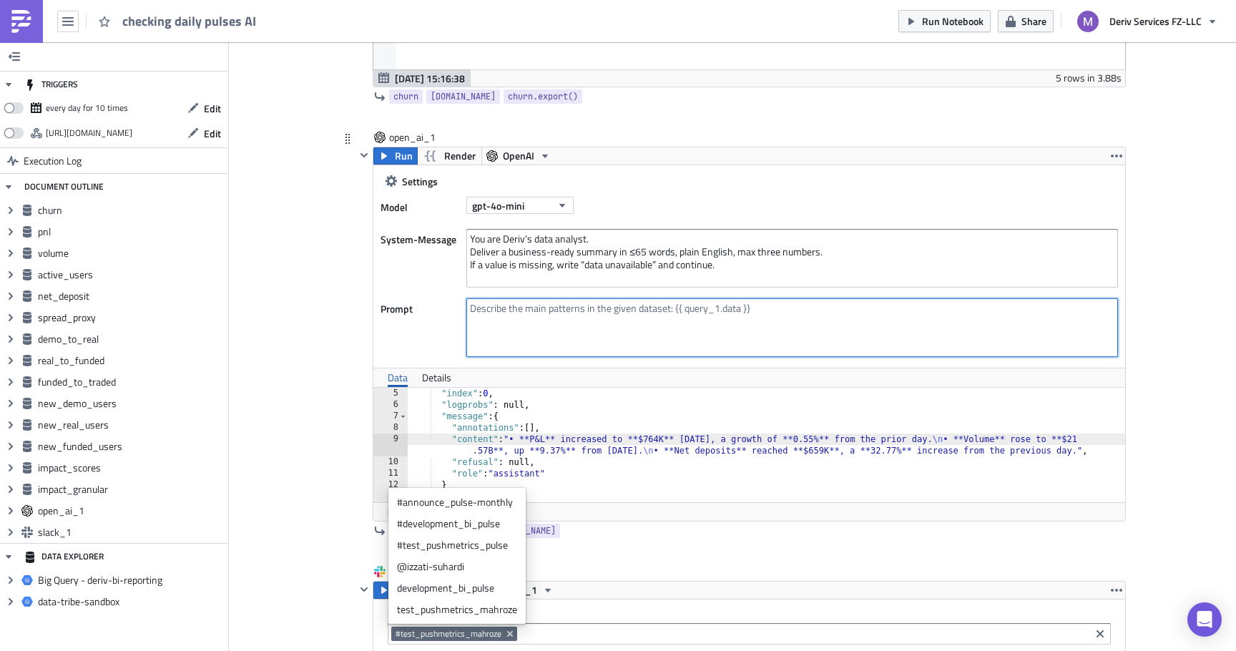
scroll to position [0, 0]
type textarea "Analyze these business metrics and create an executive briefing: PNL: {{ [DOMAI…"
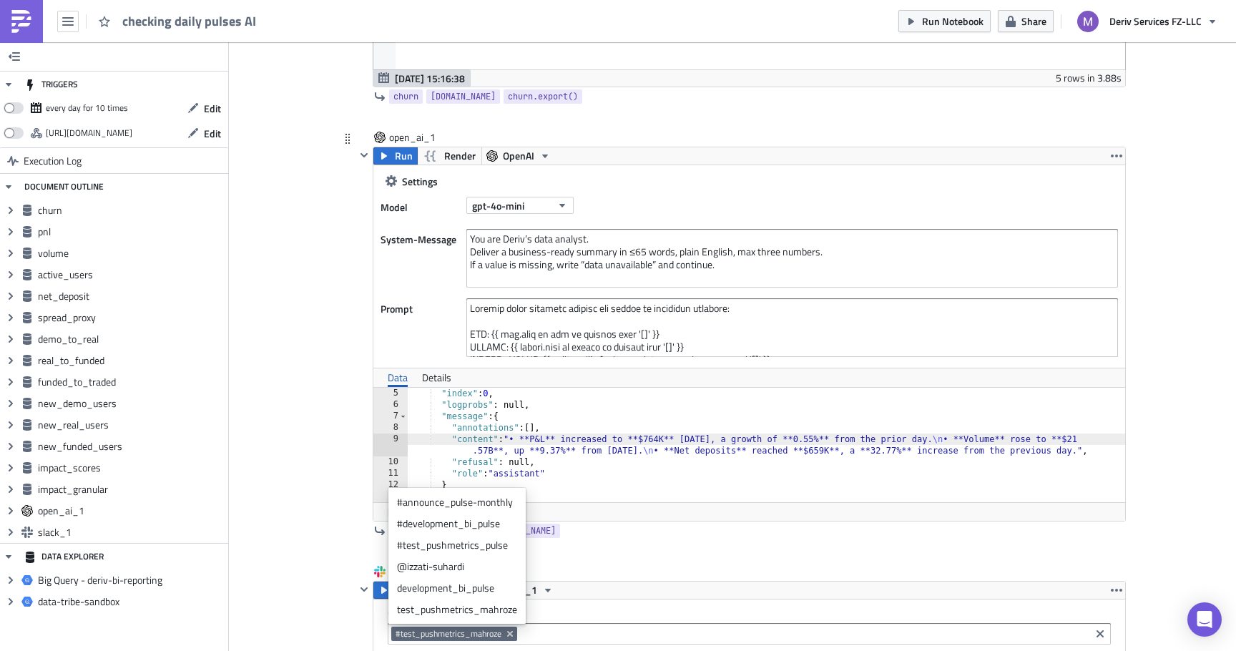
click at [614, 391] on div ""index" : 0 , "logprobs" : null, "message" : { "annotations" : [ ] , "content" …" at bounding box center [767, 456] width 718 height 137
type textarea ""index": 0,"
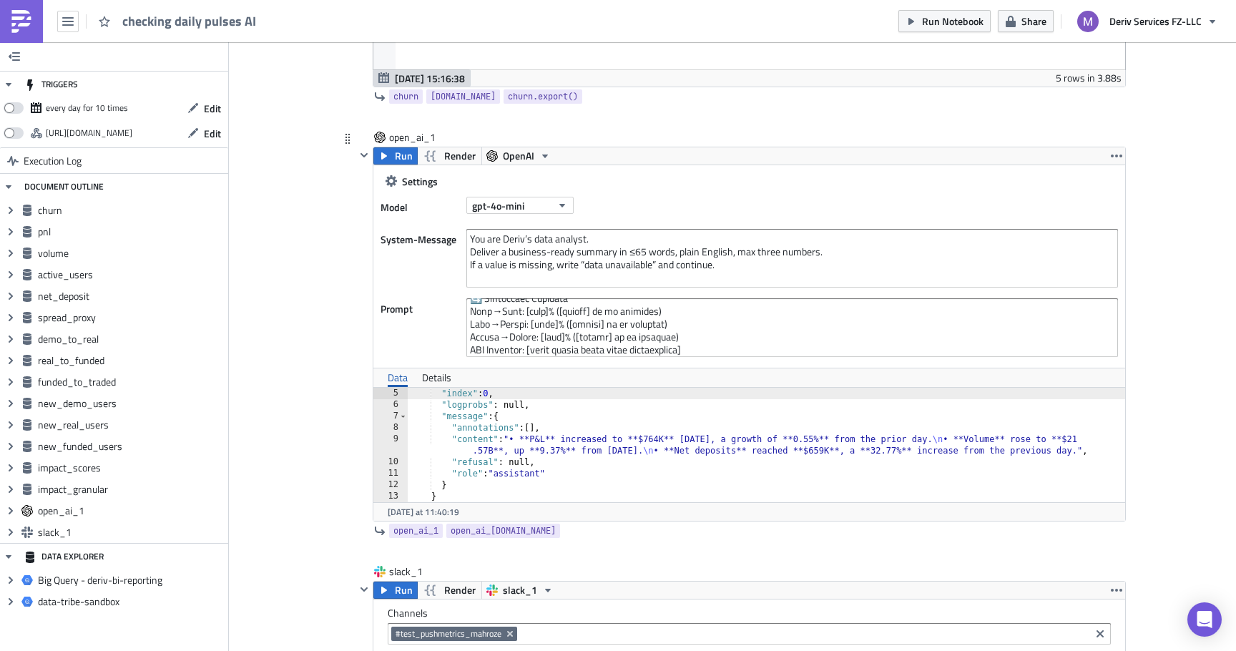
scroll to position [677, 0]
click at [408, 156] on span "Run" at bounding box center [404, 155] width 18 height 17
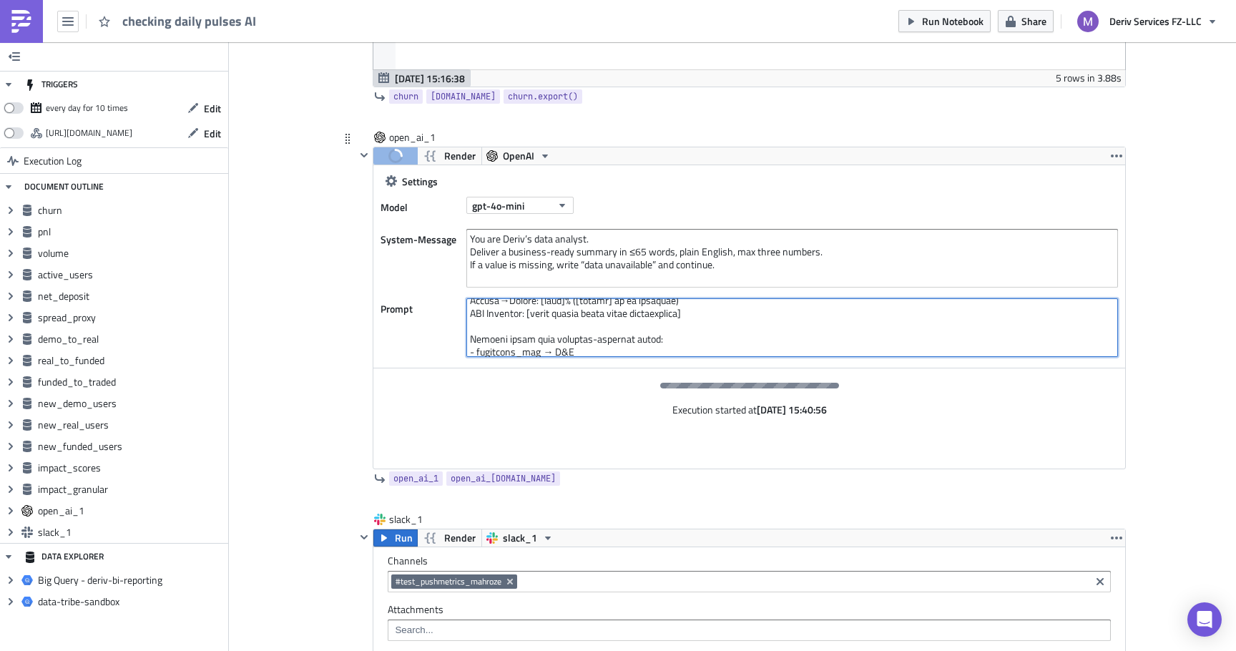
click at [586, 338] on textarea at bounding box center [792, 327] width 652 height 59
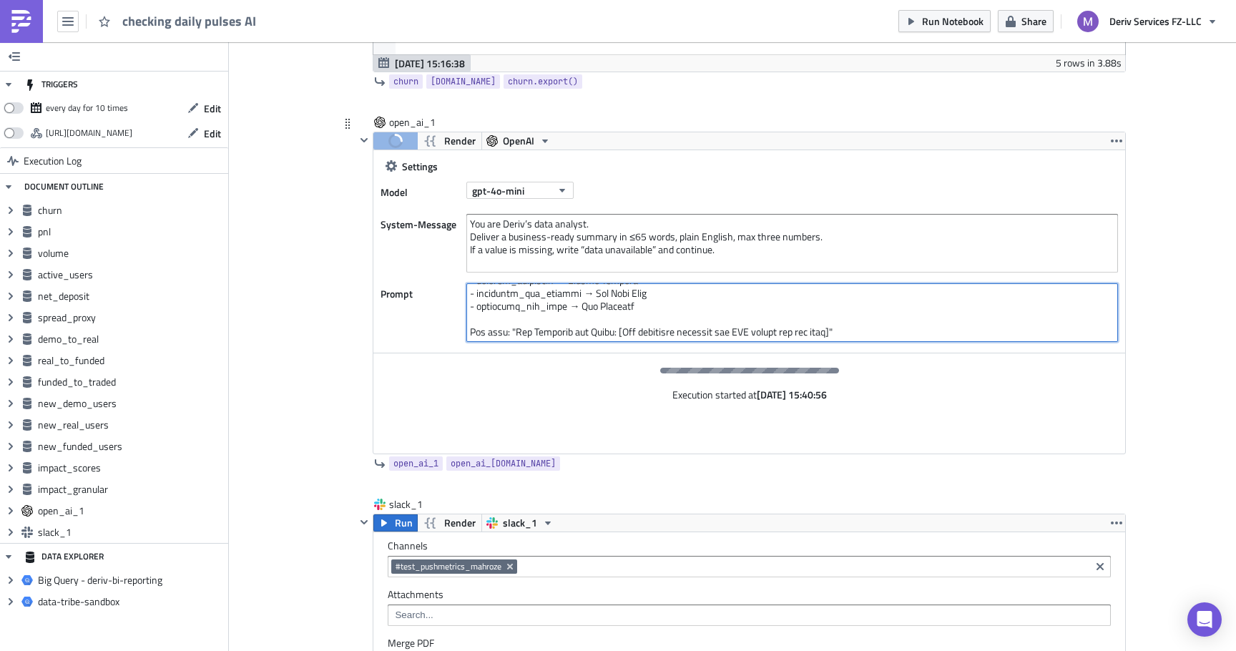
scroll to position [5589, 0]
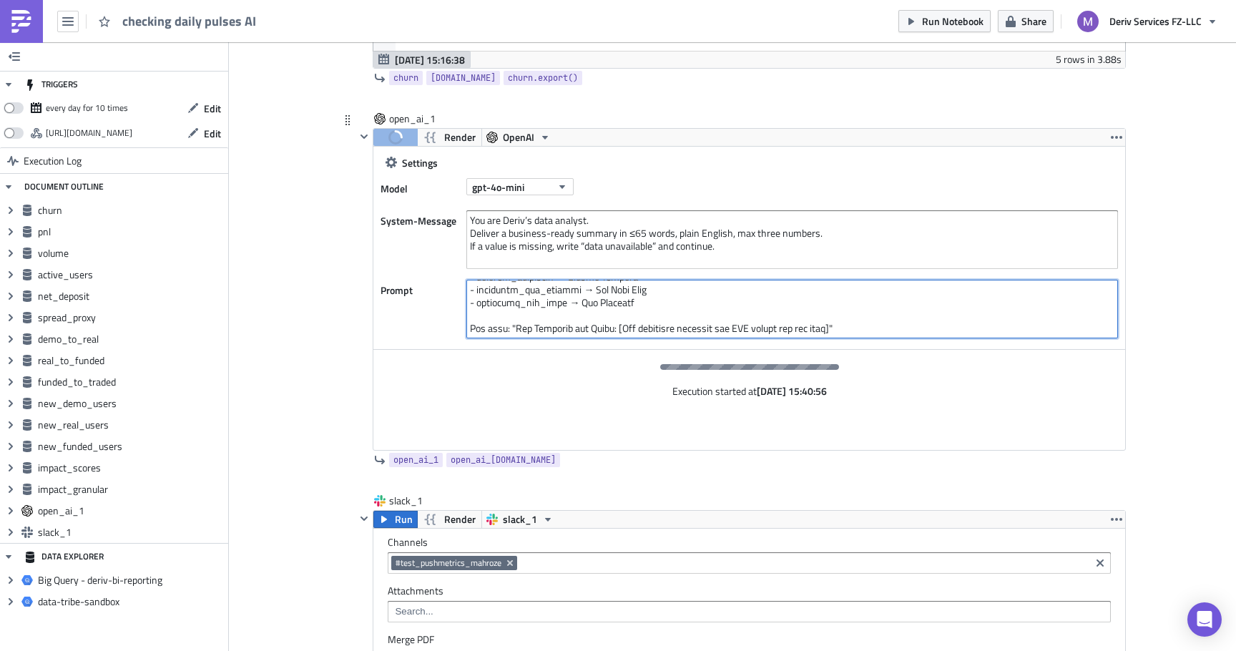
click at [607, 327] on textarea at bounding box center [792, 309] width 652 height 59
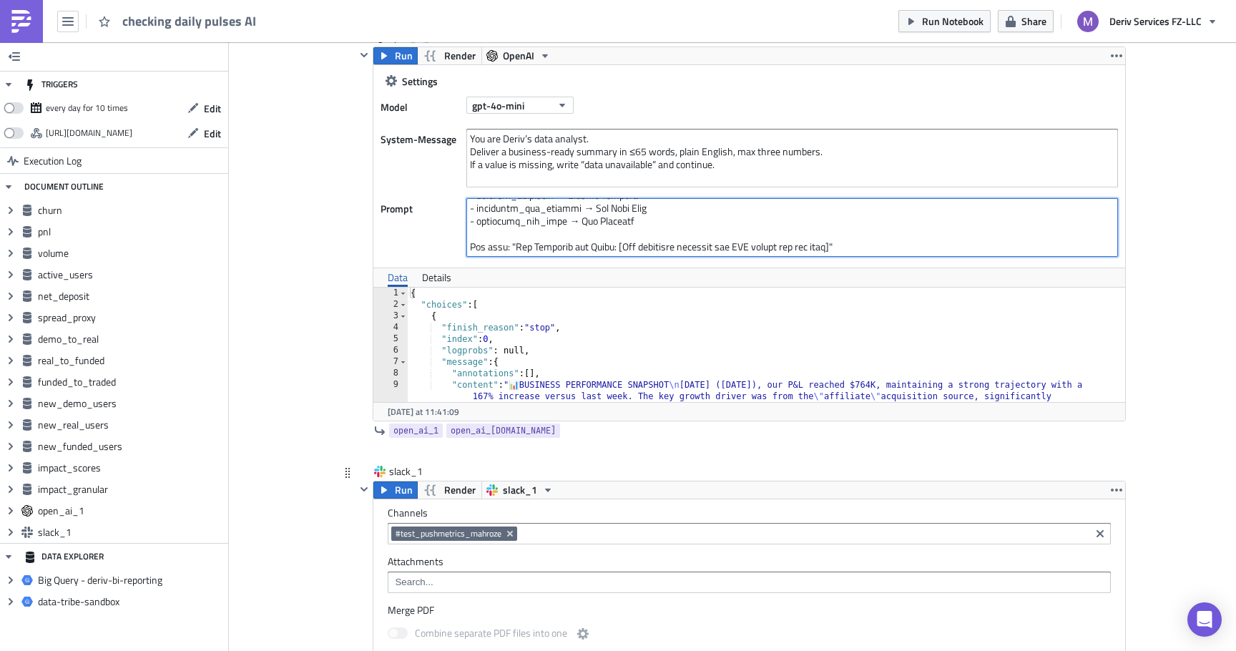
scroll to position [5658, 0]
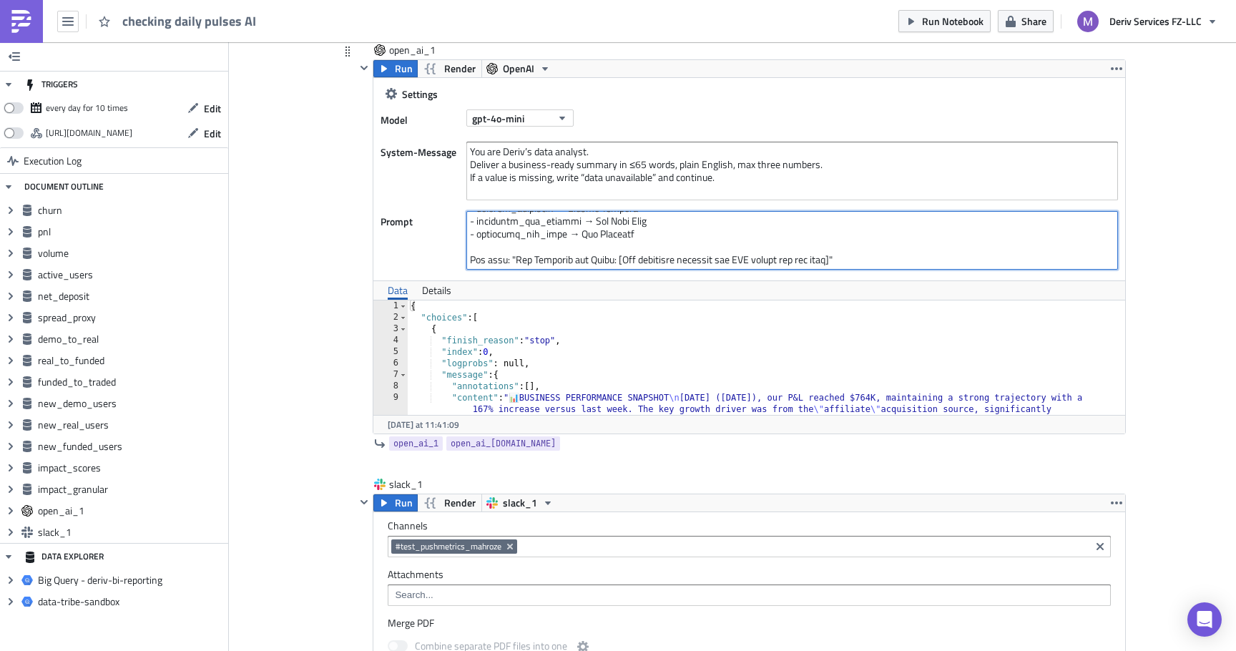
click at [636, 244] on textarea at bounding box center [792, 240] width 652 height 59
paste textarea "LOREMIP_DOLORS: {{ ametcon_adipis.elit se doeiusm_tempor in utlabor etdo '[]' }…"
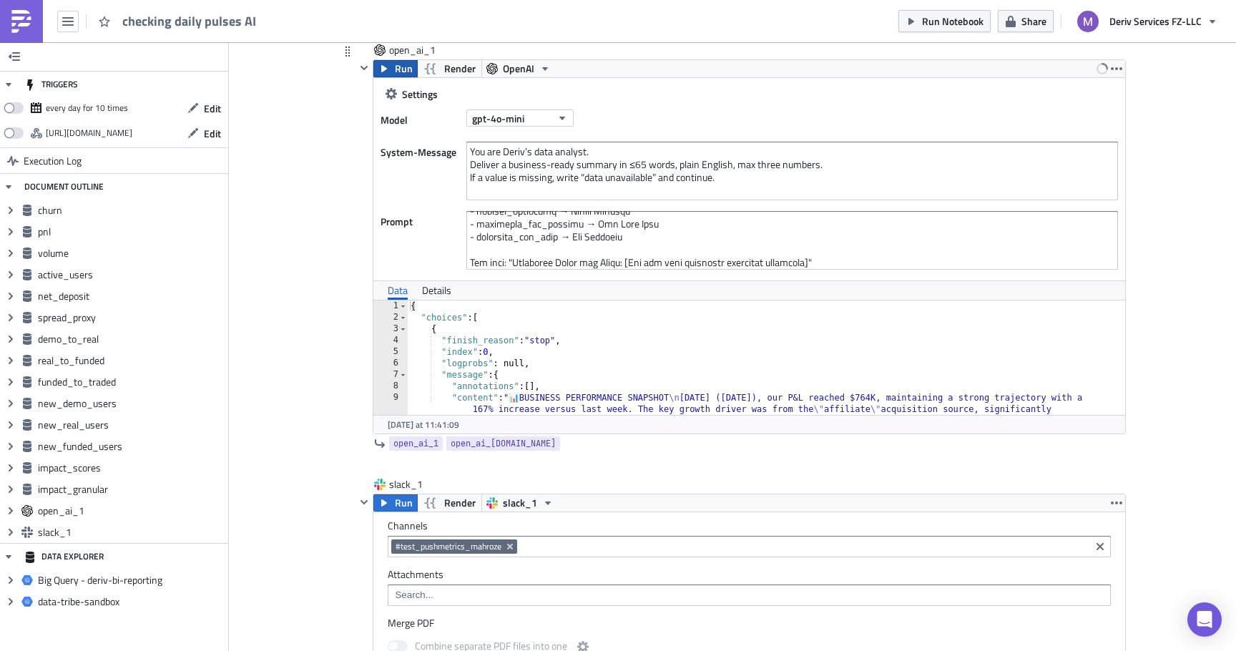
click at [393, 72] on button "Run" at bounding box center [395, 68] width 44 height 17
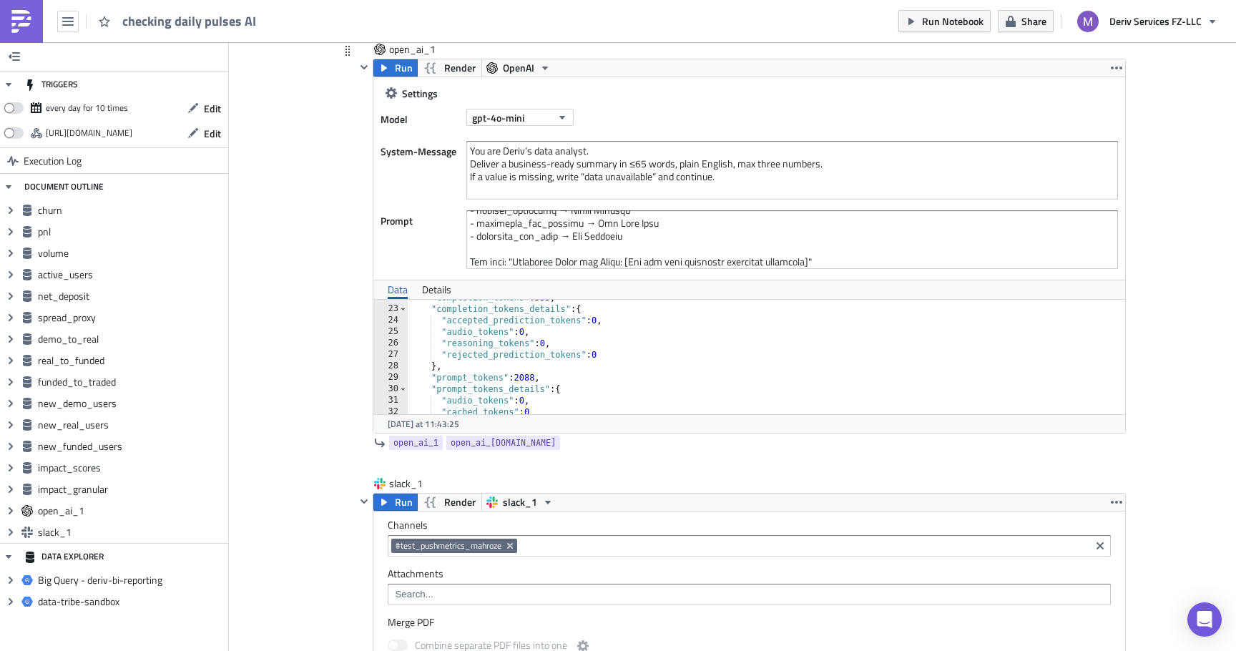
scroll to position [436, 0]
click at [401, 497] on span "Run" at bounding box center [404, 502] width 18 height 17
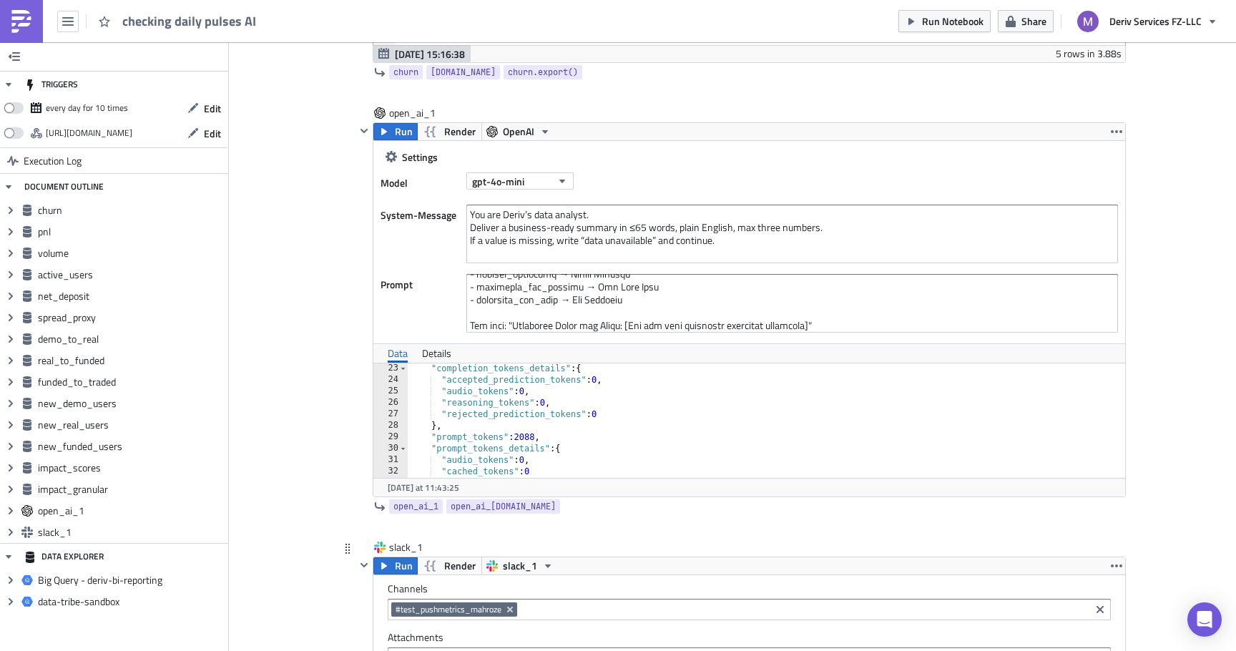
scroll to position [5554, 0]
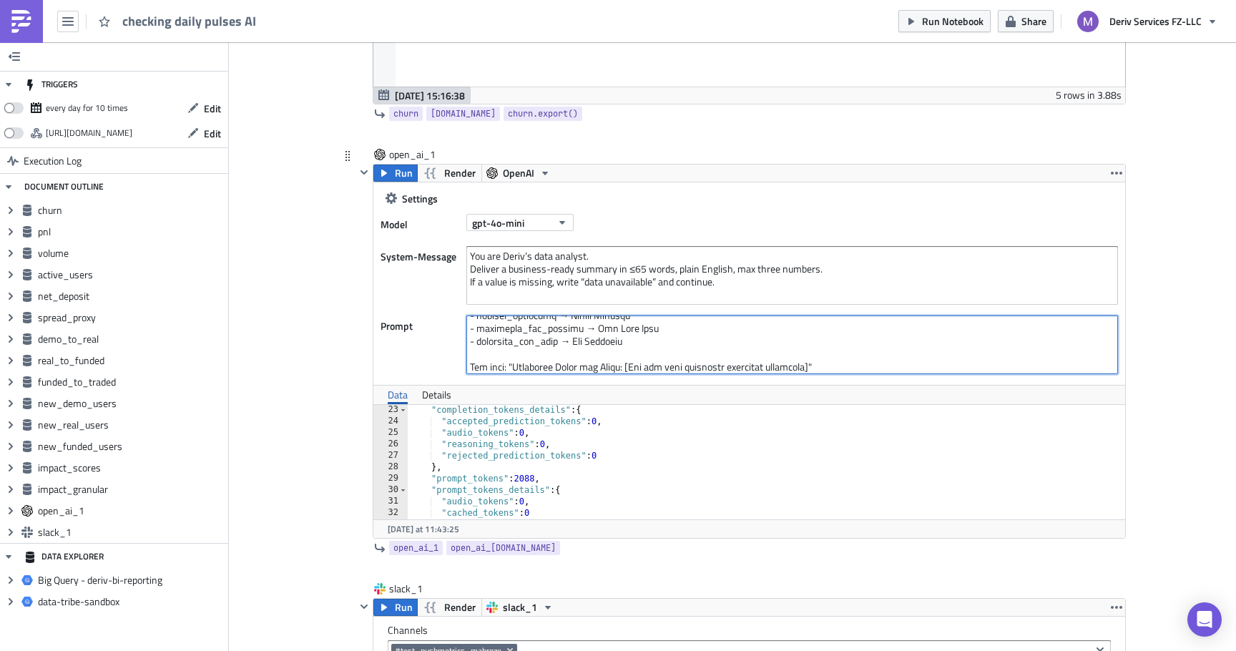
click at [595, 340] on textarea at bounding box center [792, 344] width 652 height 59
paste textarea "loremip do sitam conse: 📊 ADIPI ELITSEDDOEI TEMPORI Utlaboree ([dol]), mag A&E …"
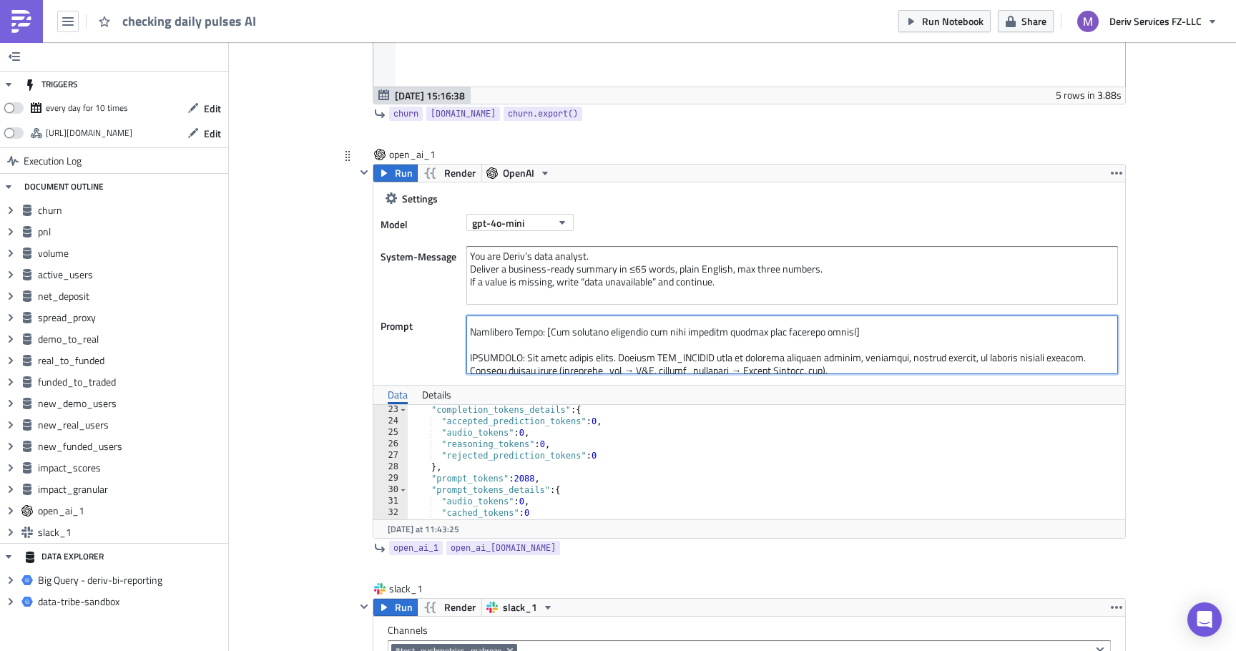
scroll to position [824, 0]
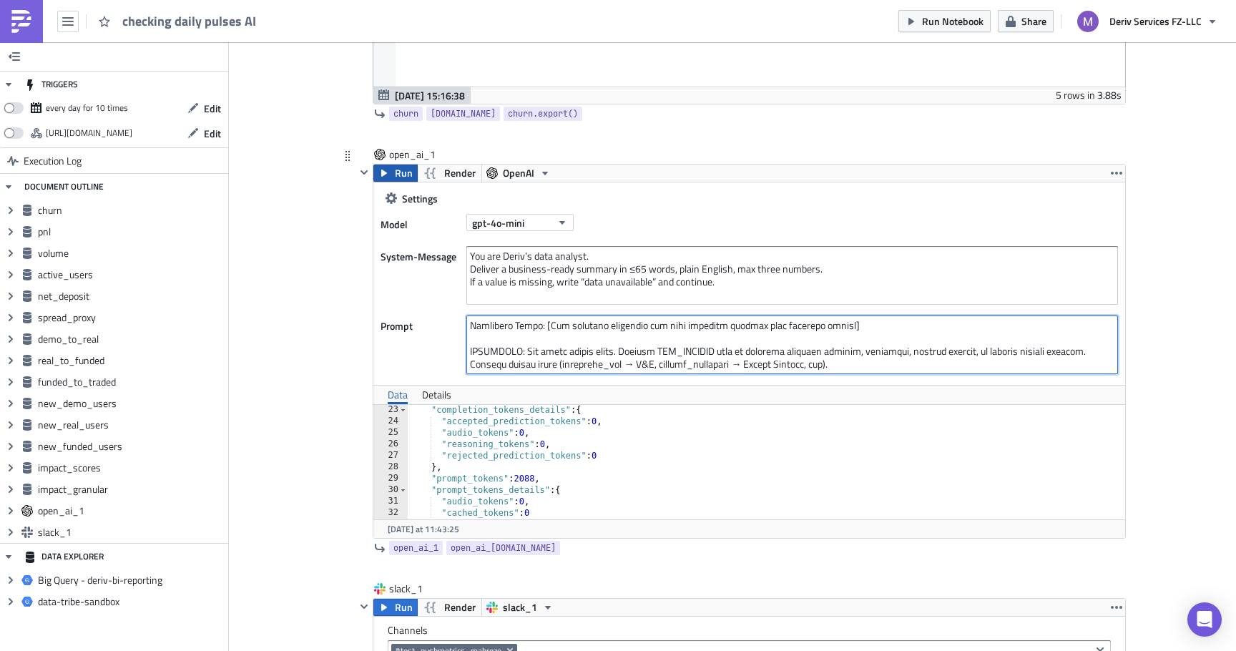
type textarea "Analyze these business metrics and create an executive briefing: PNL: {{ [DOMAI…"
click at [406, 167] on span "Run" at bounding box center [404, 173] width 18 height 17
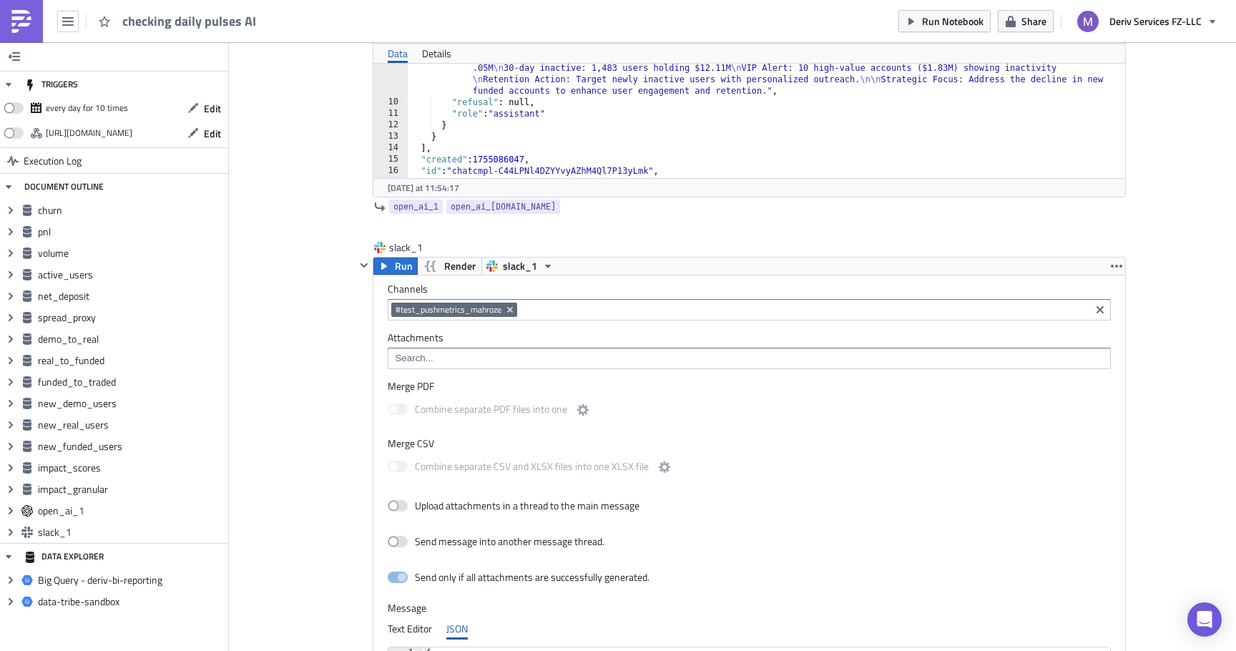
scroll to position [5951, 0]
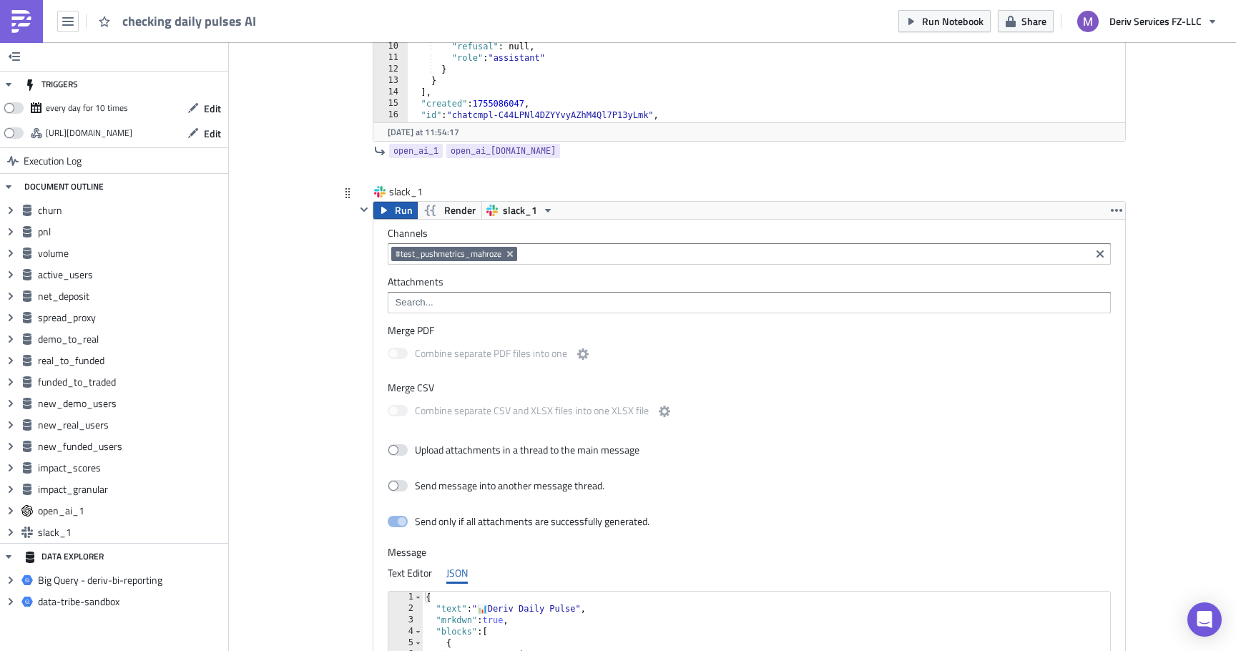
click at [393, 214] on button "Run" at bounding box center [395, 210] width 44 height 17
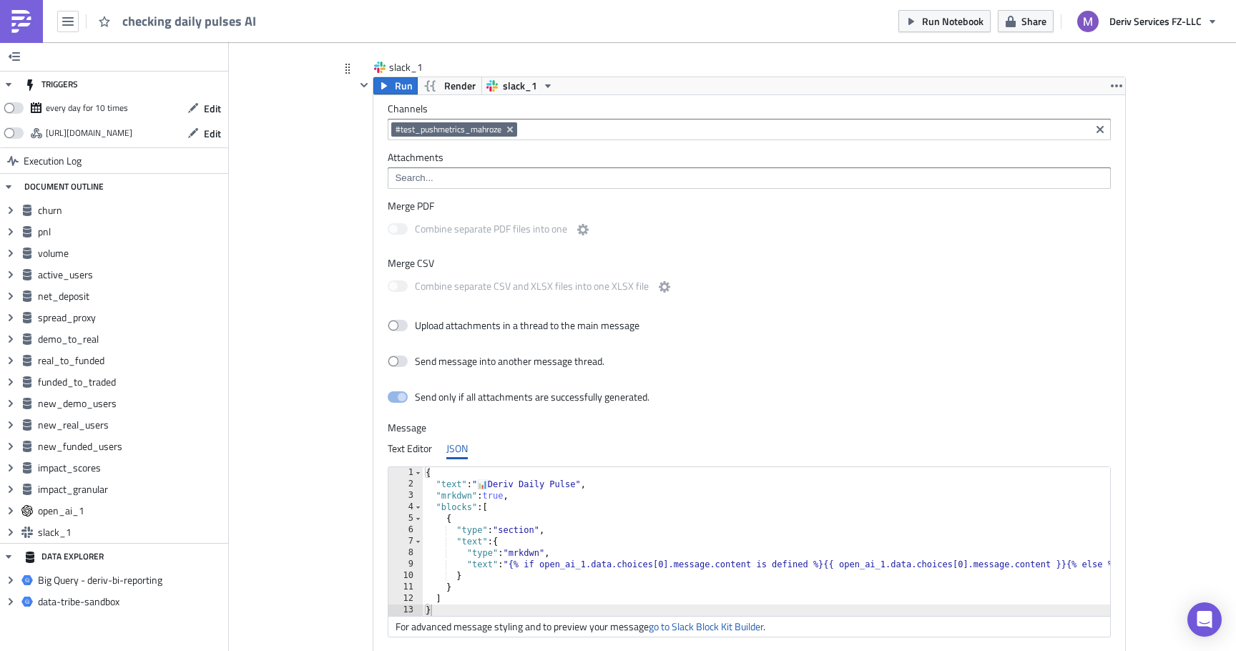
scroll to position [6044, 0]
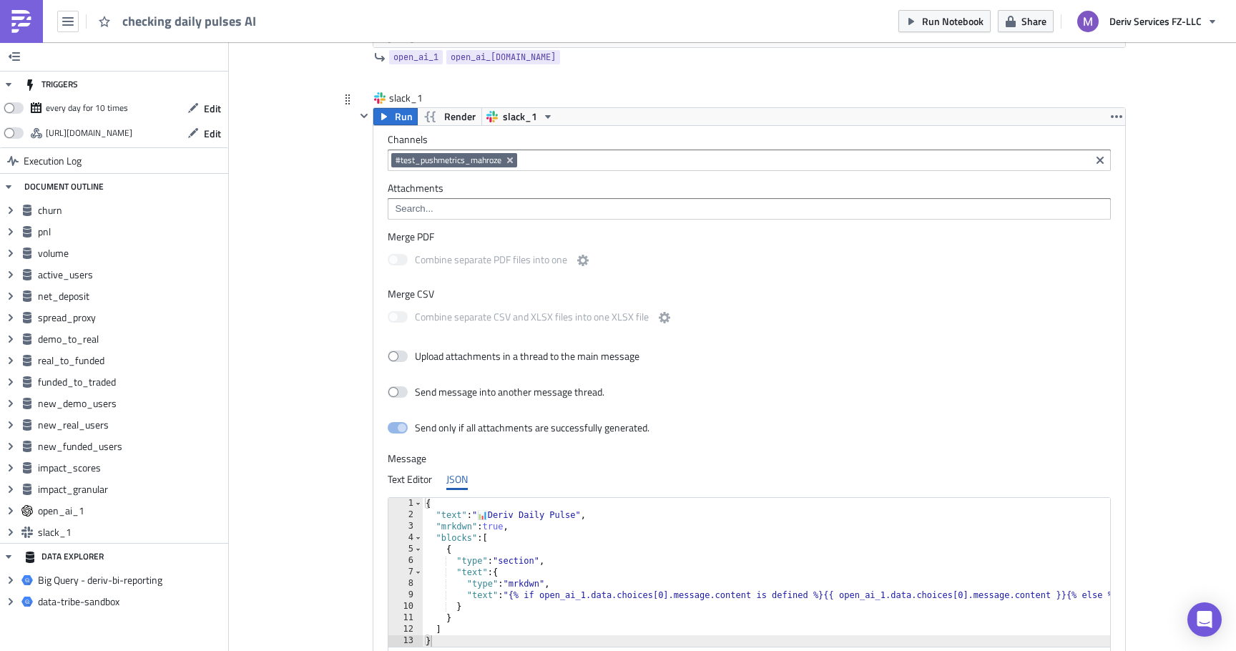
click at [559, 546] on div "{ "text" : " 📊 Deriv Daily Pulse" , "mrkdwn" : true , "blocks" : [ { "type" : "…" at bounding box center [949, 584] width 1052 height 172
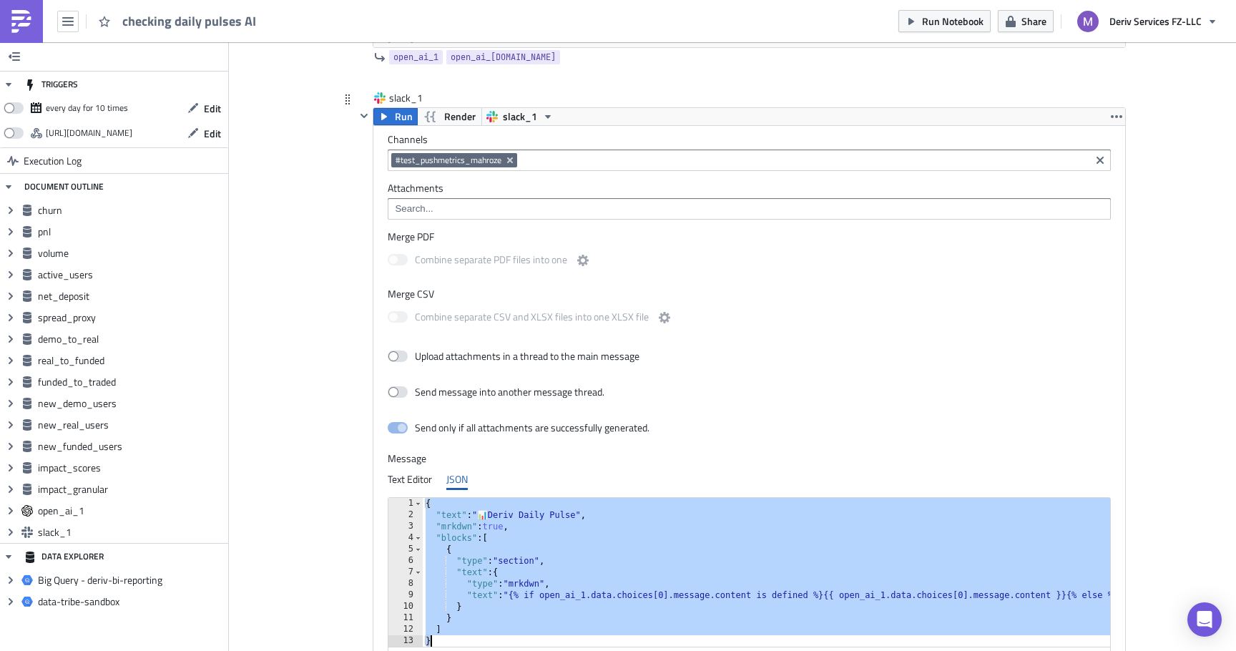
paste textarea
type textarea "}"
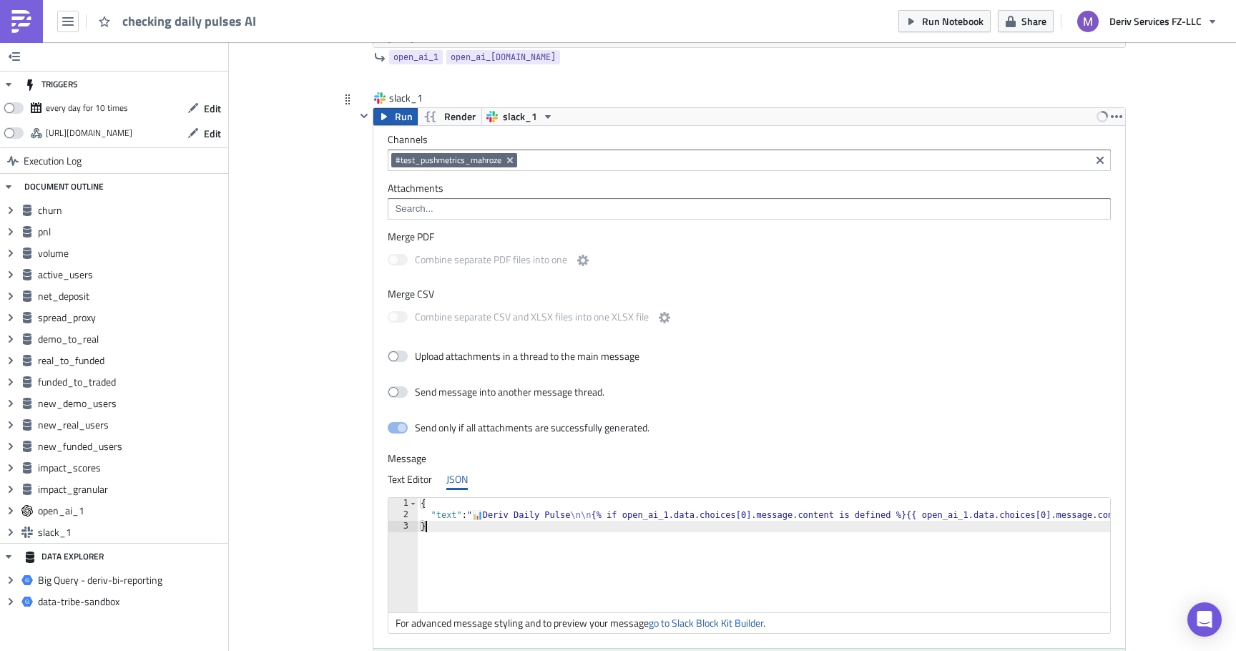
click at [393, 117] on button "Run" at bounding box center [395, 116] width 44 height 17
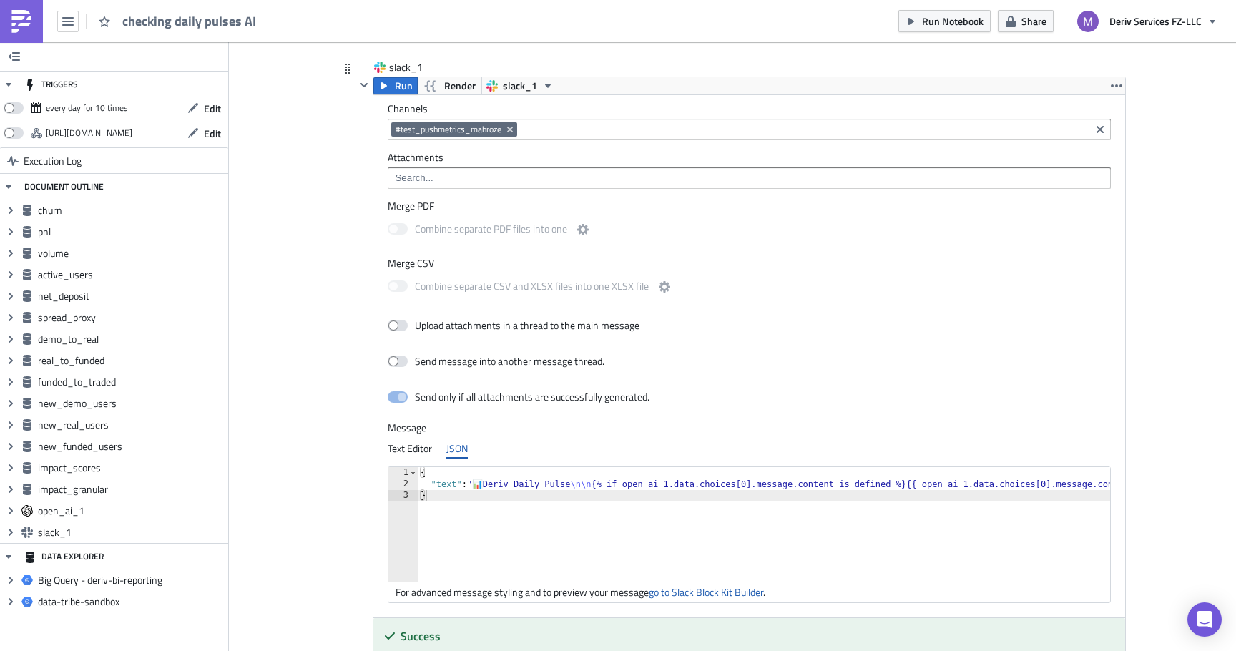
scroll to position [6014, 0]
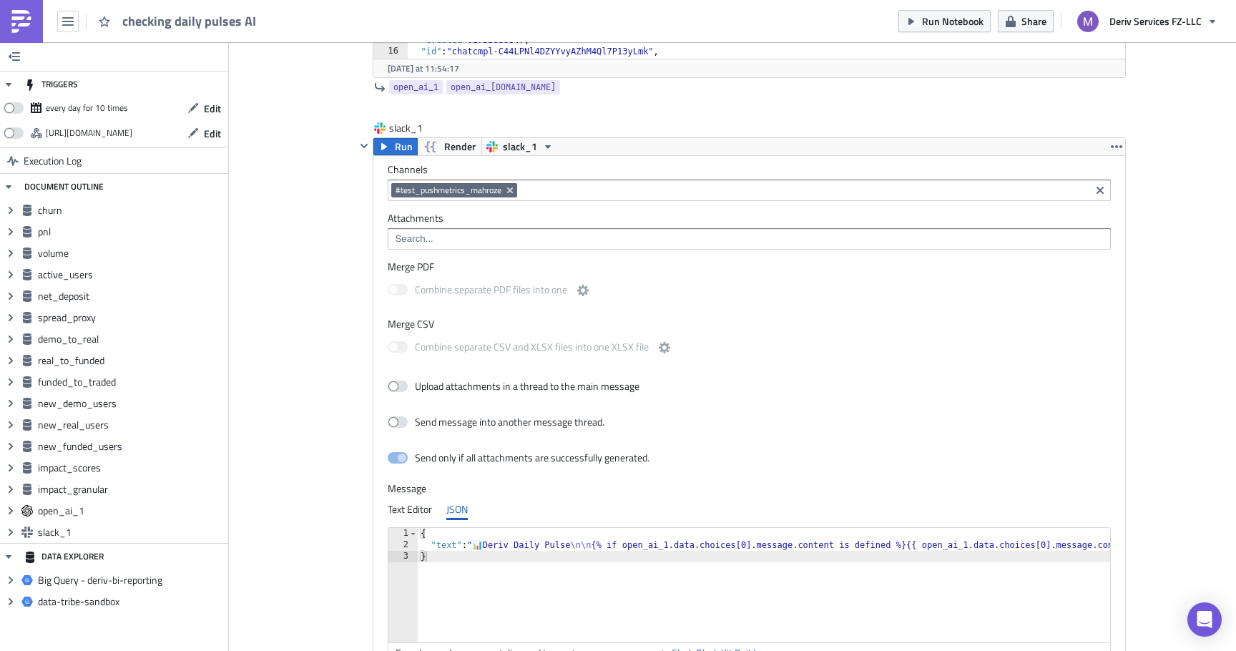
click at [577, 186] on input at bounding box center [804, 190] width 566 height 14
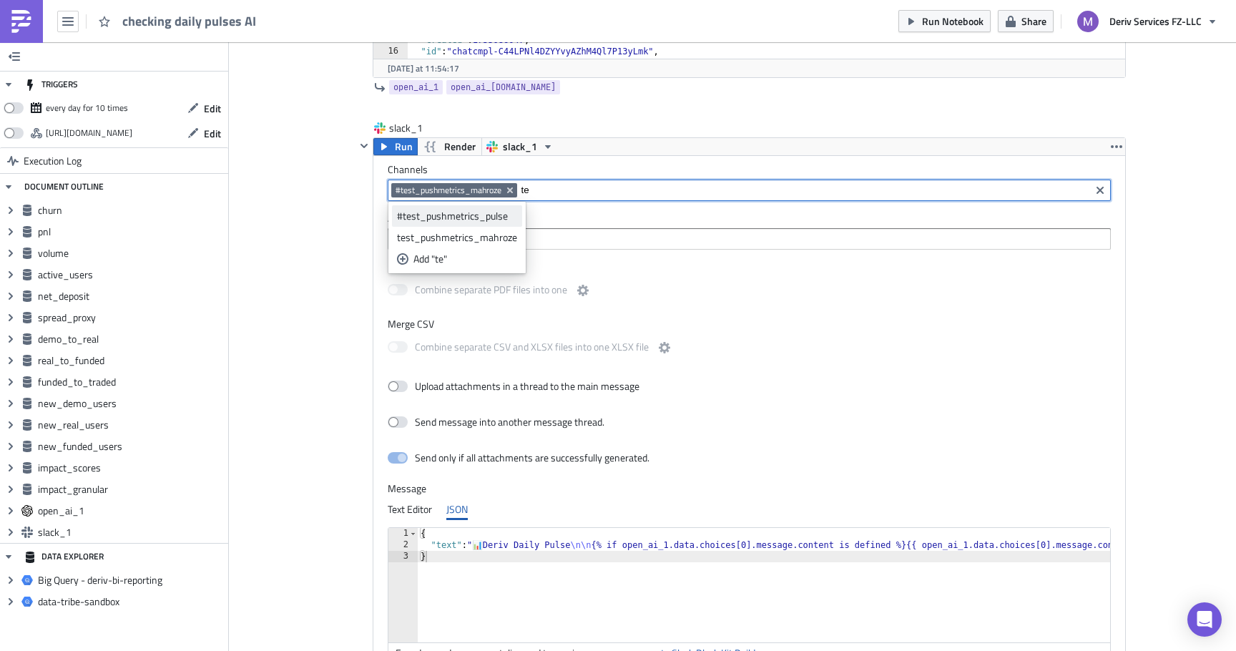
type input "te"
click at [489, 207] on link "#test_pushmetrics_pulse" at bounding box center [457, 215] width 130 height 21
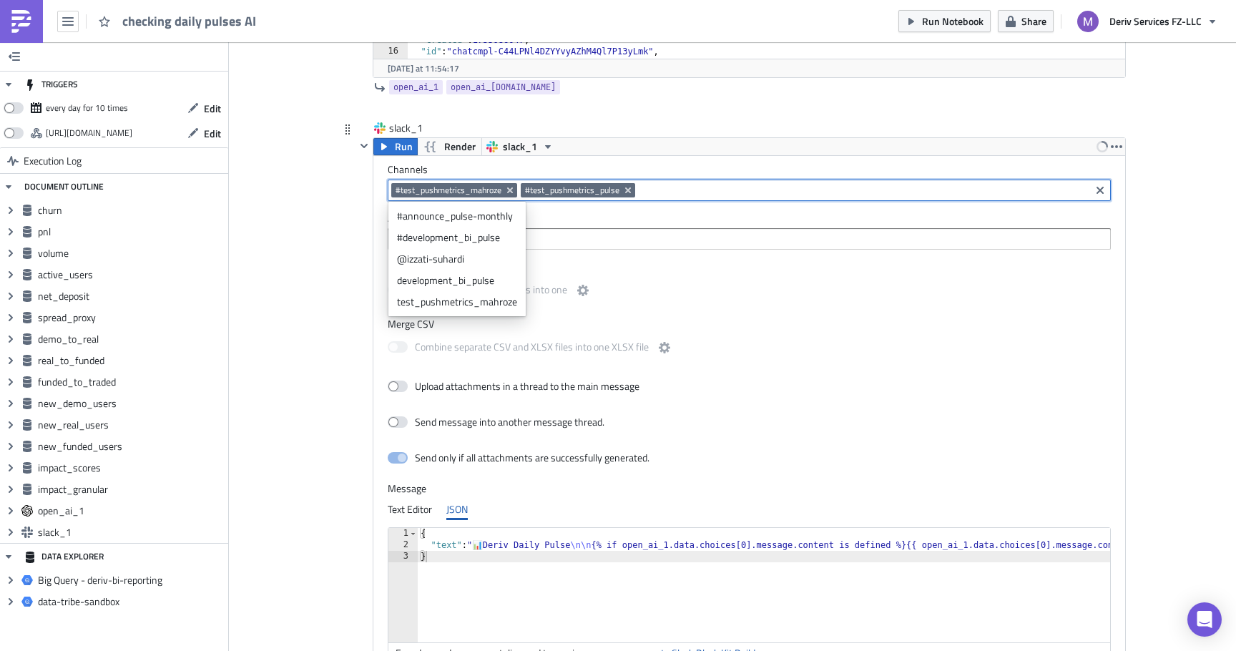
click at [739, 318] on label "Merge CSV" at bounding box center [749, 324] width 723 height 13
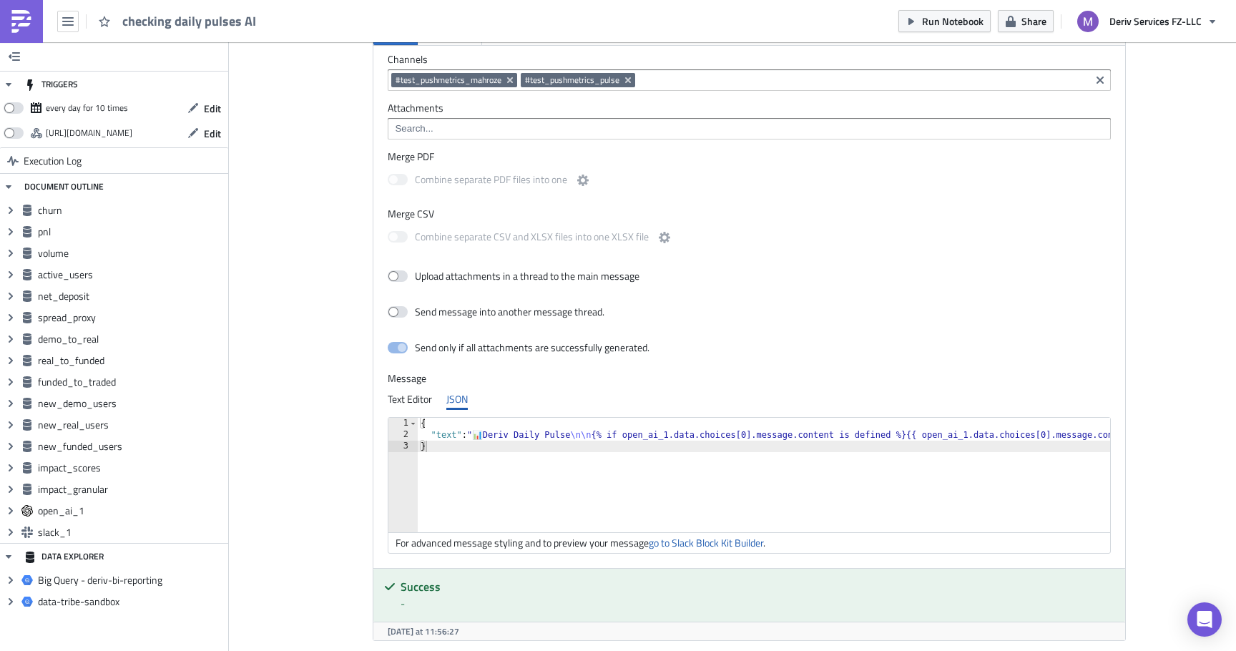
scroll to position [6079, 0]
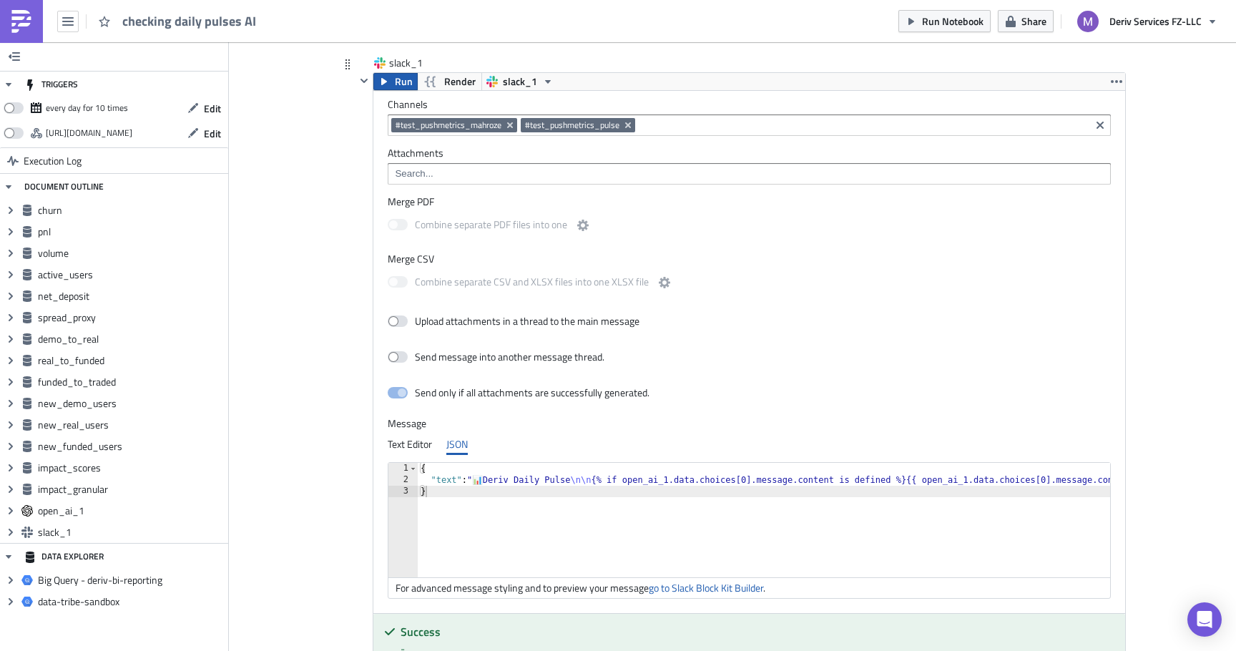
click at [396, 84] on span "Run" at bounding box center [404, 81] width 18 height 17
